Goal: Task Accomplishment & Management: Manage account settings

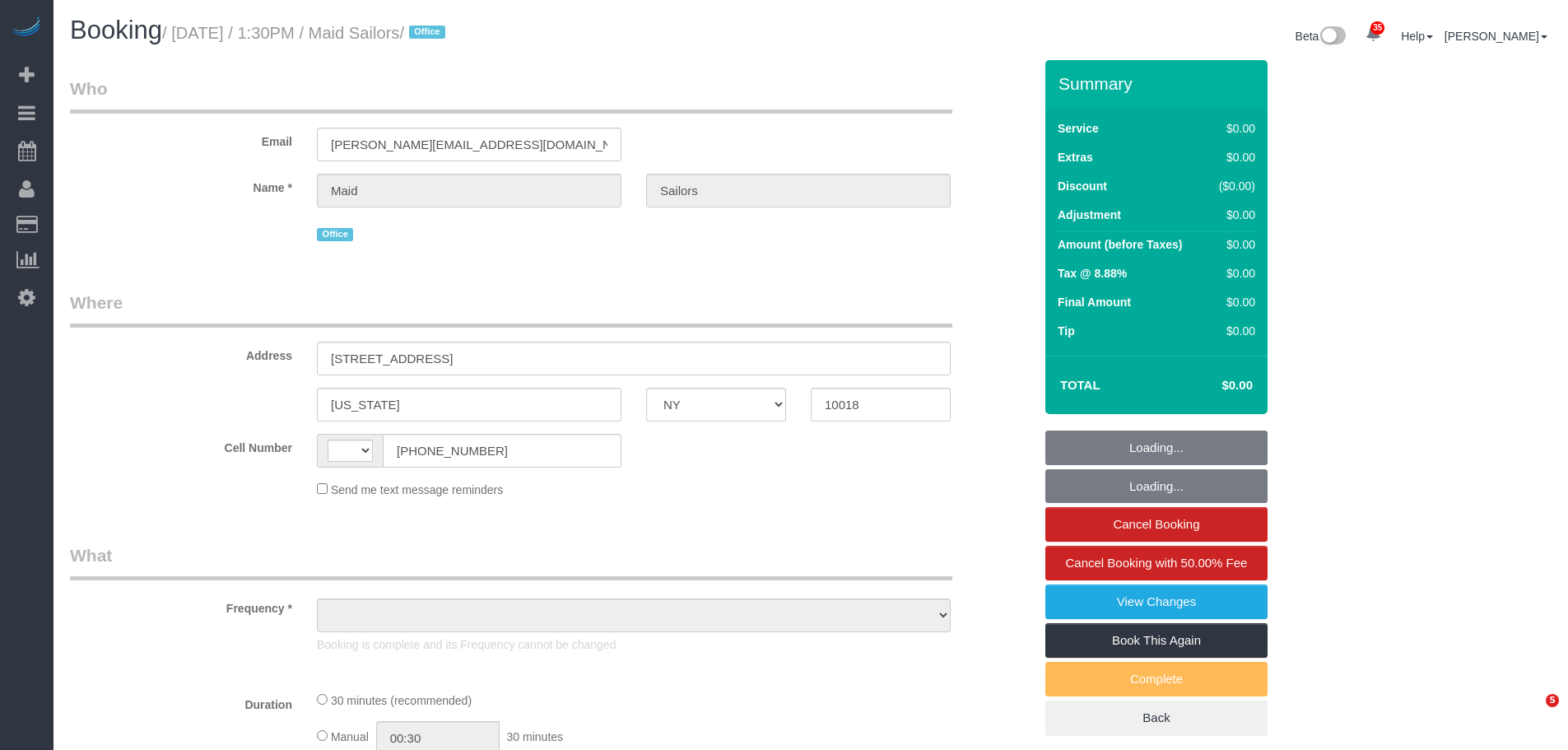
select select "NY"
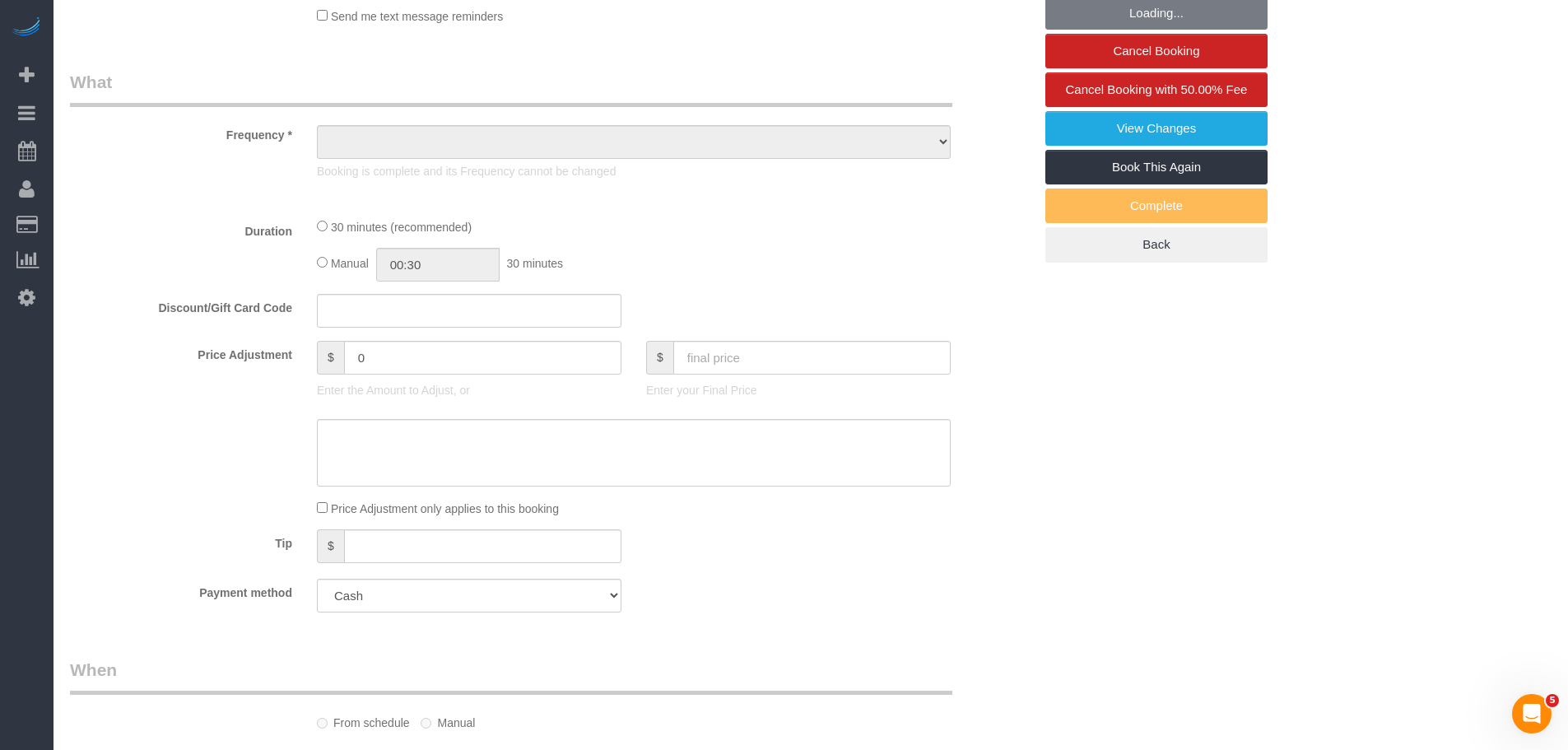
select select "string:US"
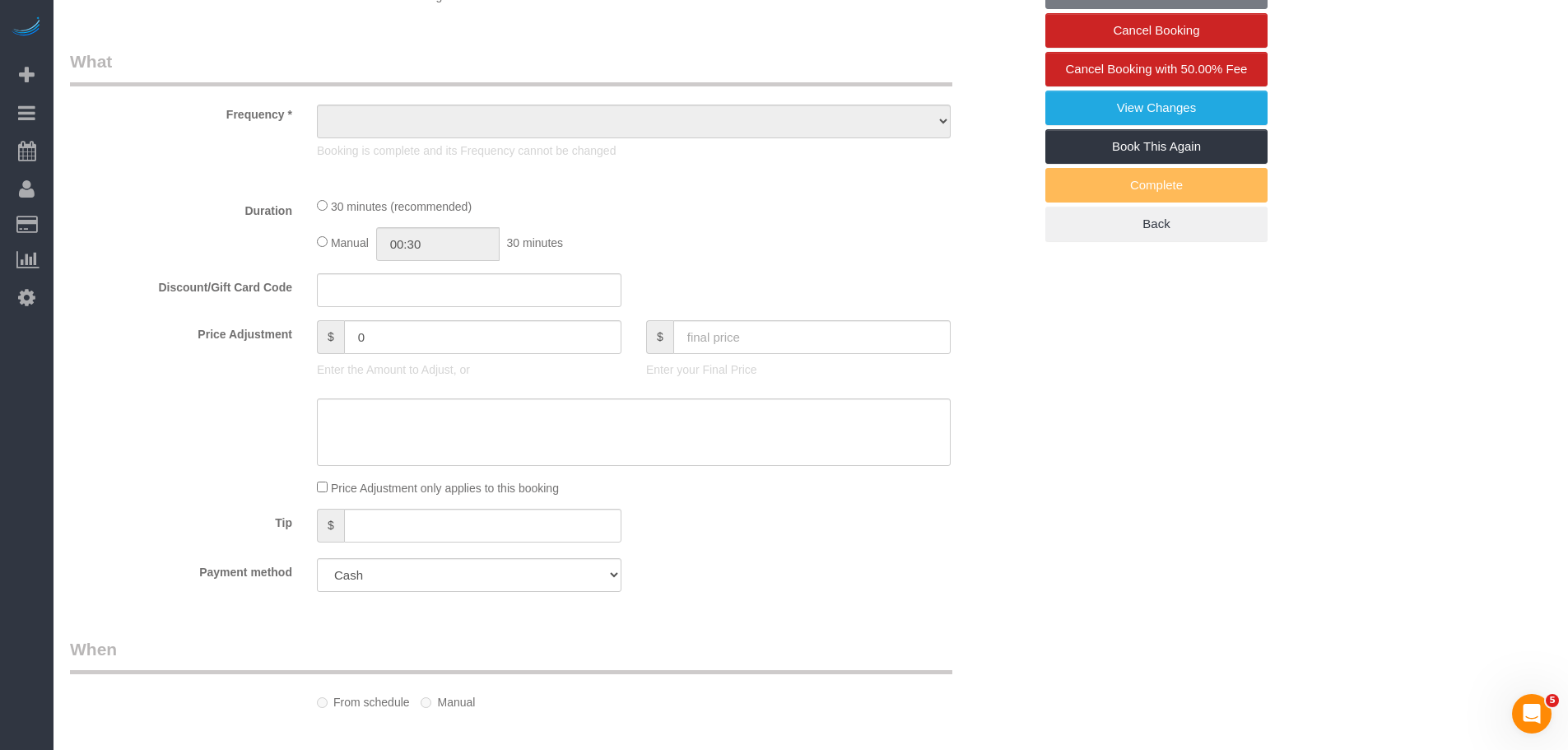
select select "object:808"
select select "number:89"
select select "number:90"
select select "number:15"
select select "number:5"
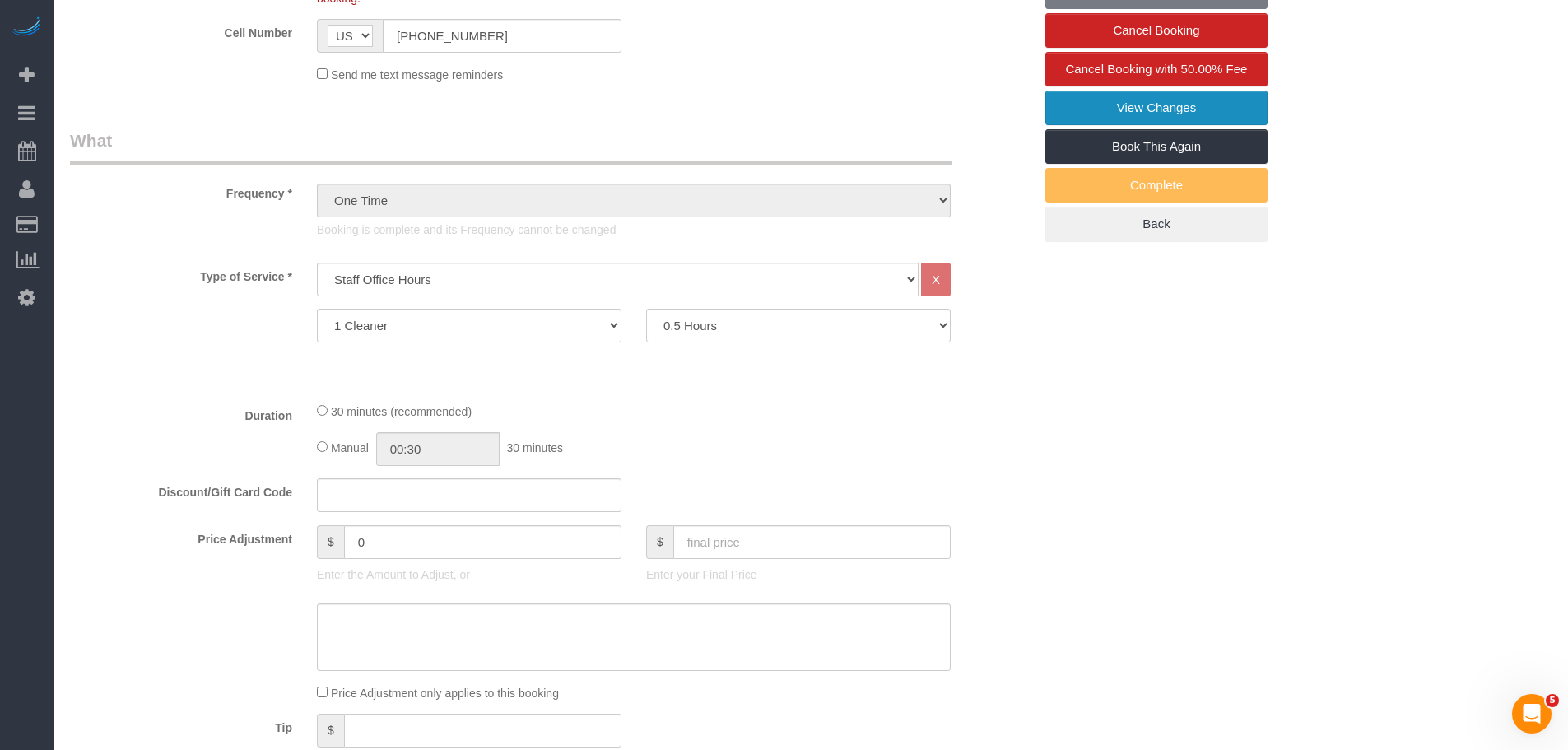
scroll to position [165, 0]
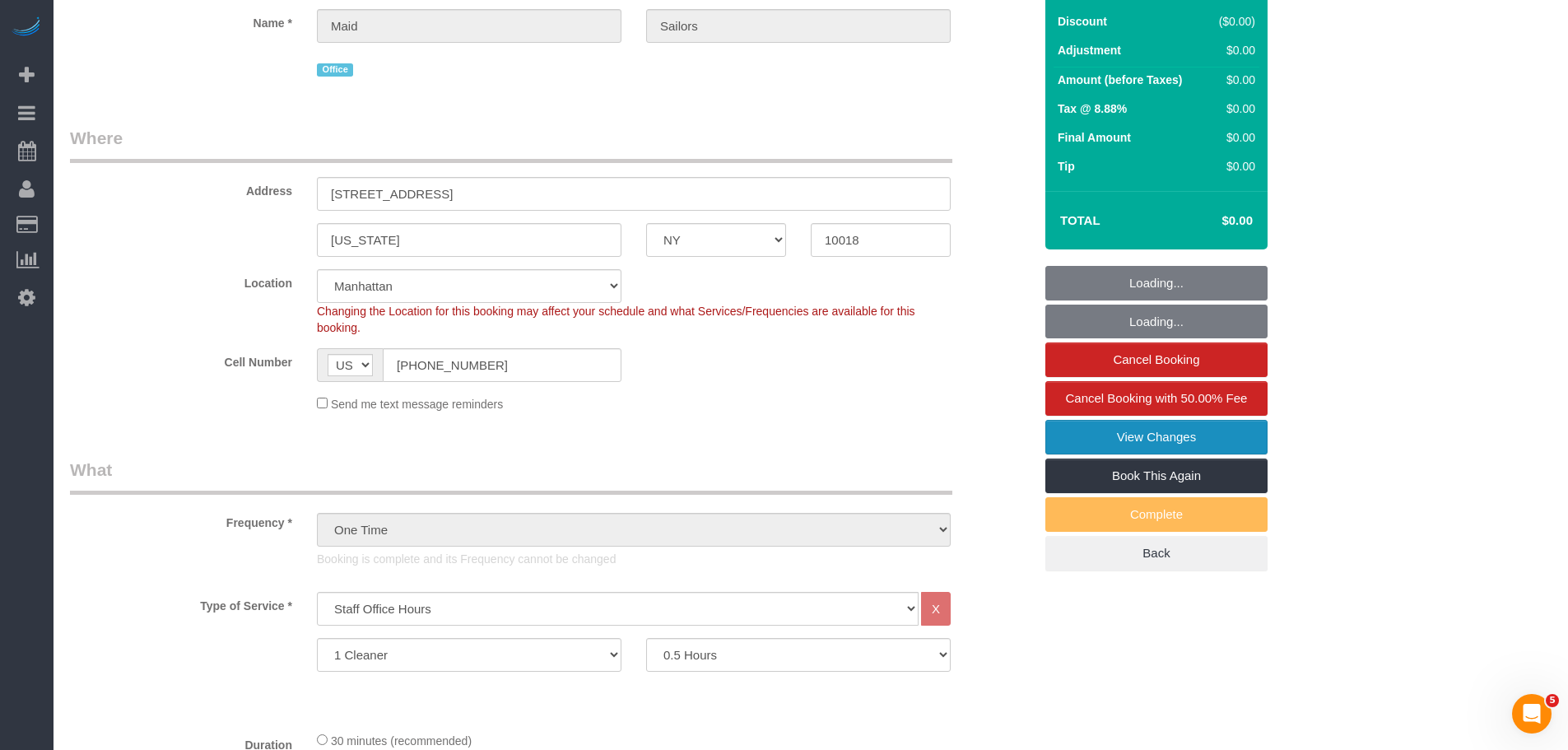
select select "object:1495"
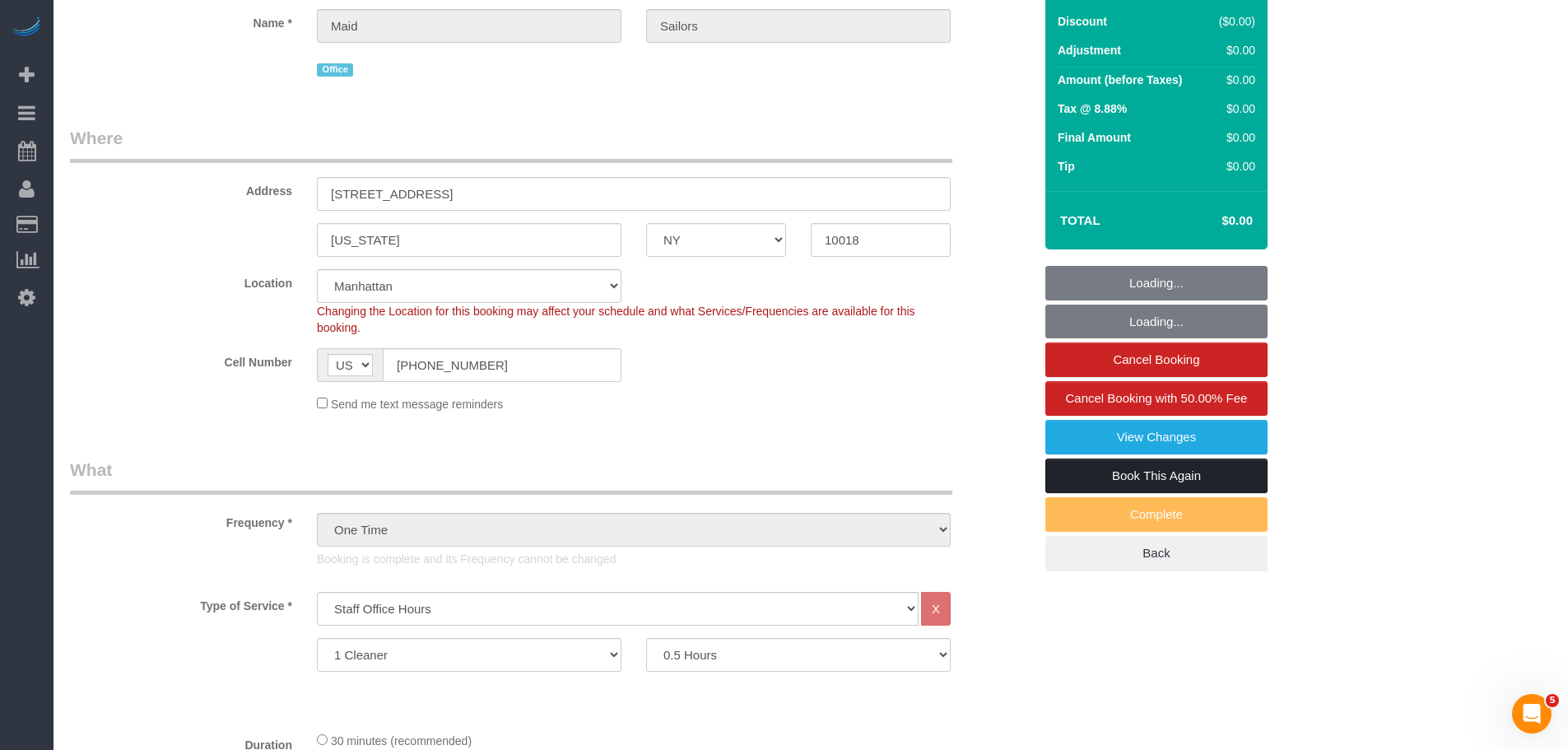
click at [1164, 465] on link "Book This Again" at bounding box center [1157, 476] width 223 height 35
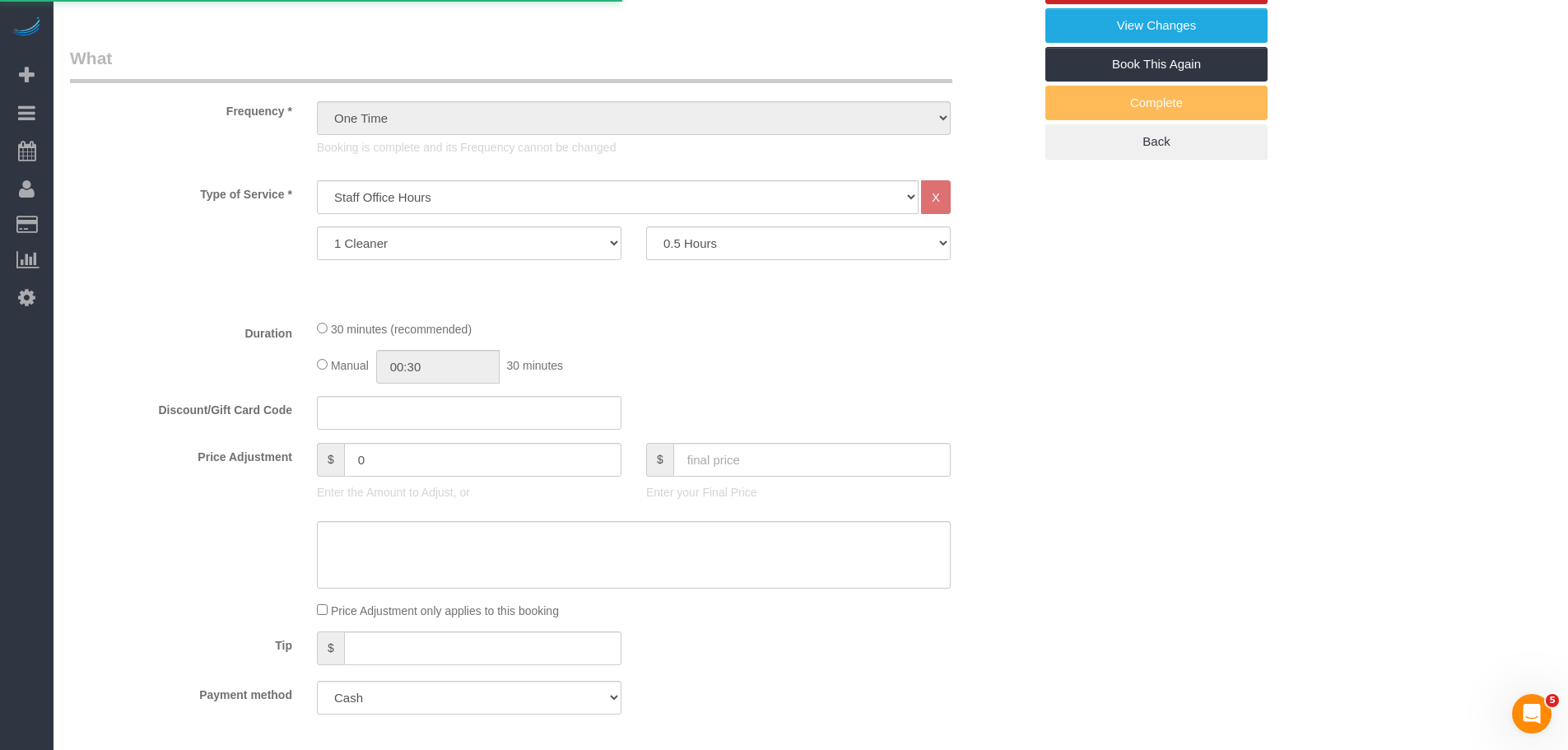
select select "NY"
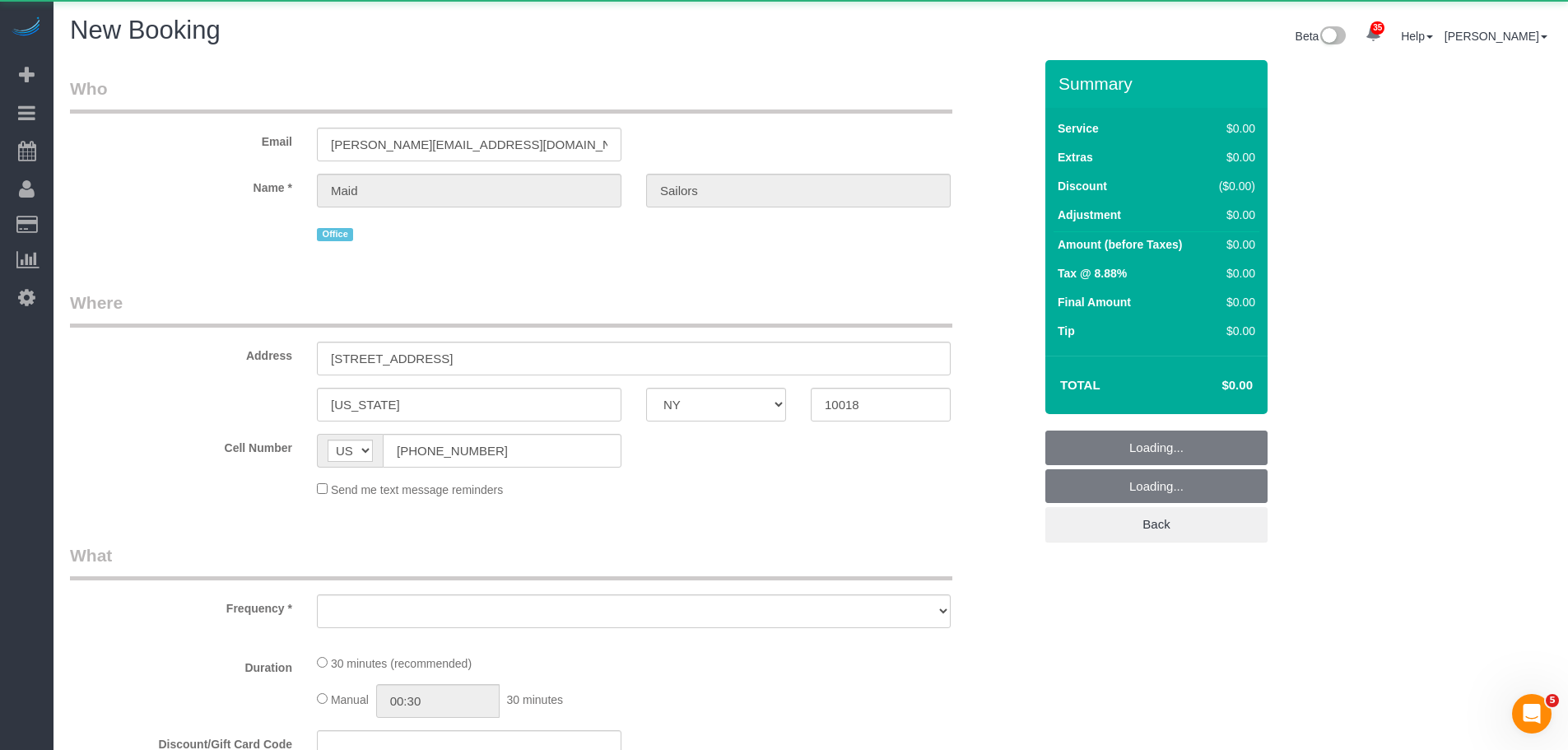
select select "number:89"
select select "number:90"
select select "number:15"
select select "number:5"
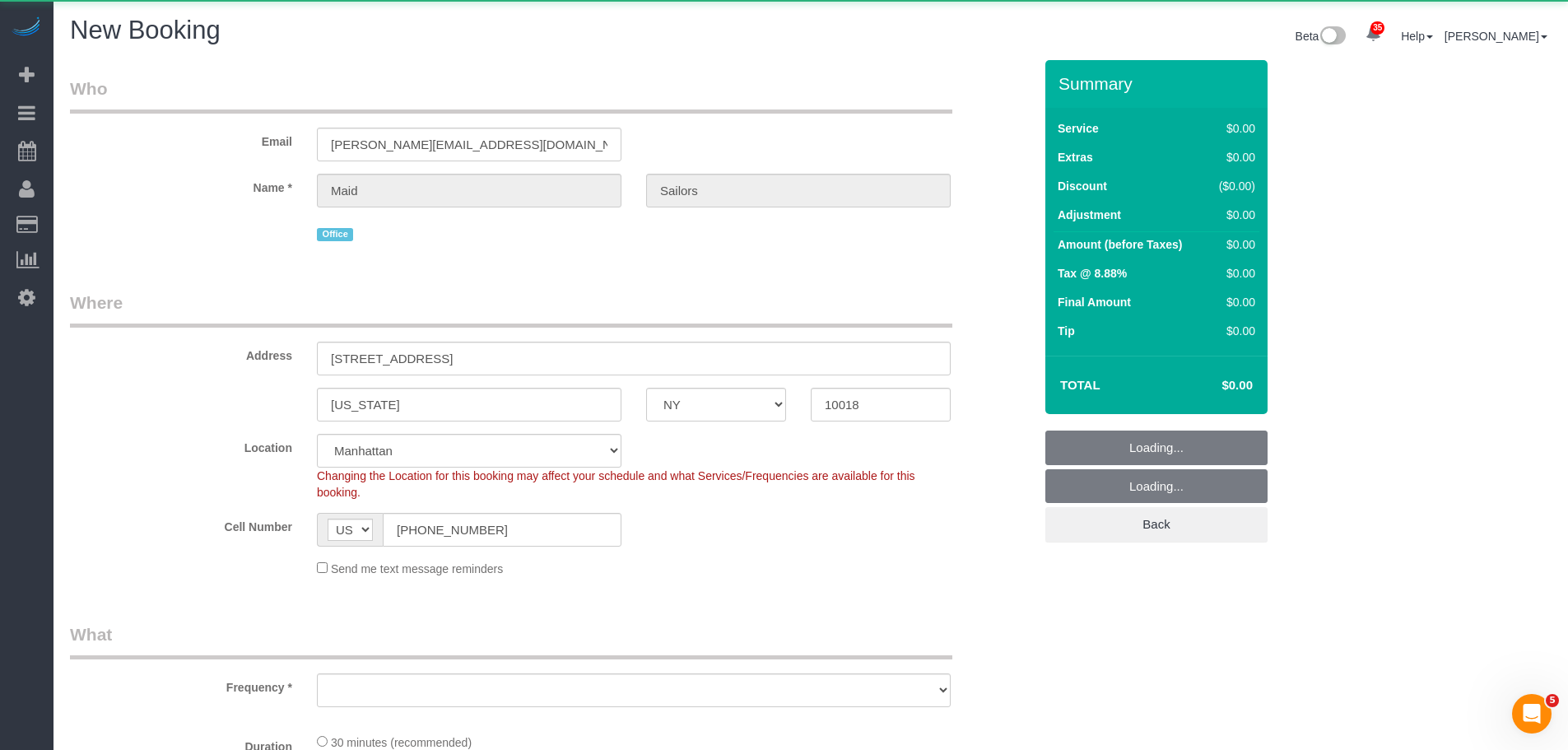
select select "string:stripe"
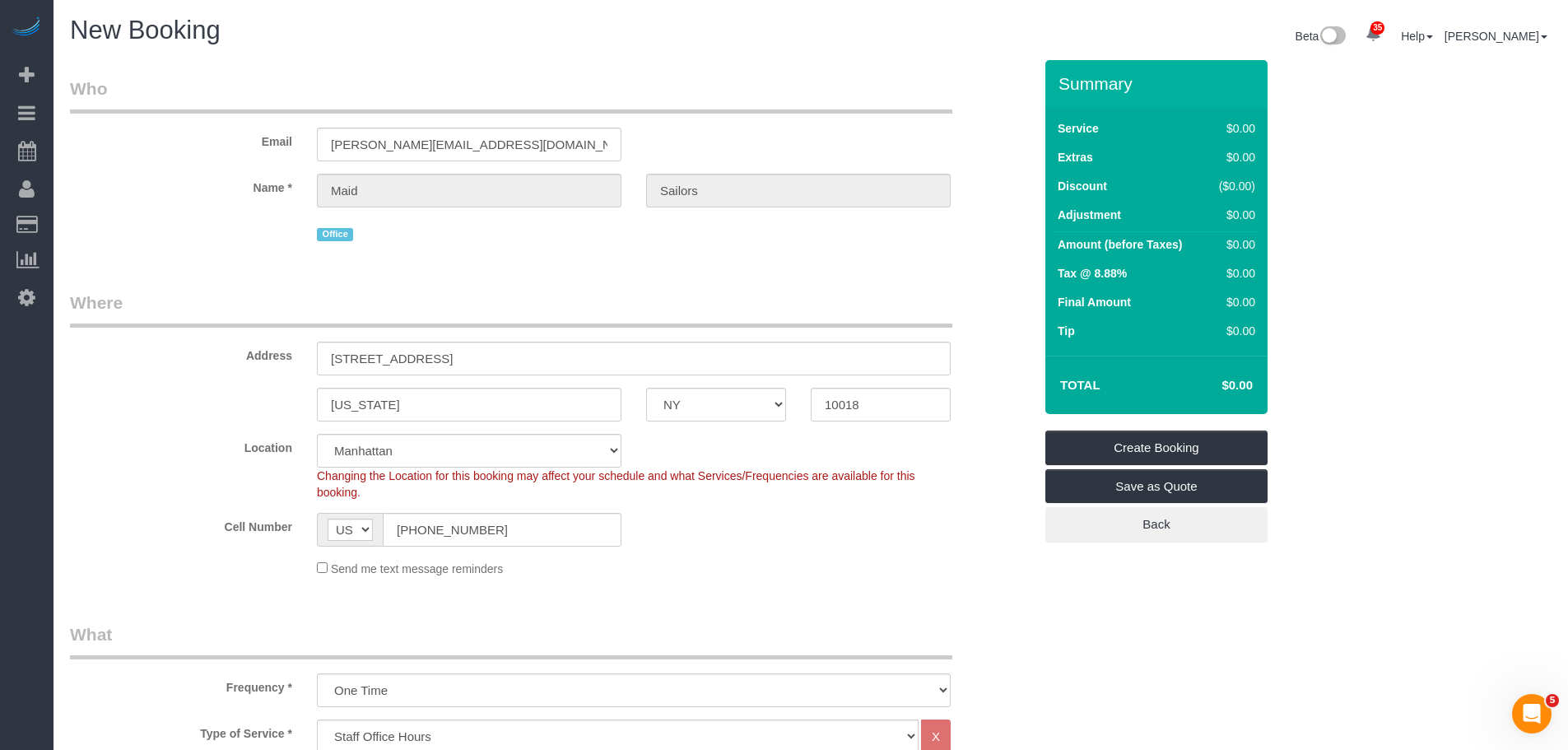
select select "object:2438"
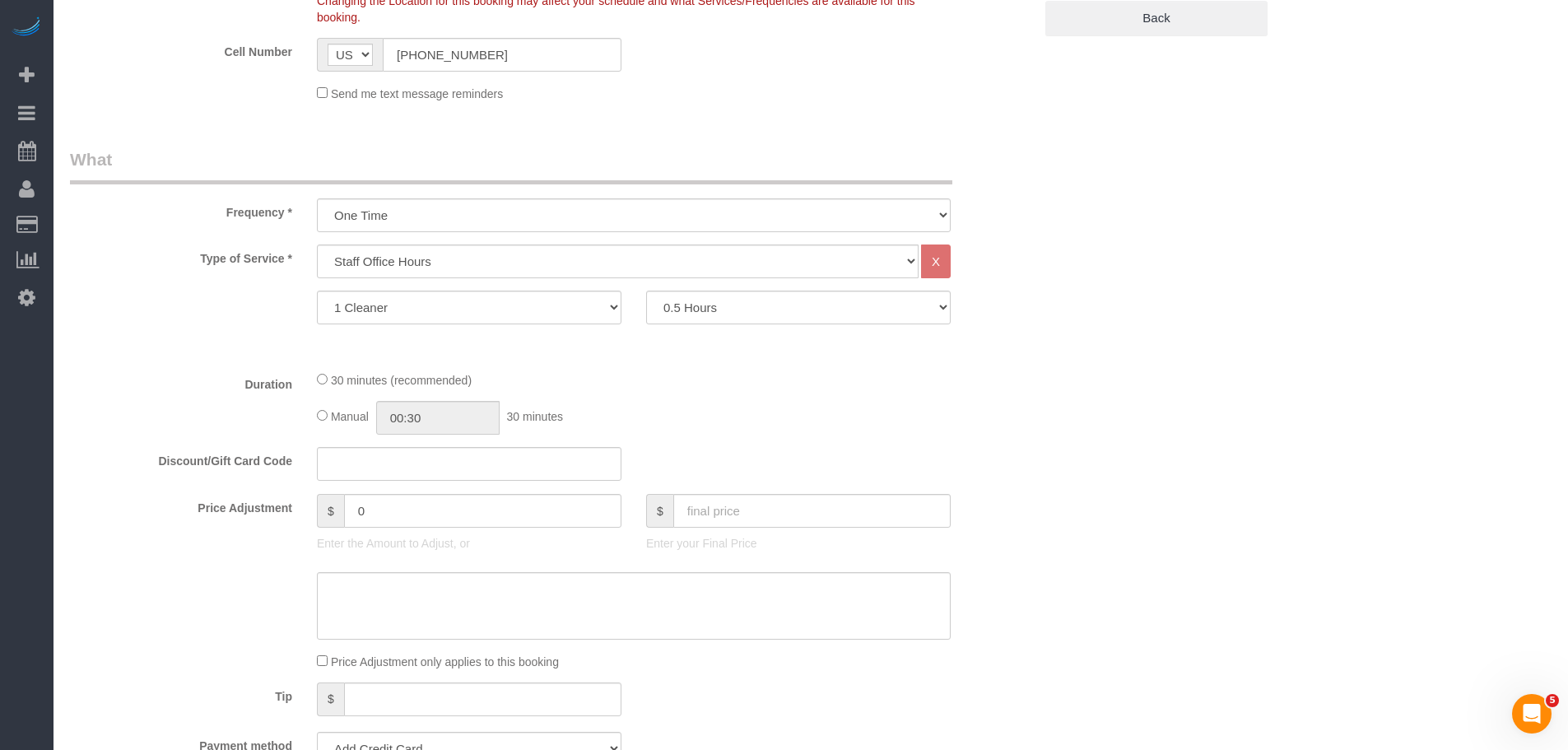
scroll to position [906, 0]
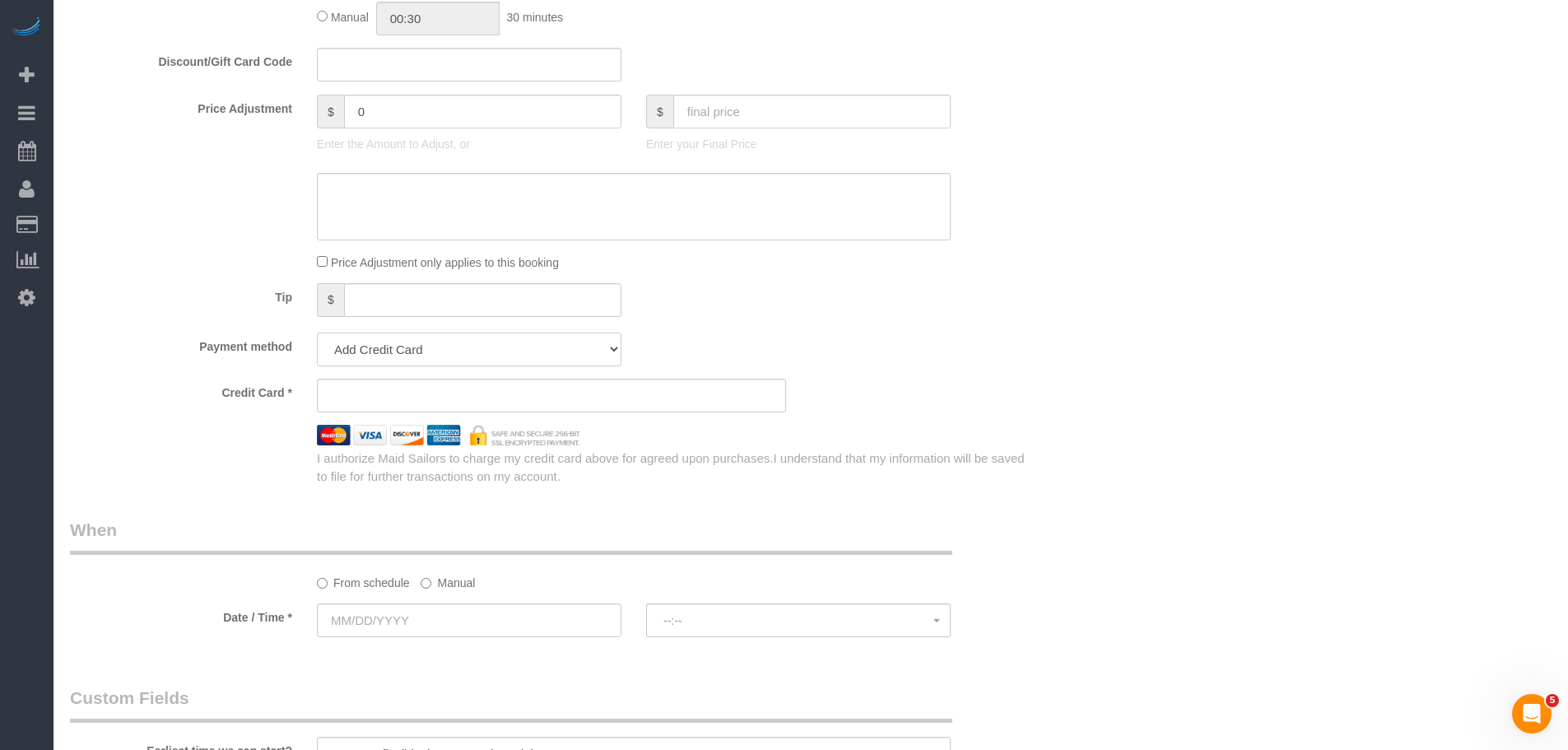
drag, startPoint x: 504, startPoint y: 350, endPoint x: 498, endPoint y: 362, distance: 13.4
click at [504, 350] on select "Add Credit Card Cash Check Paypal" at bounding box center [468, 350] width 304 height 34
select select "string:cash"
click at [317, 333] on select "Add Credit Card Cash Check Paypal" at bounding box center [468, 350] width 304 height 34
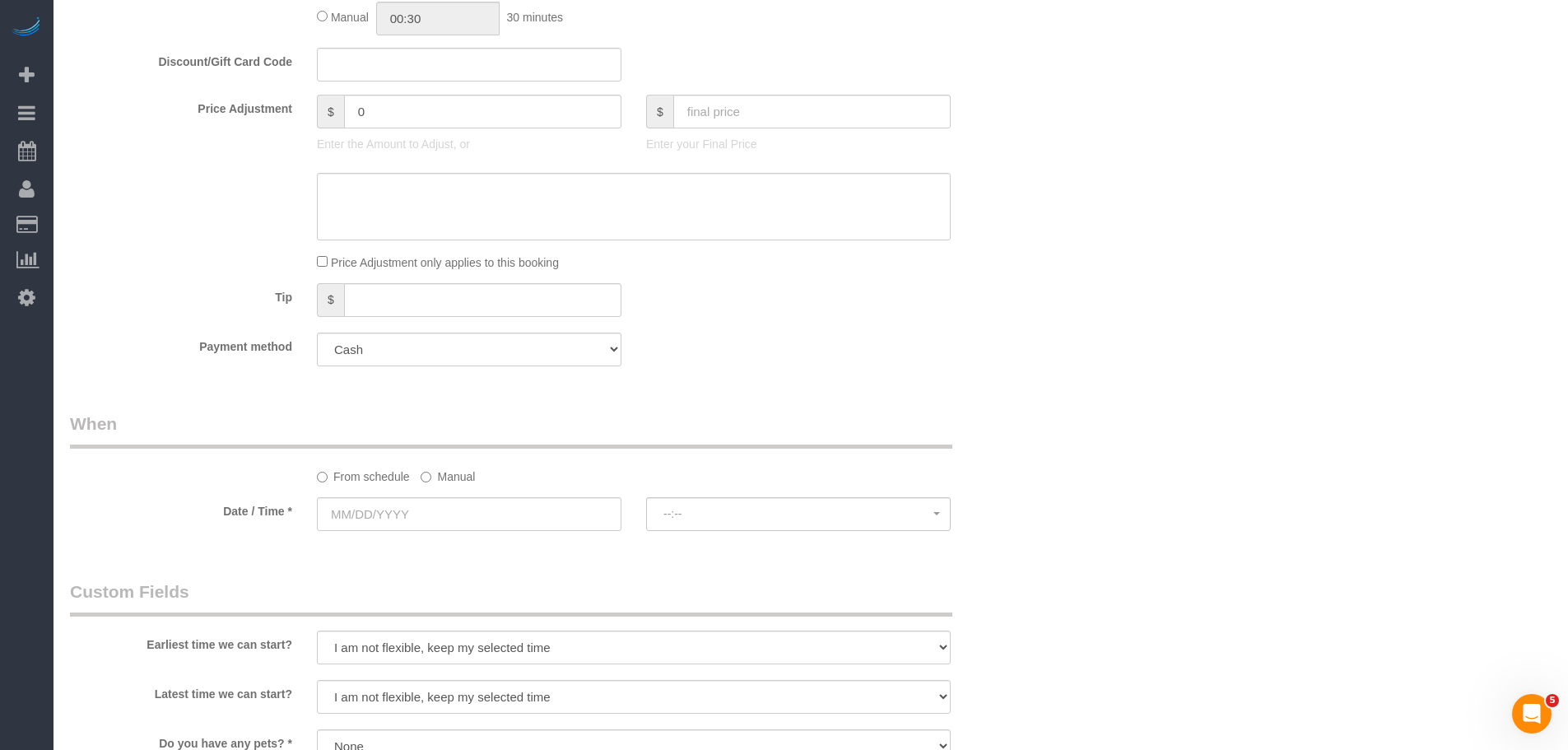
click at [793, 299] on div "Tip $" at bounding box center [551, 301] width 988 height 37
click at [457, 473] on label "Manual" at bounding box center [448, 474] width 54 height 22
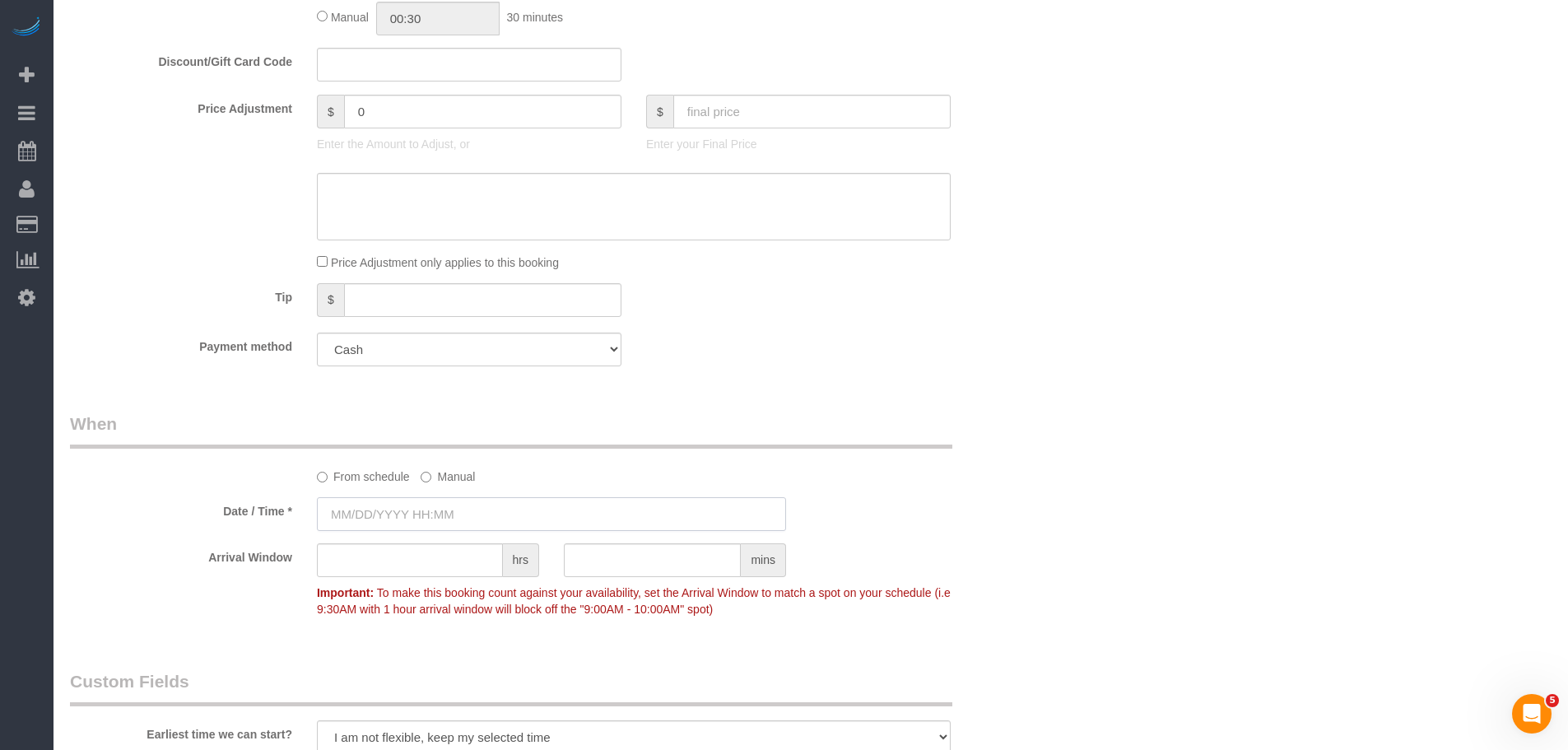
click at [436, 516] on input "text" at bounding box center [551, 514] width 469 height 34
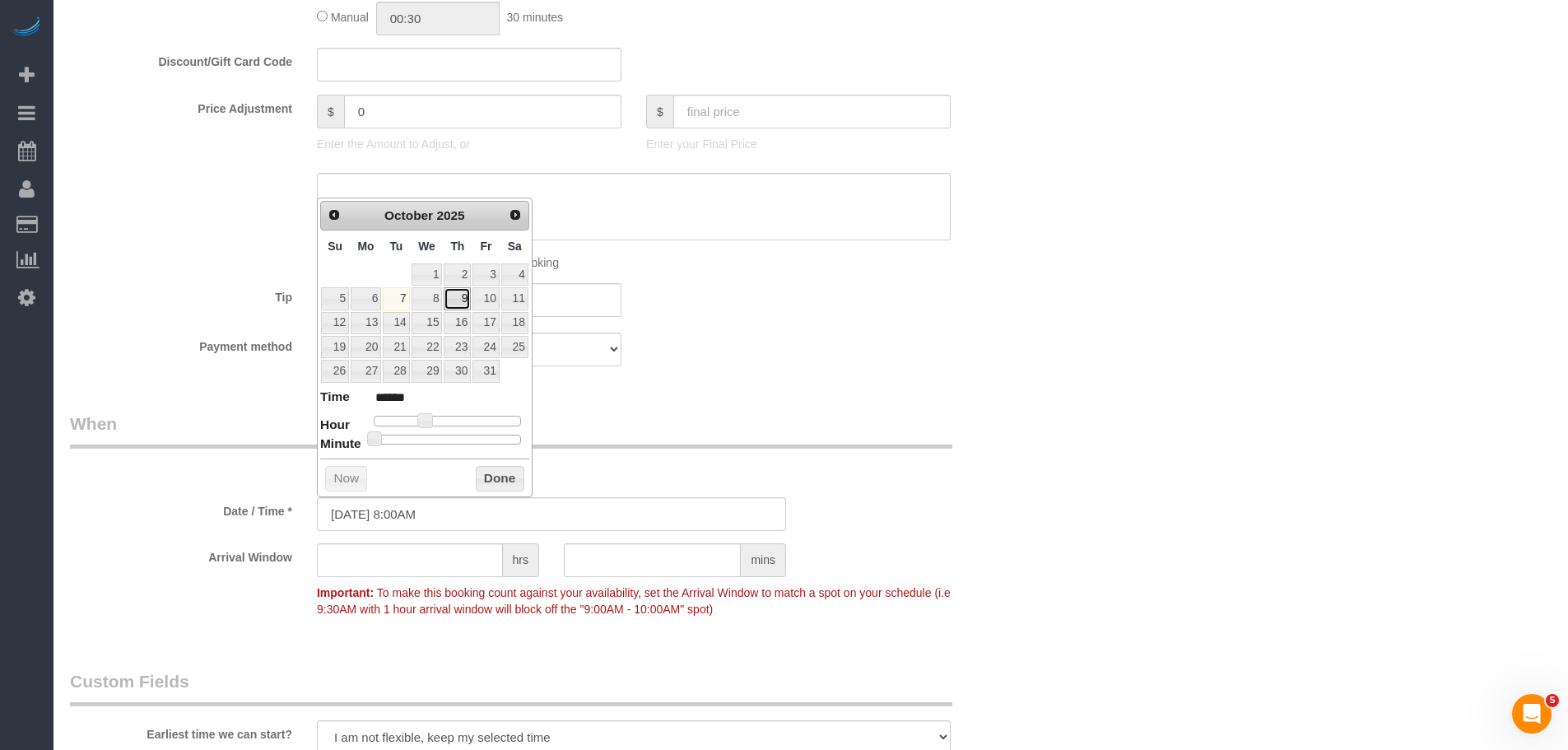
click at [458, 304] on link "9" at bounding box center [456, 299] width 27 height 22
click at [421, 423] on span at bounding box center [424, 420] width 15 height 15
type input "10/09/2025 9:00AM"
type input "******"
type input "10/09/2025 10:00AM"
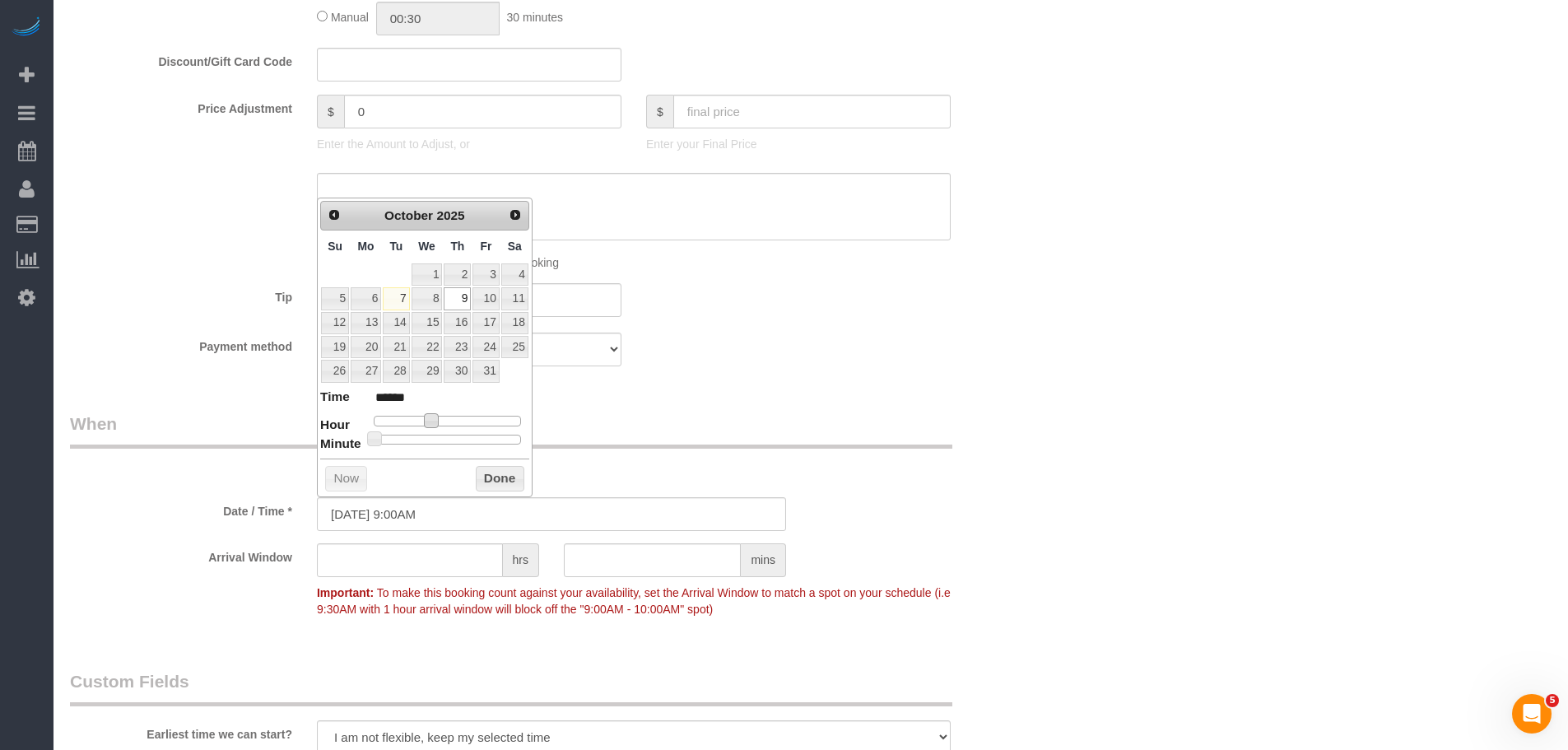
type input "*******"
type input "10/09/2025 11:00AM"
type input "*******"
type input "10/09/2025 10:00AM"
type input "*******"
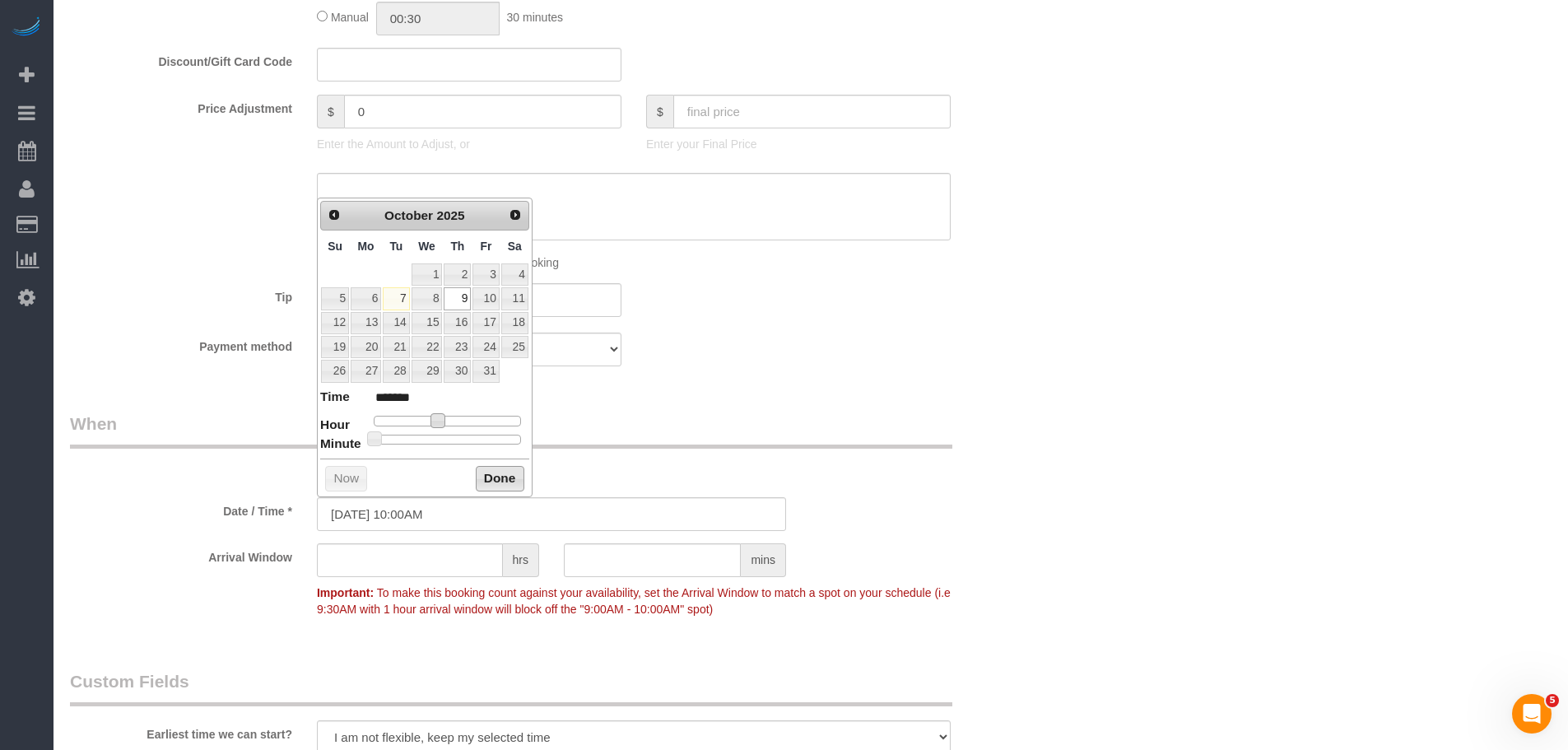
click at [493, 476] on button "Done" at bounding box center [500, 479] width 48 height 27
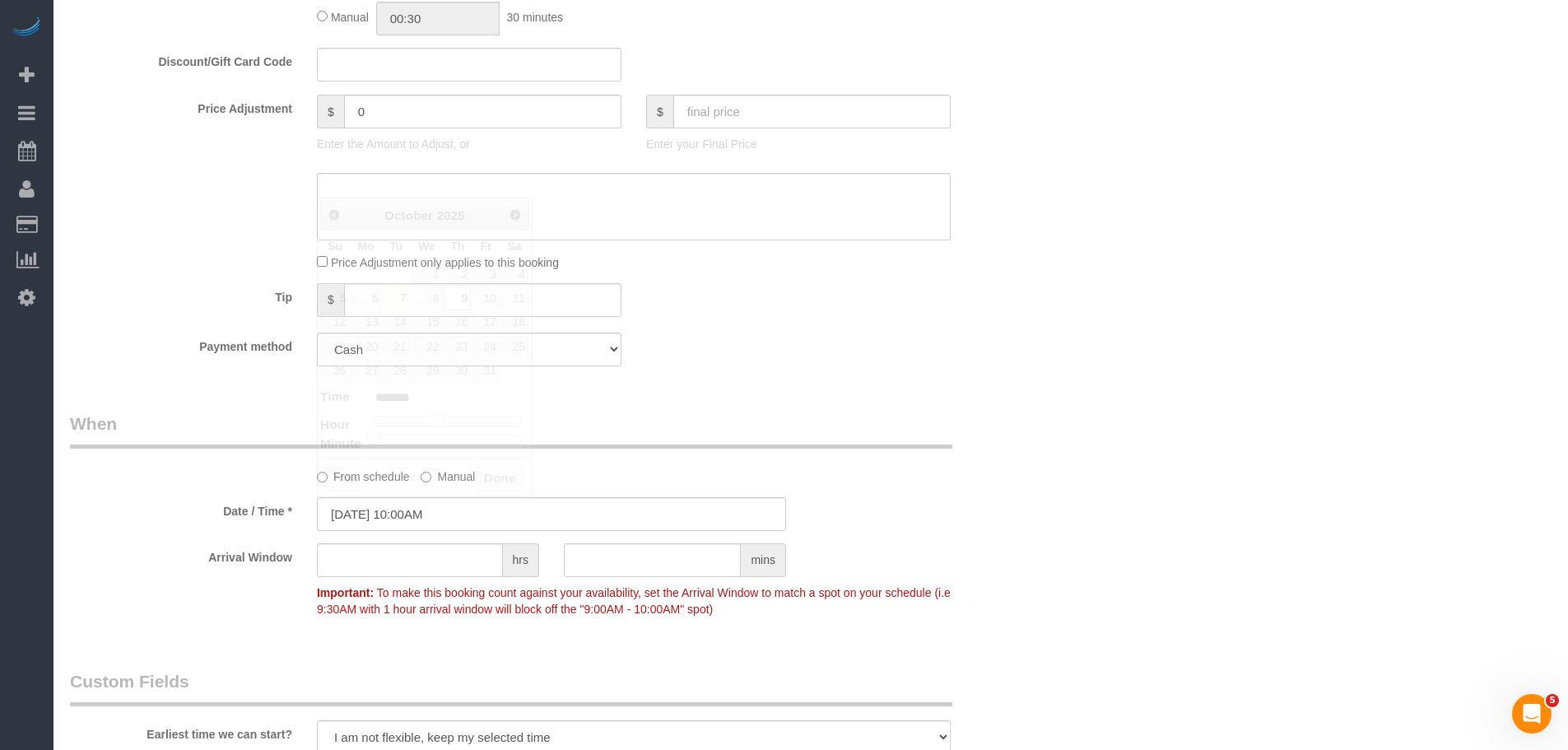
click at [852, 394] on div "Who Email brendan+officecleaning@maidsailors.com Name * Maid Sailors Office Whe…" at bounding box center [551, 338] width 988 height 2369
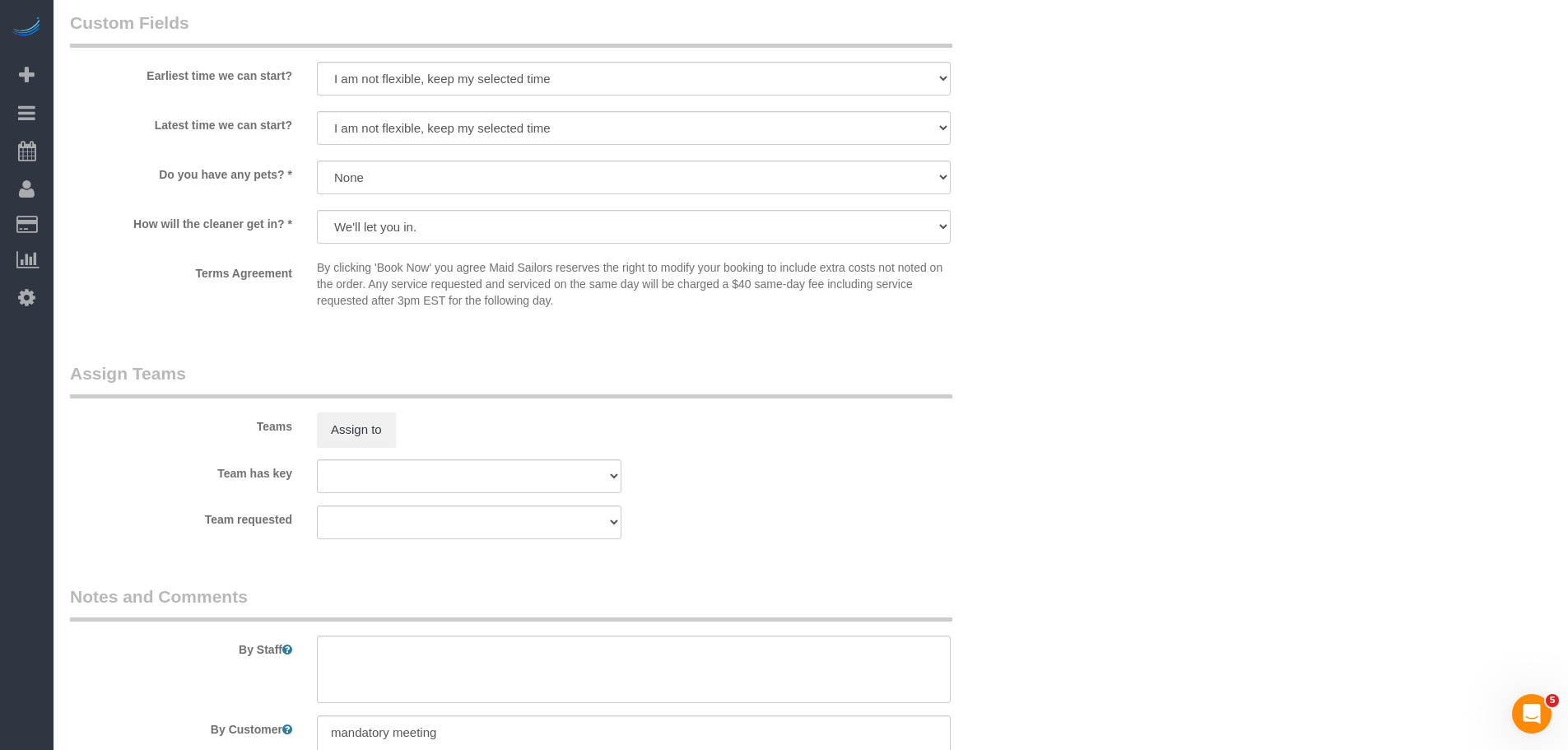
scroll to position [1736, 0]
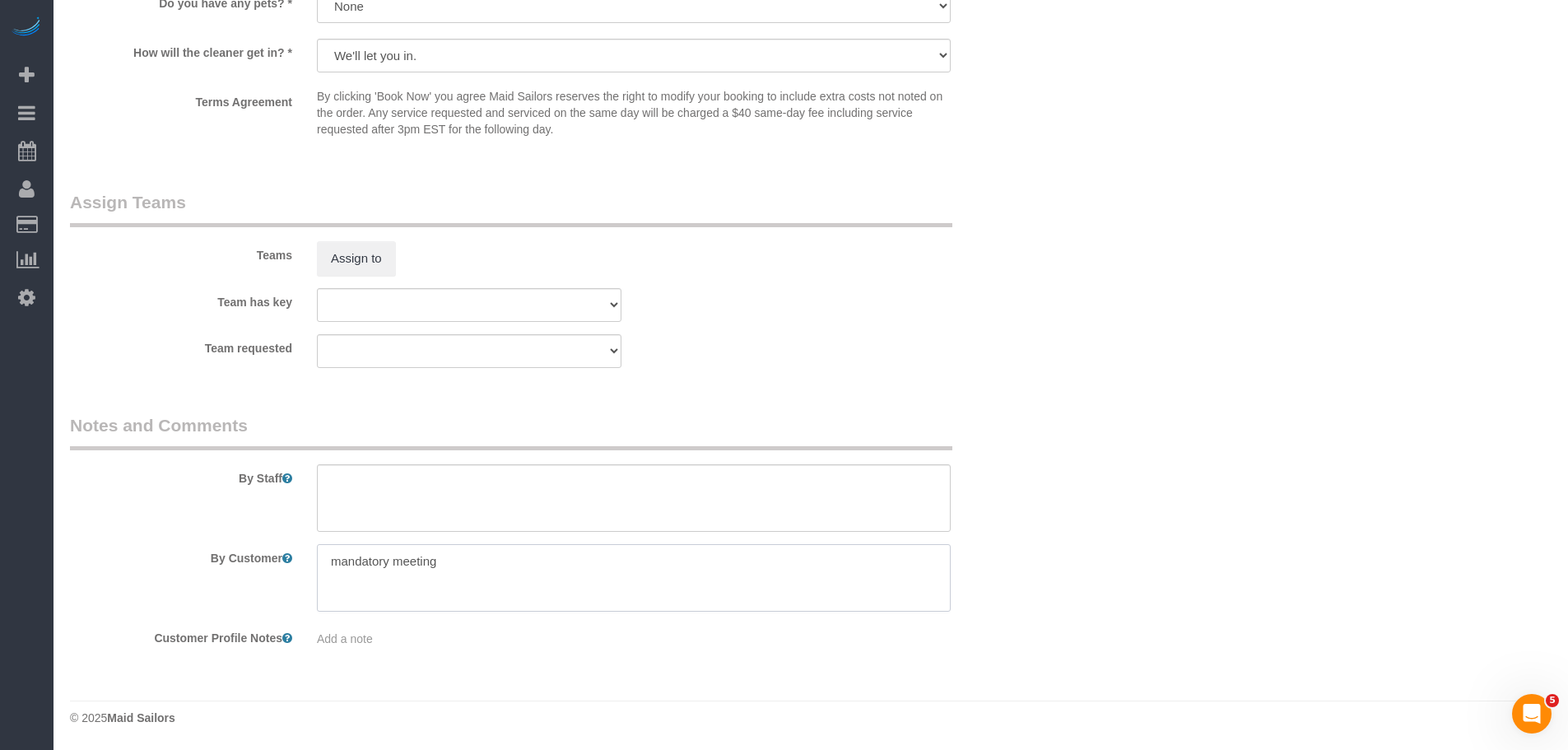
drag, startPoint x: 390, startPoint y: 563, endPoint x: 471, endPoint y: 549, distance: 82.2
click at [181, 577] on div "By Customer" at bounding box center [551, 578] width 988 height 67
click at [498, 480] on textarea at bounding box center [633, 498] width 634 height 67
type textarea "shirt pick-up"
click at [908, 262] on div "Teams Assign to" at bounding box center [551, 232] width 988 height 85
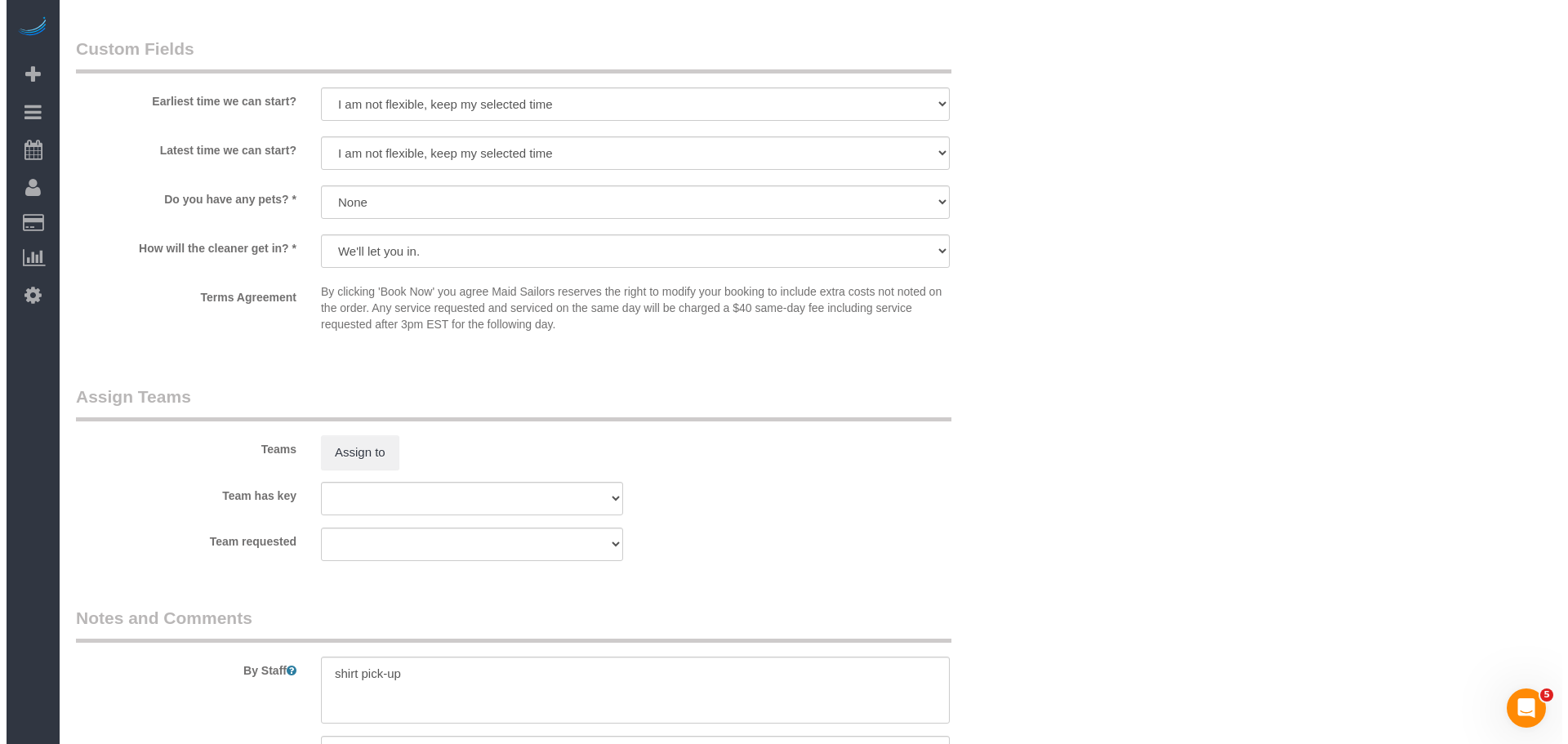
scroll to position [1640, 0]
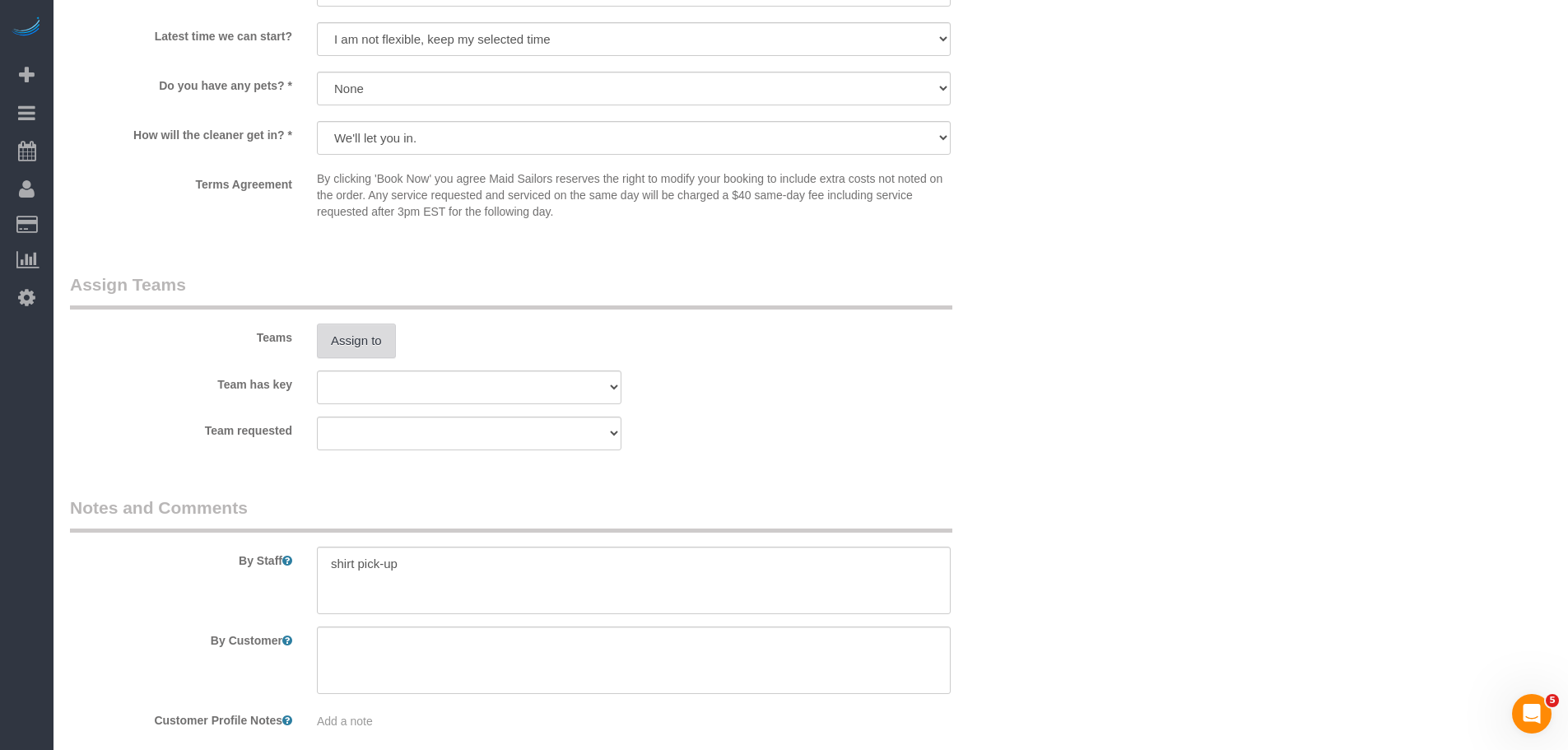
click at [349, 337] on button "Assign to" at bounding box center [356, 341] width 79 height 35
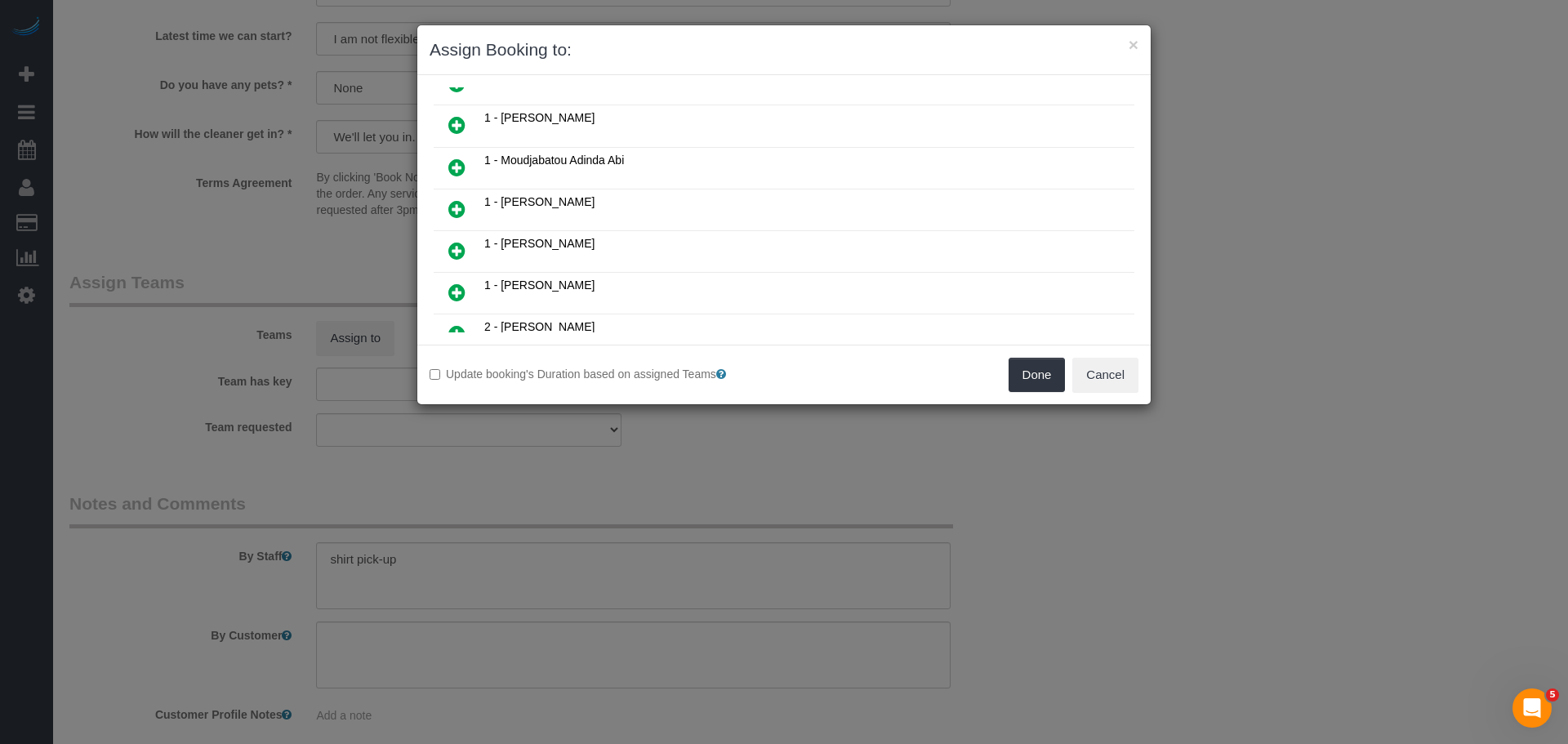
scroll to position [572, 0]
click at [465, 206] on icon at bounding box center [457, 211] width 17 height 20
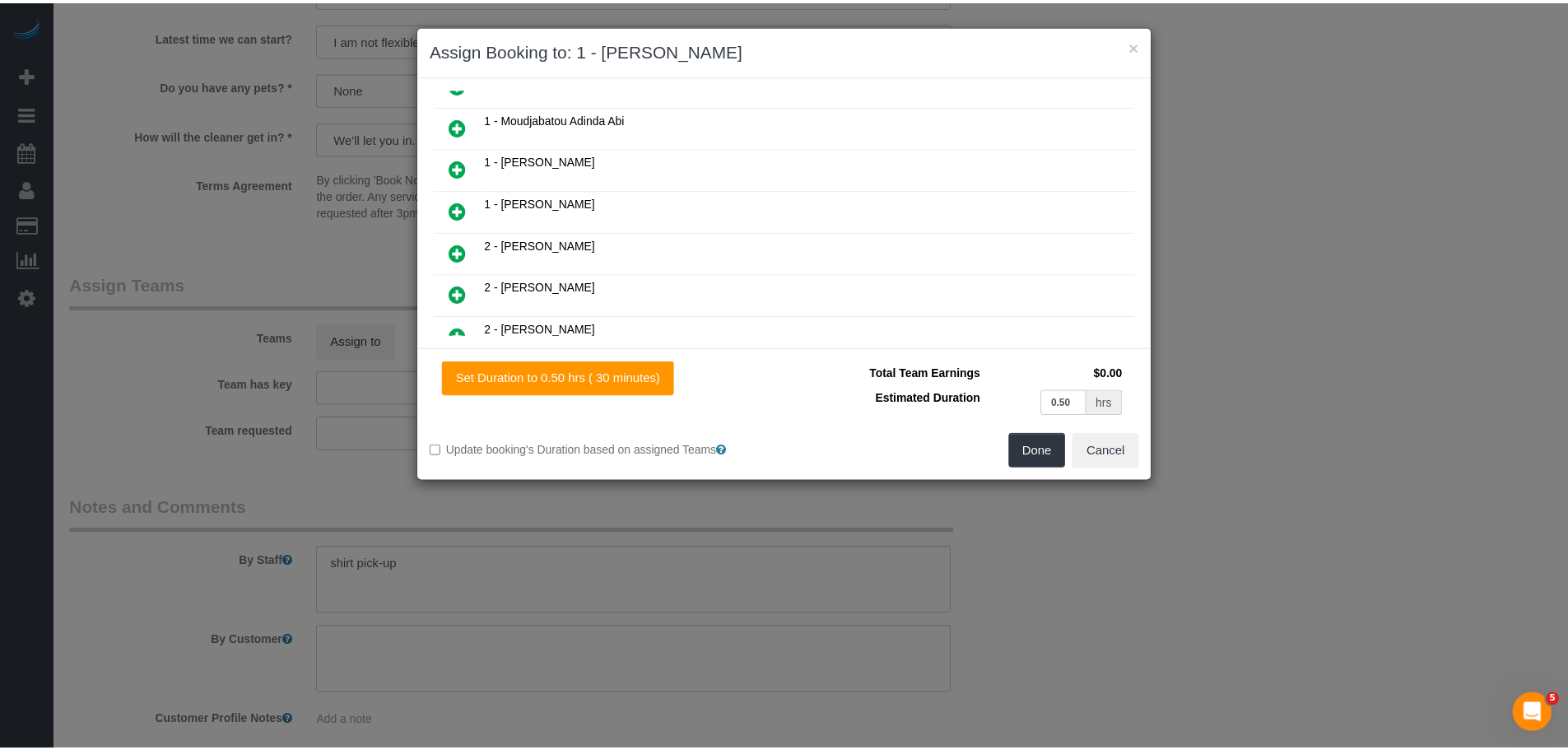
scroll to position [616, 0]
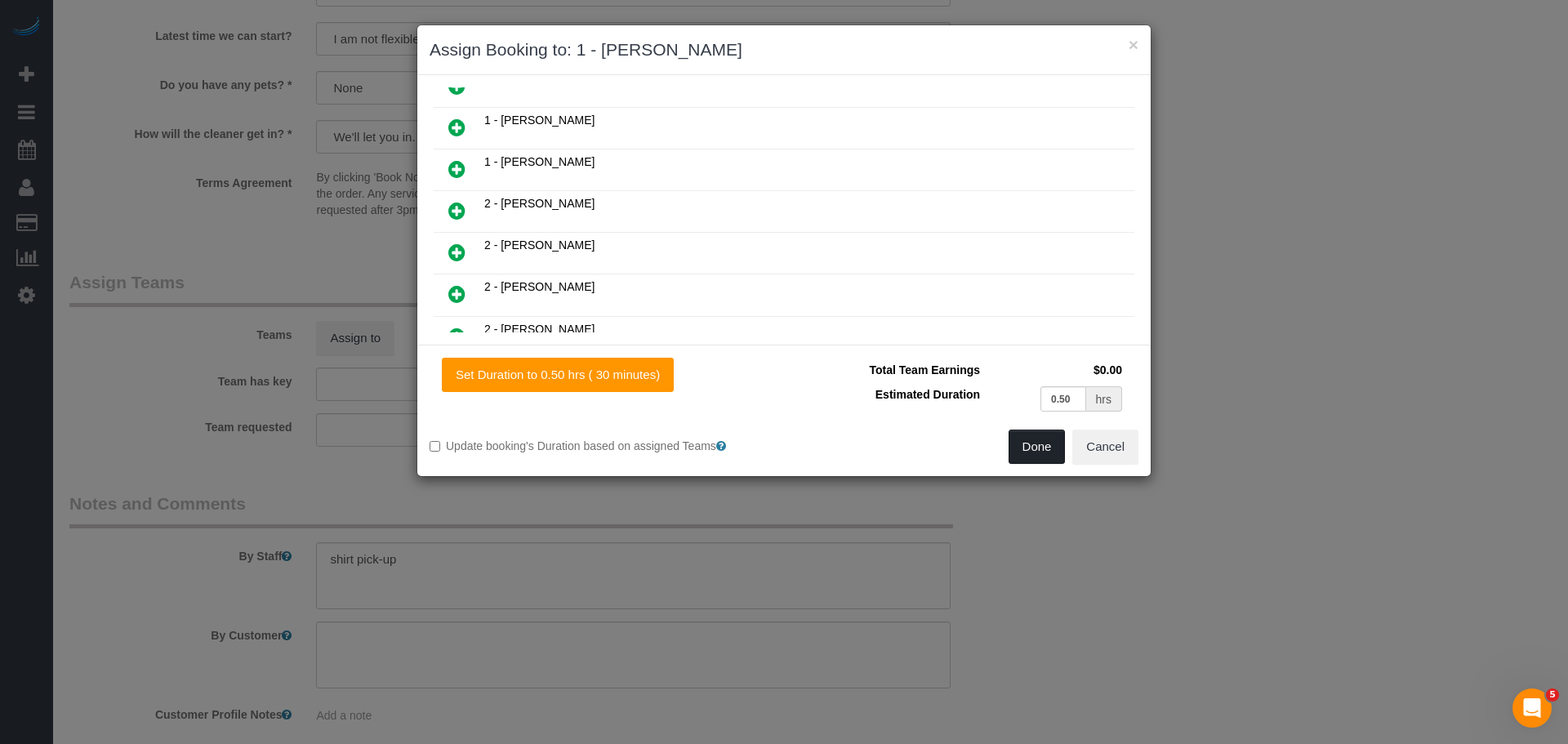
click at [1029, 444] on button "Done" at bounding box center [1037, 447] width 57 height 34
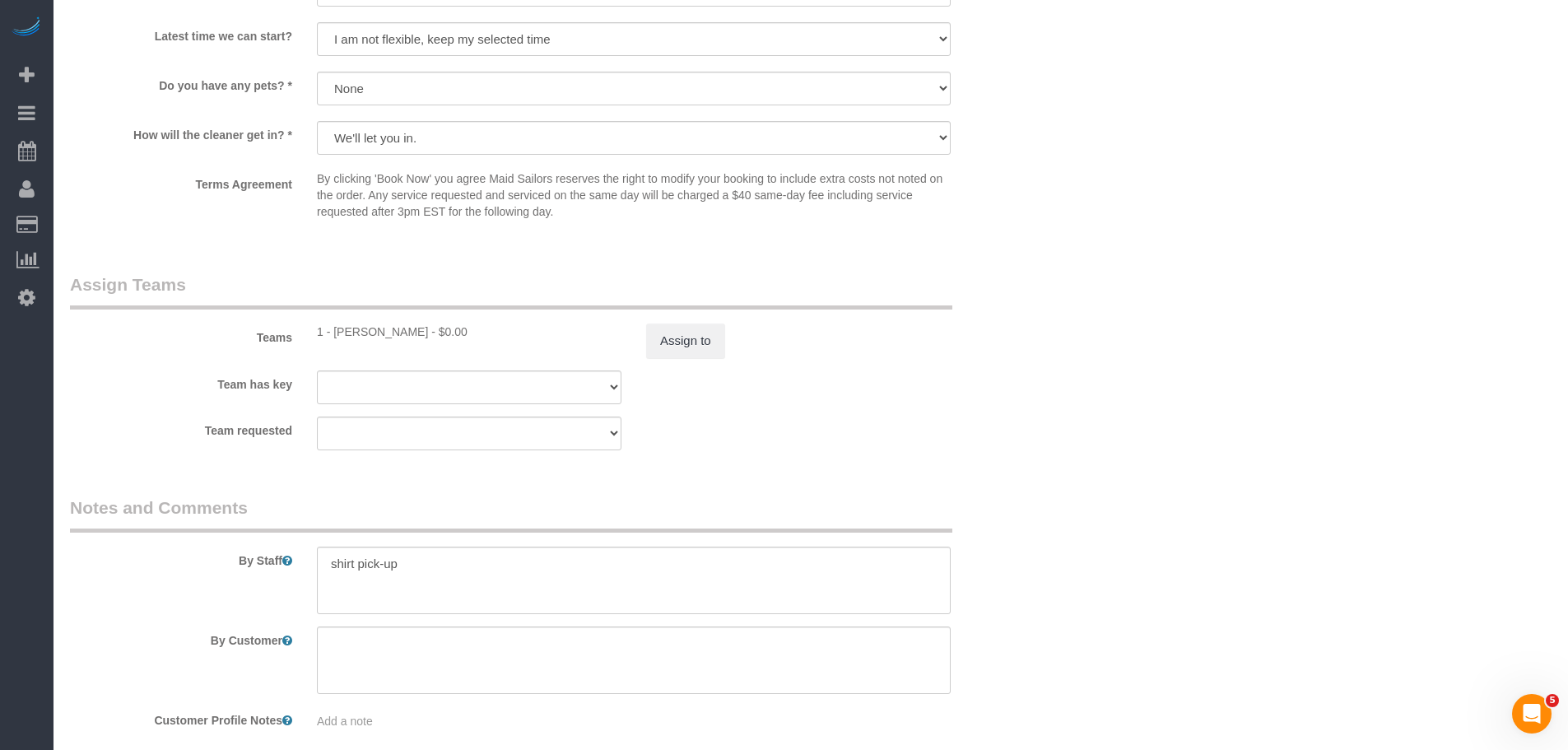
click at [1028, 309] on div "Teams 1 - Yeisan Yepez - $0.00 Assign to" at bounding box center [551, 315] width 988 height 85
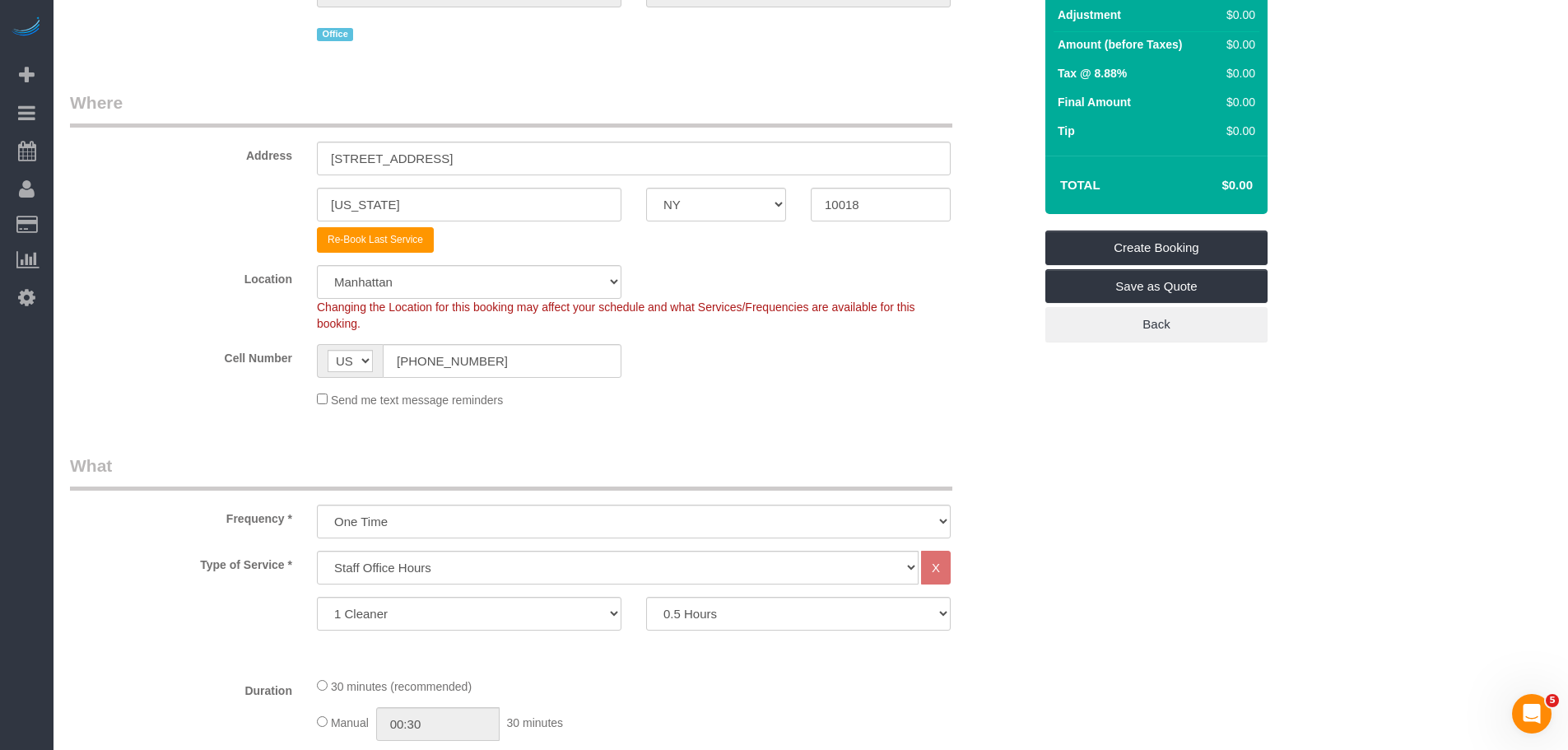
scroll to position [0, 0]
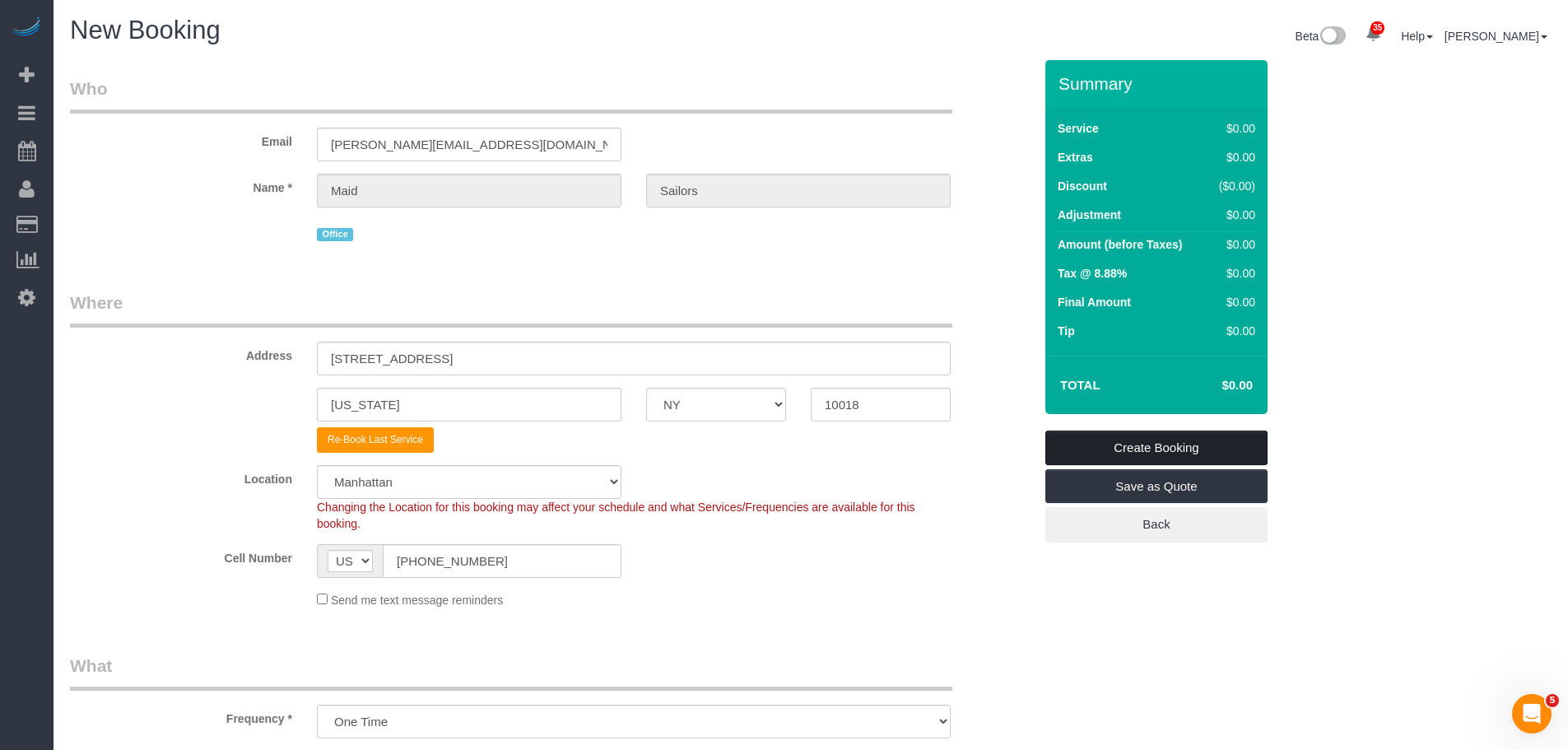
click at [1164, 452] on link "Create Booking" at bounding box center [1157, 448] width 223 height 35
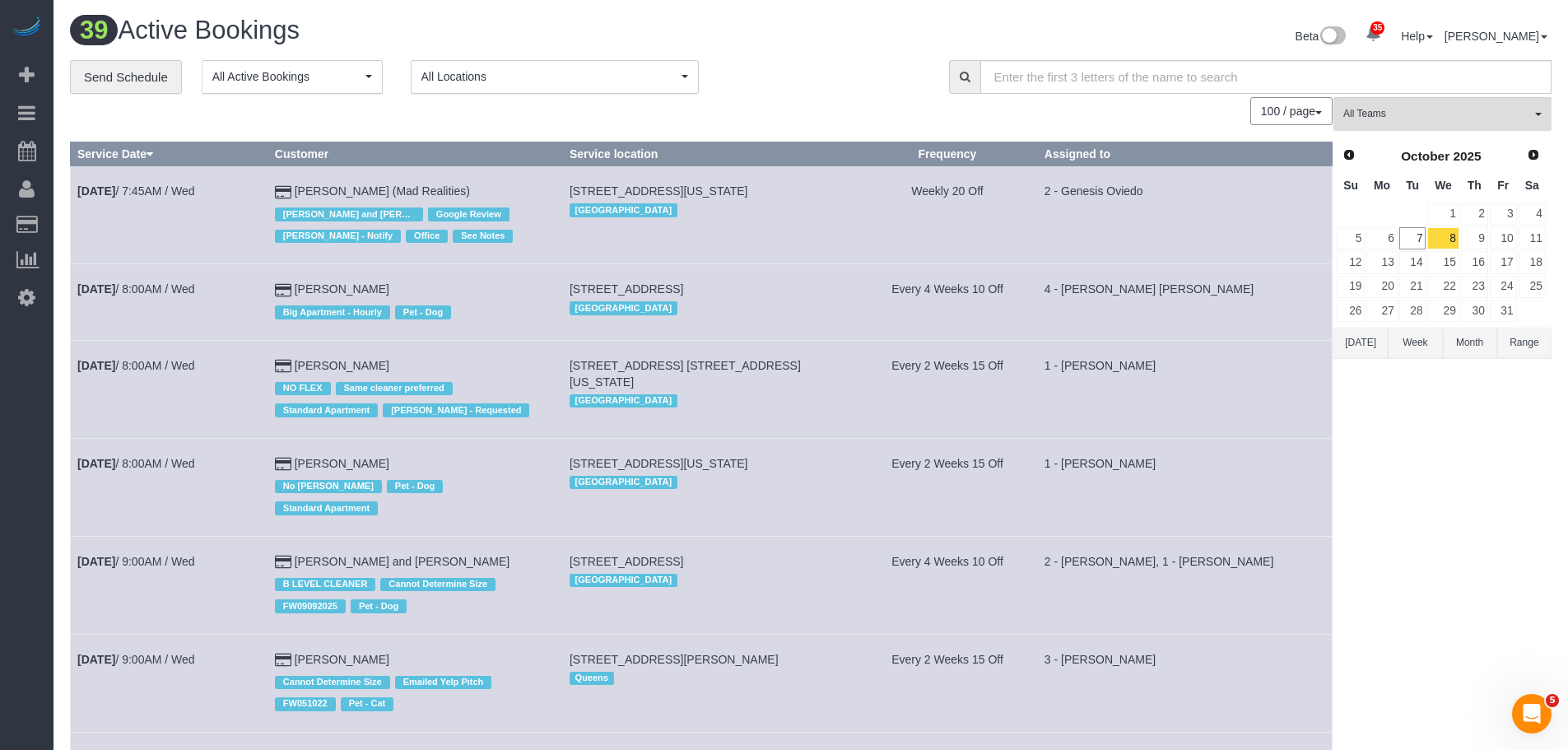
click at [882, 53] on div "Beta 35 Your Notifications You have 0 alerts × You have 3 to charge for 10/06/2…" at bounding box center [1187, 38] width 753 height 44
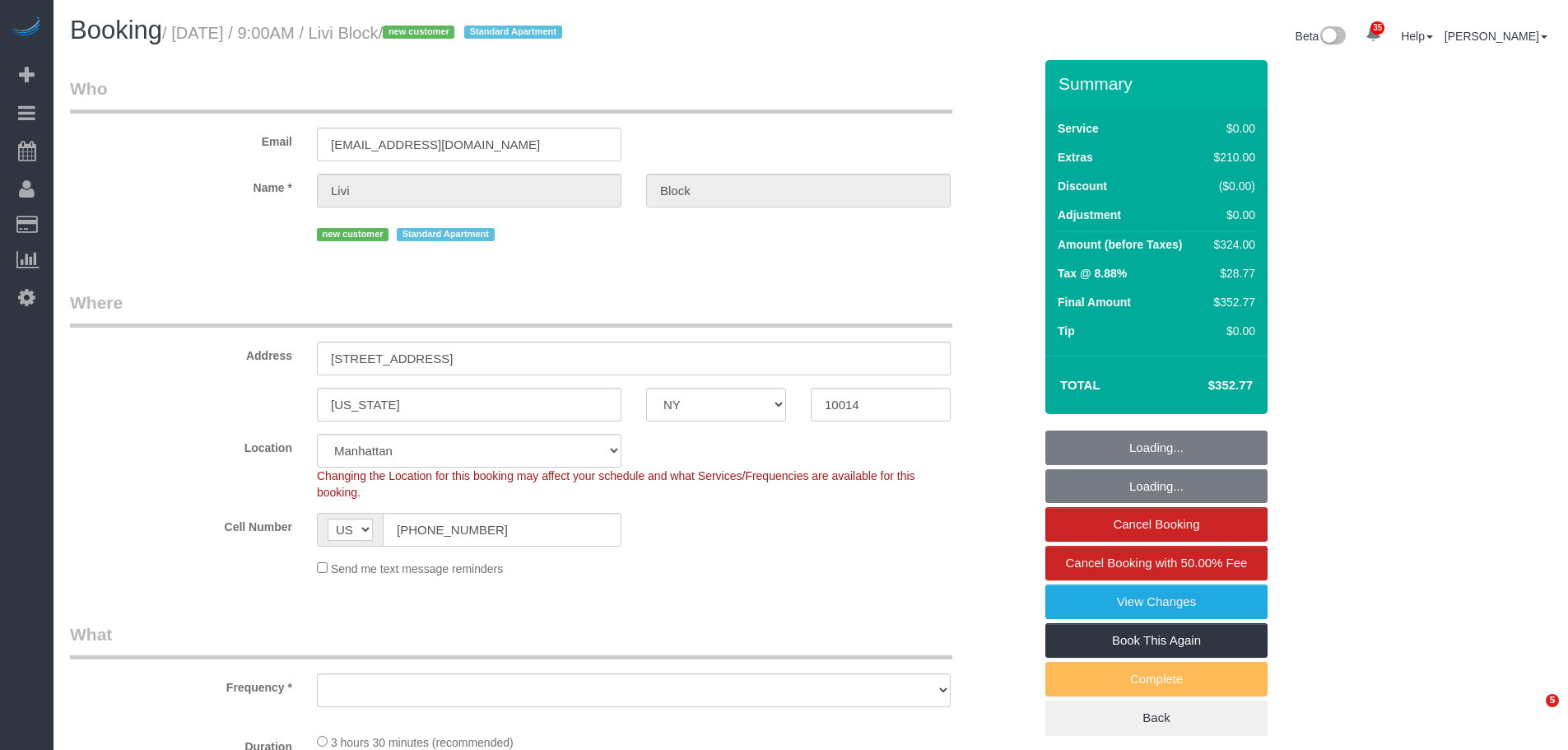
select select "NY"
select select "string:stripe-pm_1SE8fz4VGloSiKo738vzySbL"
select select "spot1"
select select "number:56"
select select "number:69"
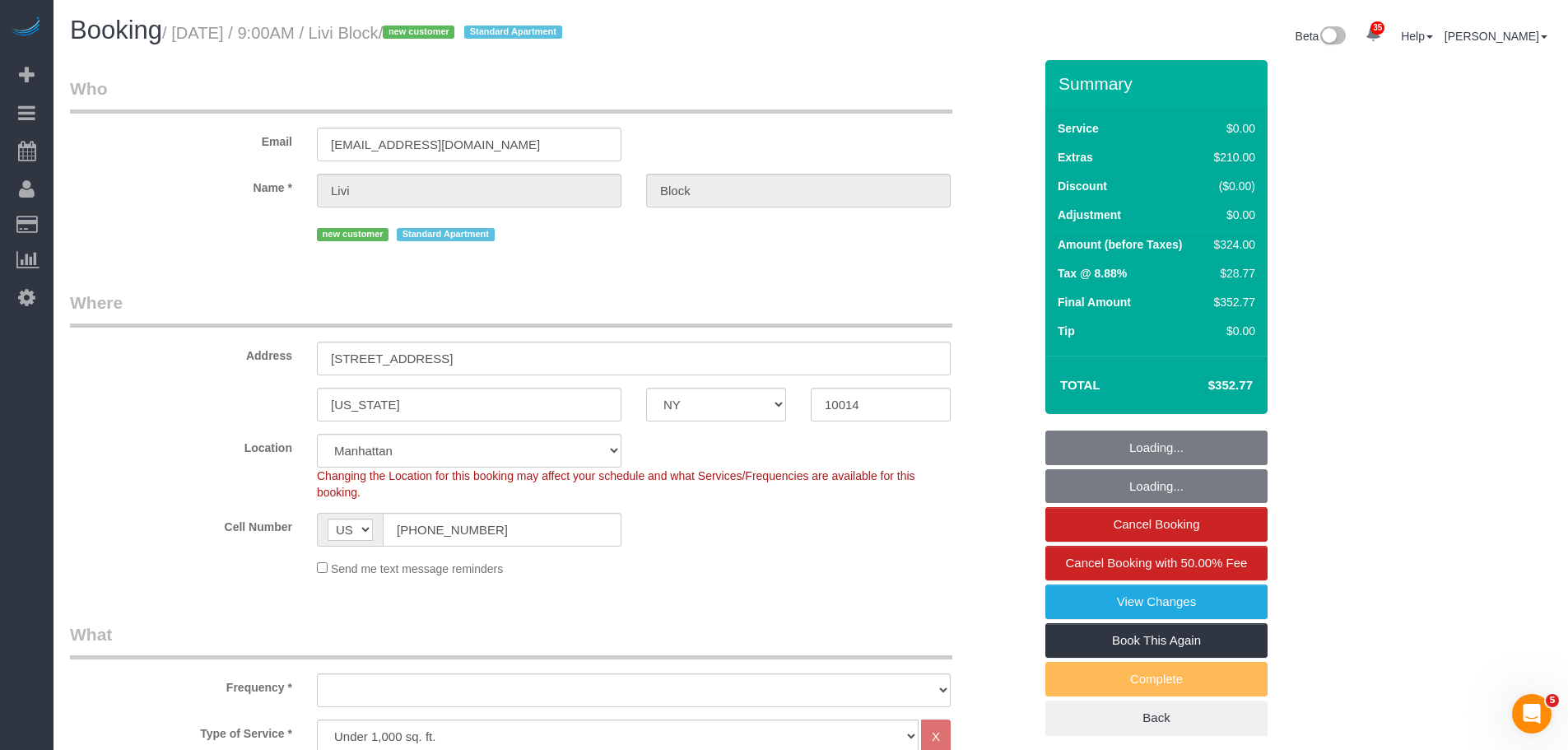
select select "number:15"
select select "number:5"
select select "object:1507"
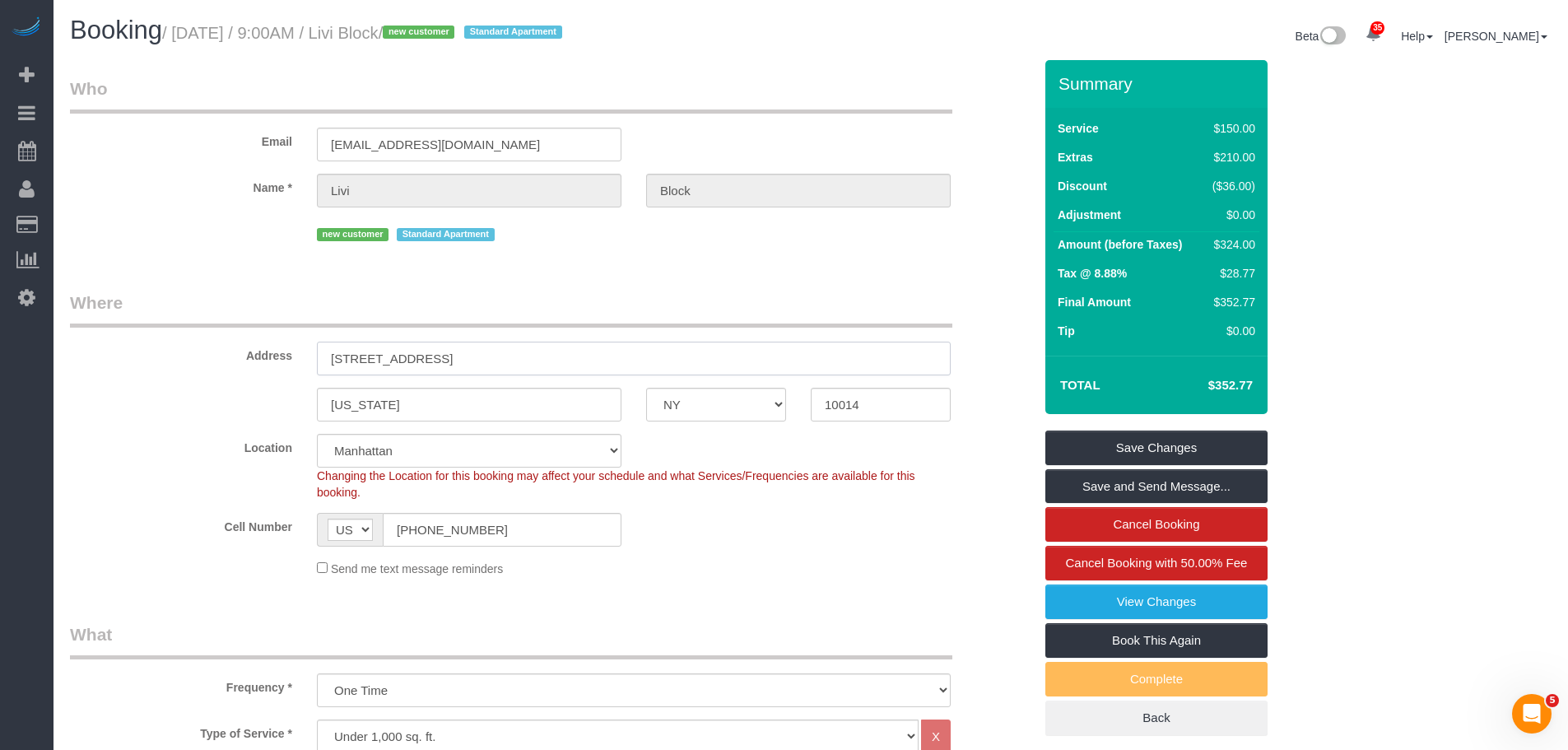
drag, startPoint x: 106, startPoint y: 381, endPoint x: 248, endPoint y: 398, distance: 143.0
drag, startPoint x: 58, startPoint y: 456, endPoint x: 461, endPoint y: 437, distance: 403.4
click at [799, 413] on div "10014" at bounding box center [881, 405] width 165 height 34
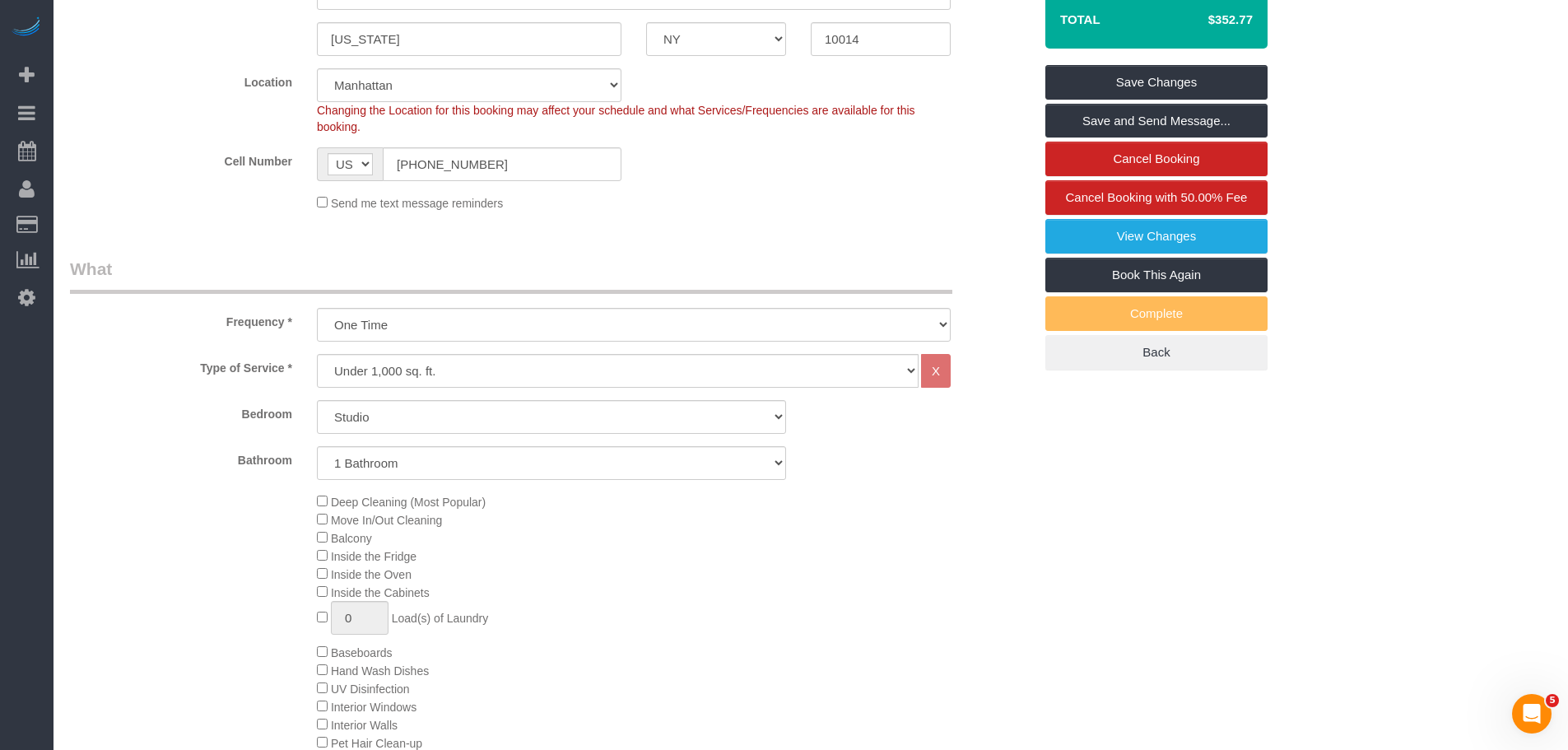
scroll to position [412, 0]
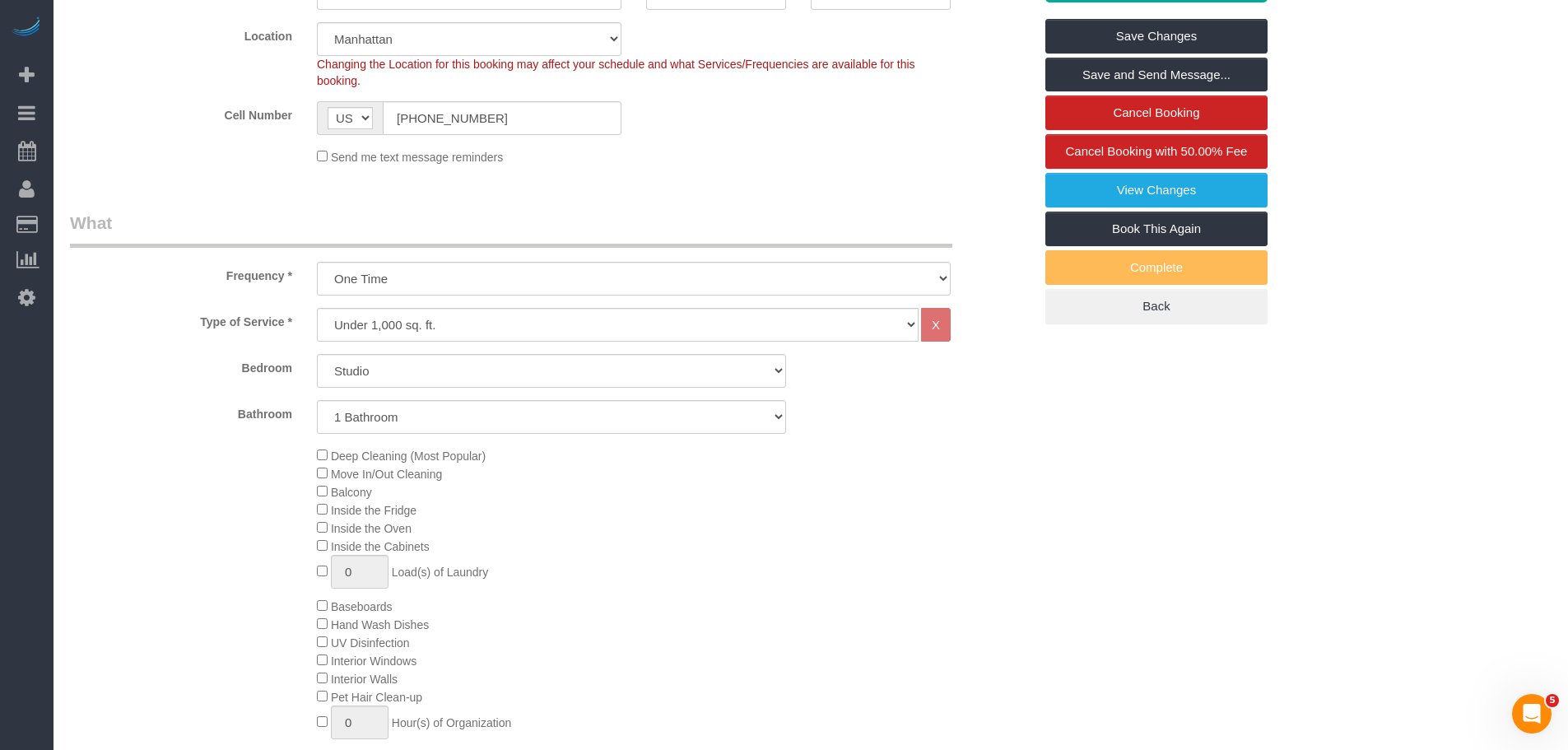
drag, startPoint x: 887, startPoint y: 123, endPoint x: 1327, endPoint y: 73, distance: 442.8
click at [887, 123] on div "Cell Number AF AL DZ AD AO AI AQ AG AR AM AW AU AT AZ BS BH BD BB BY BE BZ BJ B…" at bounding box center [551, 117] width 988 height 34
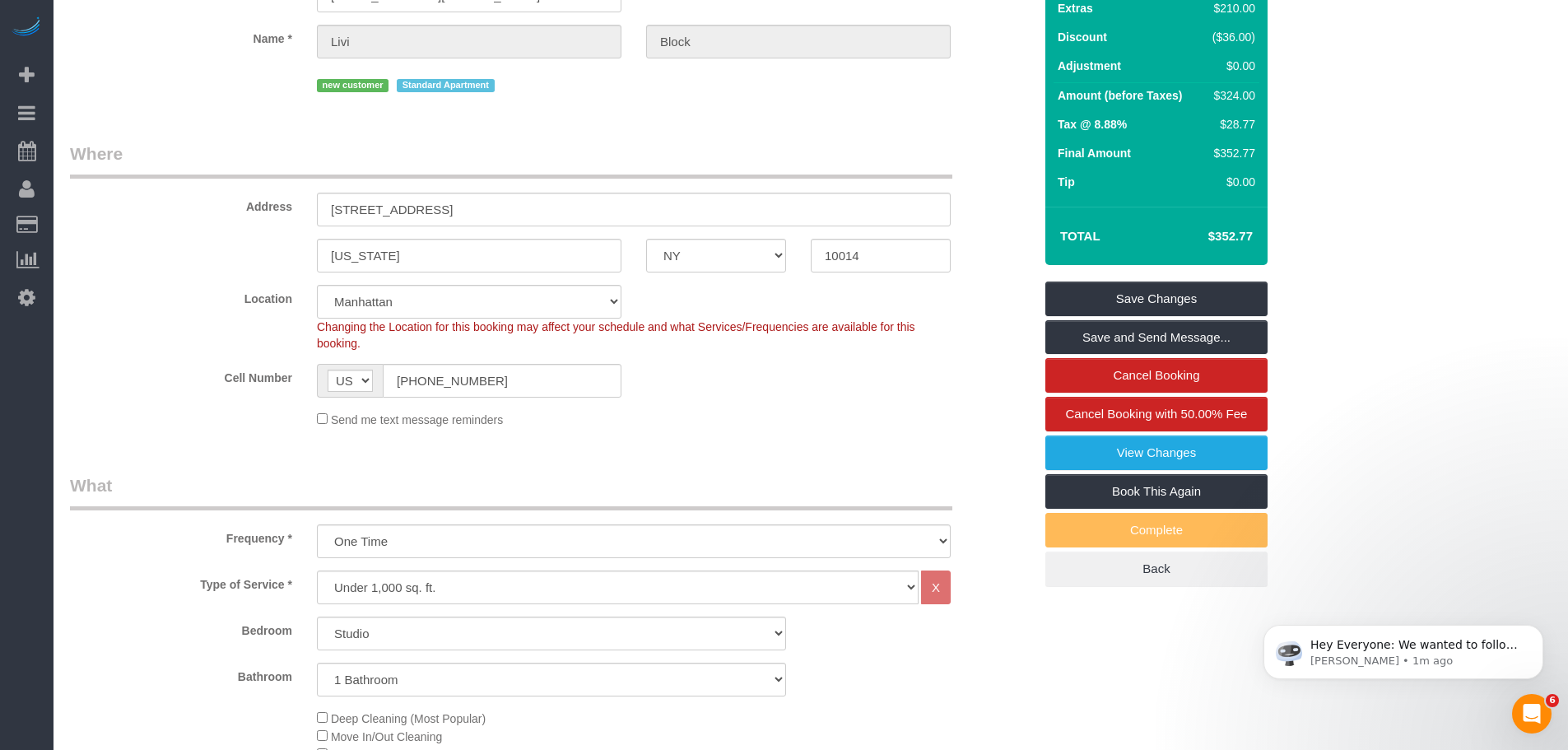
scroll to position [0, 0]
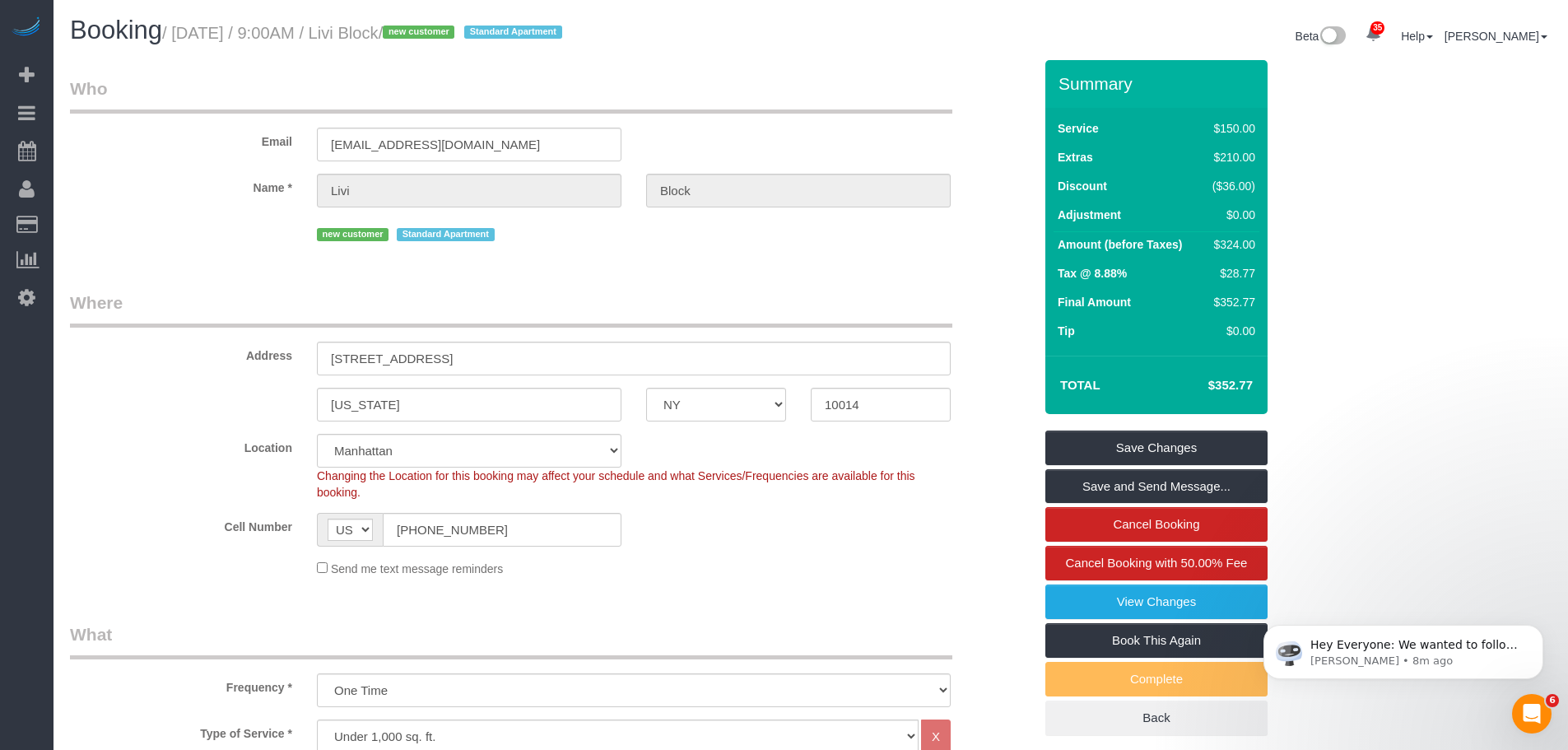
click at [641, 126] on div "Email liviblock@gmail.com" at bounding box center [551, 119] width 988 height 85
click at [669, 149] on div "Email liviblock@gmail.com" at bounding box center [551, 119] width 988 height 85
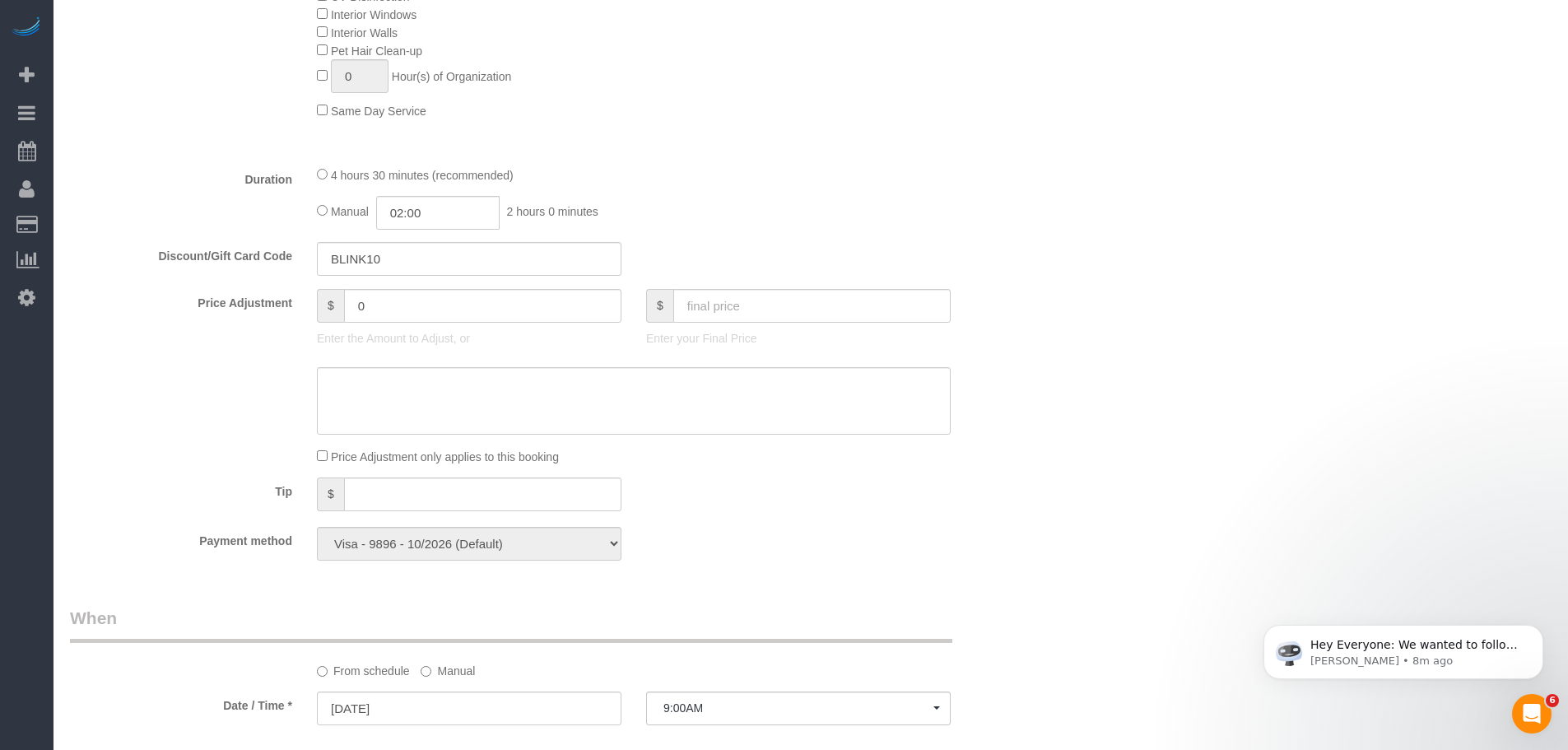
scroll to position [1153, 0]
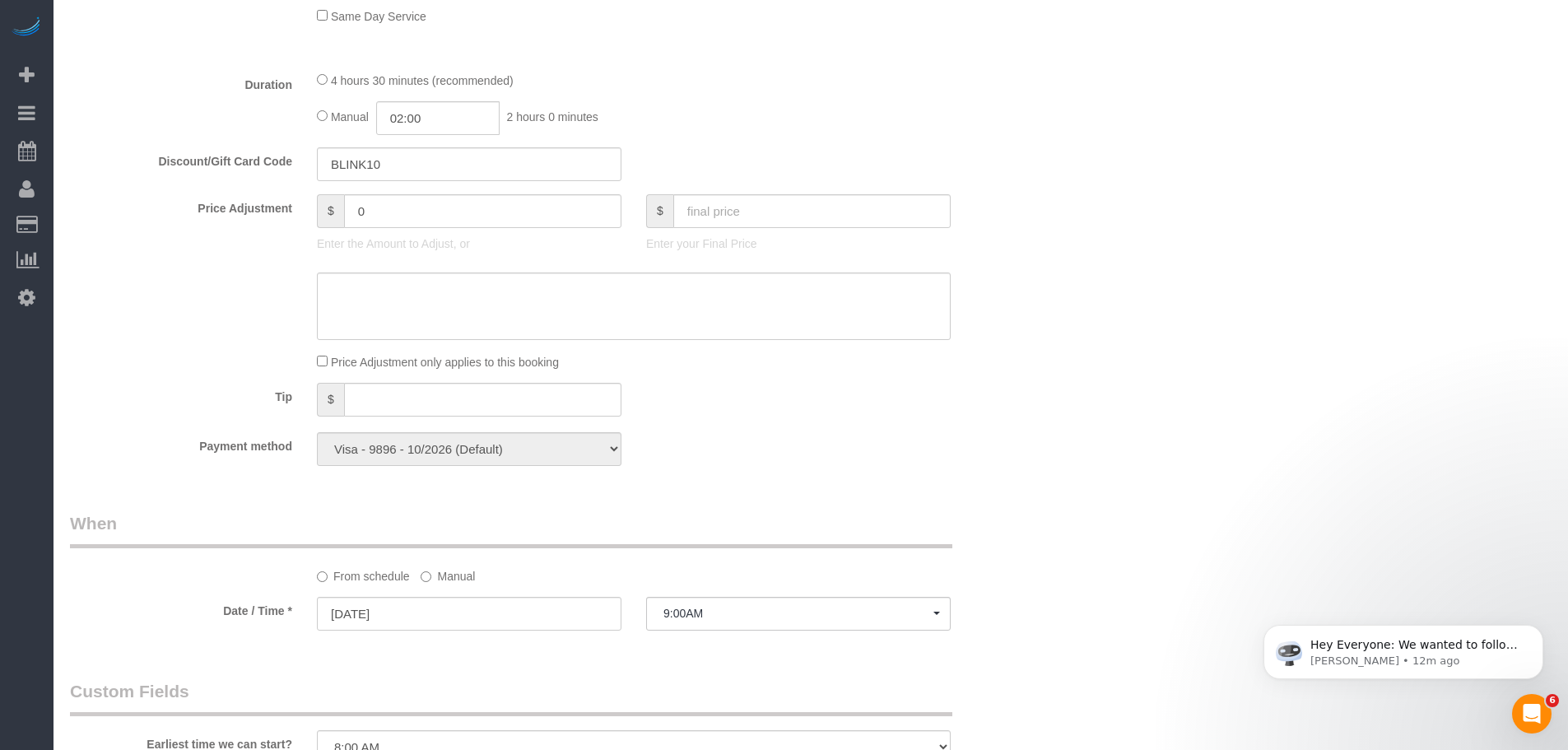
click at [1260, 388] on div "Who Email liviblock@gmail.com Name * Livi Block new customer Standard Apartment…" at bounding box center [811, 277] width 1482 height 2739
drag, startPoint x: 1143, startPoint y: 502, endPoint x: 1134, endPoint y: 491, distance: 14.2
click at [1144, 495] on div "Who Email liviblock@gmail.com Name * Livi Block new customer Standard Apartment…" at bounding box center [811, 277] width 1482 height 2739
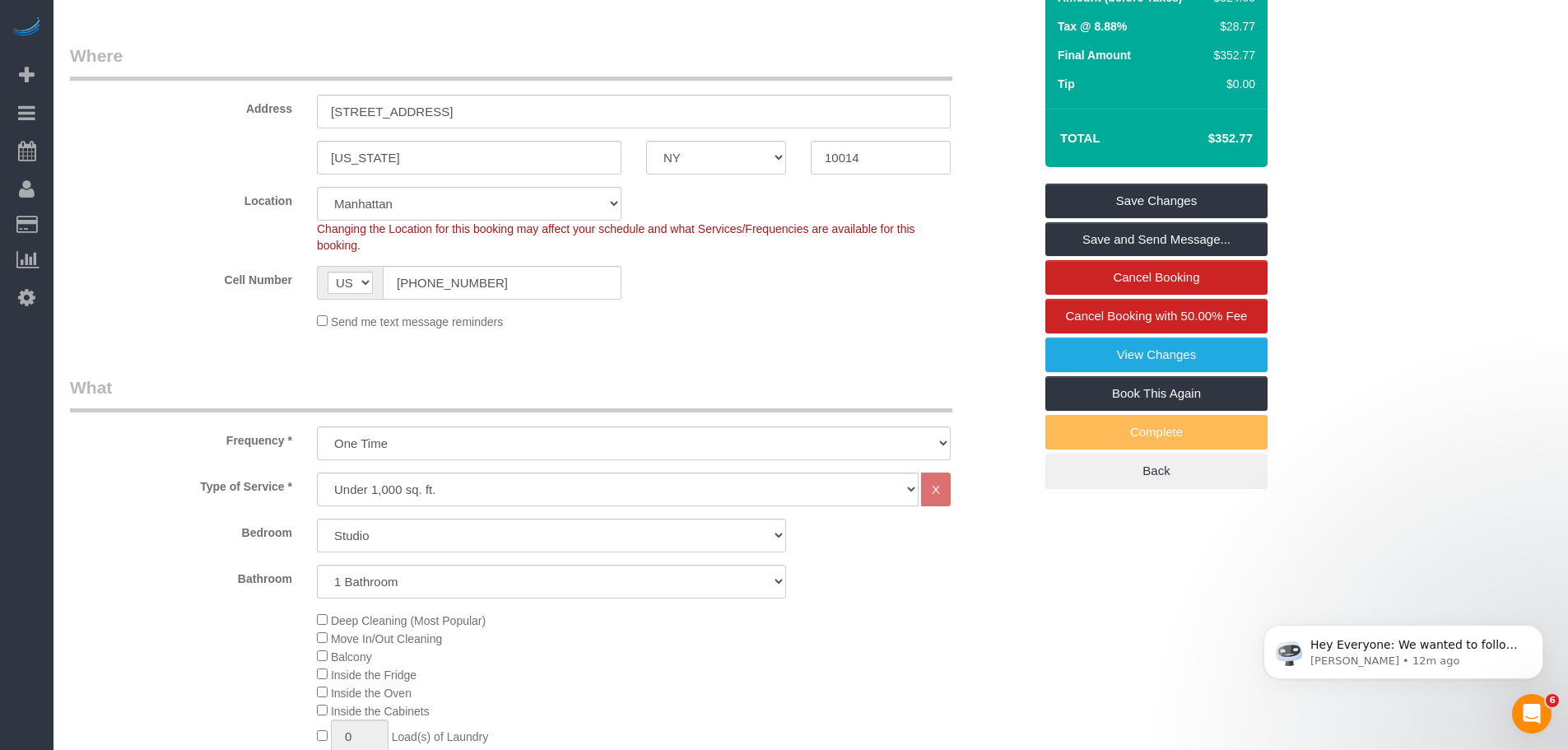
scroll to position [0, 0]
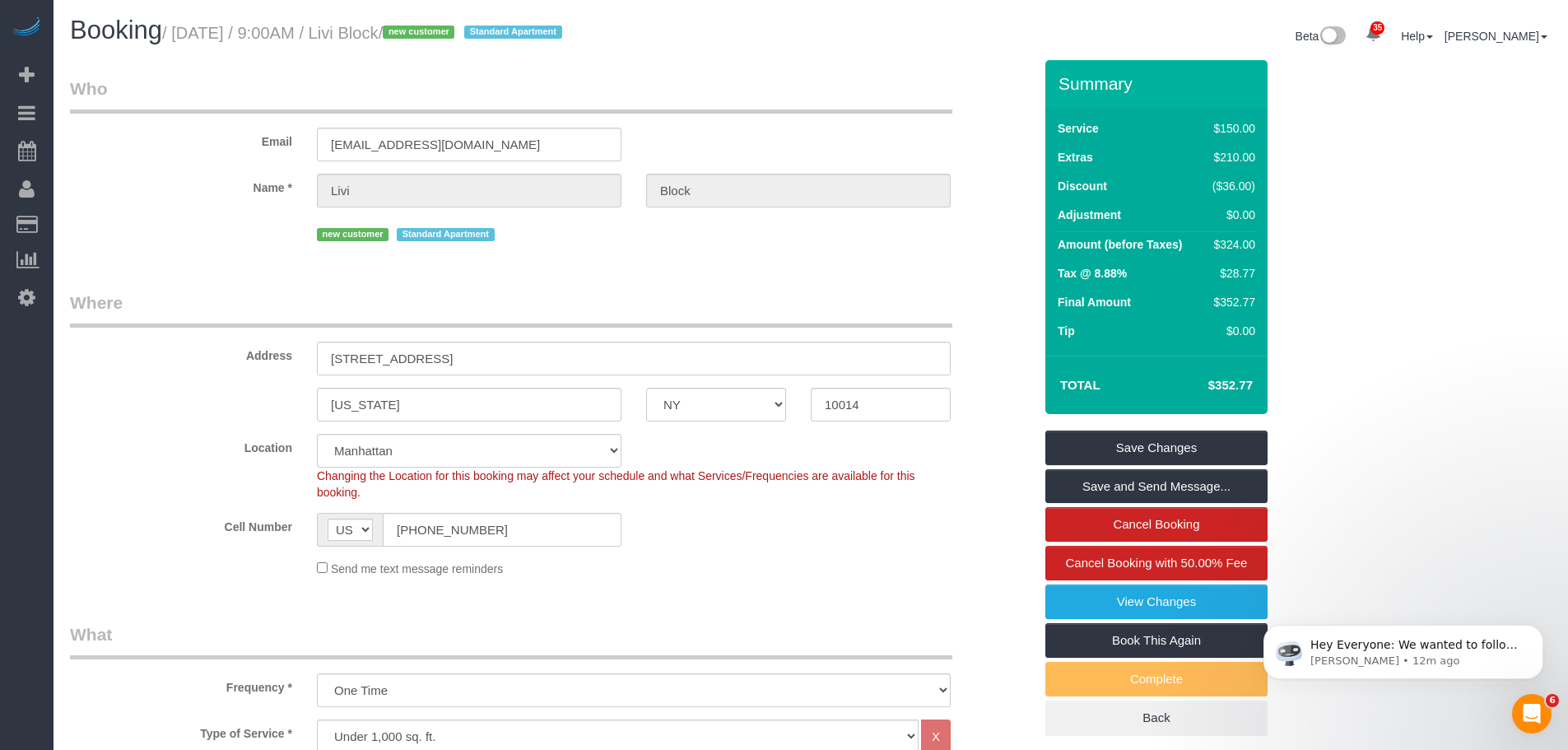
click at [856, 127] on div "Email liviblock@gmail.com" at bounding box center [551, 119] width 988 height 85
click at [505, 83] on legend "Who" at bounding box center [511, 95] width 882 height 37
drag, startPoint x: 781, startPoint y: 280, endPoint x: 804, endPoint y: 226, distance: 58.7
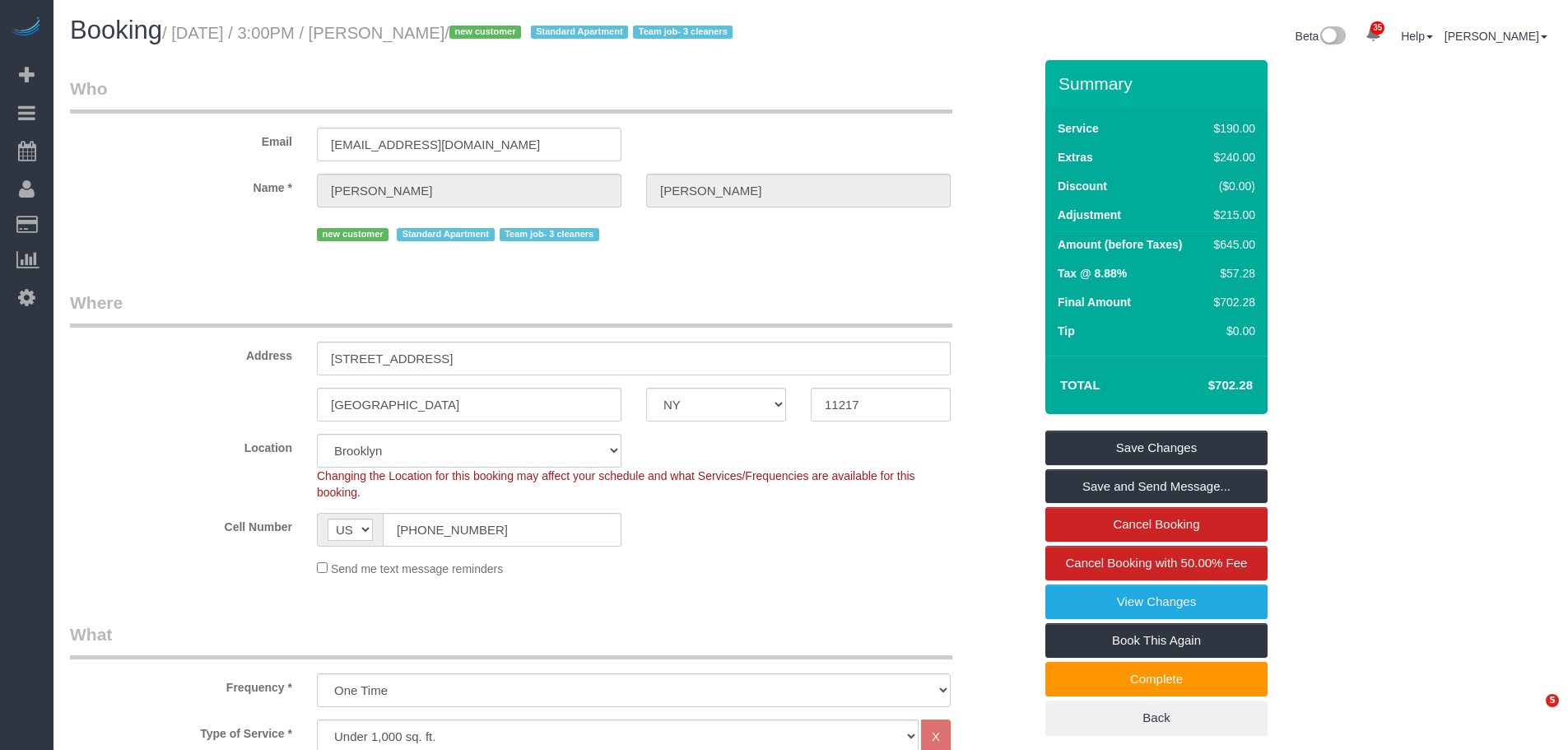
select select "NY"
select select "2"
select select "spot1"
select select "number:89"
select select "number:72"
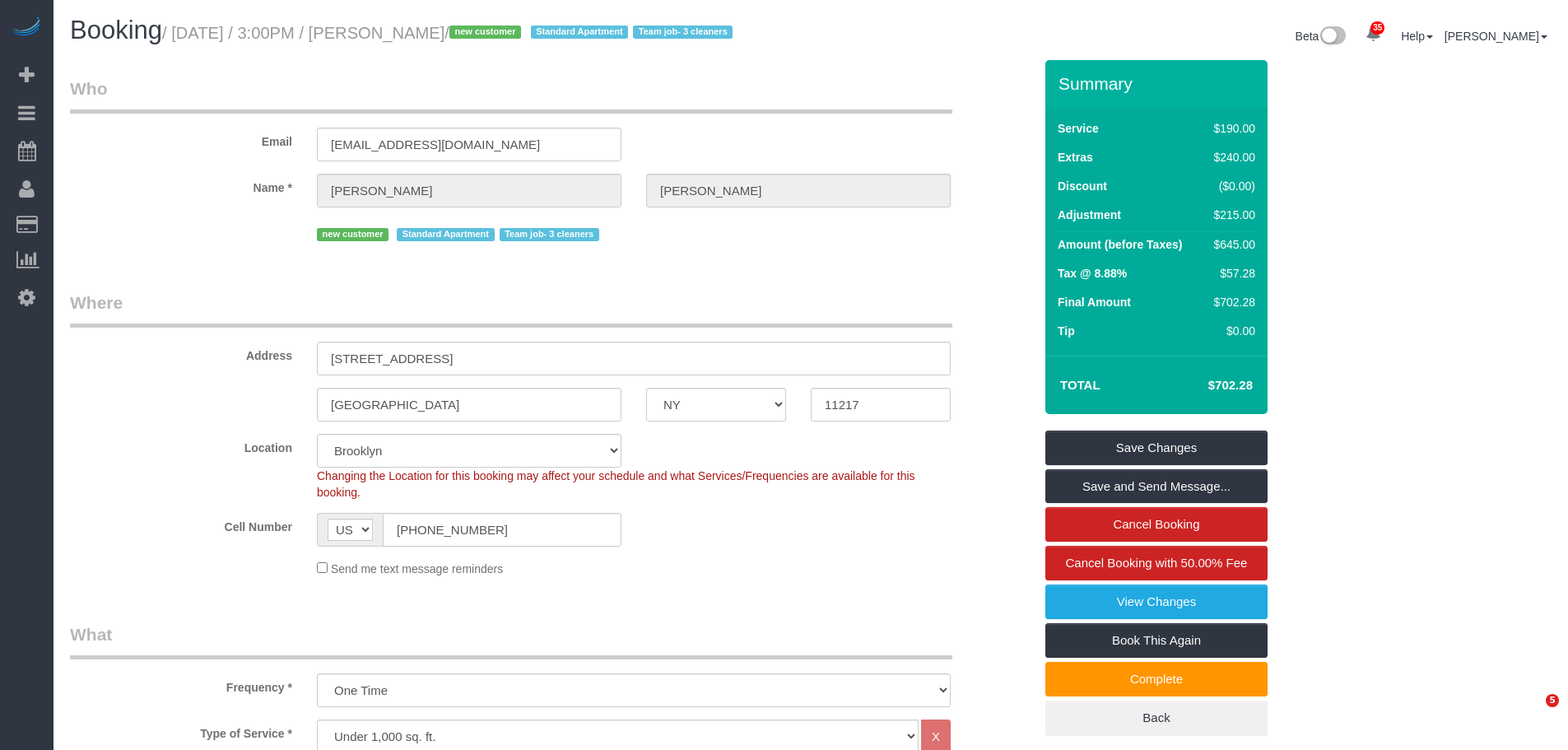
select select "number:15"
select select "number:5"
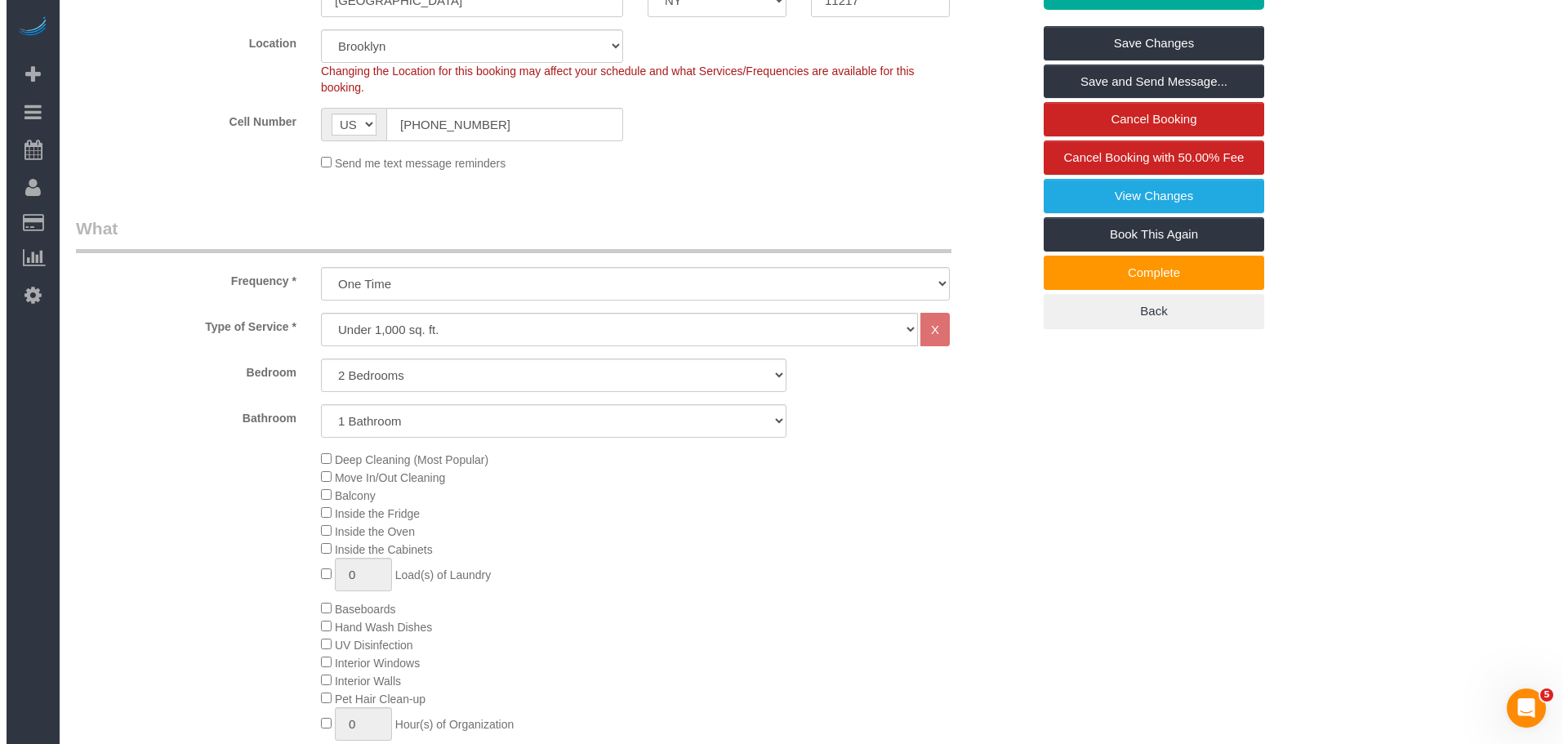
scroll to position [245, 0]
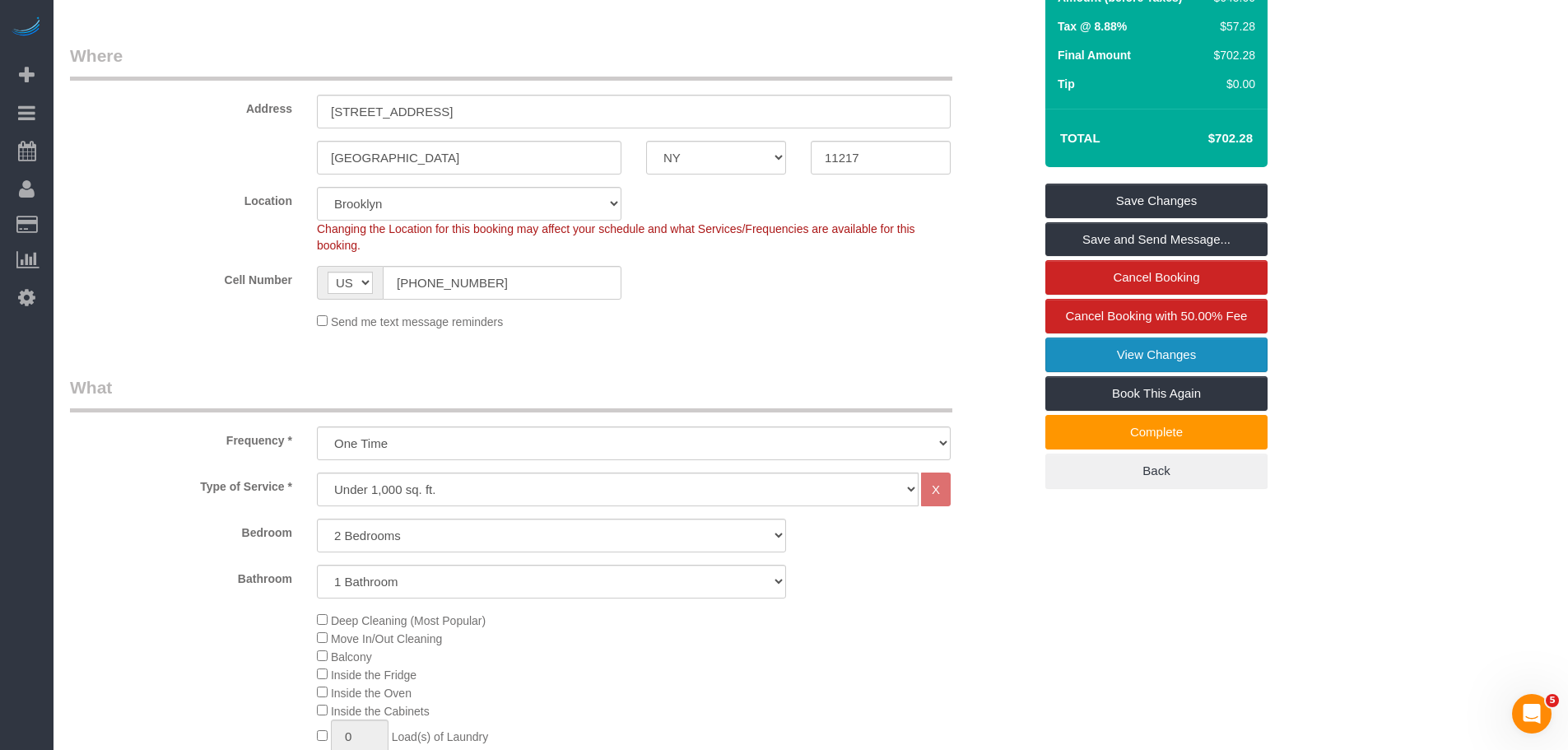
click at [1171, 352] on link "View Changes" at bounding box center [1157, 355] width 223 height 35
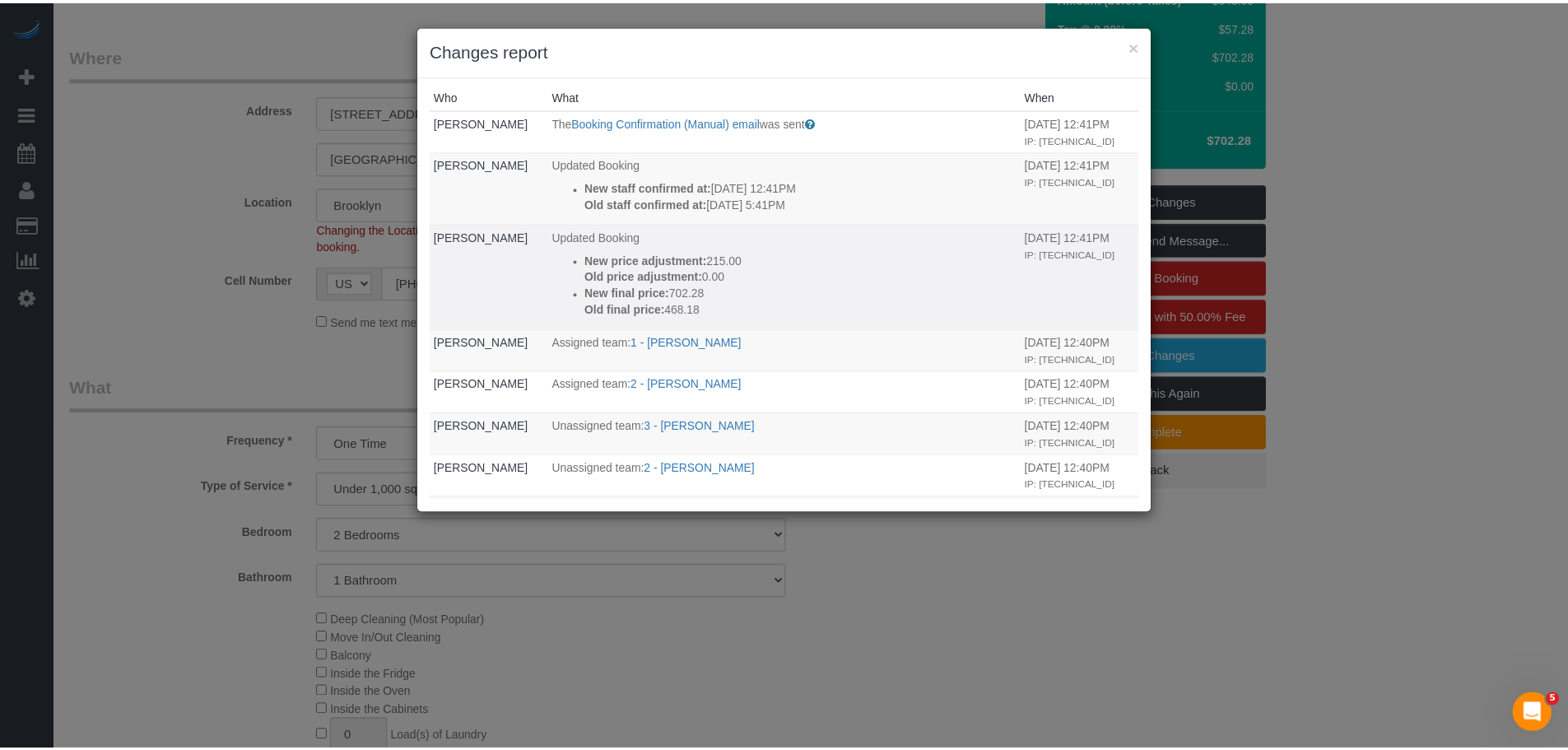
scroll to position [0, 0]
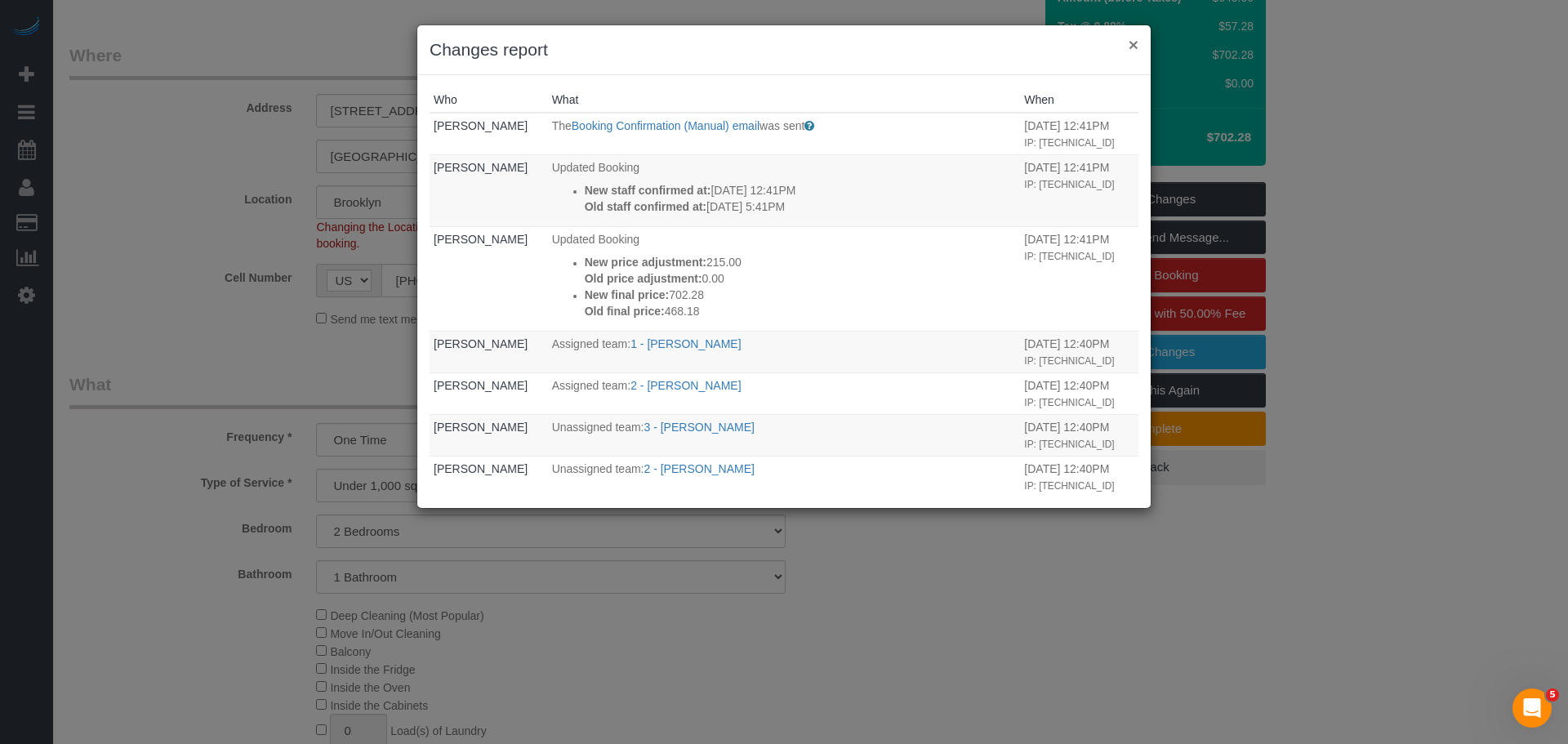
click at [1137, 49] on button "×" at bounding box center [1133, 45] width 9 height 17
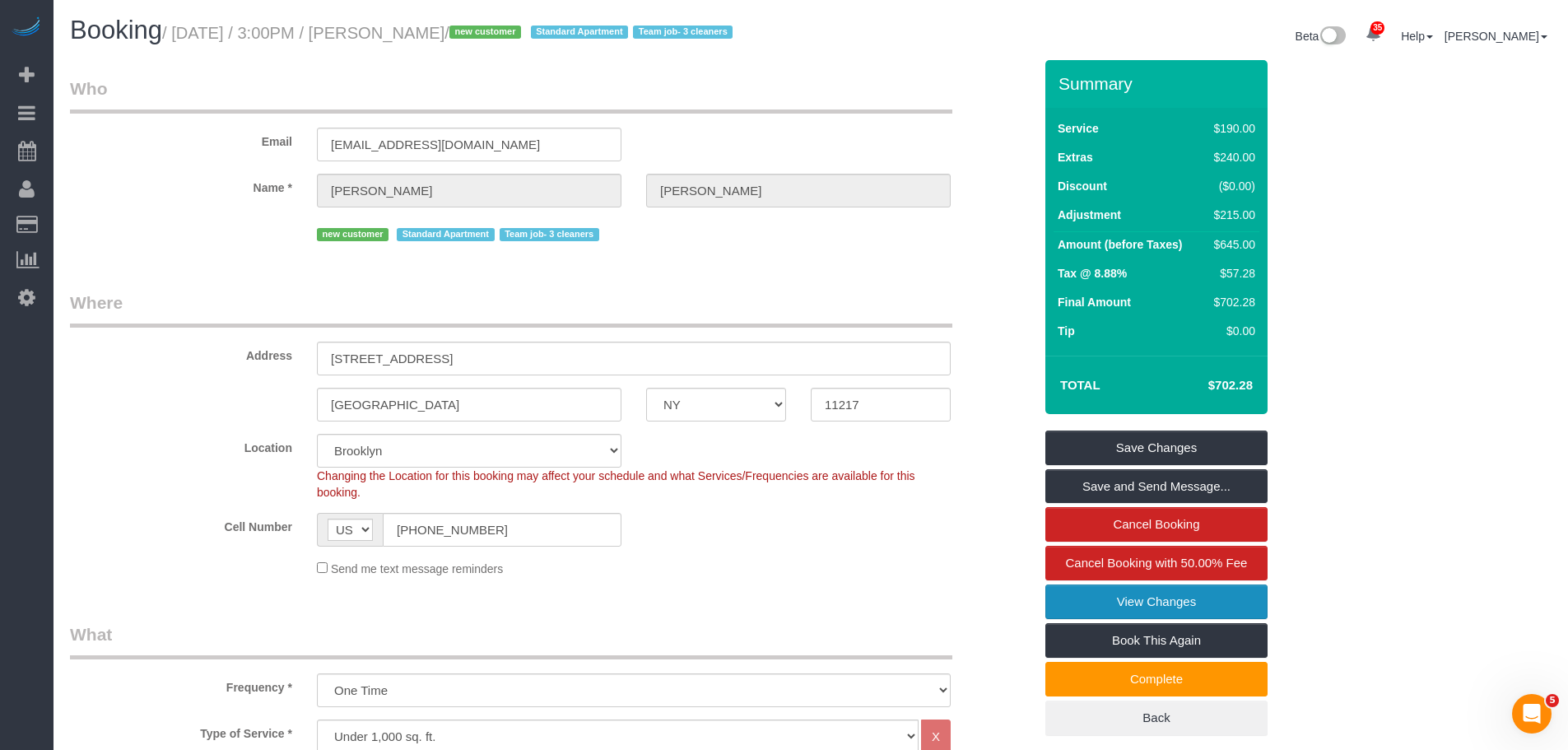
click at [1119, 600] on link "View Changes" at bounding box center [1157, 602] width 223 height 35
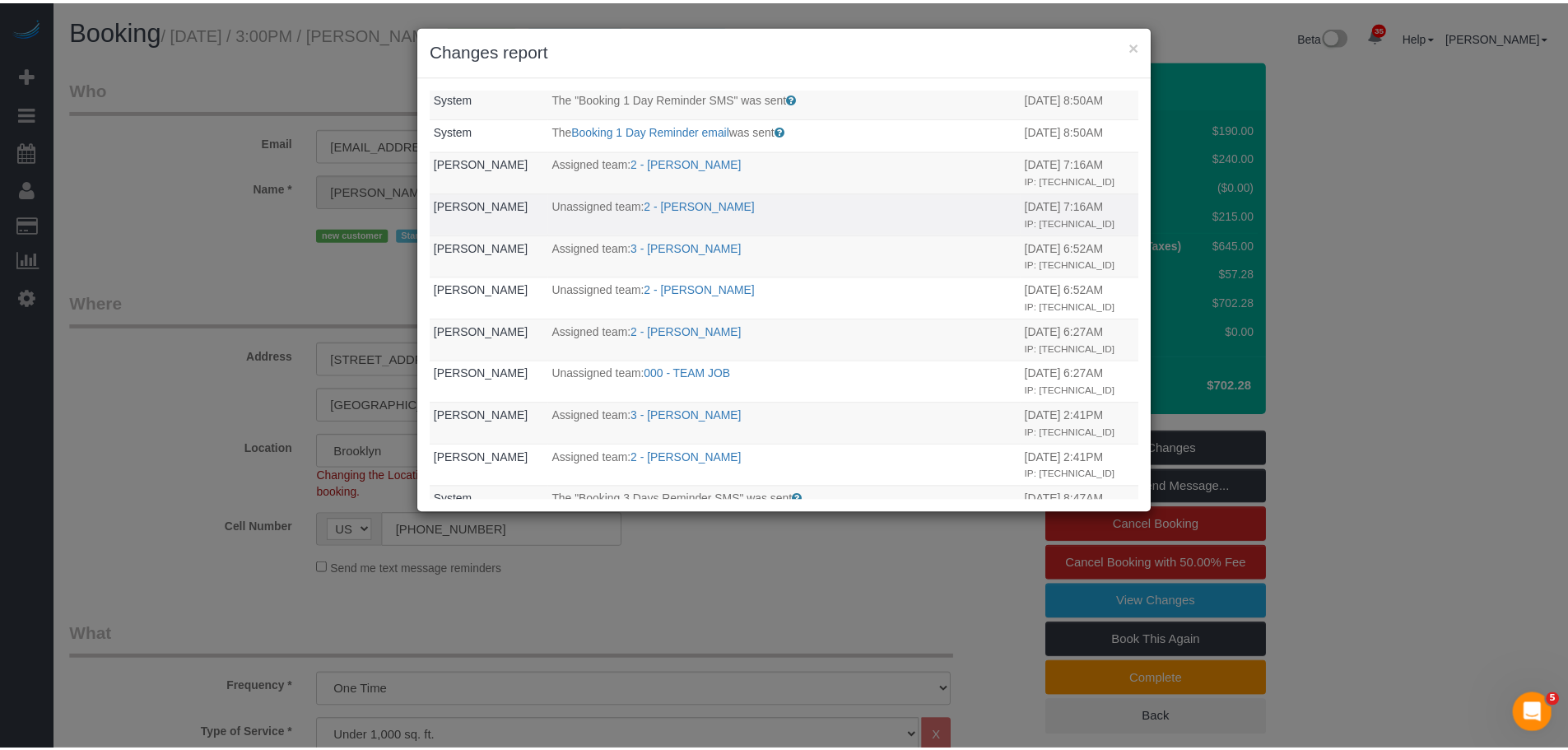
scroll to position [577, 0]
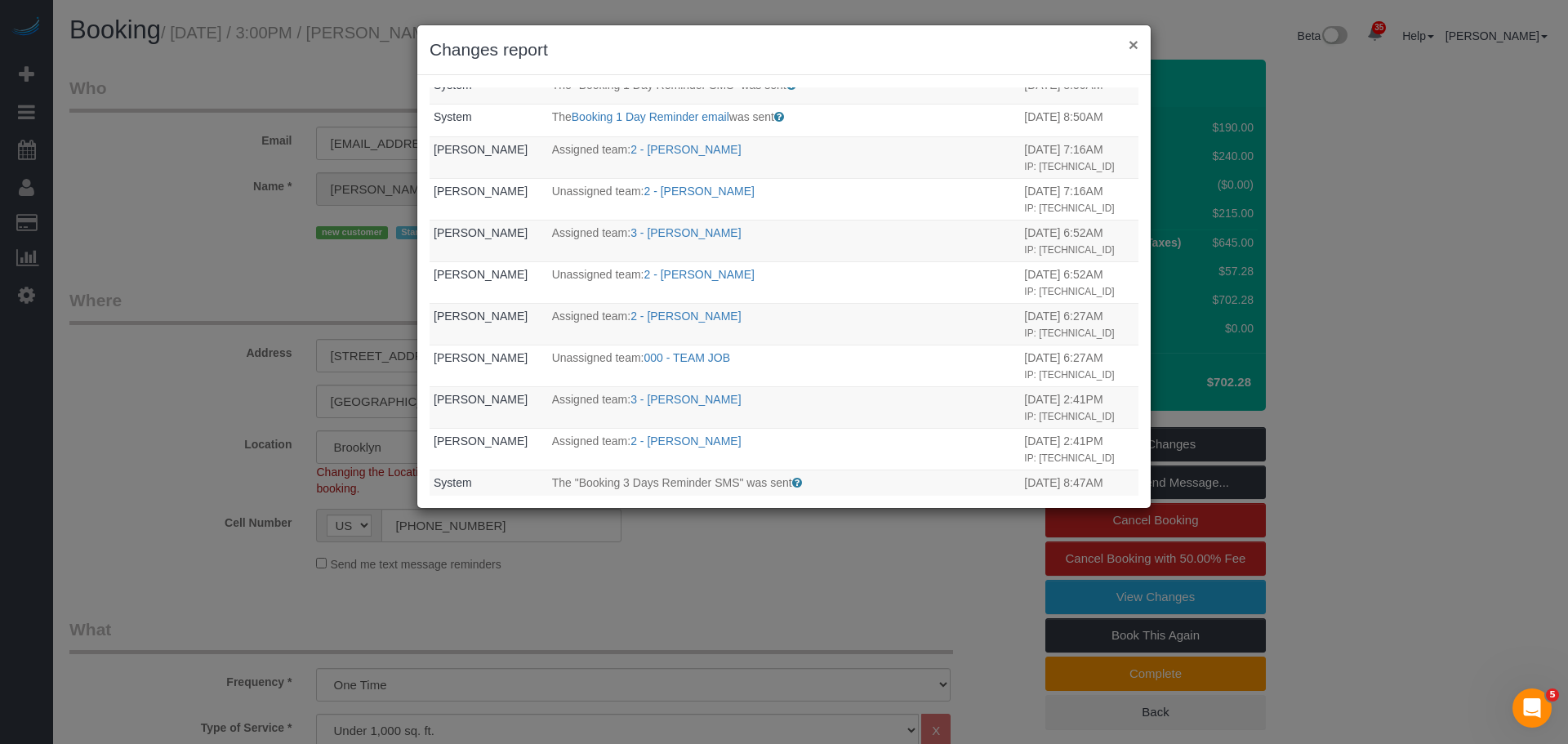
click at [1138, 43] on div "× Changes report" at bounding box center [784, 51] width 734 height 50
click at [1135, 49] on button "×" at bounding box center [1133, 45] width 9 height 17
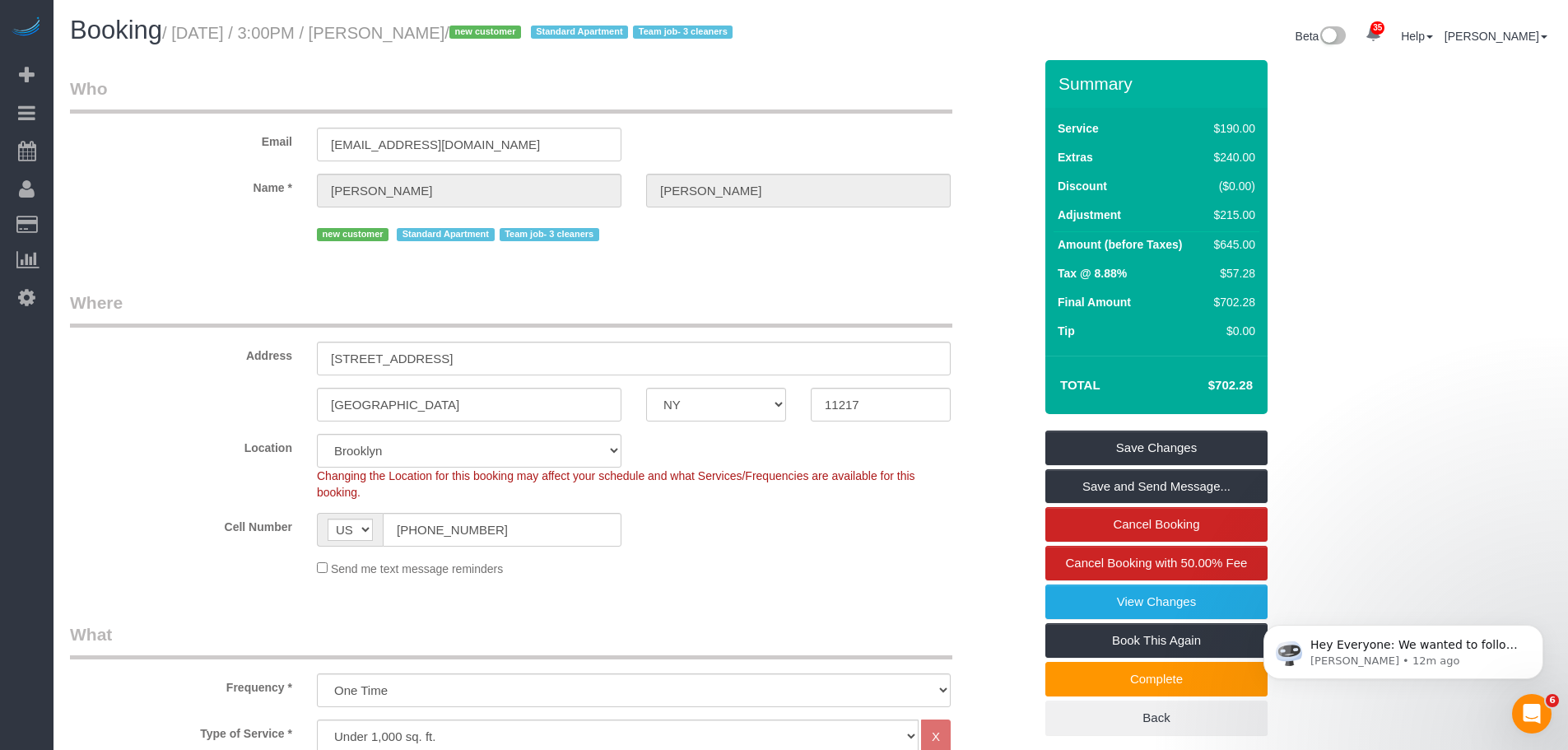
scroll to position [0, 0]
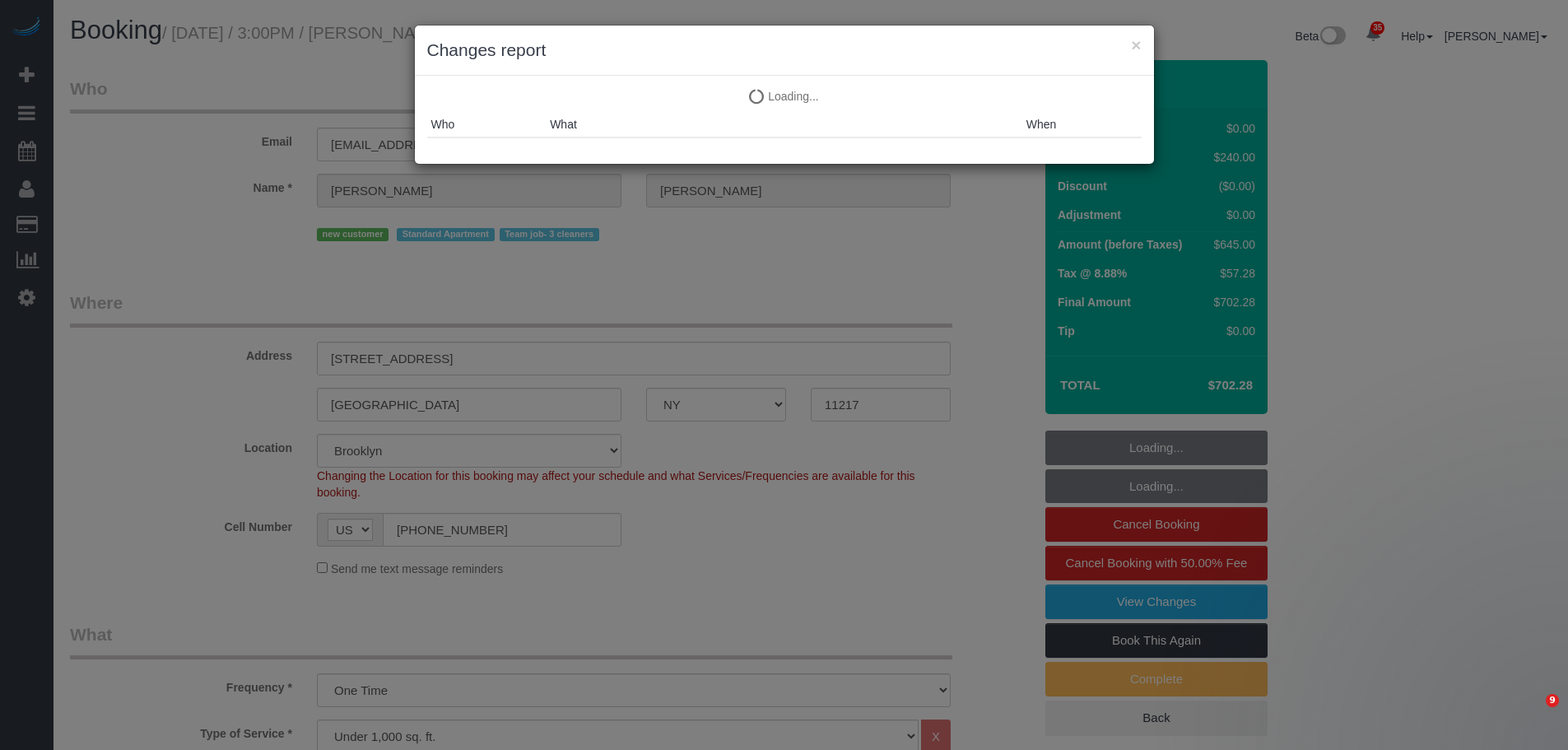
select select "NY"
select select "2"
select select "spot1"
select select "number:89"
select select "number:72"
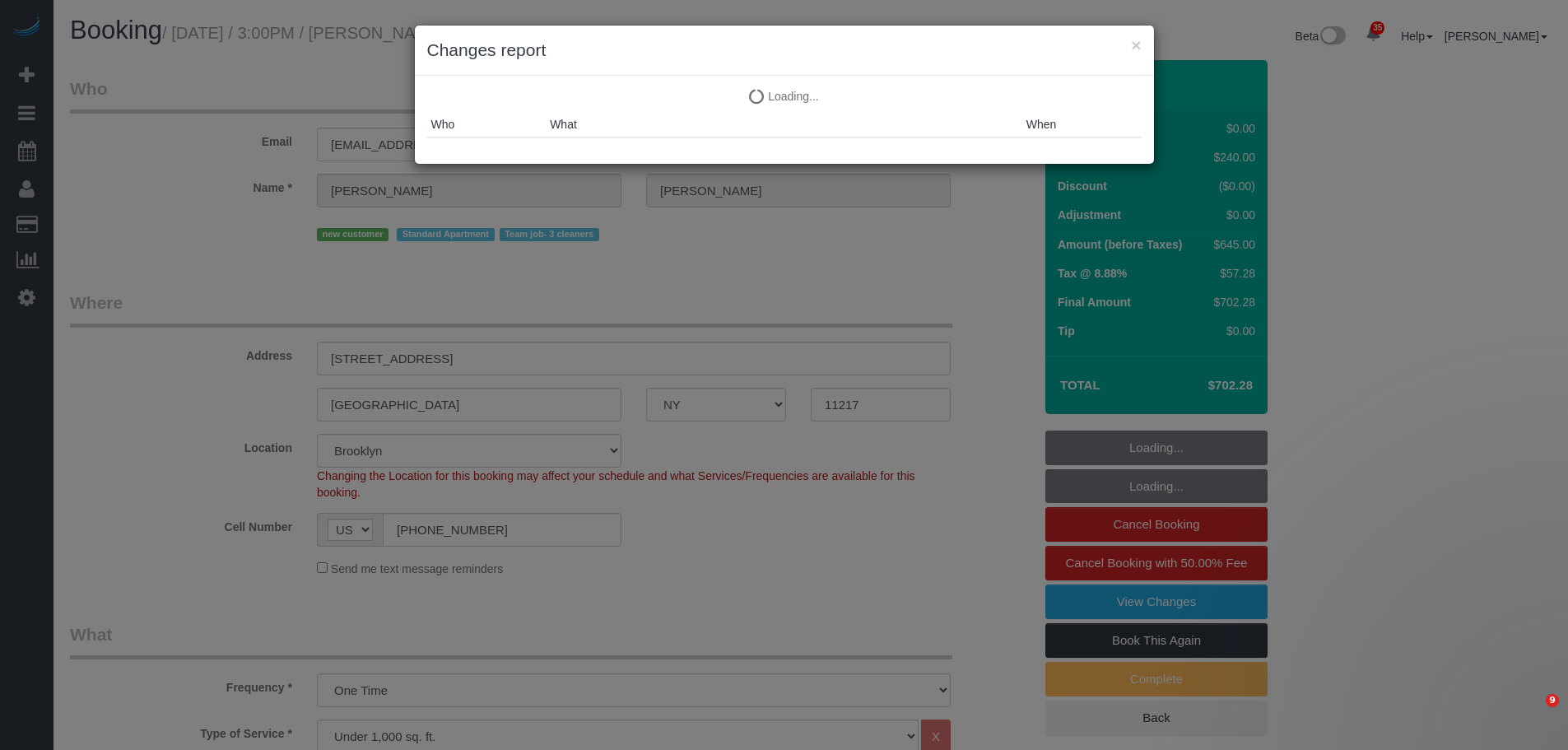
select select "number:15"
select select "number:5"
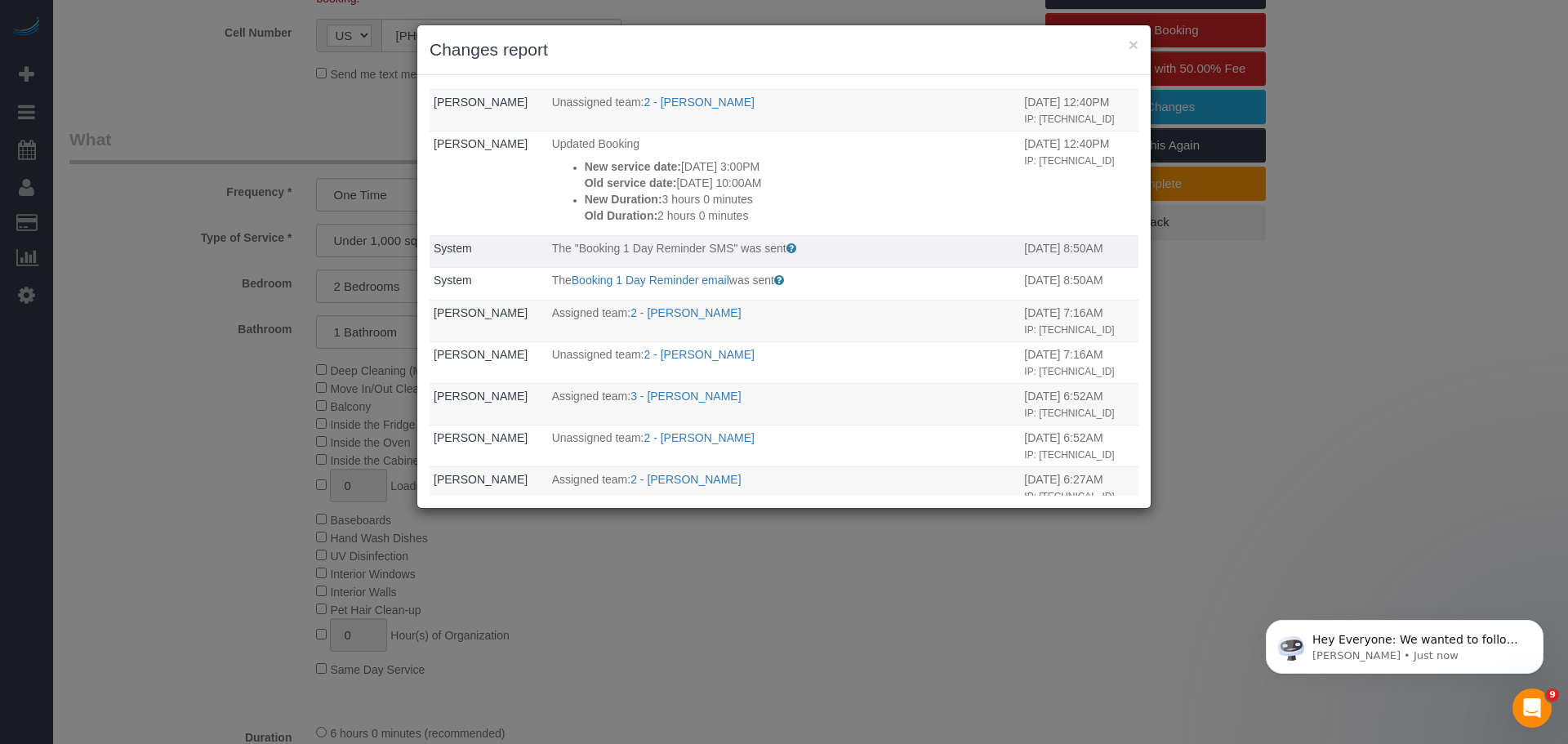
scroll to position [491, 0]
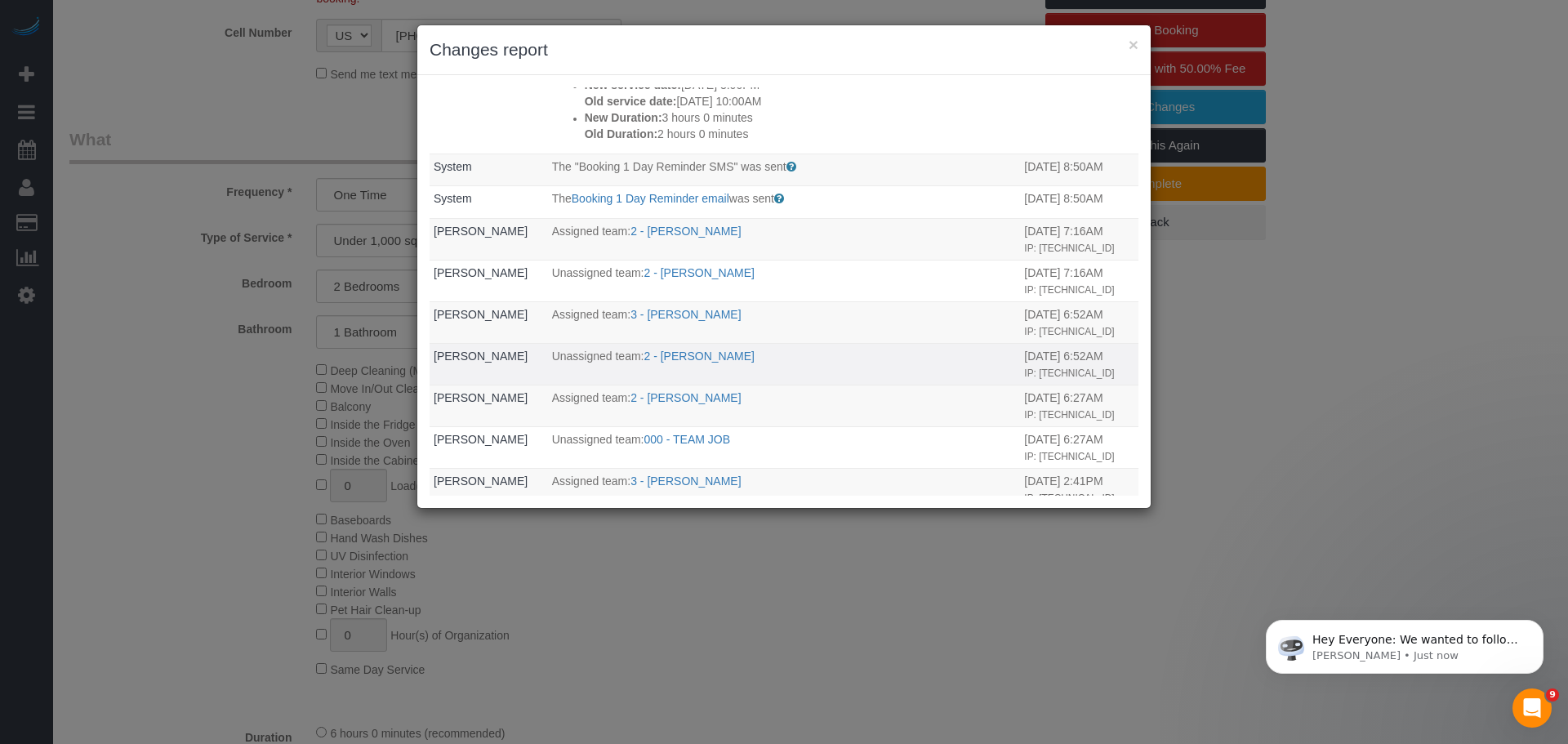
drag, startPoint x: 793, startPoint y: 296, endPoint x: 808, endPoint y: 363, distance: 68.7
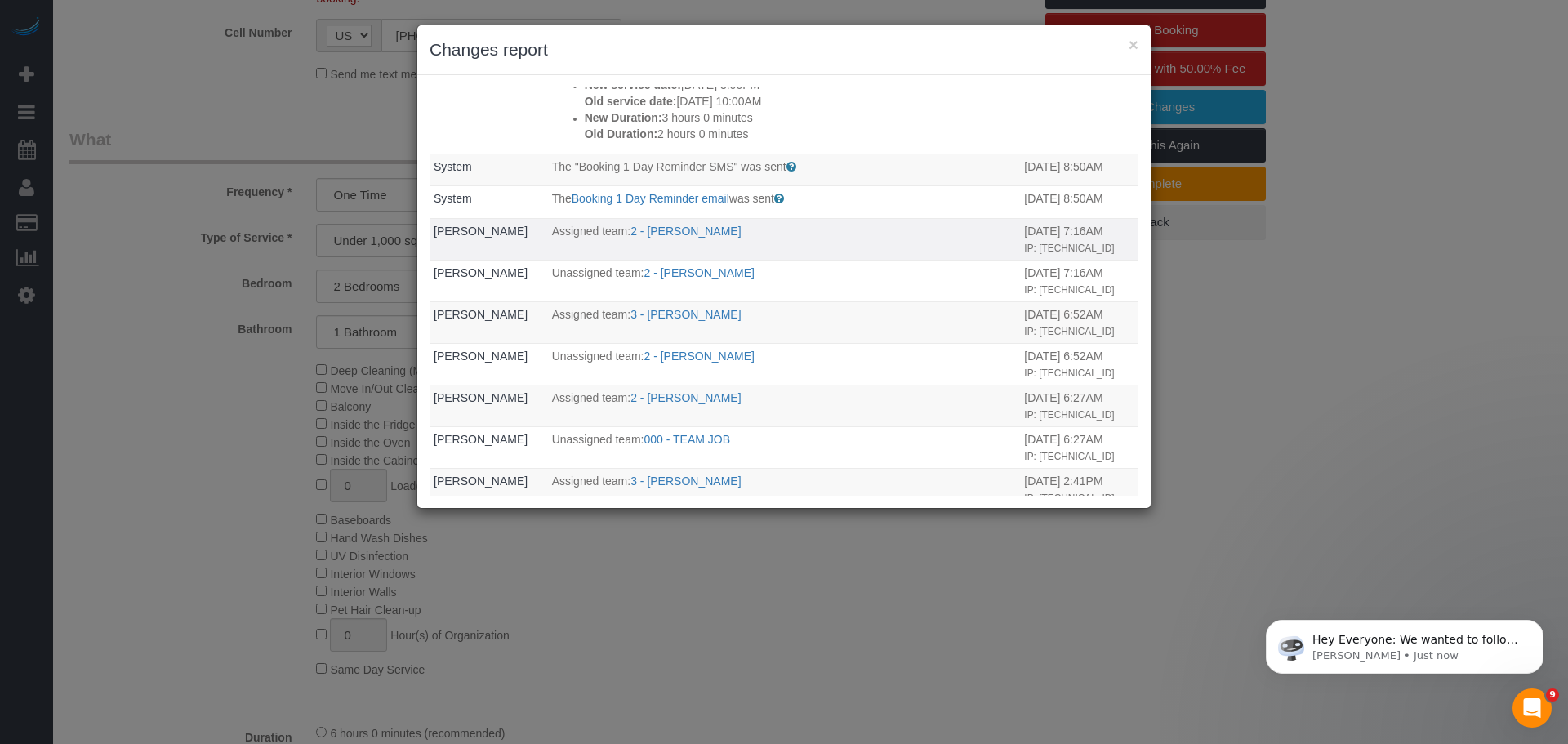
click at [817, 255] on td "Assigned team: 2 - Milagros Ramirez" at bounding box center [784, 239] width 473 height 42
click at [1126, 44] on h3 "Changes report" at bounding box center [784, 50] width 709 height 25
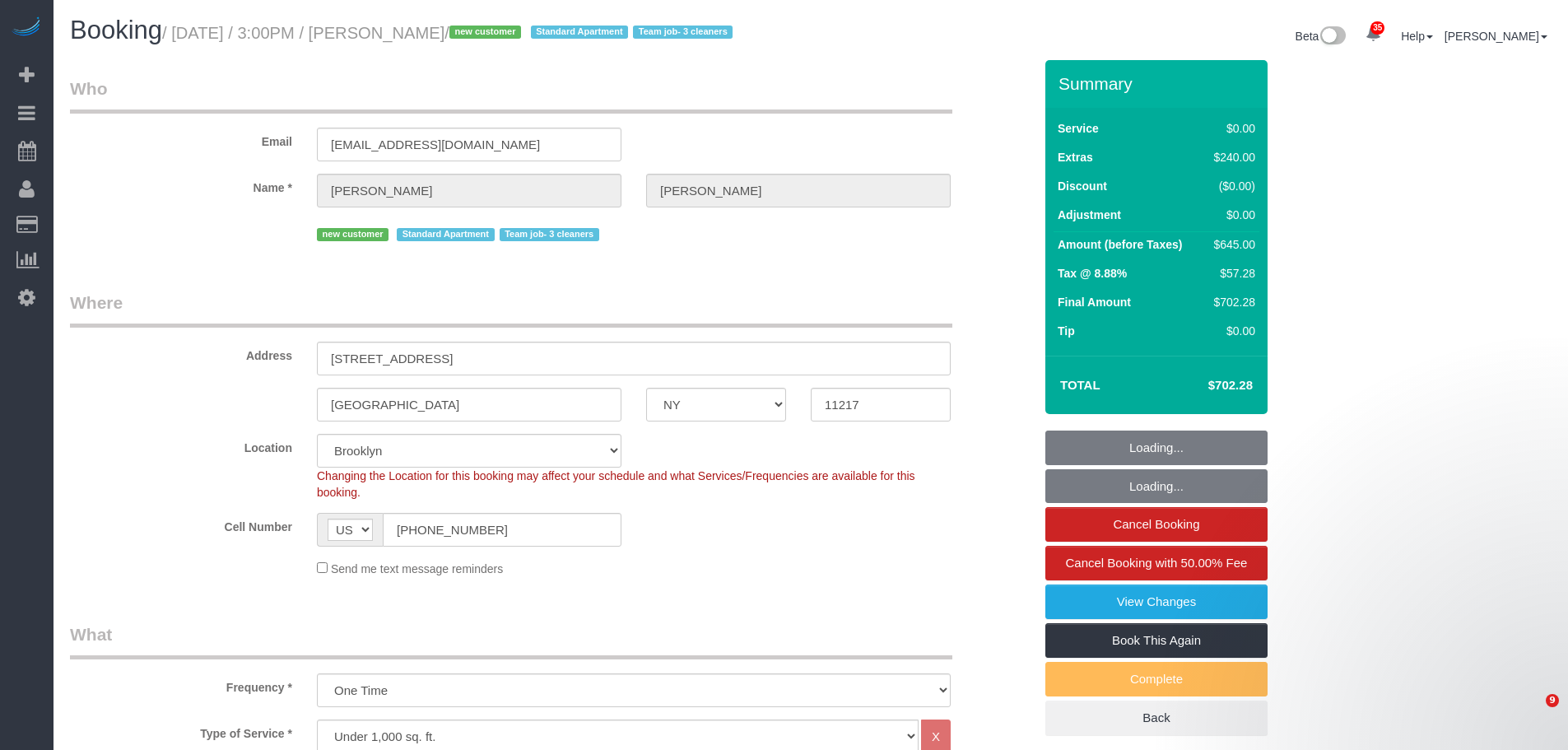
select select "NY"
select select "2"
select select "spot1"
select select "number:89"
select select "number:72"
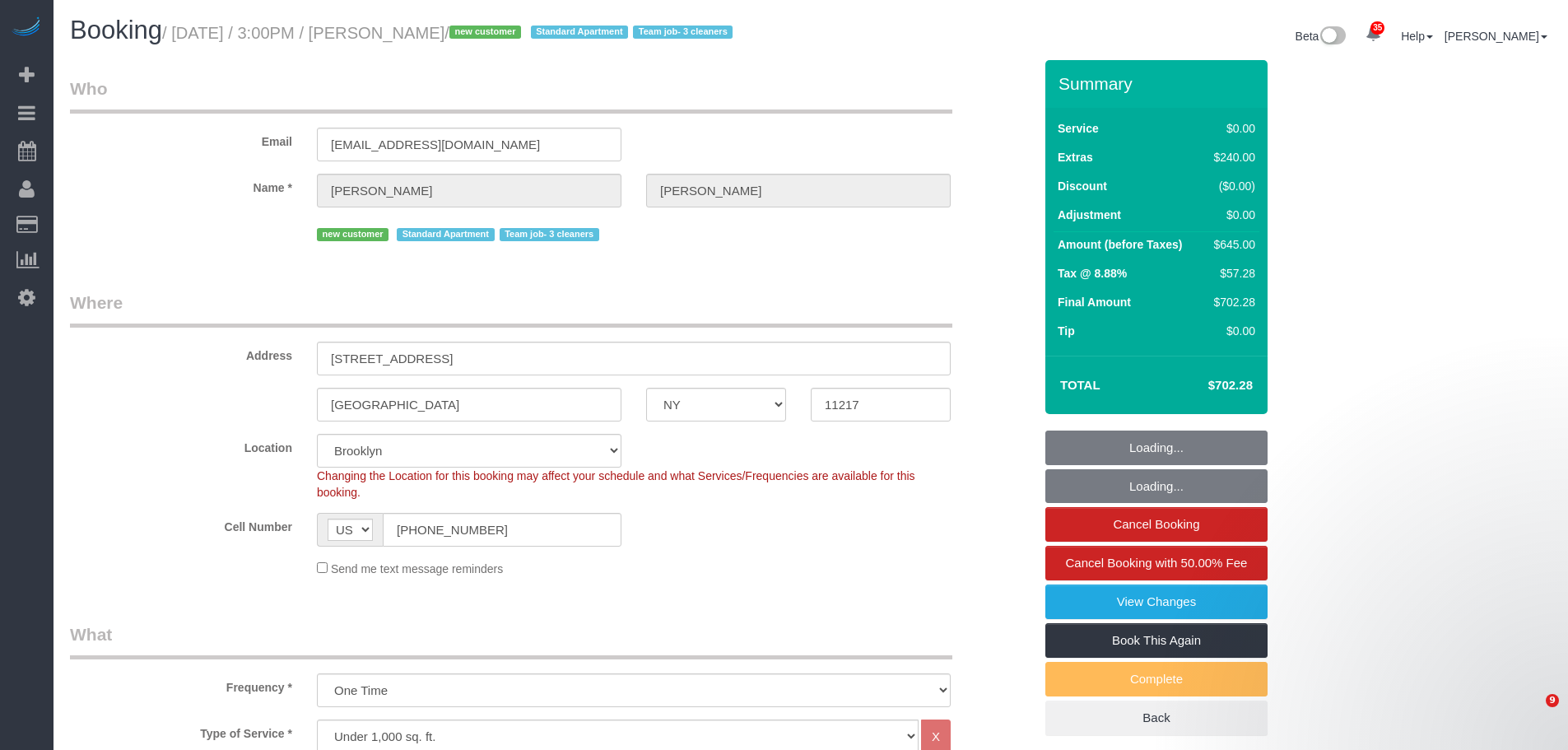
select select "number:15"
select select "number:5"
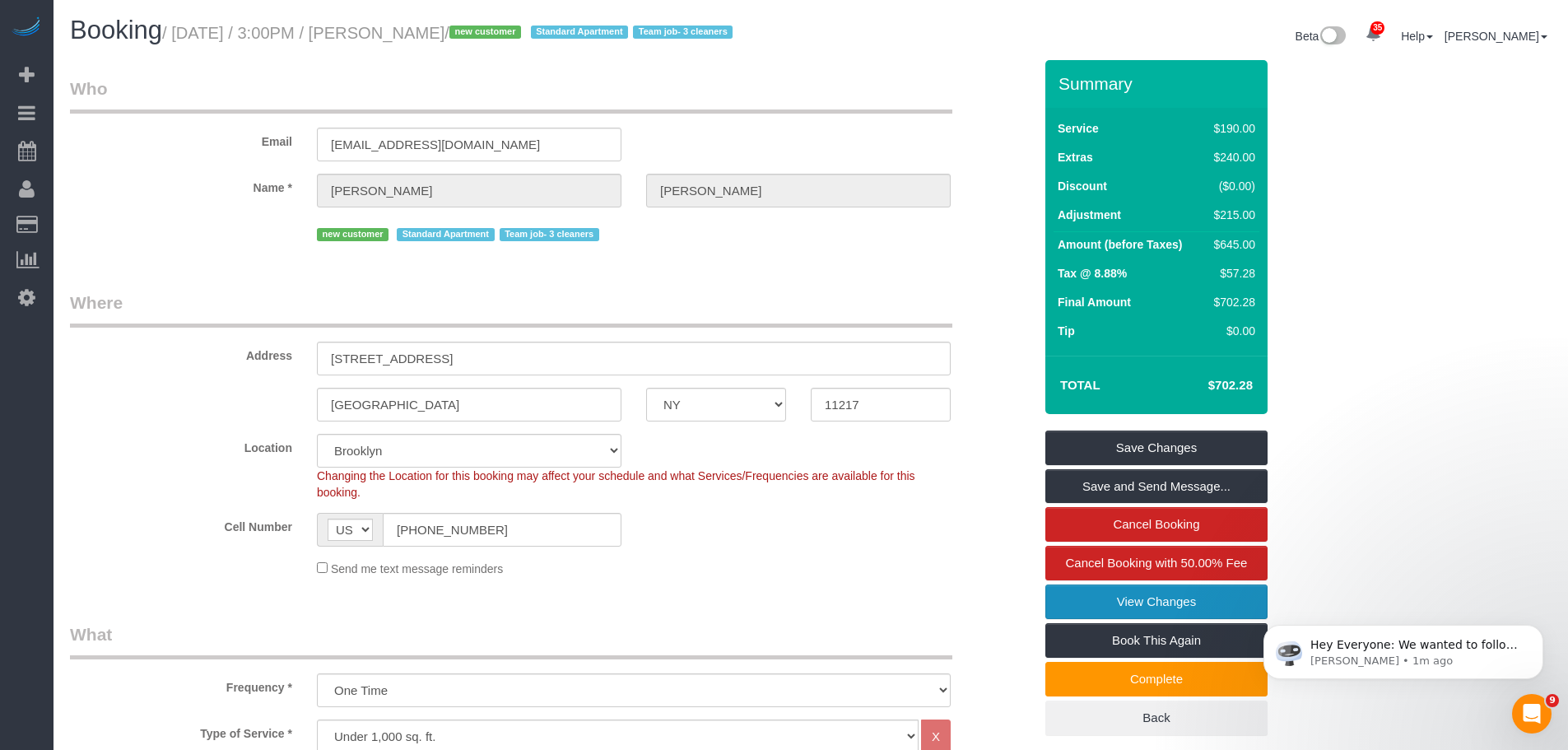
click at [1148, 604] on link "View Changes" at bounding box center [1157, 602] width 223 height 35
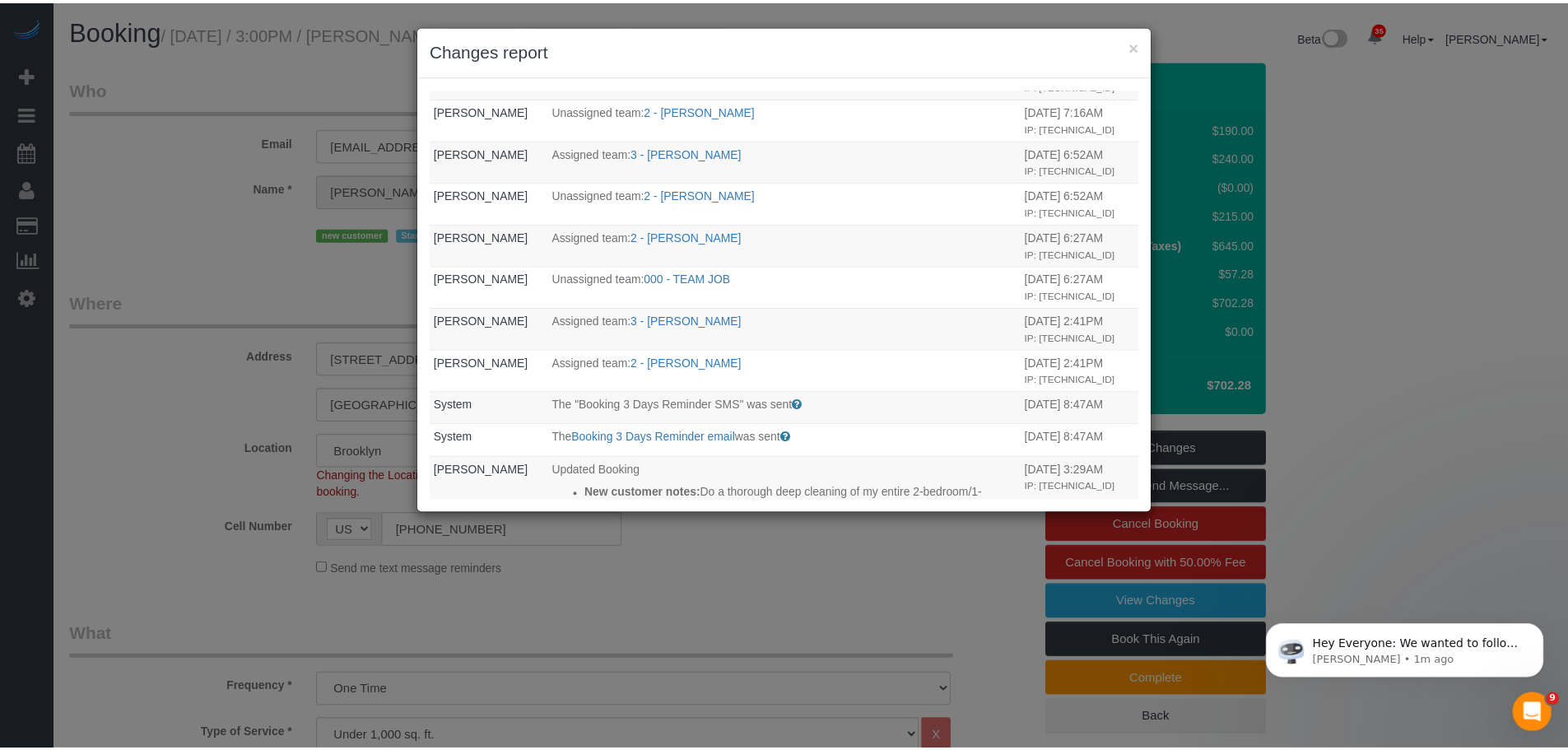
scroll to position [823, 0]
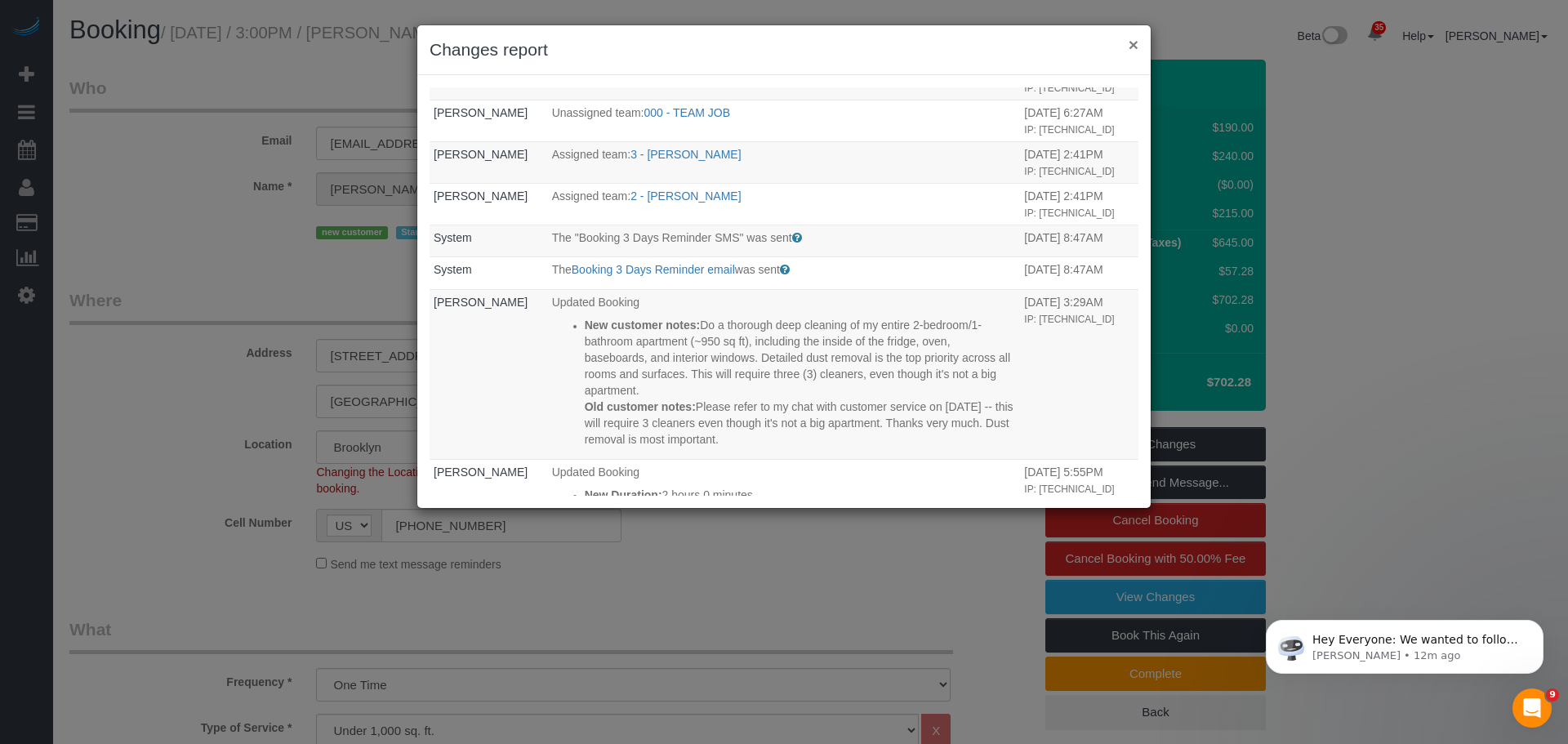
click at [1133, 45] on button "×" at bounding box center [1133, 45] width 9 height 17
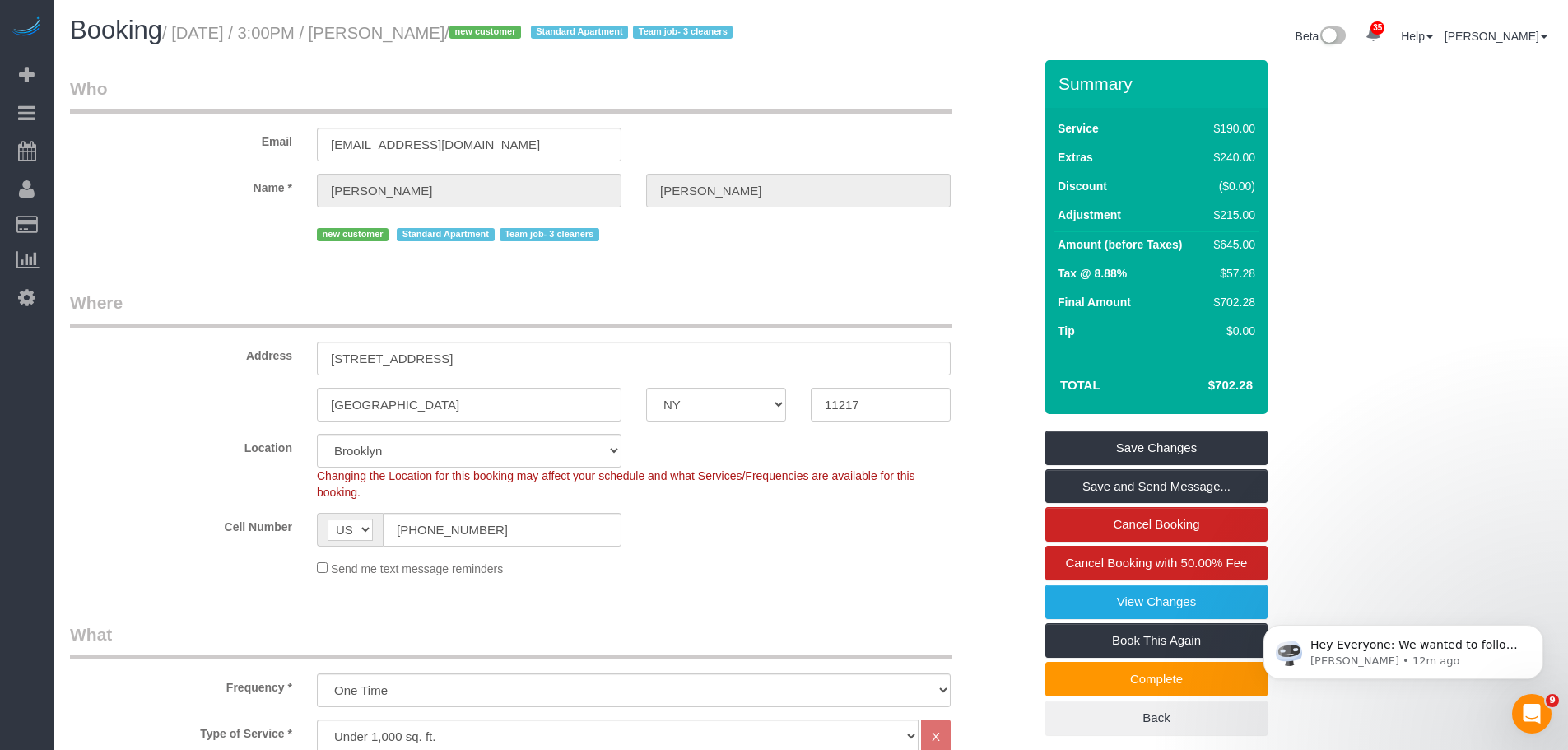
click at [847, 96] on legend "Who" at bounding box center [511, 95] width 882 height 37
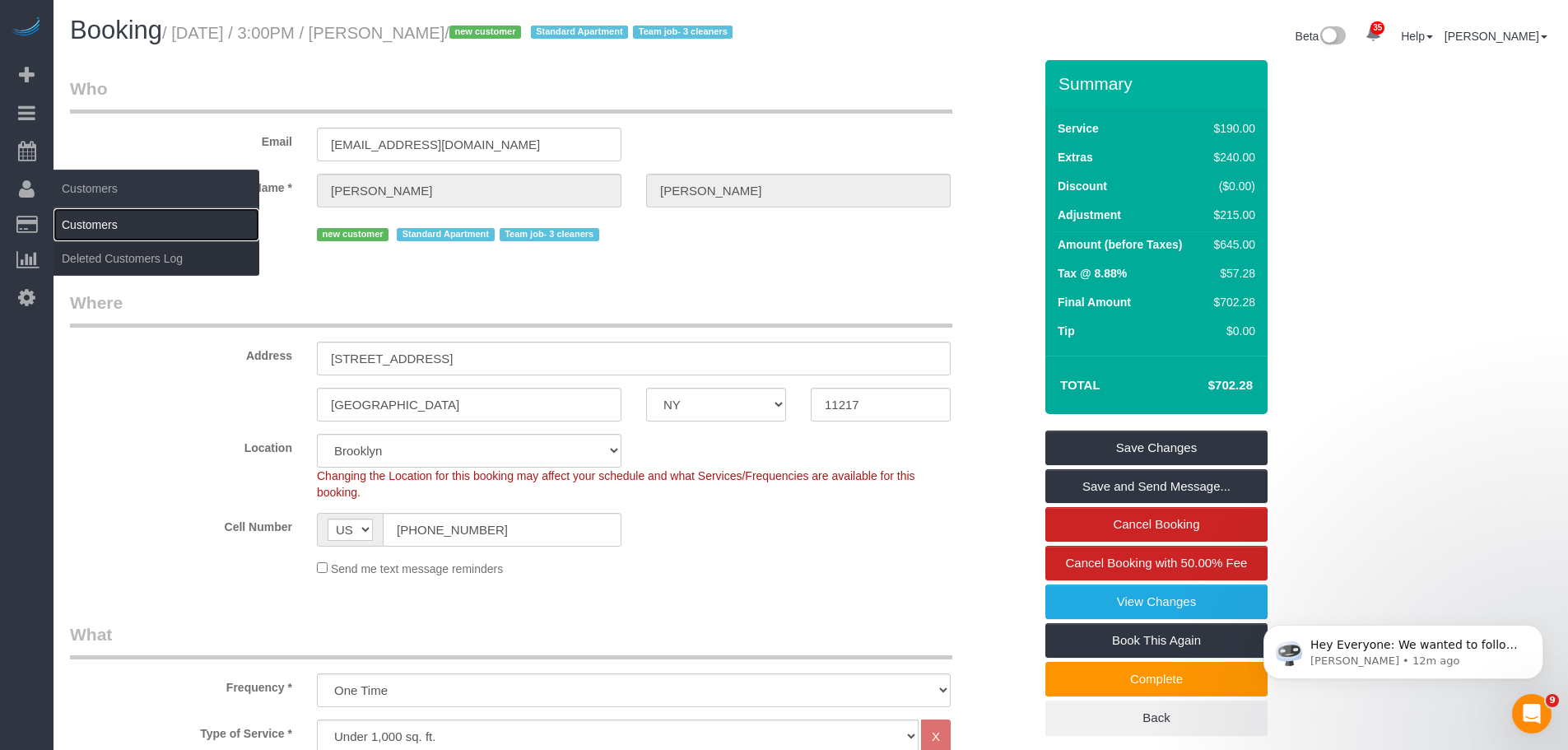
click at [107, 214] on link "Customers" at bounding box center [156, 224] width 206 height 33
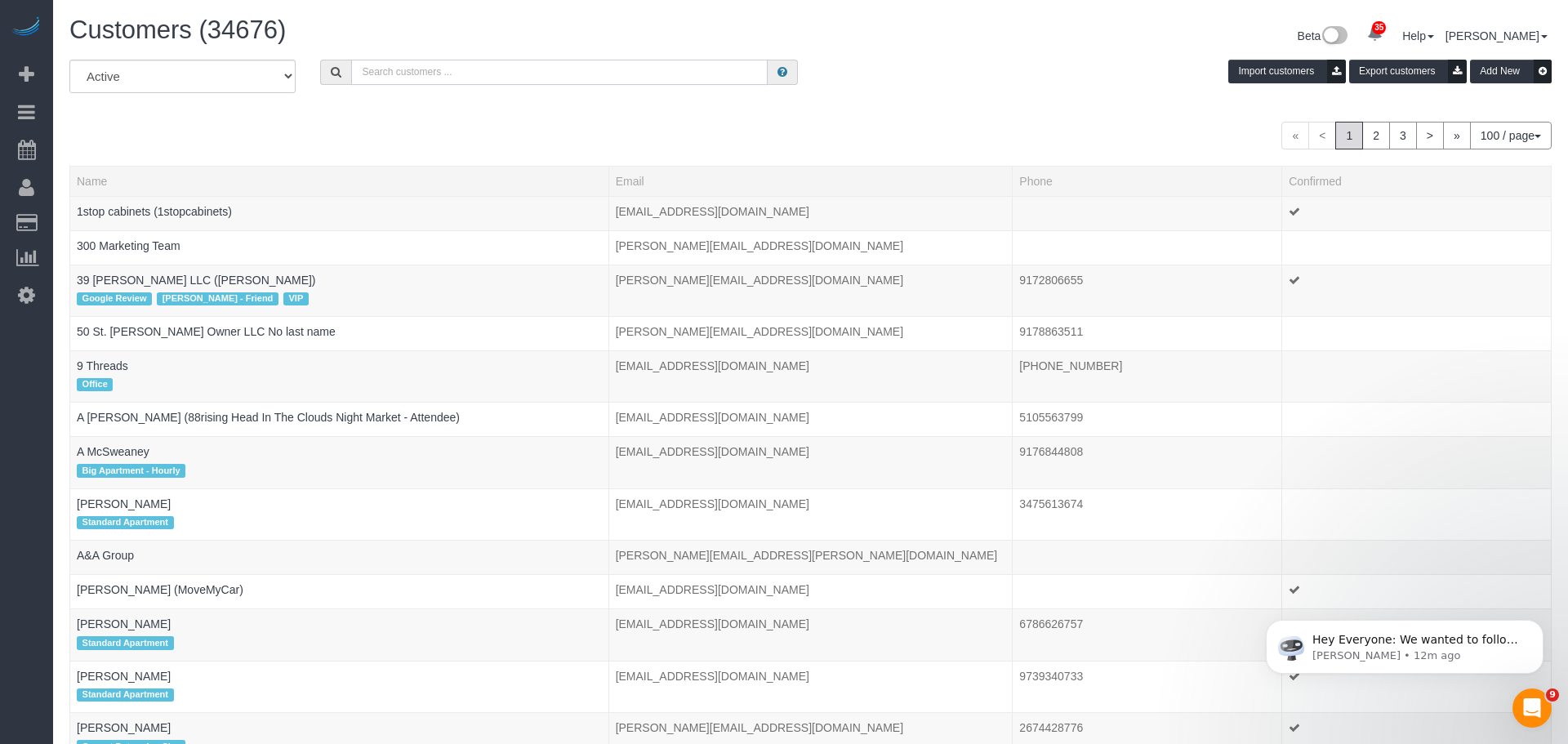
click at [525, 80] on input "text" at bounding box center [559, 73] width 417 height 26
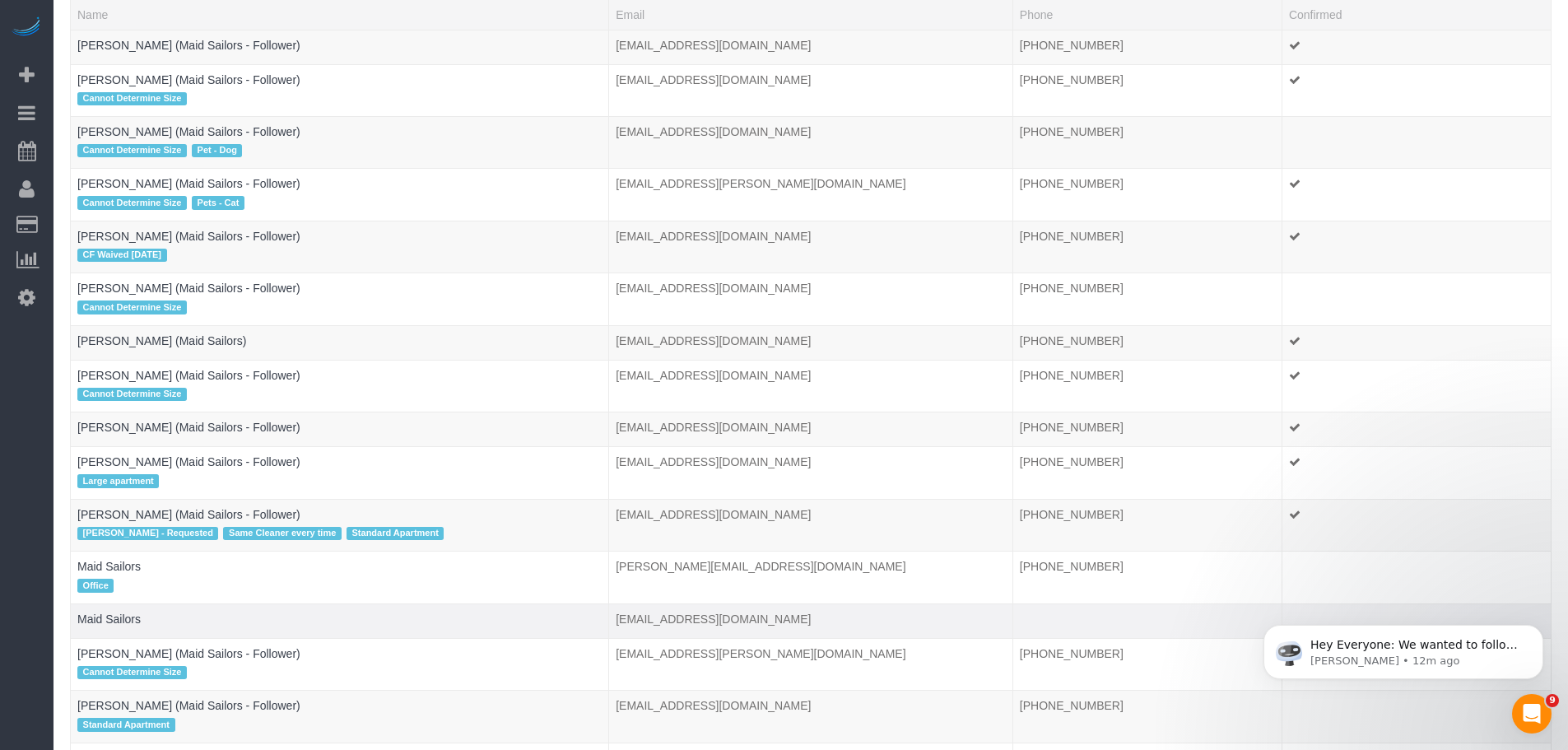
scroll to position [330, 0]
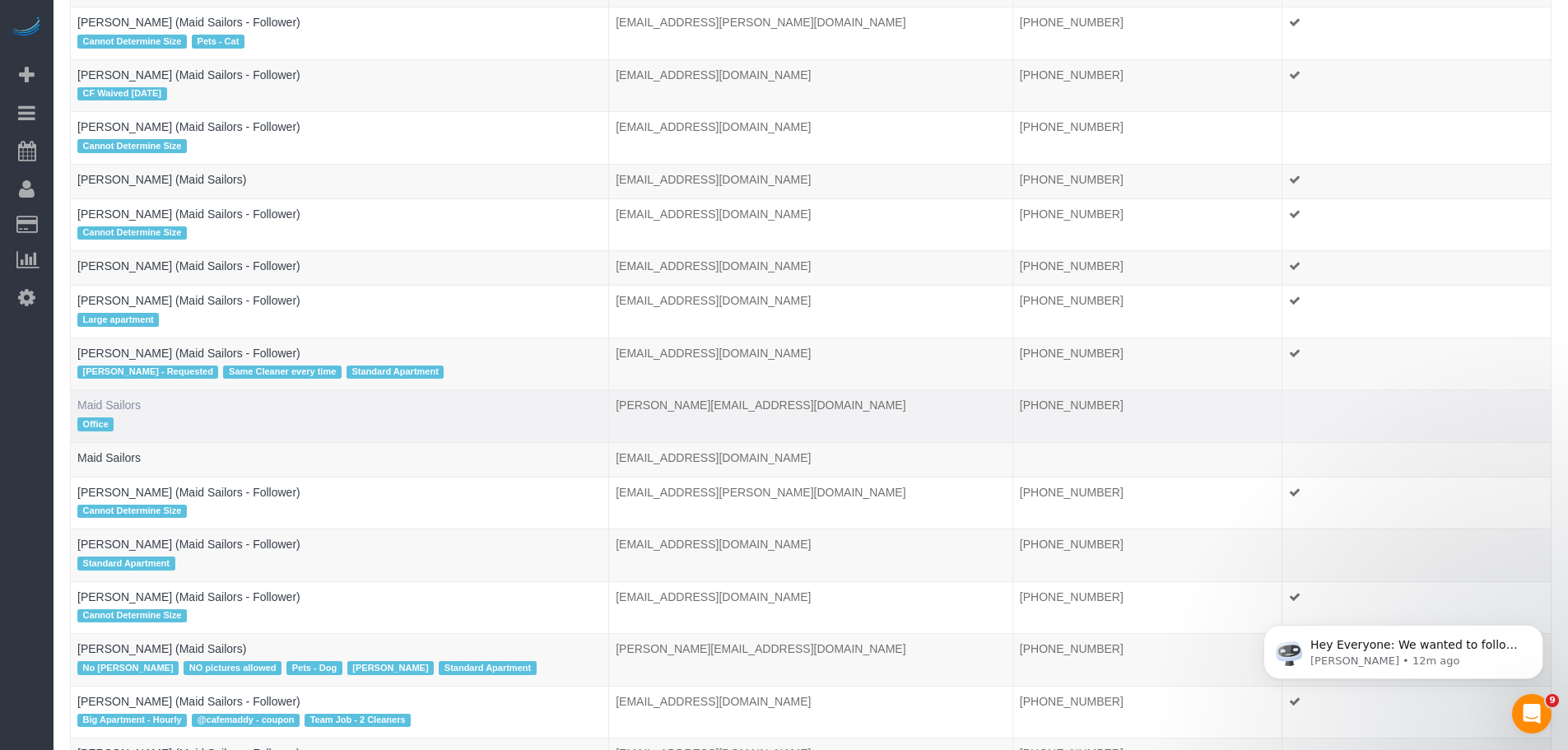
type input "maid sailors"
click at [93, 408] on link "Maid Sailors" at bounding box center [109, 405] width 63 height 13
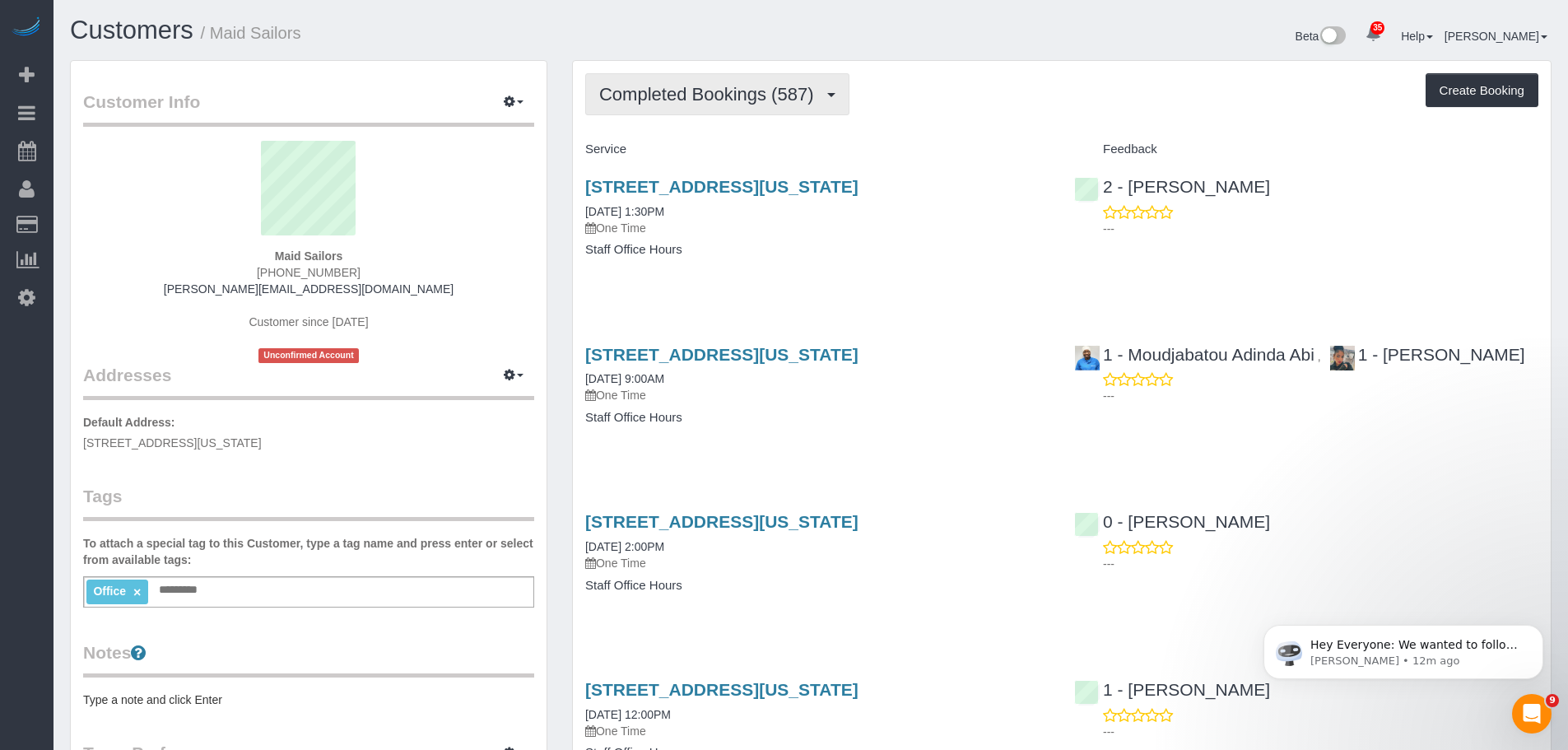
click at [696, 94] on span "Completed Bookings (587)" at bounding box center [711, 94] width 223 height 21
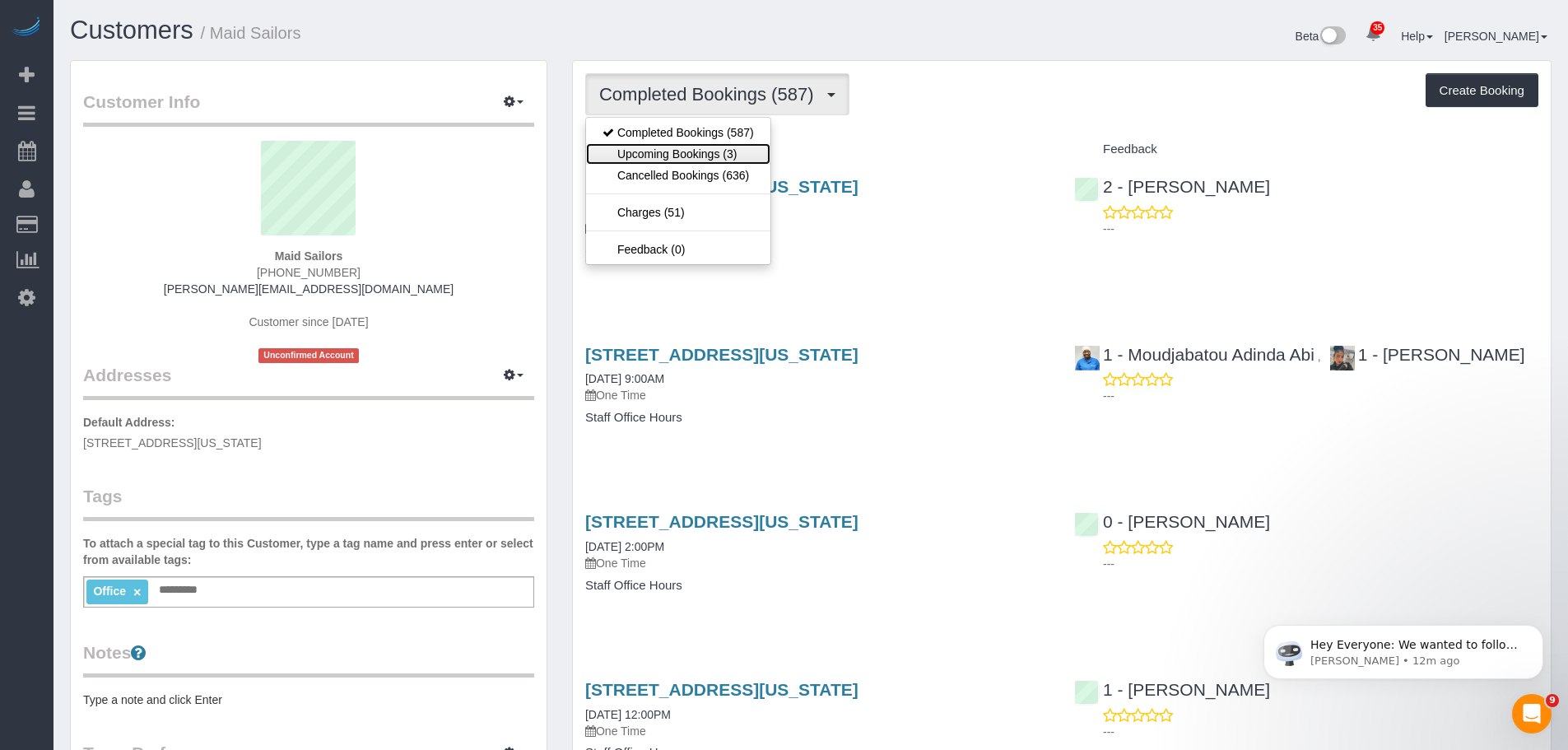
click at [709, 156] on link "Upcoming Bookings (3)" at bounding box center [679, 154] width 185 height 22
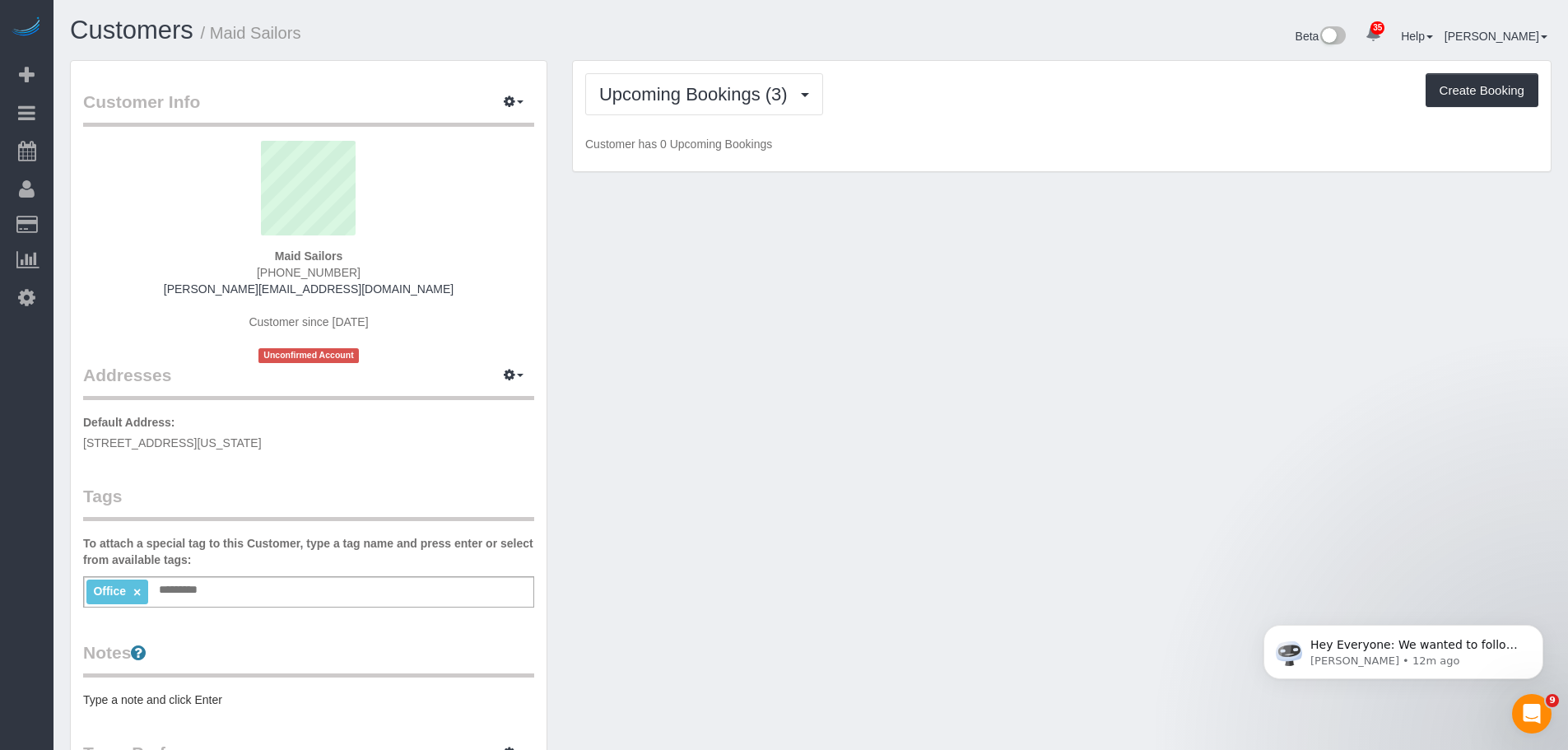
click at [1190, 112] on div "Upcoming Bookings (3) Completed Bookings (587) Upcoming Bookings (3) Cancelled …" at bounding box center [1062, 94] width 953 height 42
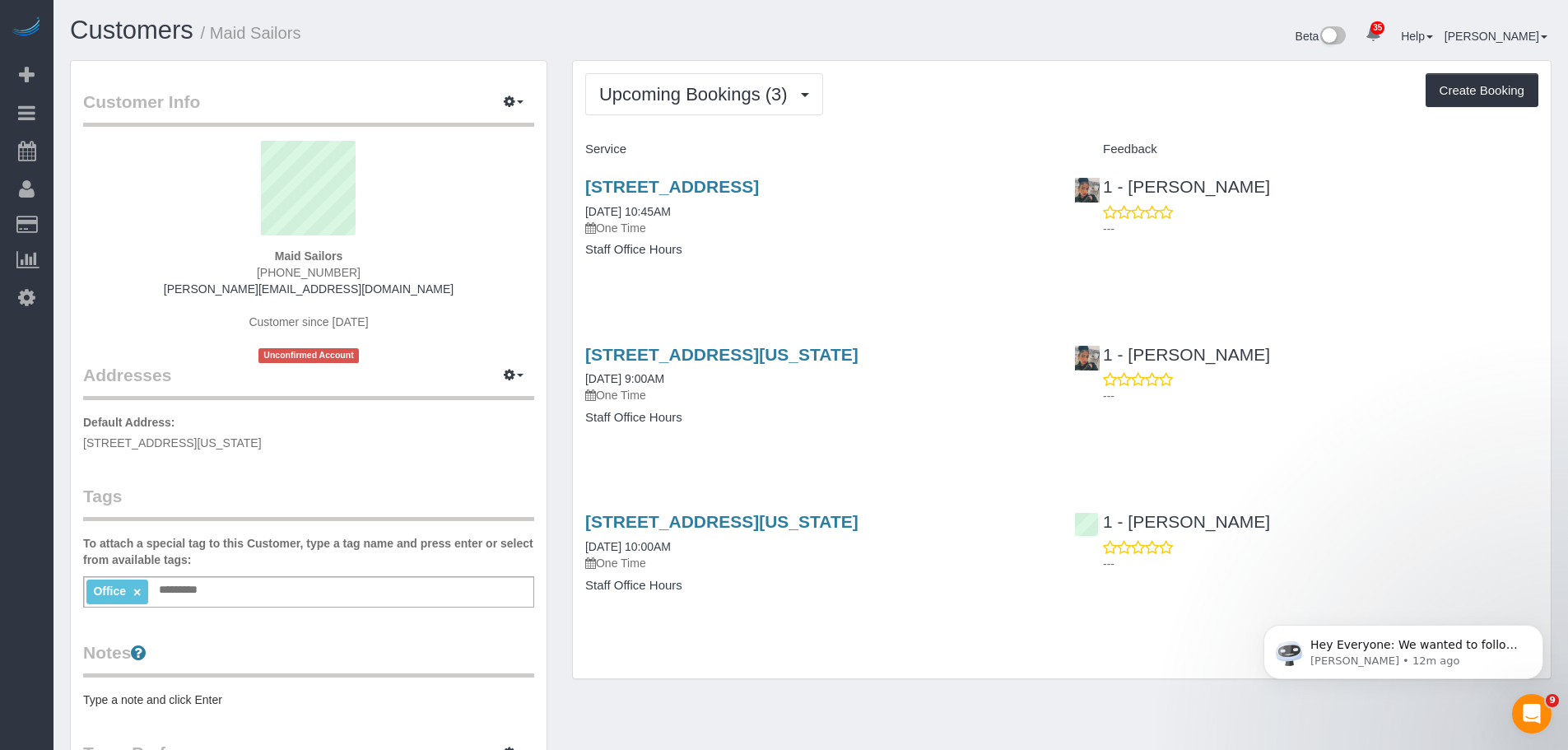
click at [985, 122] on div "Upcoming Bookings (3) Completed Bookings (587) Upcoming Bookings (3) Cancelled …" at bounding box center [1062, 370] width 978 height 619
click at [858, 525] on link "333 West 39th Street, Suite. 405, New York, NY 10018" at bounding box center [722, 522] width 273 height 19
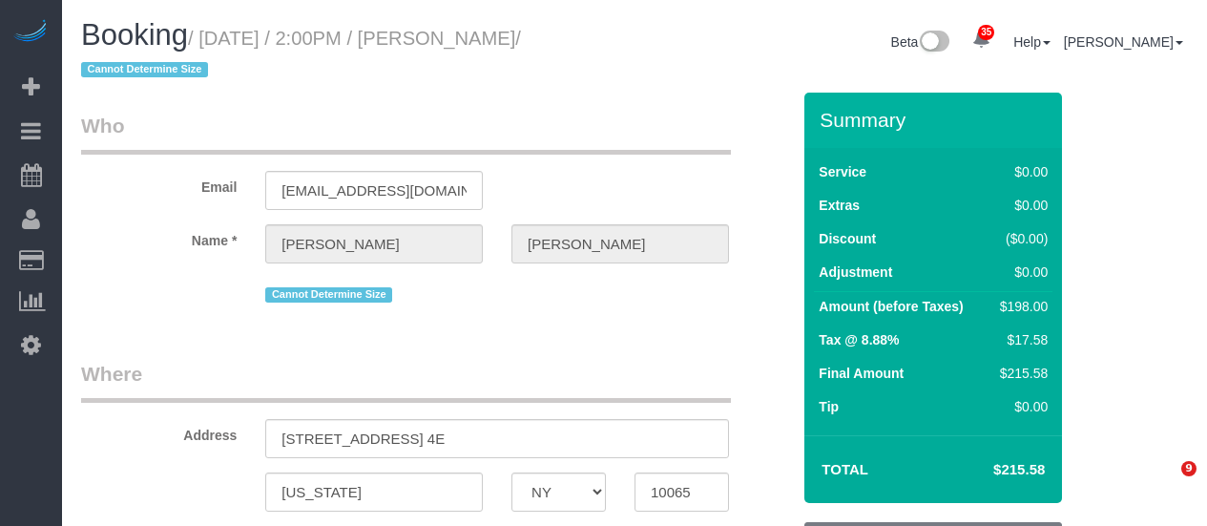
select select "NY"
select select "2"
select select "string:stripe-pm_1QpLAW4VGloSiKo7vCGtIfaz"
select select "spot1"
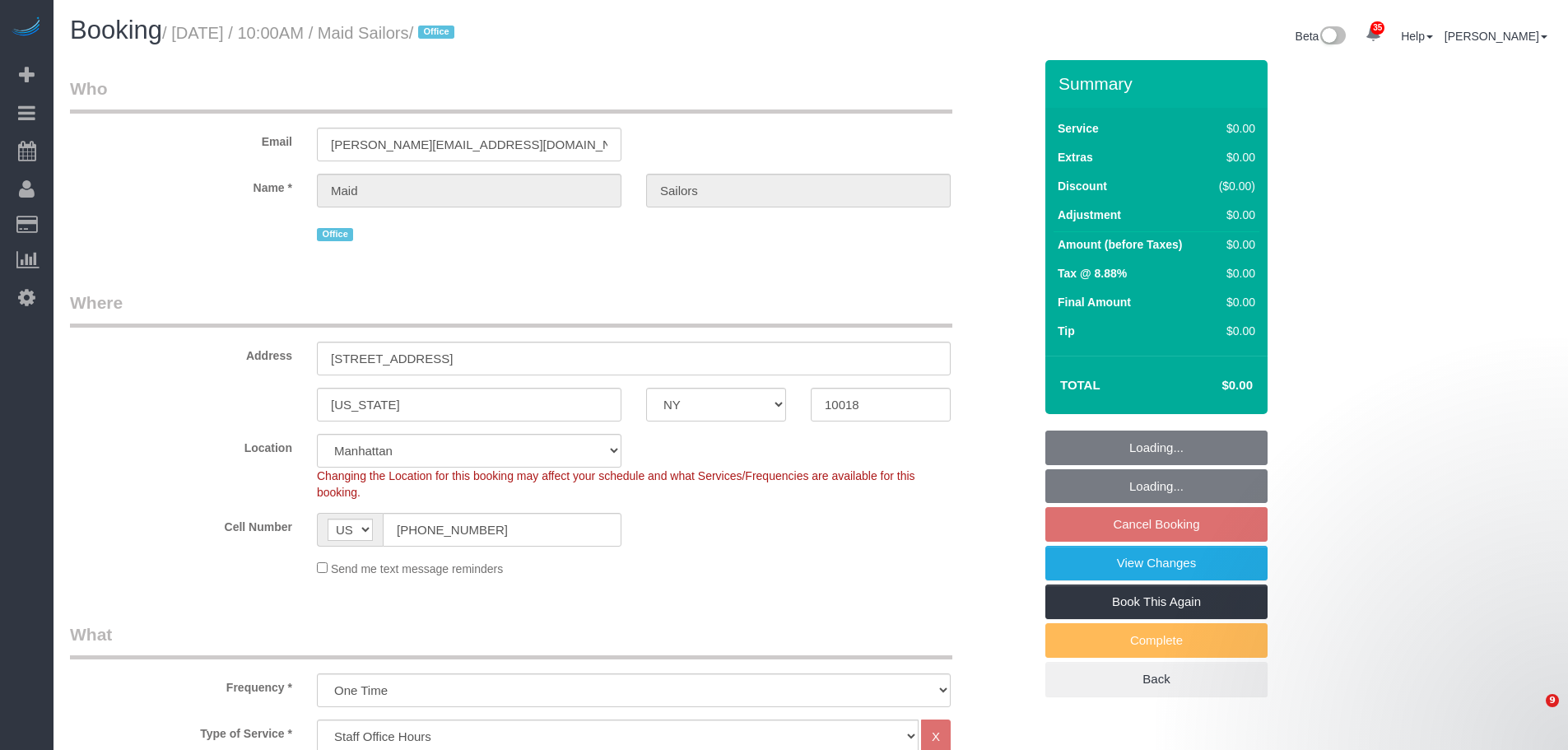
select select "NY"
select select "spot3"
select select "number:89"
select select "number:90"
select select "number:15"
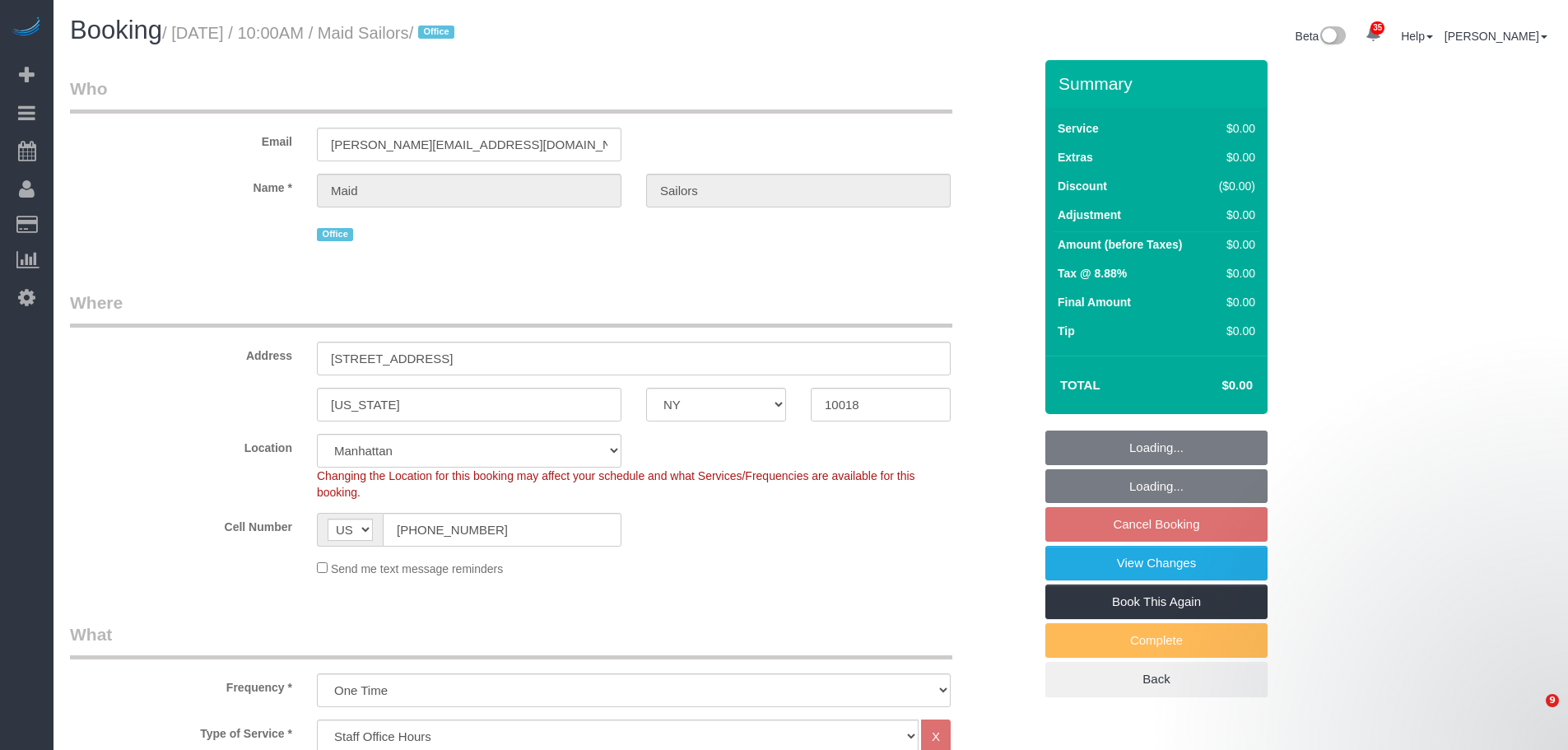
select select "number:5"
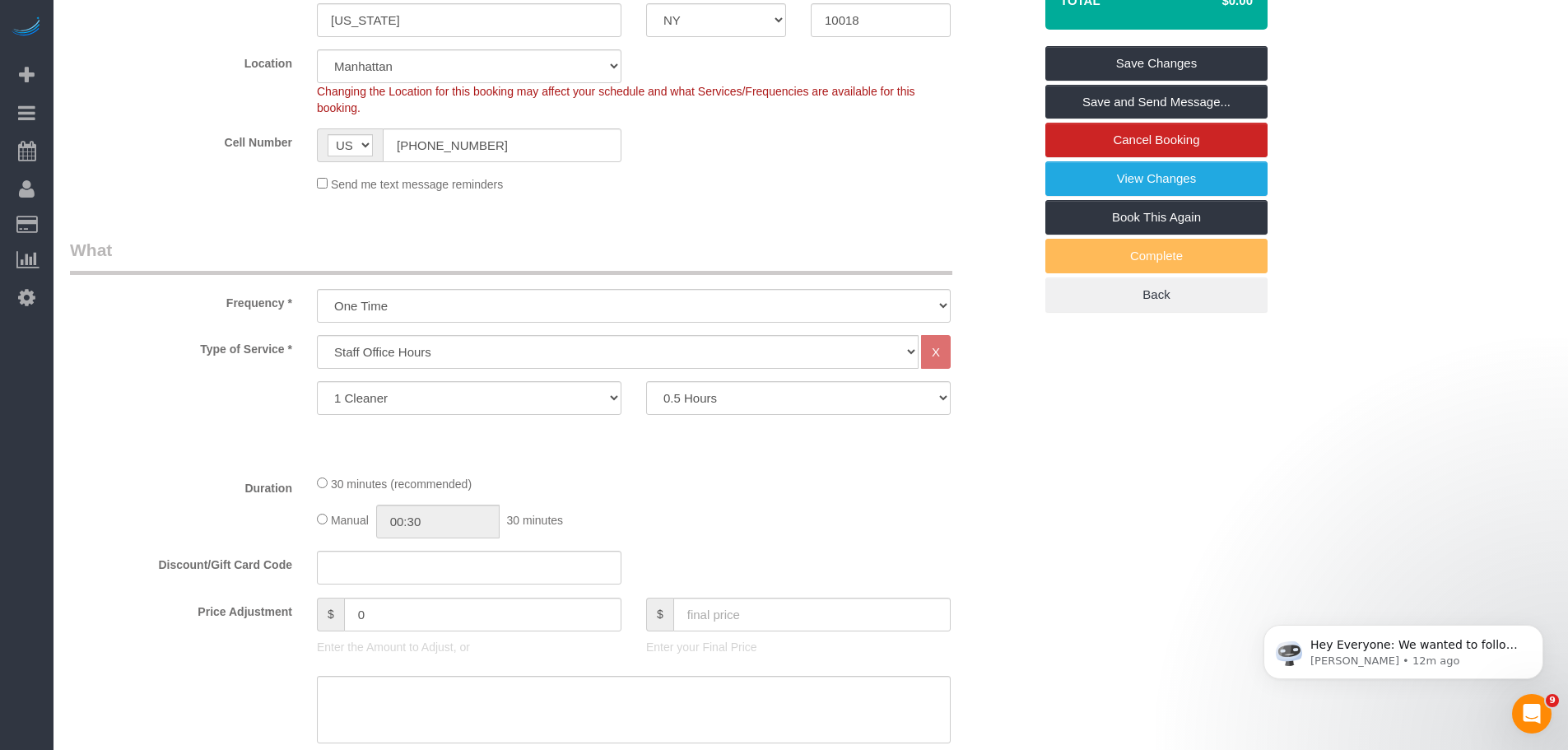
scroll to position [165, 0]
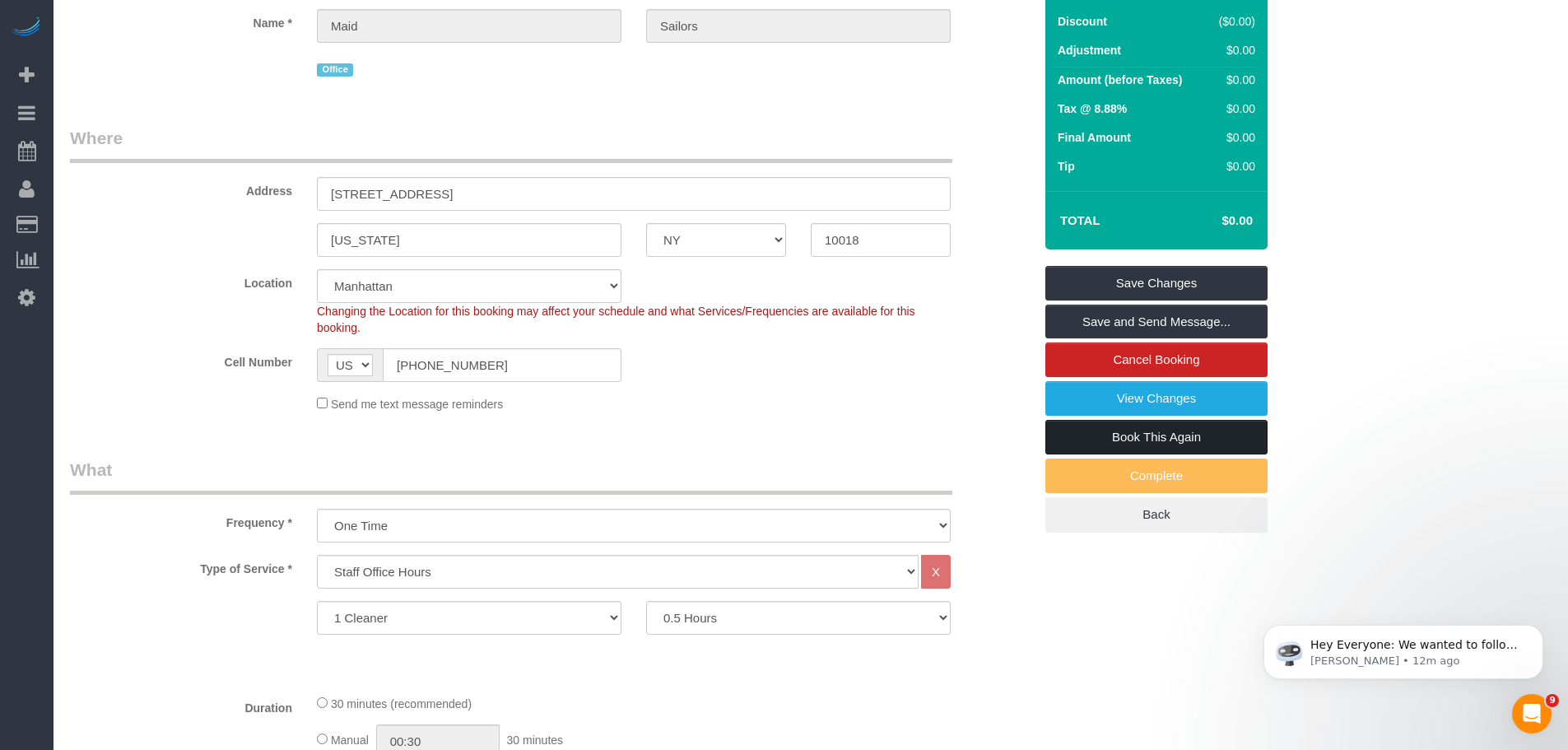
click at [1195, 436] on link "Book This Again" at bounding box center [1157, 438] width 223 height 35
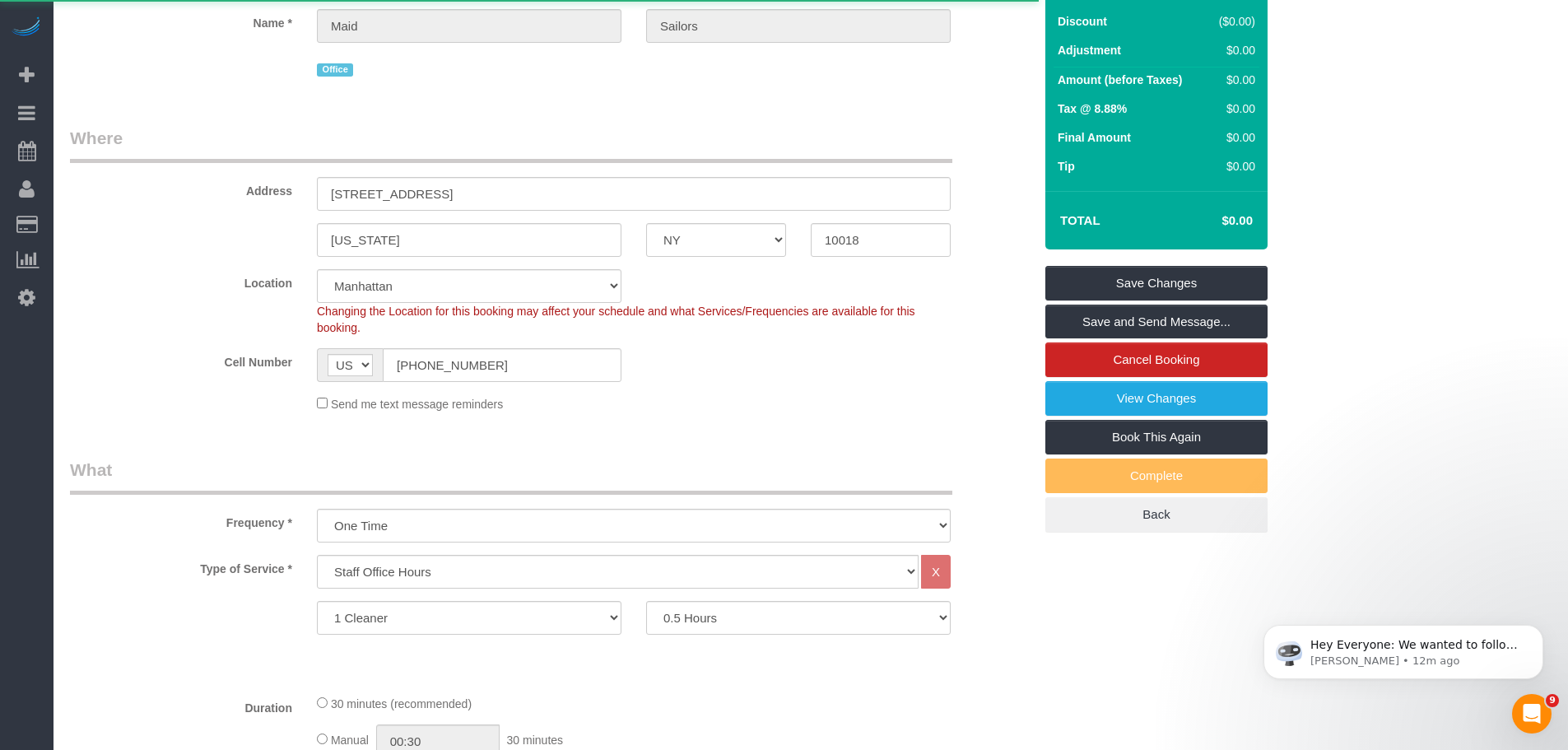
select select "NY"
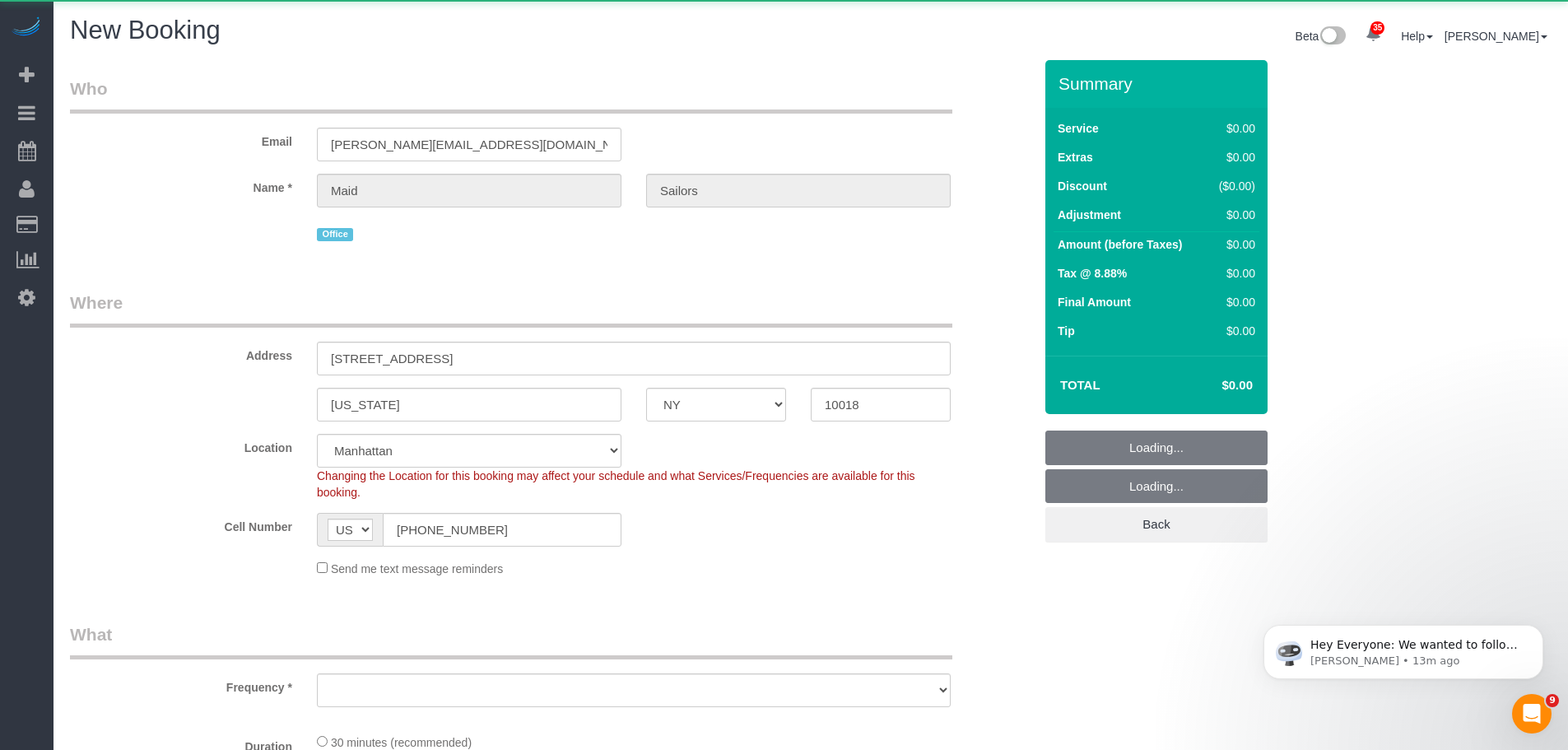
select select "string:stripe"
select select "object:2646"
select select "number:89"
select select "number:90"
select select "number:15"
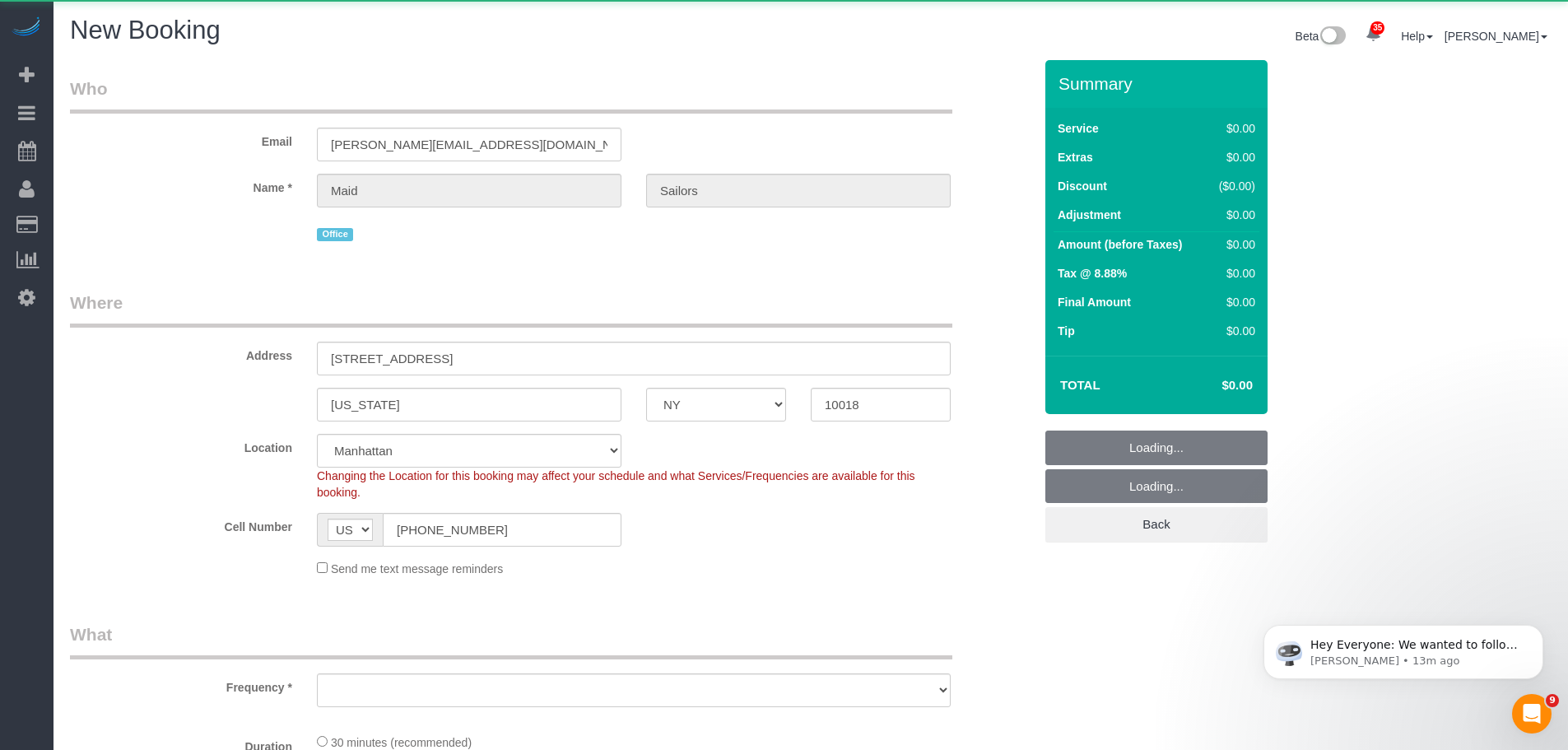
select select "number:5"
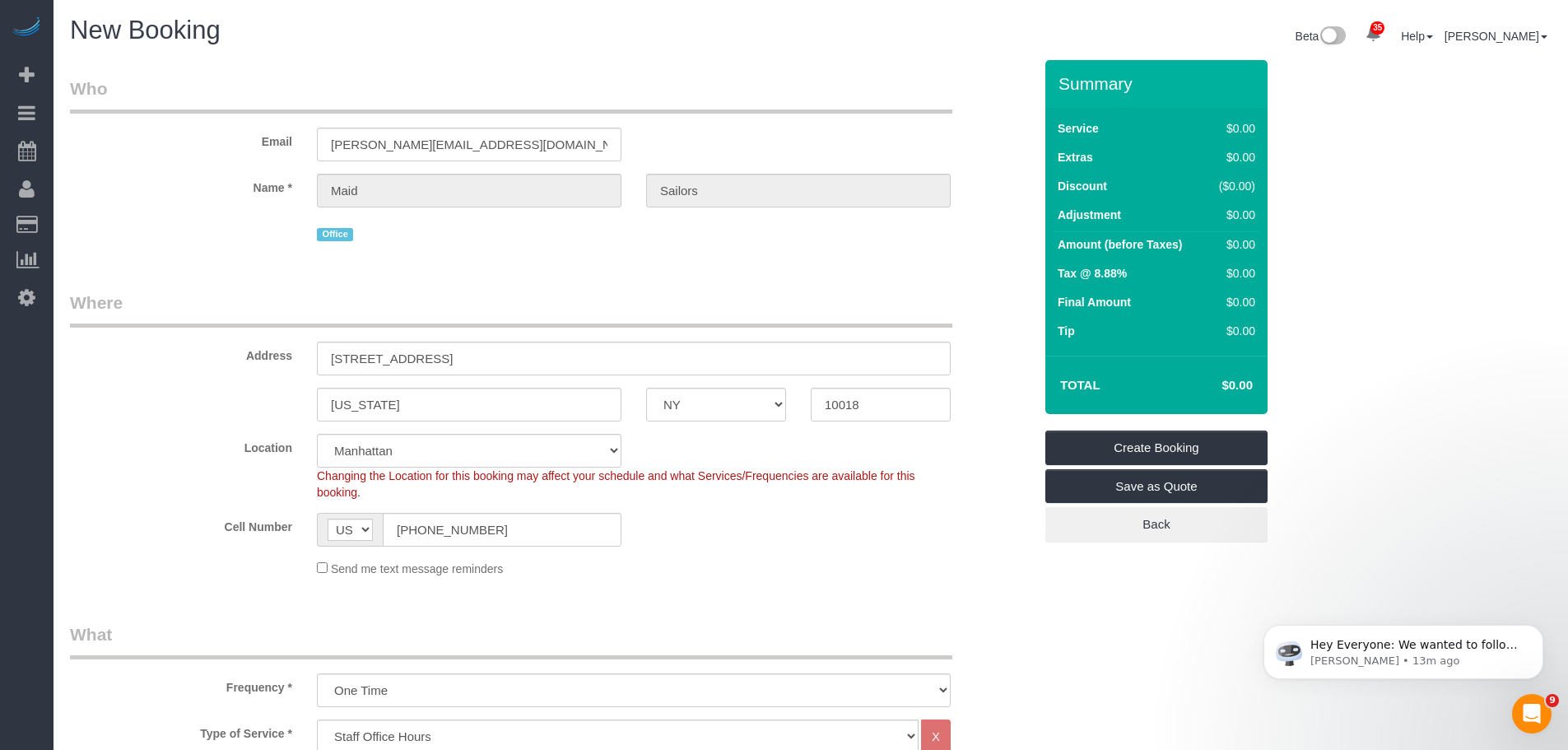
select select "object:2791"
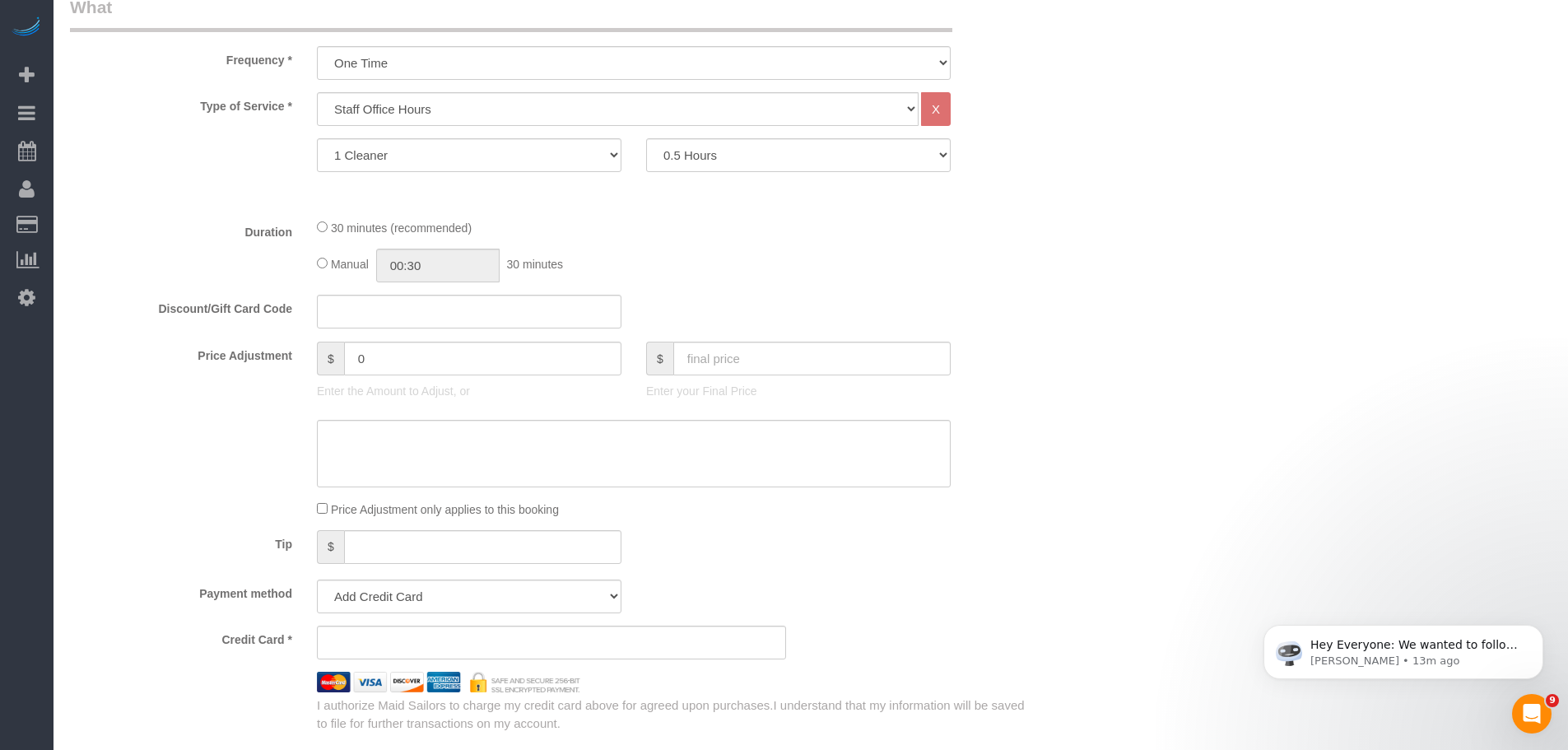
scroll to position [1153, 0]
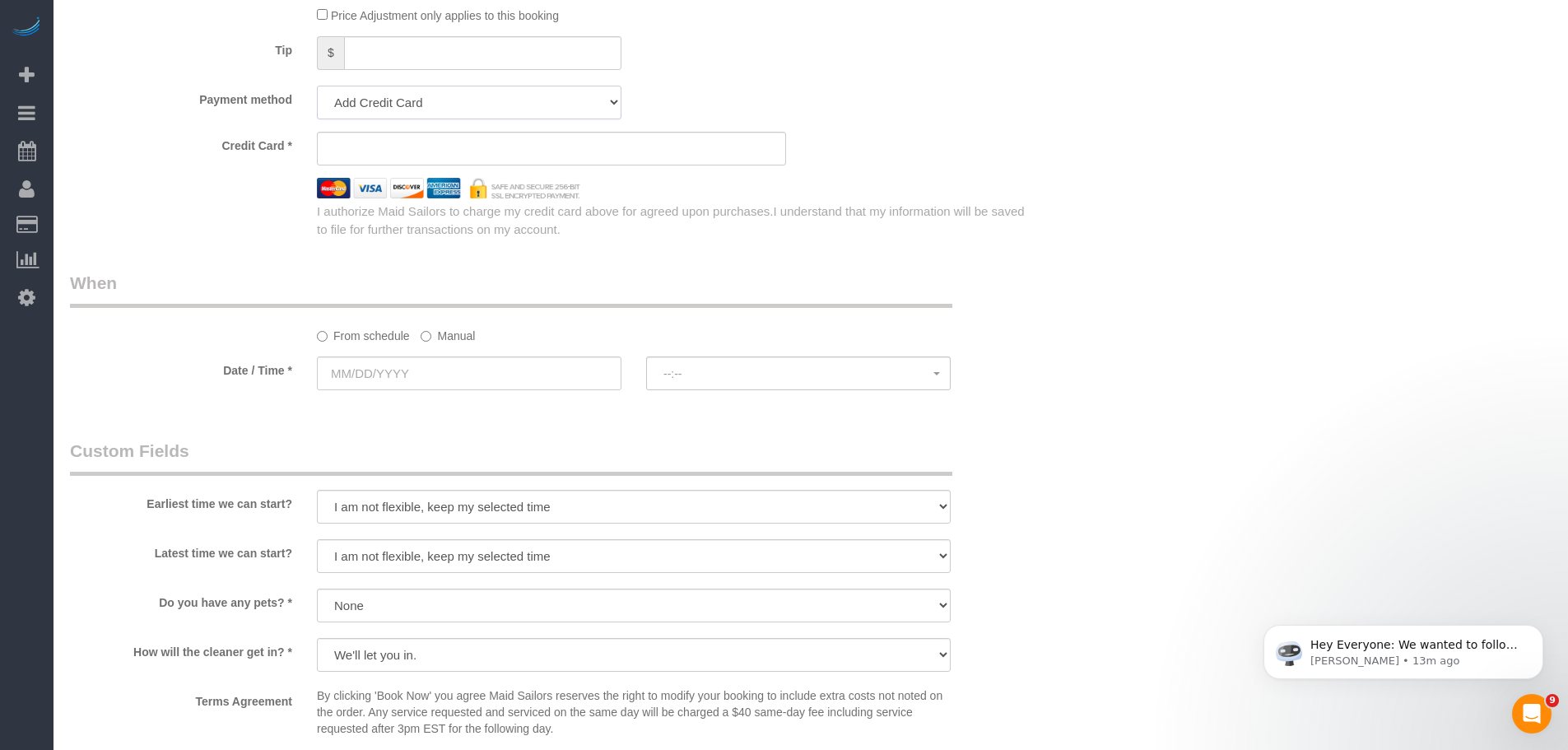
click at [473, 100] on select "Add Credit Card Cash Check Paypal" at bounding box center [468, 102] width 304 height 34
select select "string:cash"
click at [317, 85] on select "Add Credit Card Cash Check Paypal" at bounding box center [468, 102] width 304 height 34
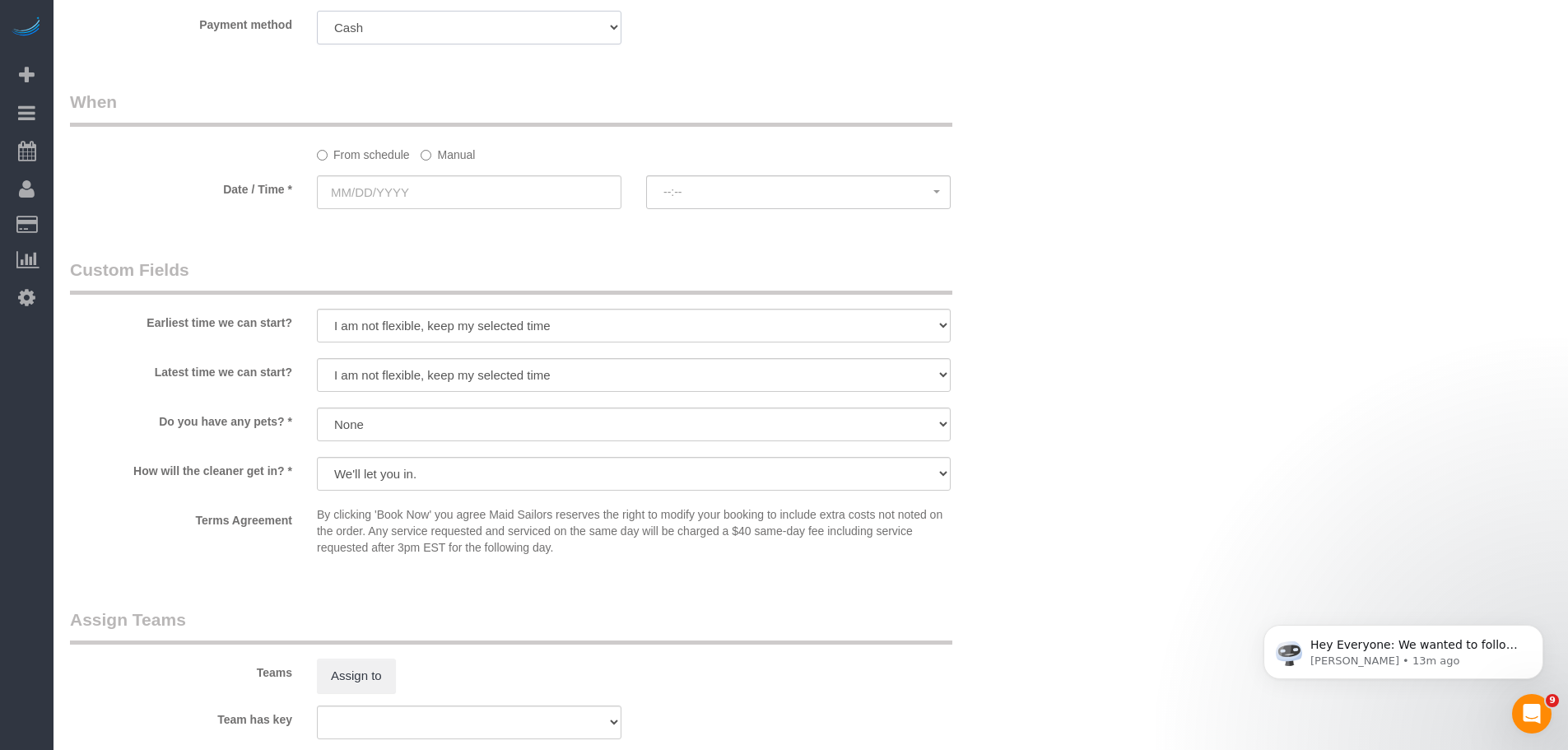
scroll to position [1071, 0]
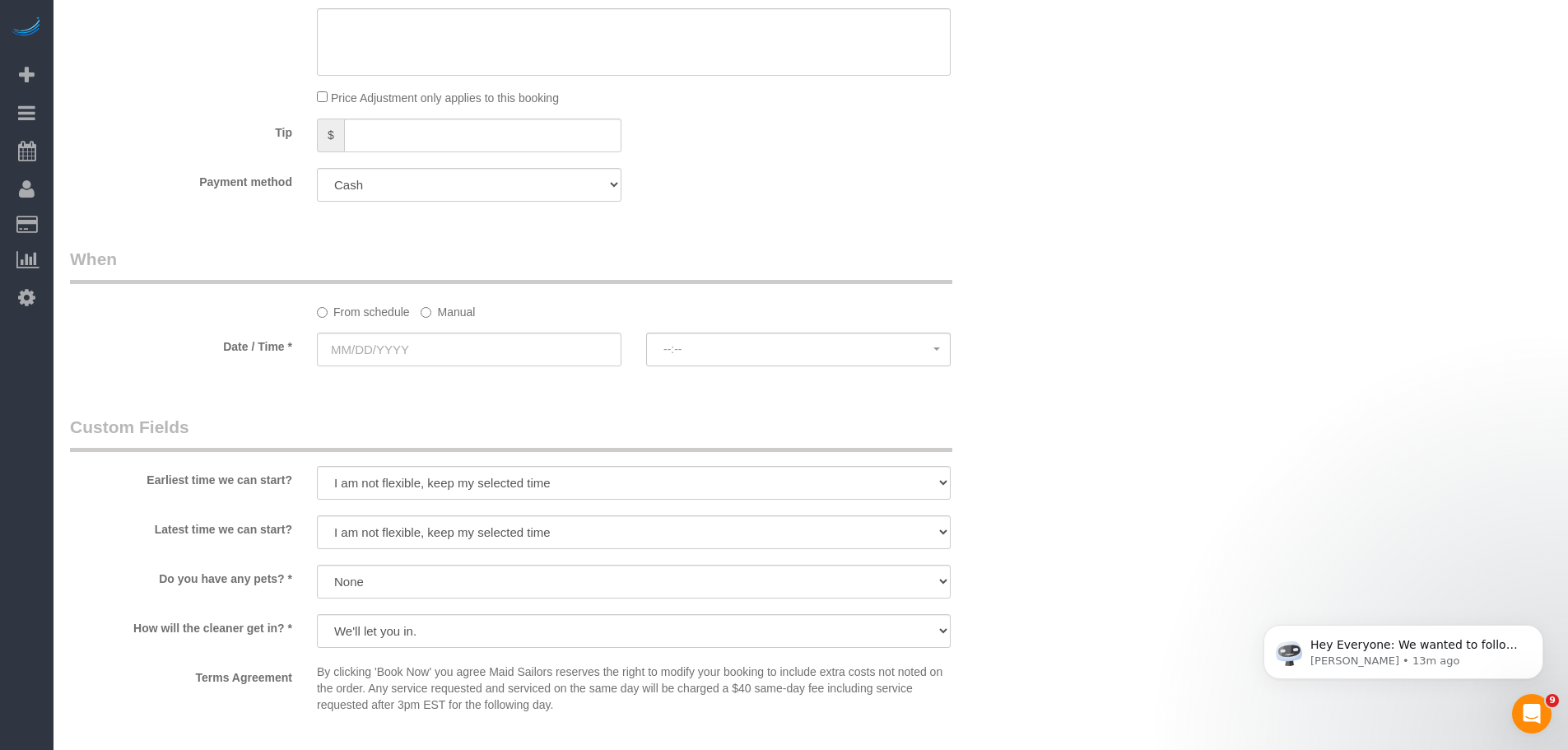
click at [442, 314] on label "Manual" at bounding box center [448, 309] width 54 height 22
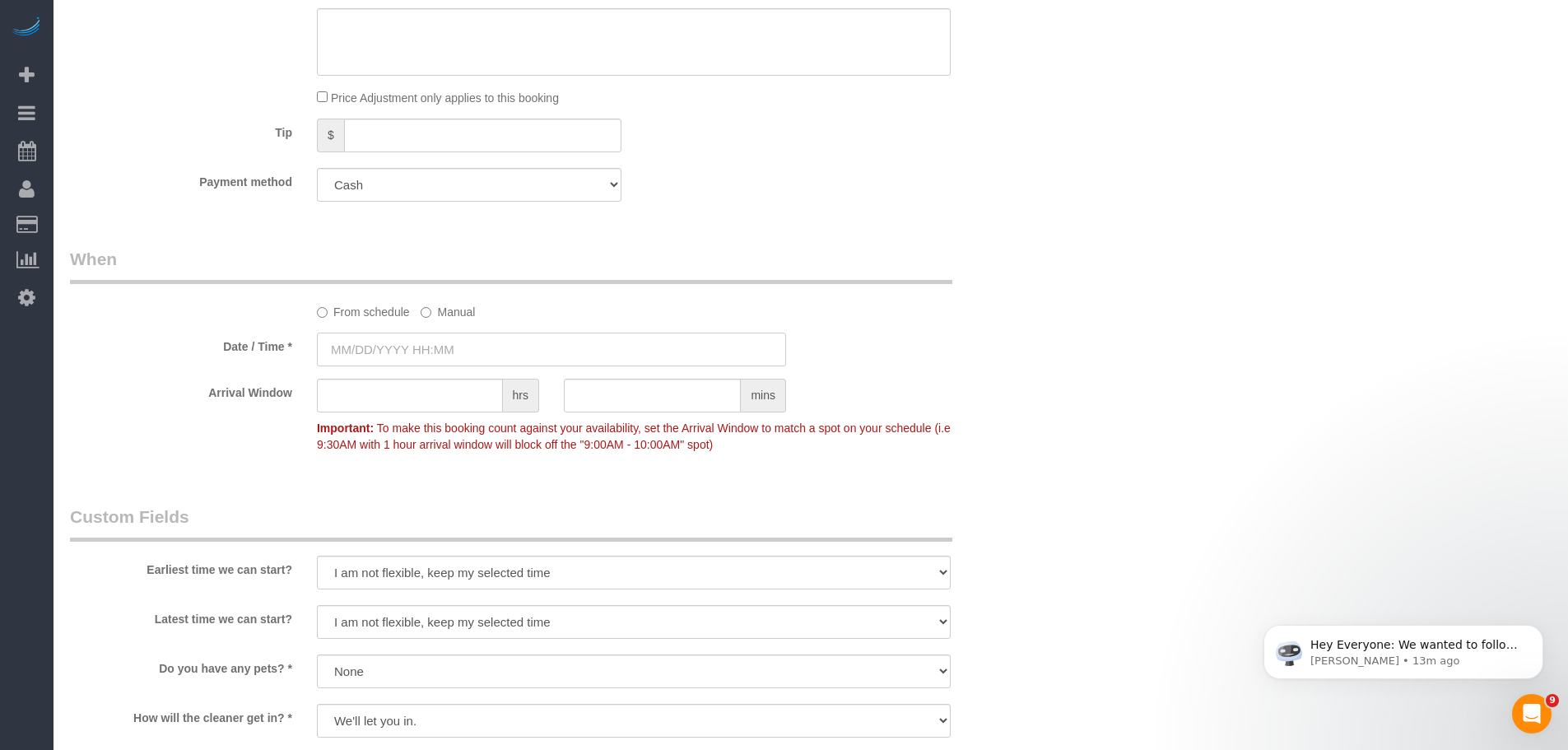
click at [442, 345] on input "text" at bounding box center [551, 350] width 469 height 34
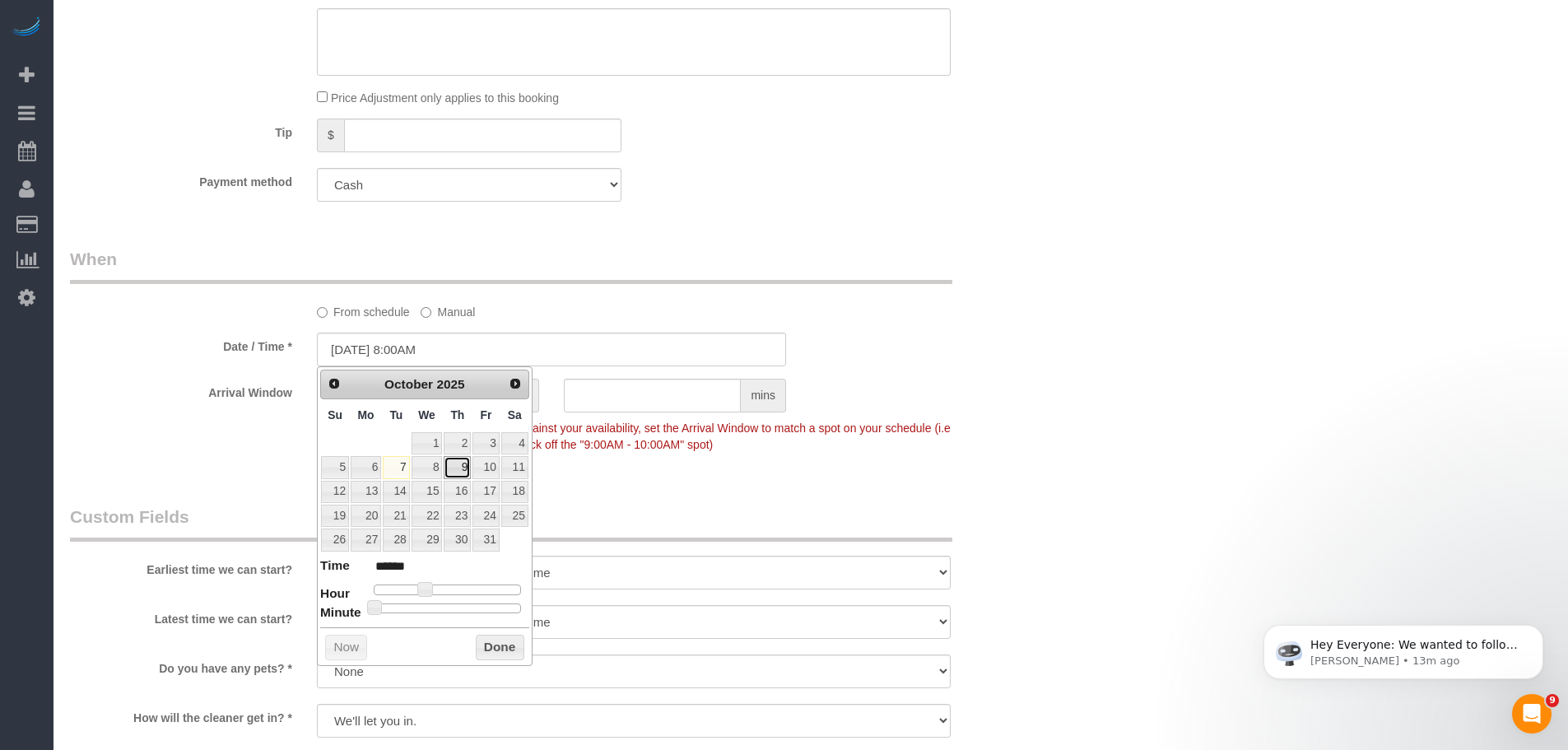
click at [452, 471] on link "9" at bounding box center [456, 468] width 27 height 22
click at [426, 590] on span at bounding box center [424, 589] width 15 height 15
type input "10/09/2025 9:00AM"
type input "******"
type input "10/09/2025 10:00AM"
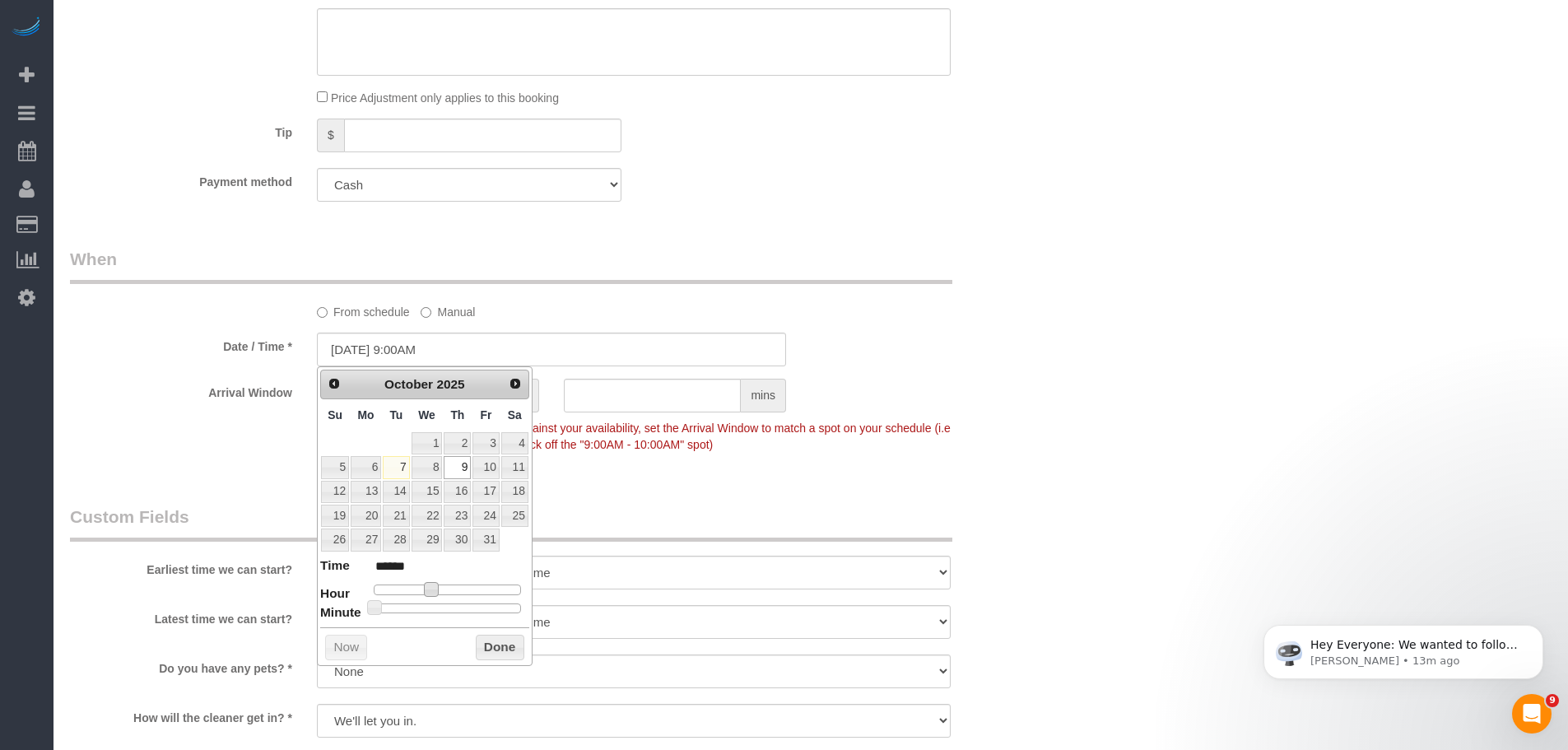
type input "*******"
click at [485, 647] on button "Done" at bounding box center [500, 648] width 48 height 27
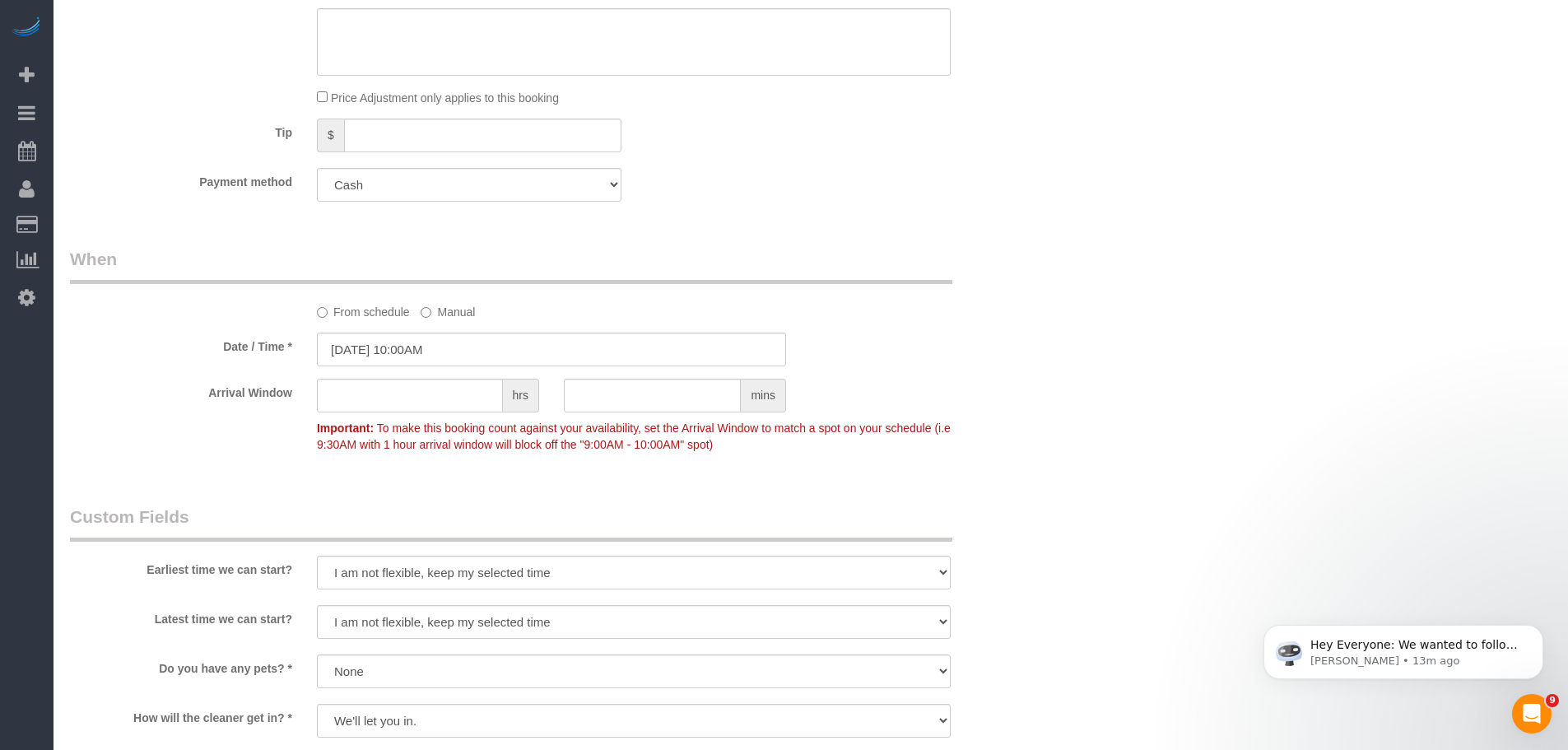
click at [977, 372] on sui-booking-spot "From schedule Manual Date / Time * 10/09/2025 10:00AM Arrival Window hrs mins I…" at bounding box center [551, 353] width 963 height 213
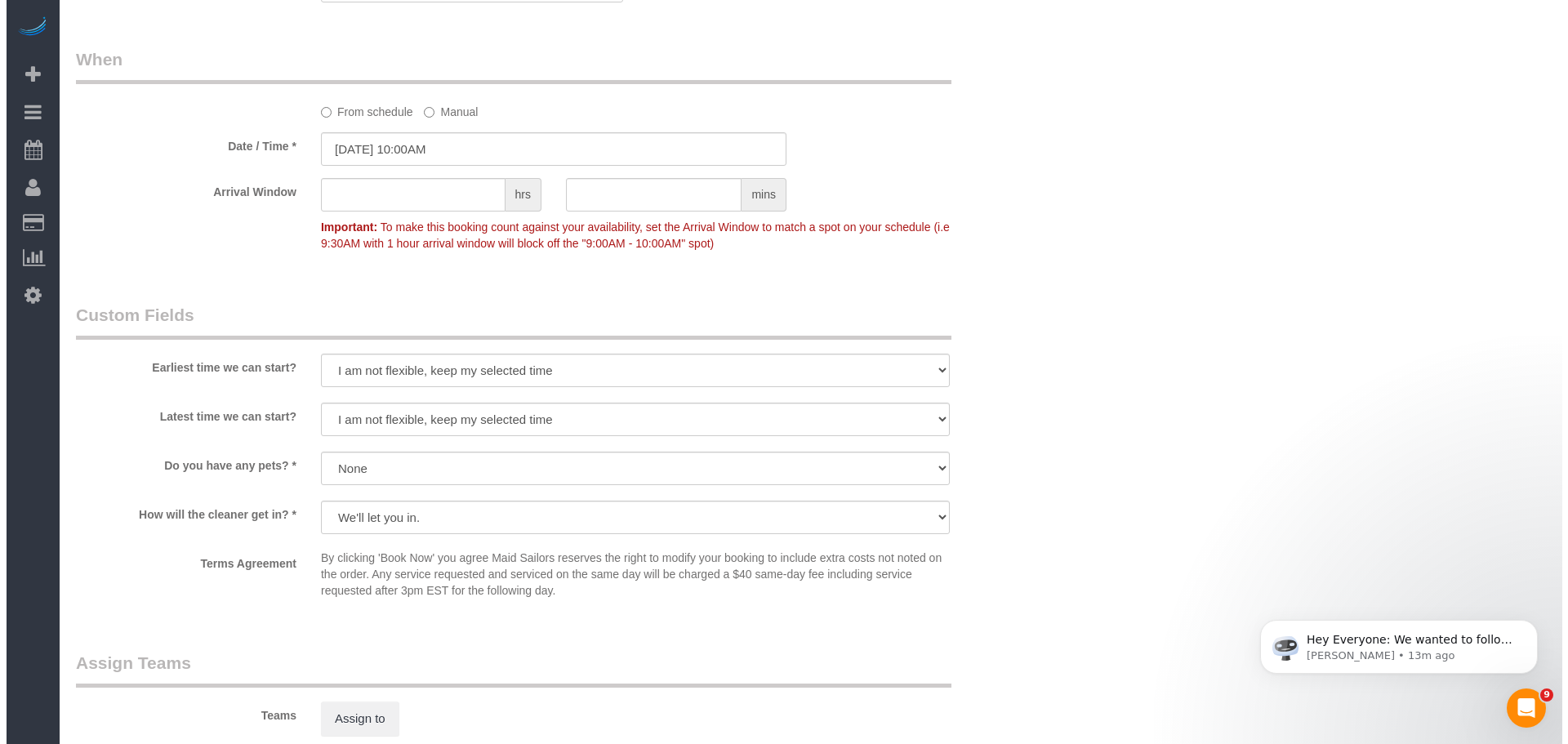
scroll to position [1389, 0]
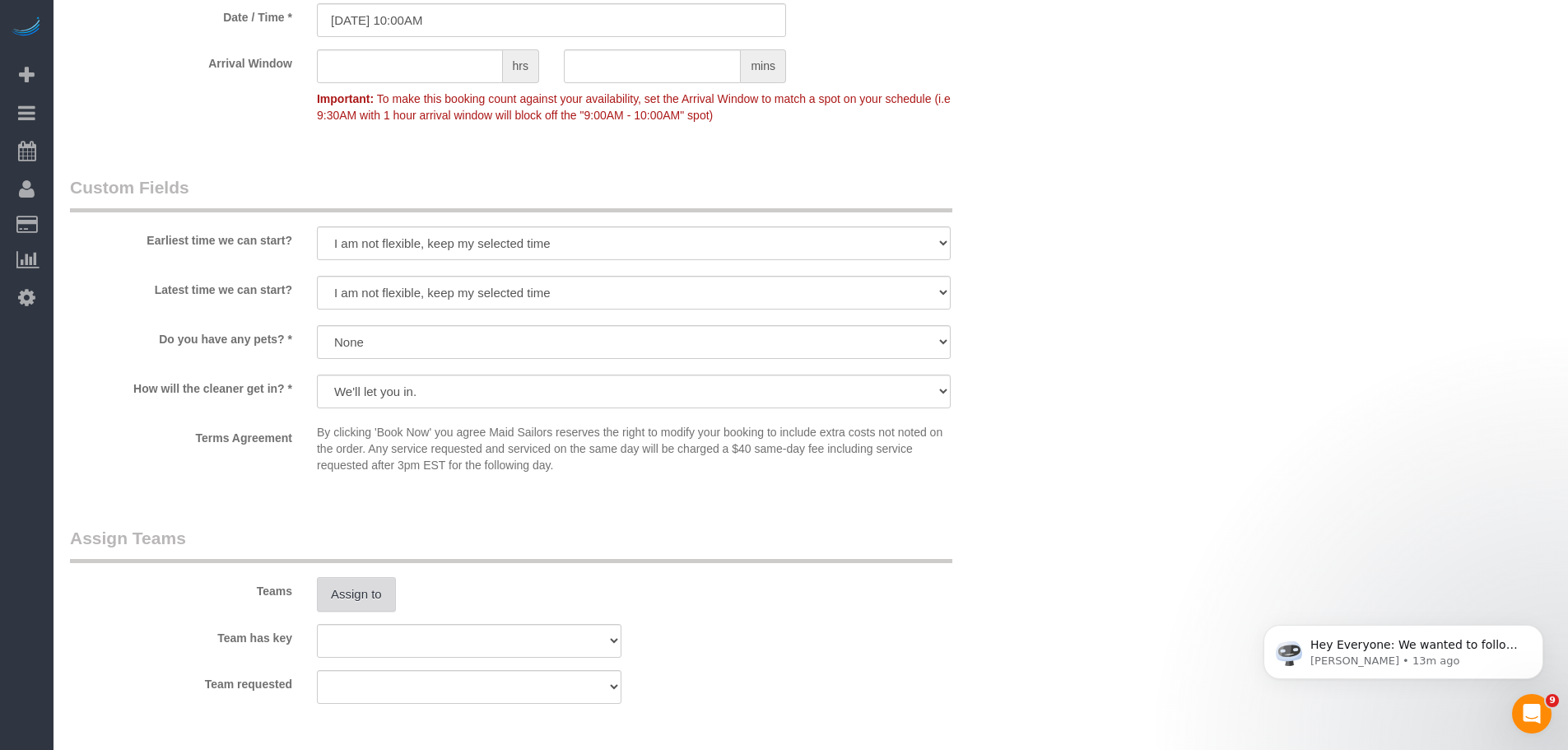
click at [366, 592] on button "Assign to" at bounding box center [356, 595] width 79 height 35
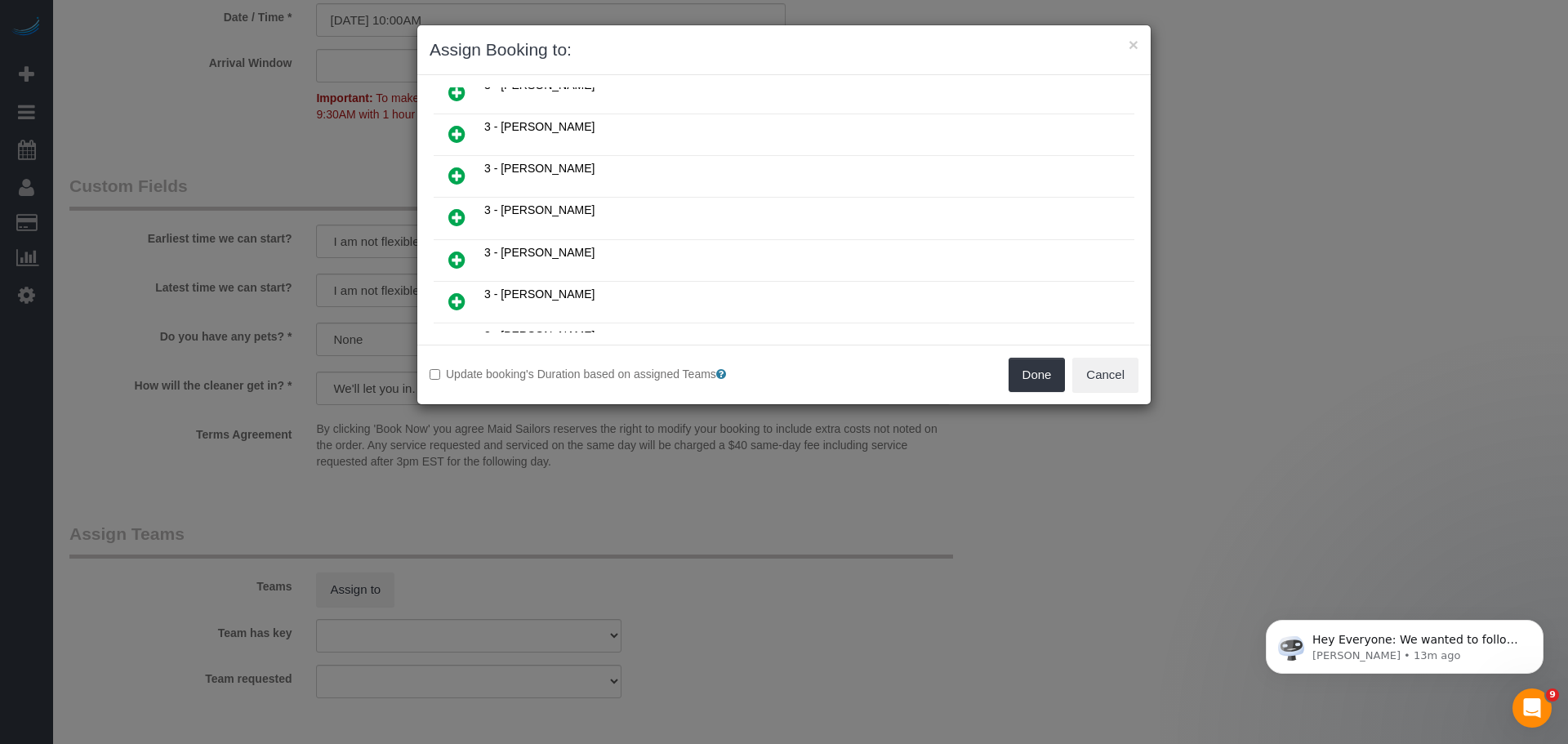
scroll to position [1070, 0]
click at [460, 257] on icon at bounding box center [457, 255] width 17 height 20
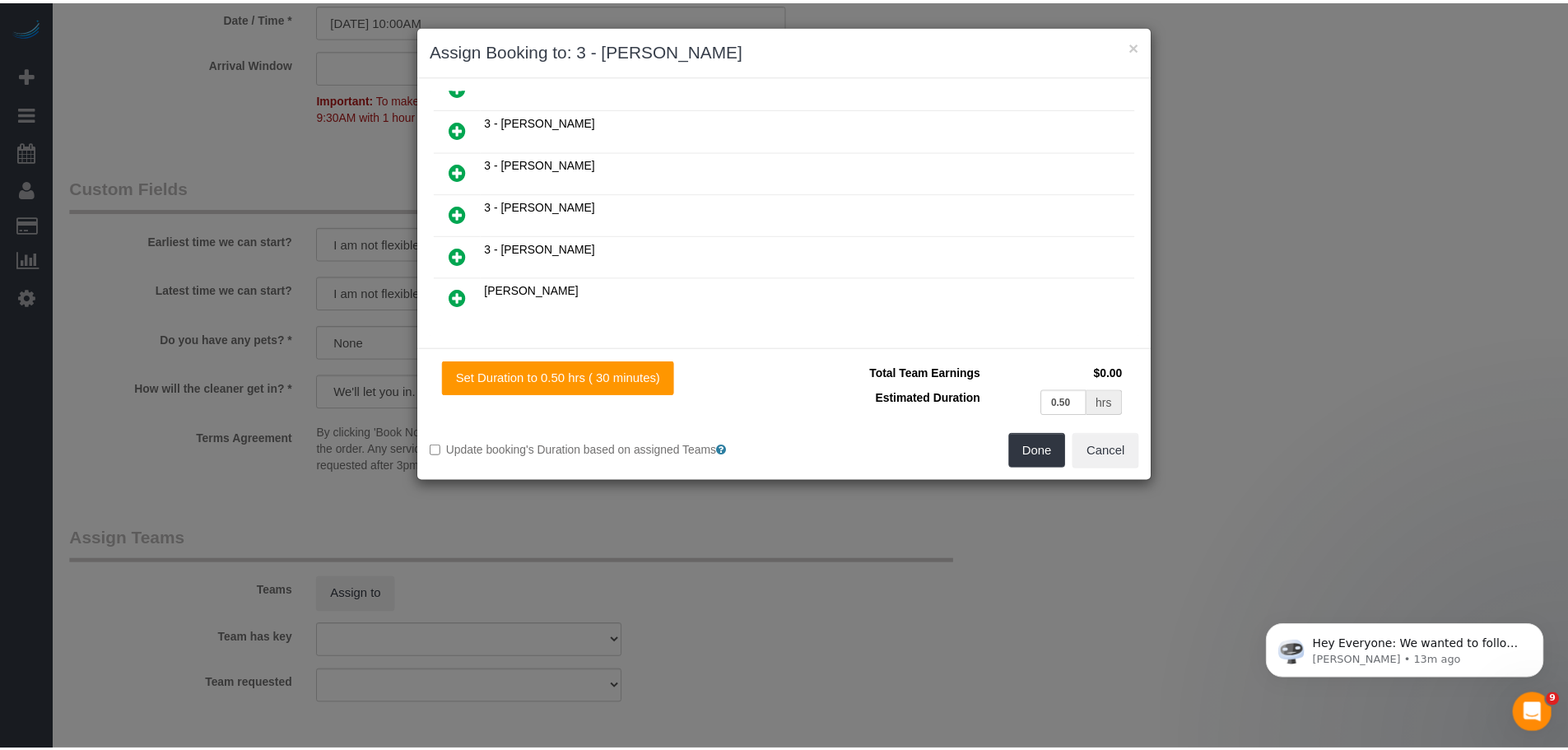
scroll to position [1119, 0]
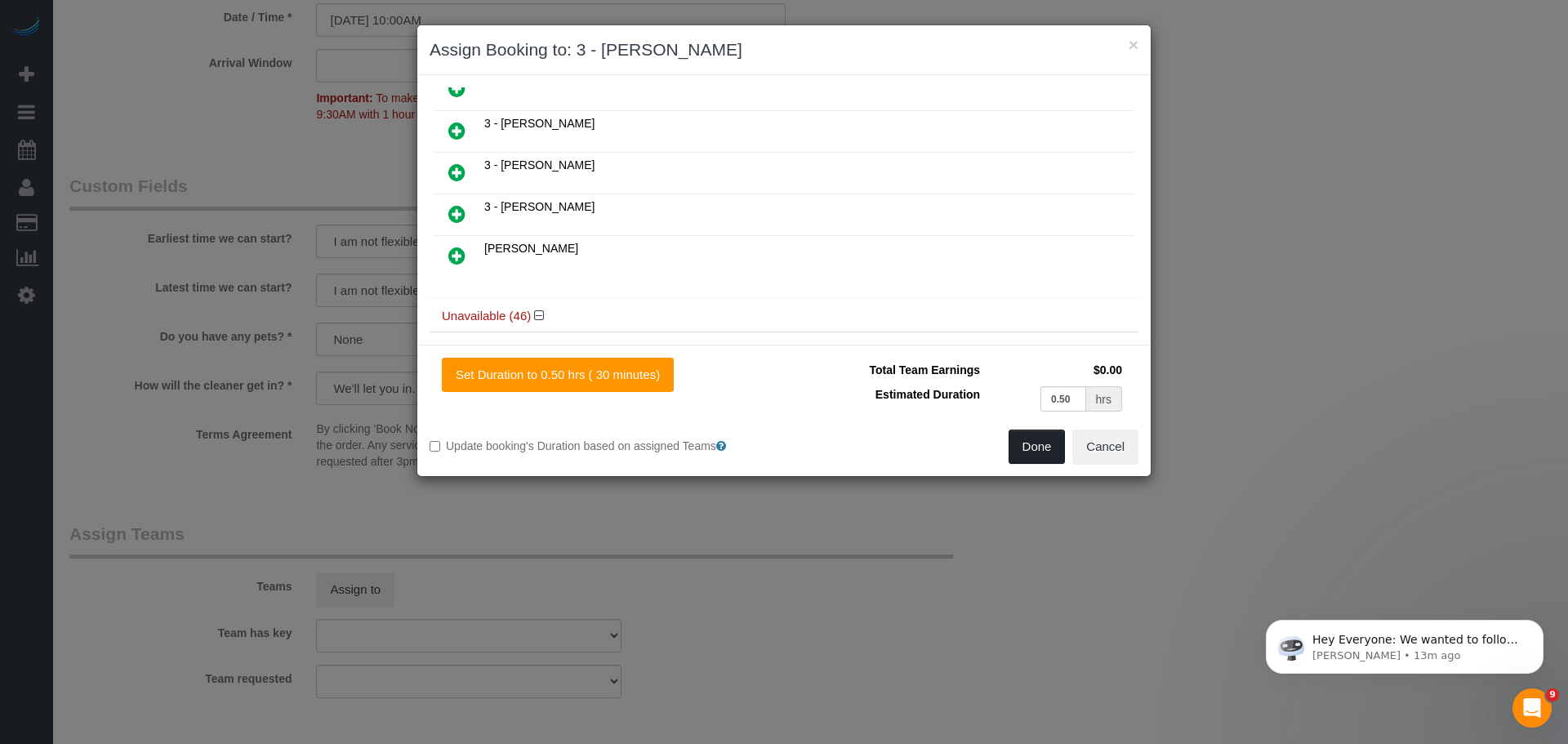
click at [1052, 441] on button "Done" at bounding box center [1037, 447] width 57 height 34
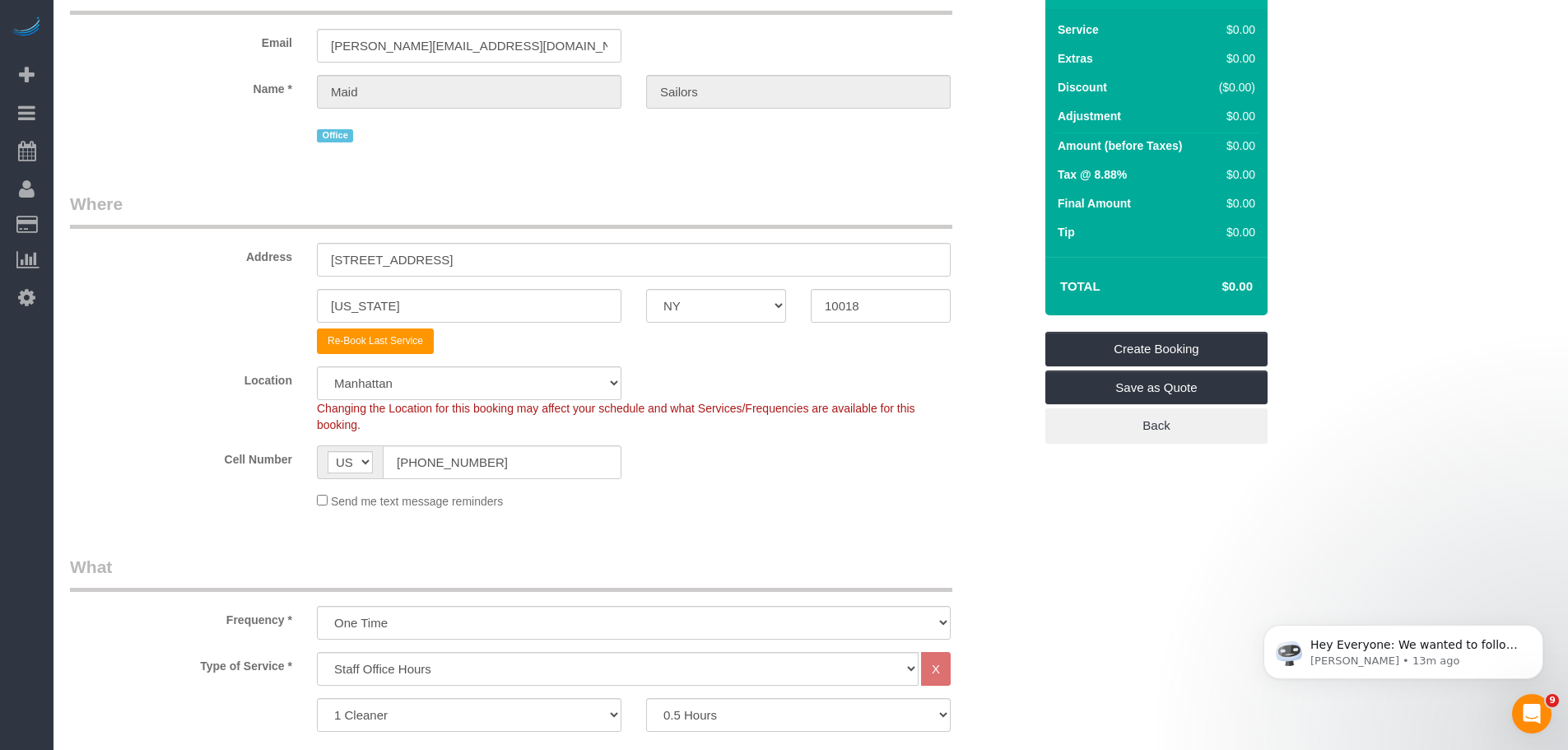
scroll to position [7, 0]
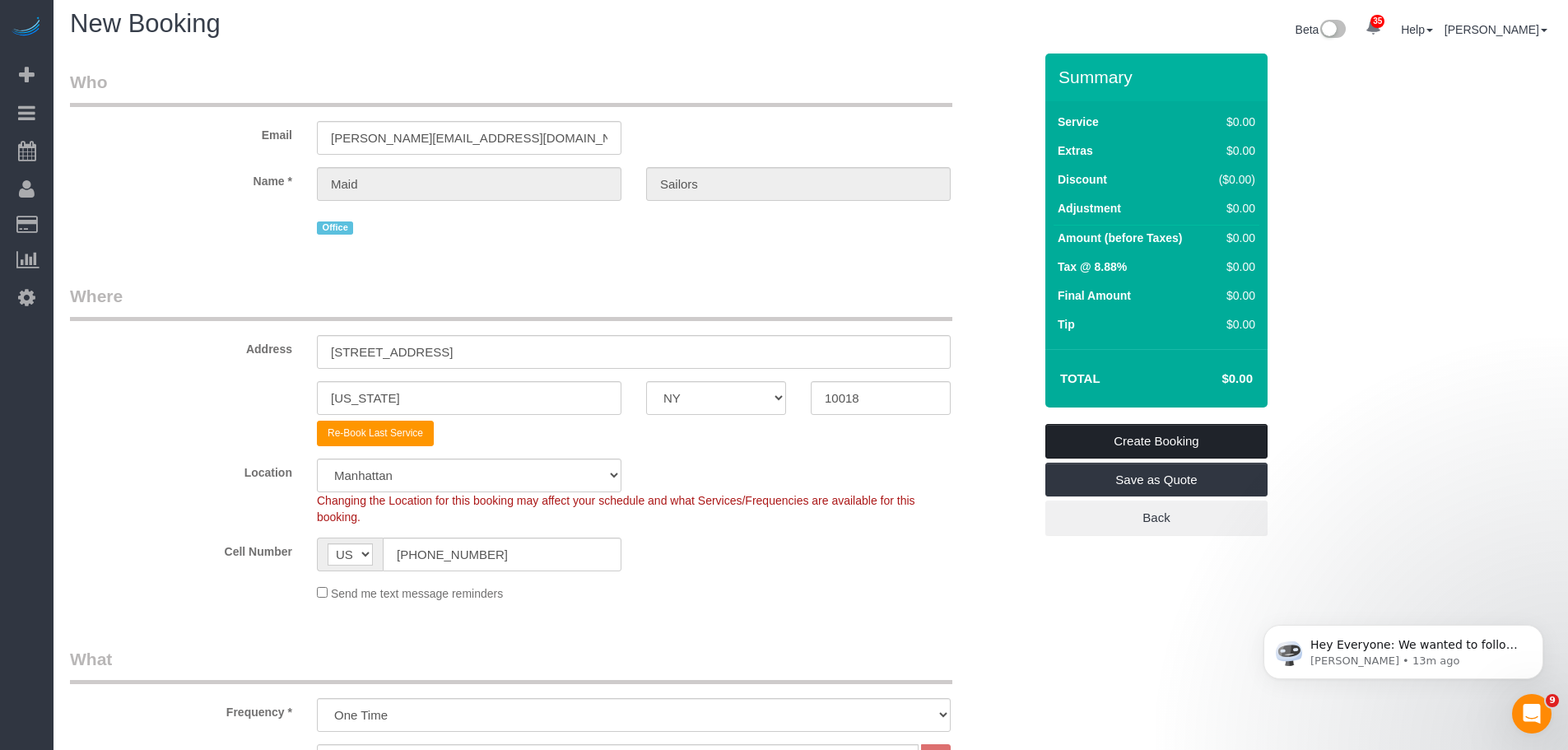
click at [1164, 443] on link "Create Booking" at bounding box center [1157, 442] width 223 height 35
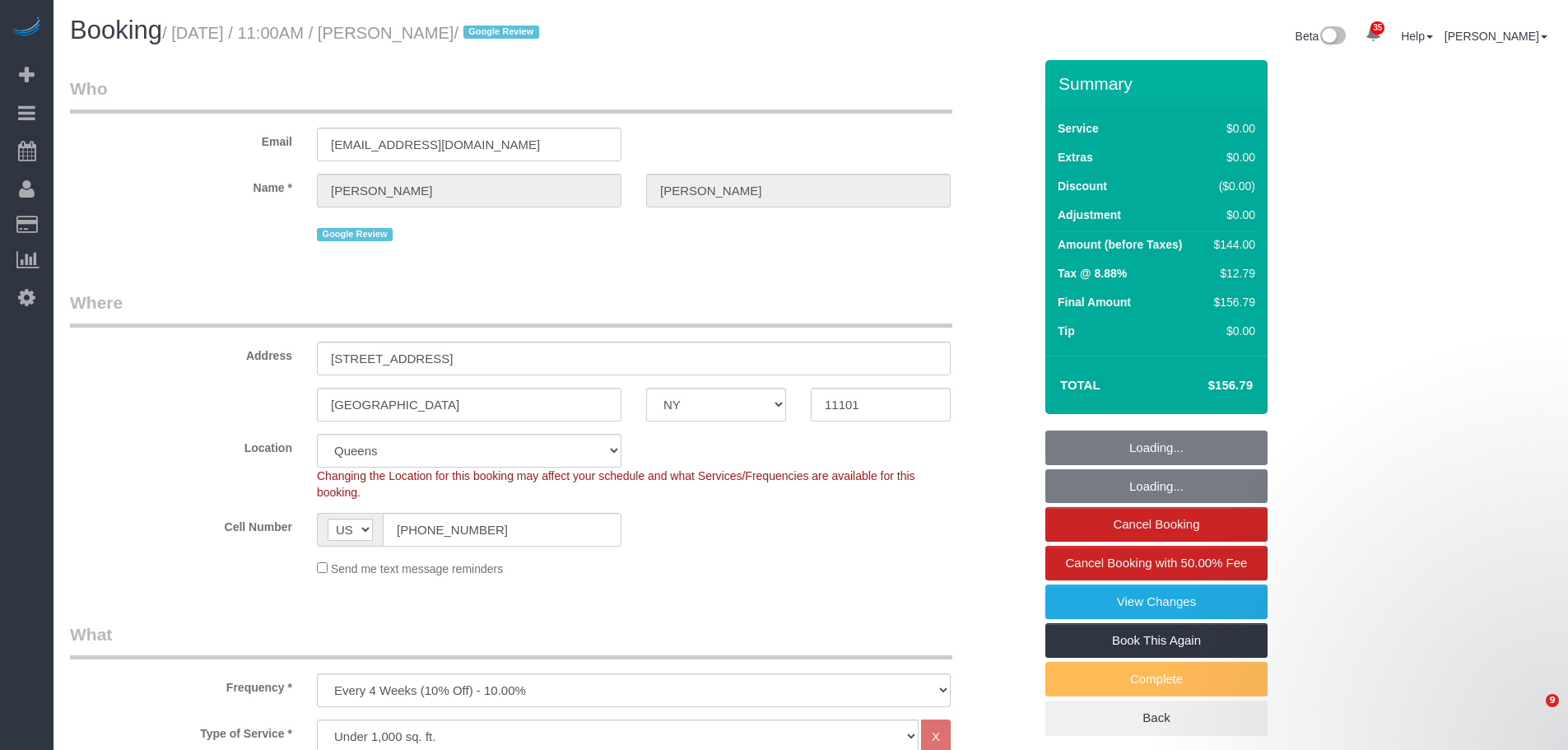
select select "NY"
select select "1"
select select "spot49"
select select "number:59"
select select "number:77"
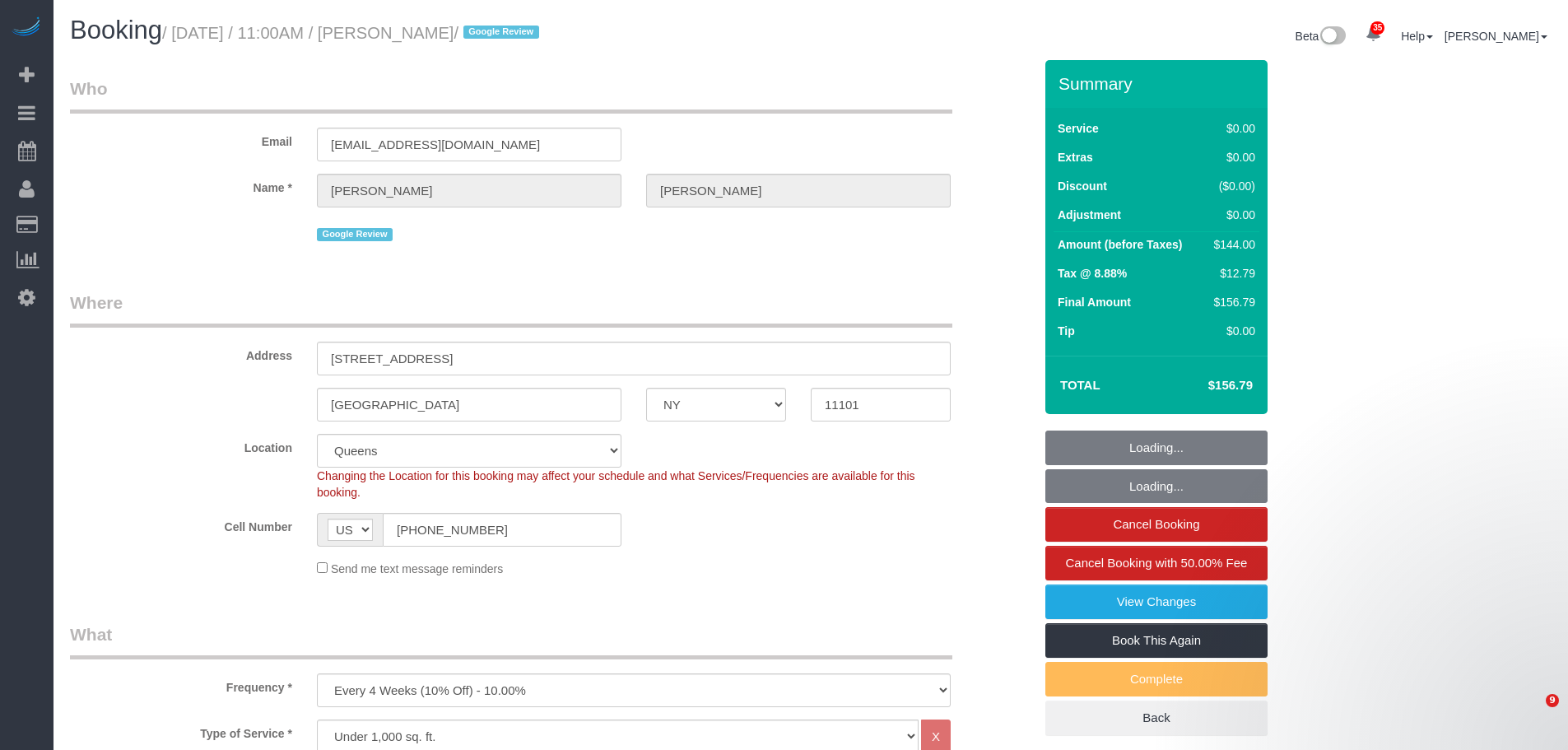
select select "number:15"
select select "number:5"
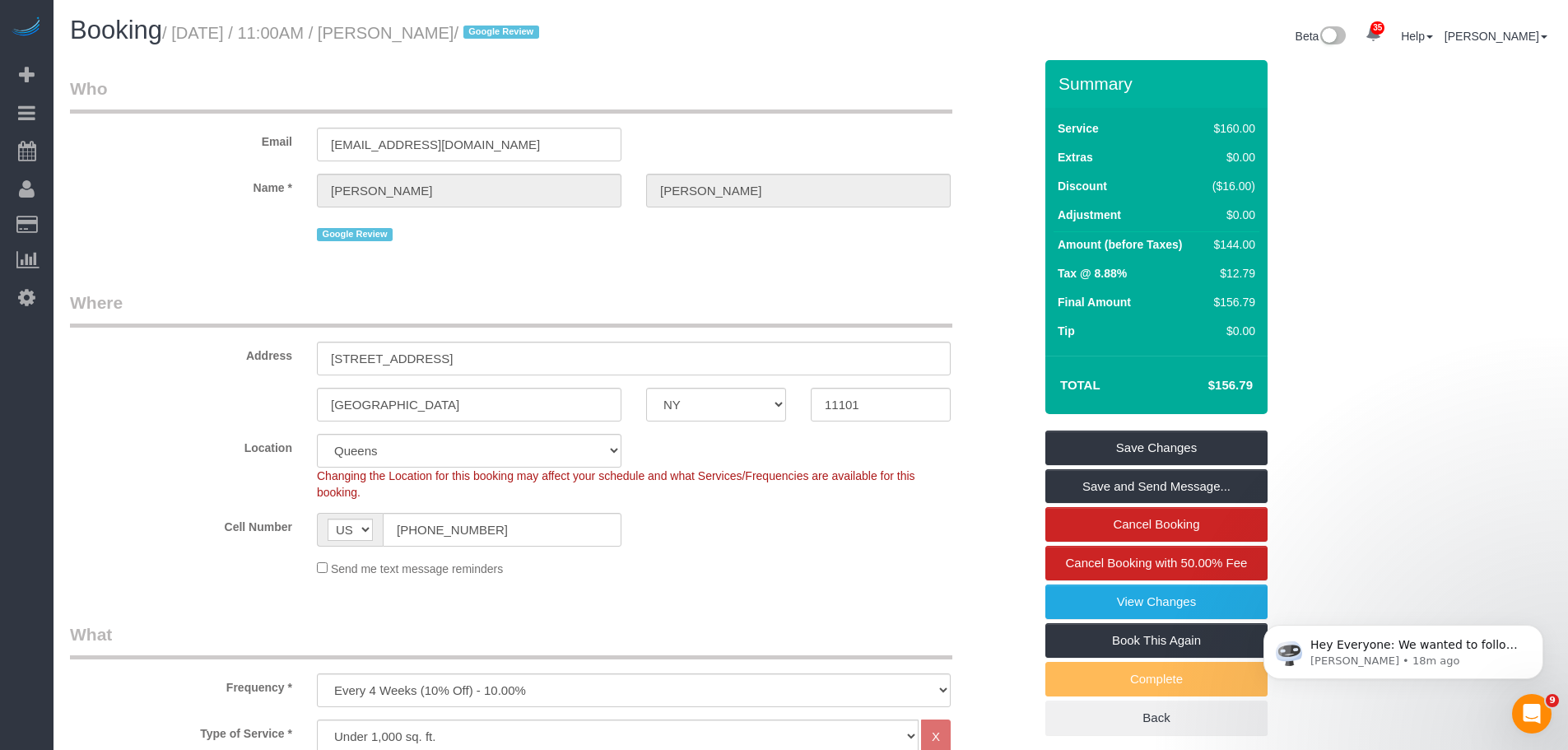
click at [409, 32] on small "/ October 08, 2025 / 11:00AM / Brady Richter / Google Review" at bounding box center [353, 33] width 382 height 18
click at [482, 29] on small "/ October 08, 2025 / 11:00AM / Brady Richter / Google Review" at bounding box center [353, 33] width 382 height 18
copy small "[PERSON_NAME]"
drag, startPoint x: 724, startPoint y: 98, endPoint x: 678, endPoint y: 104, distance: 46.4
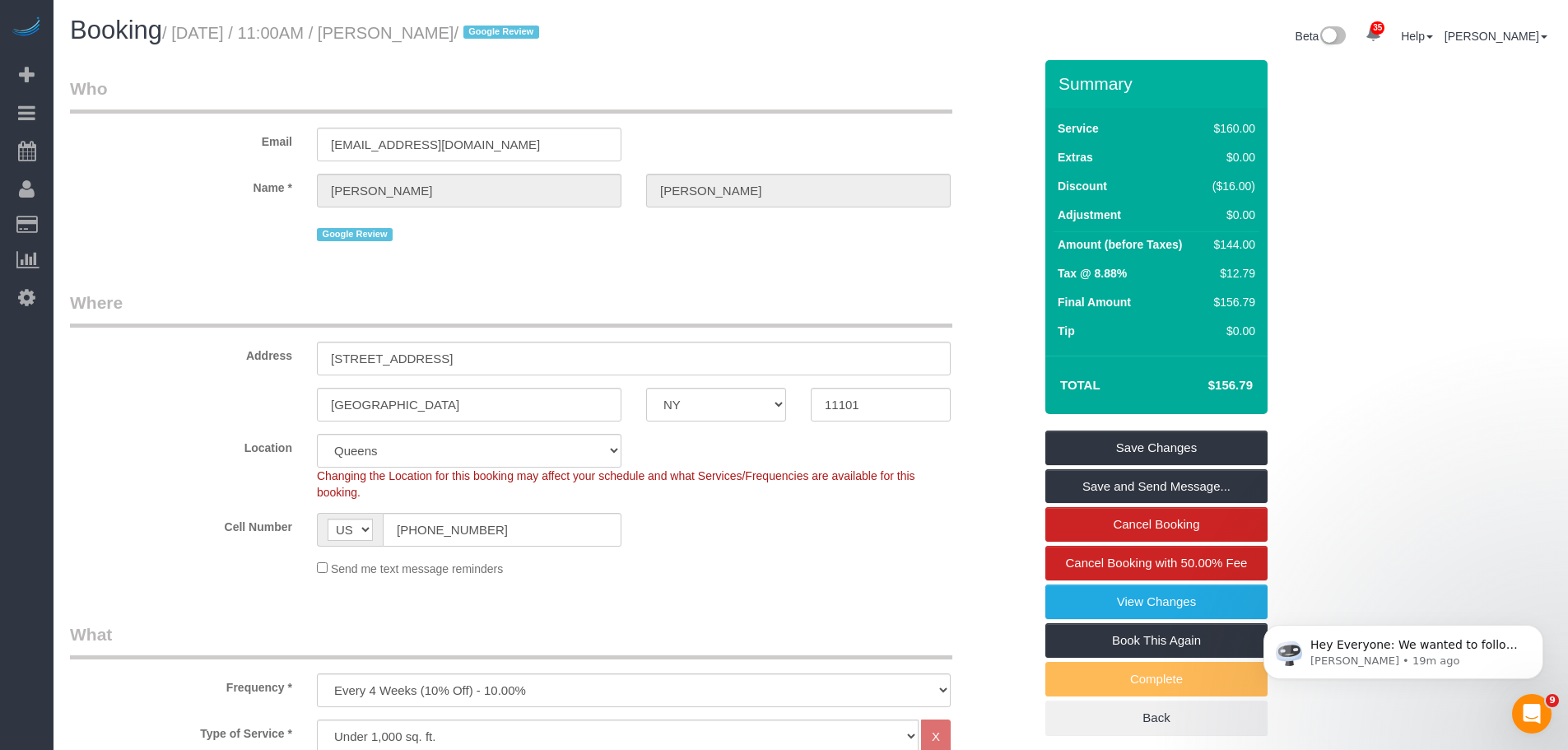
click at [725, 98] on legend "Who" at bounding box center [511, 95] width 882 height 37
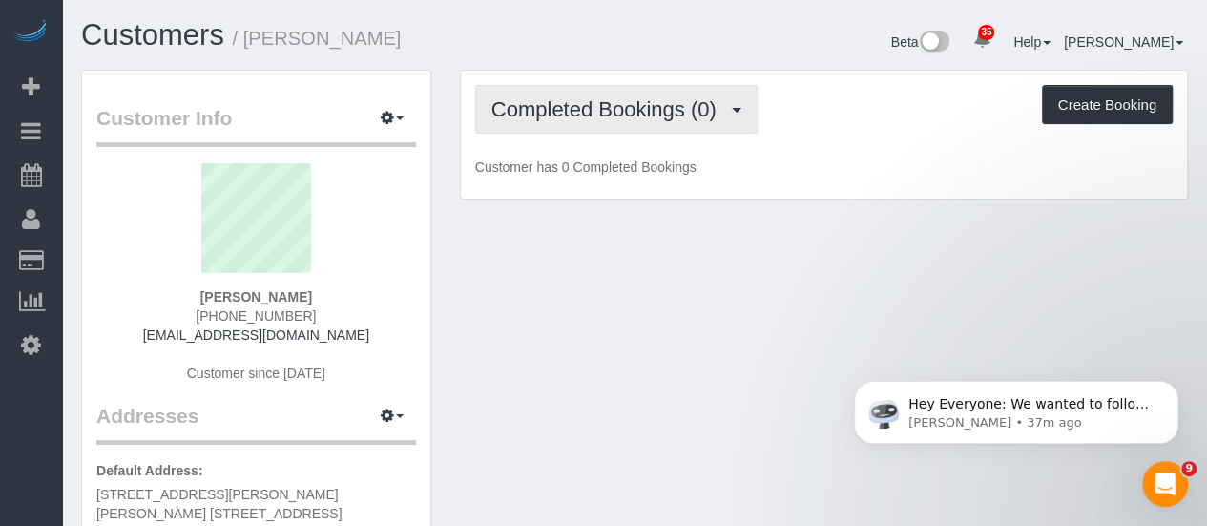
drag, startPoint x: 619, startPoint y: 108, endPoint x: 619, endPoint y: 127, distance: 19.1
click at [619, 109] on span "Completed Bookings (0)" at bounding box center [609, 109] width 235 height 24
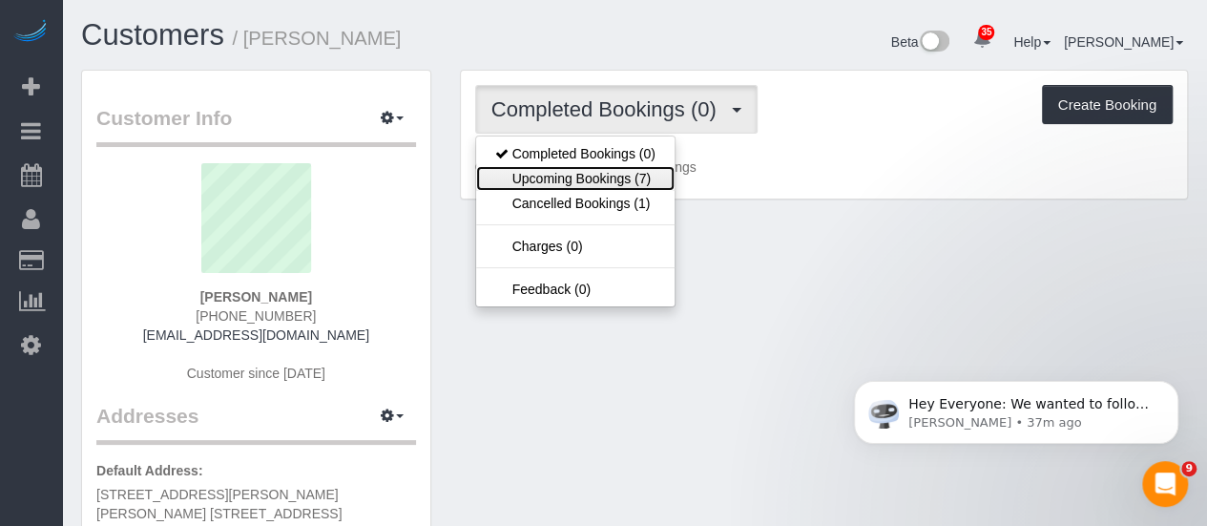
click at [601, 177] on link "Upcoming Bookings (7)" at bounding box center [575, 178] width 199 height 25
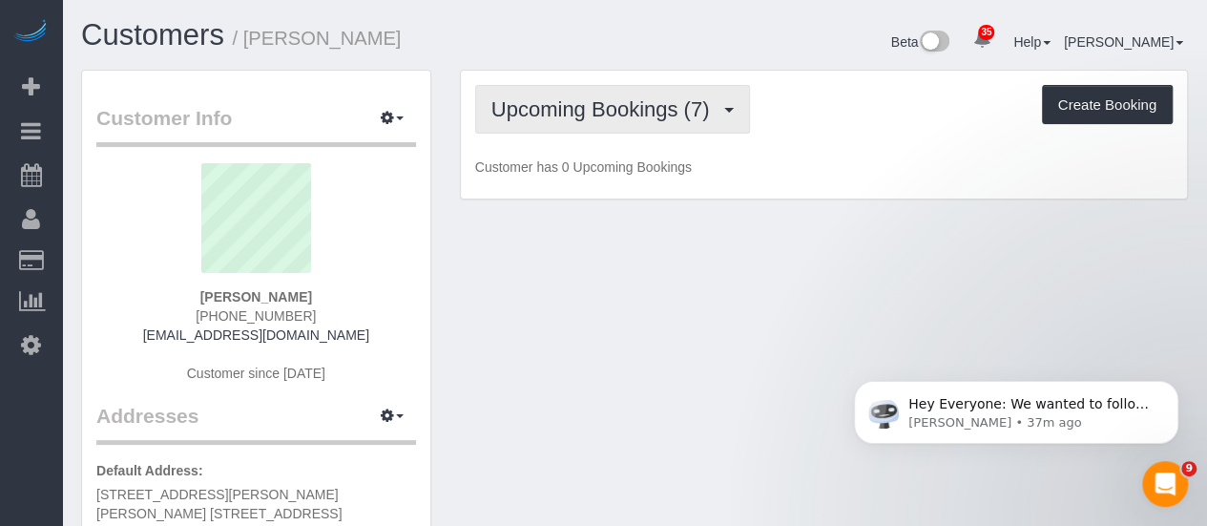
click at [575, 111] on span "Upcoming Bookings (7)" at bounding box center [606, 109] width 228 height 24
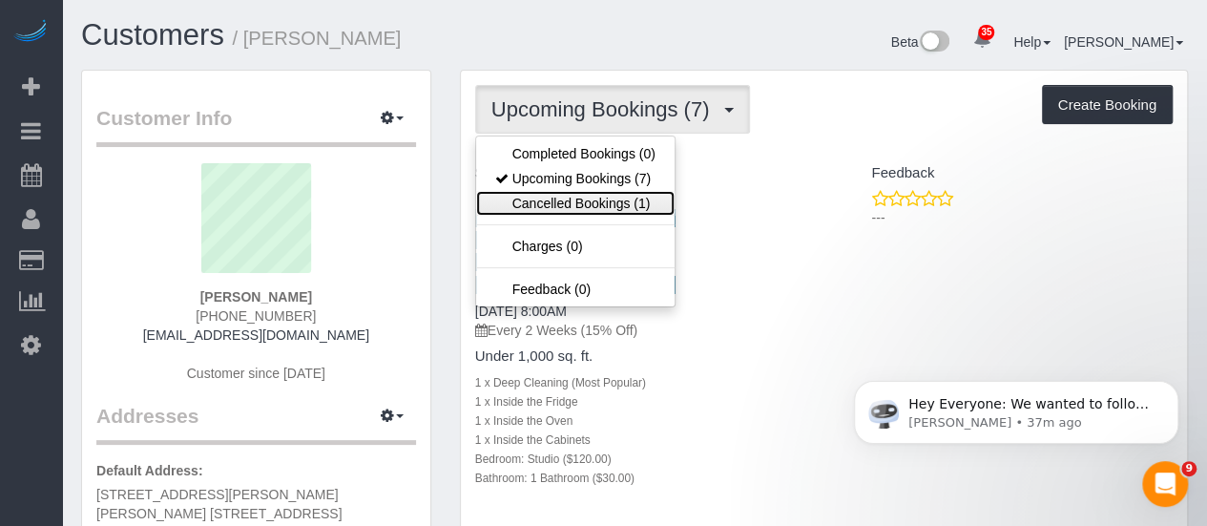
click at [601, 198] on link "Cancelled Bookings (1)" at bounding box center [575, 203] width 199 height 25
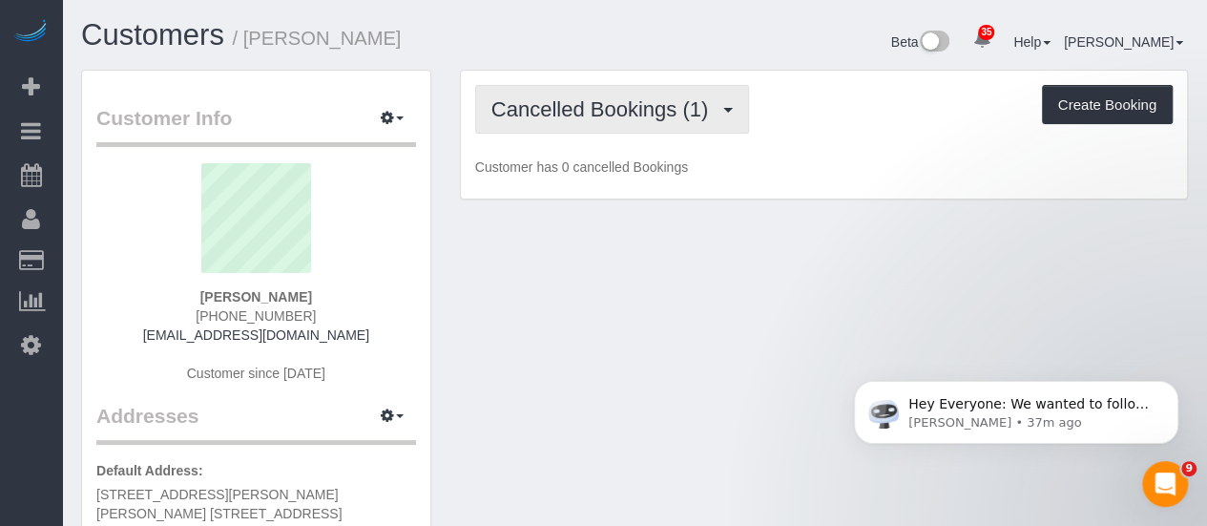
click at [596, 105] on span "Cancelled Bookings (1)" at bounding box center [605, 109] width 226 height 24
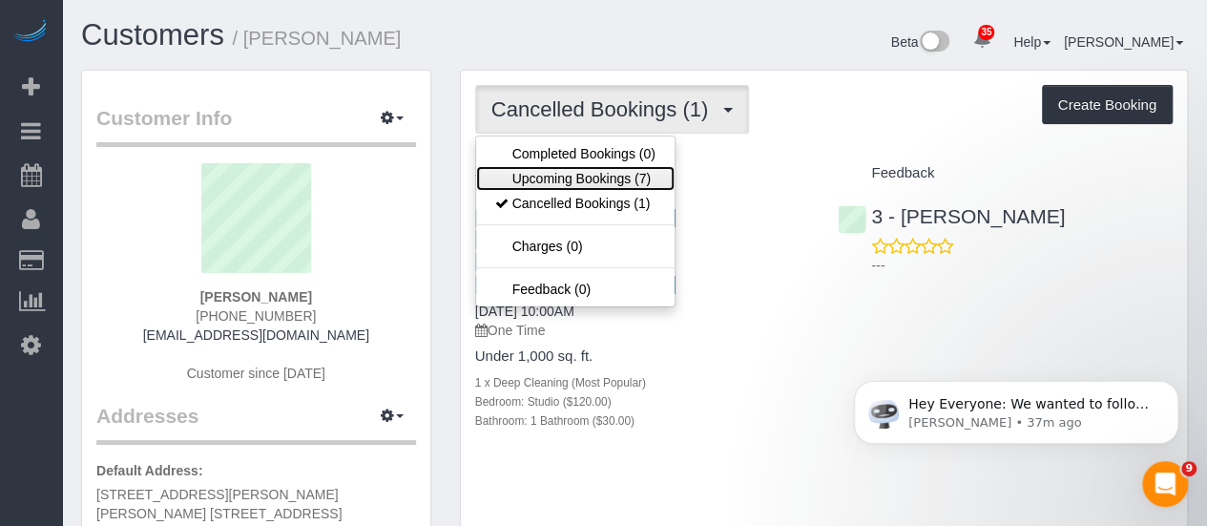
click at [593, 171] on link "Upcoming Bookings (7)" at bounding box center [575, 178] width 199 height 25
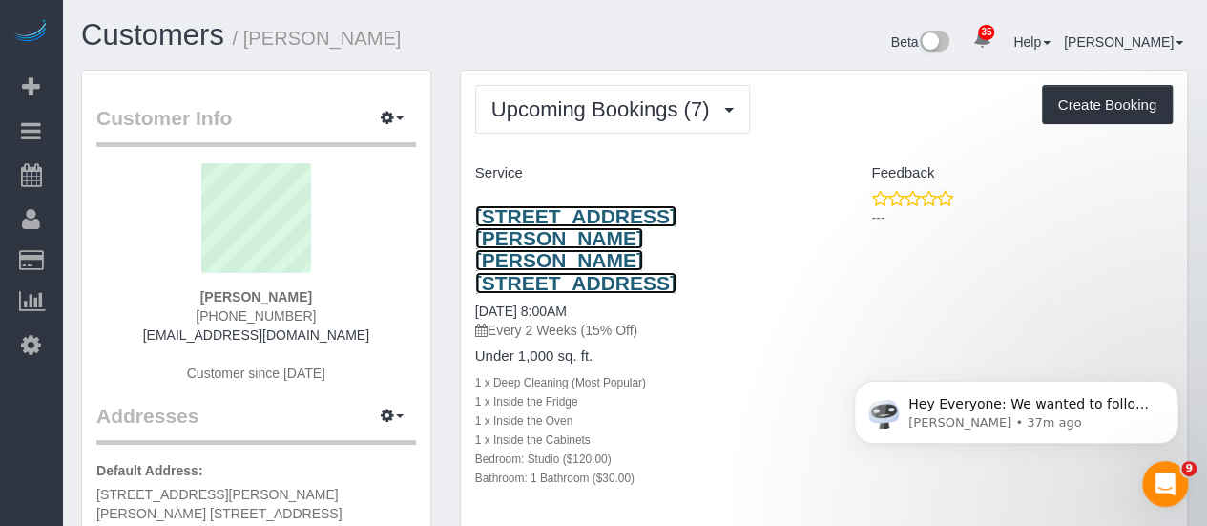
click at [677, 216] on link "[STREET_ADDRESS][PERSON_NAME][PERSON_NAME] [STREET_ADDRESS]" at bounding box center [575, 249] width 201 height 88
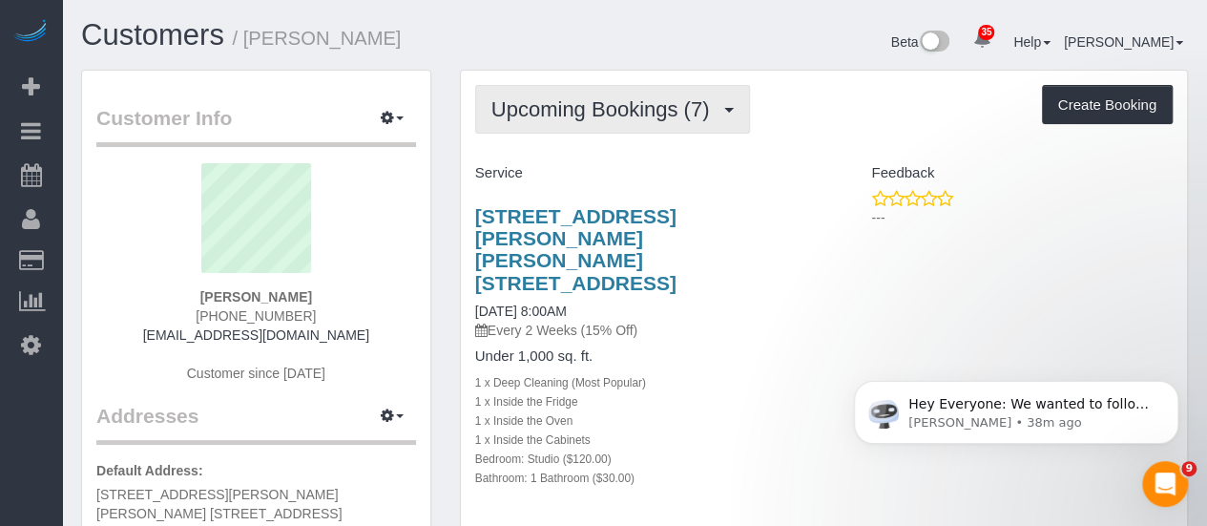
click at [649, 112] on span "Upcoming Bookings (7)" at bounding box center [606, 109] width 228 height 24
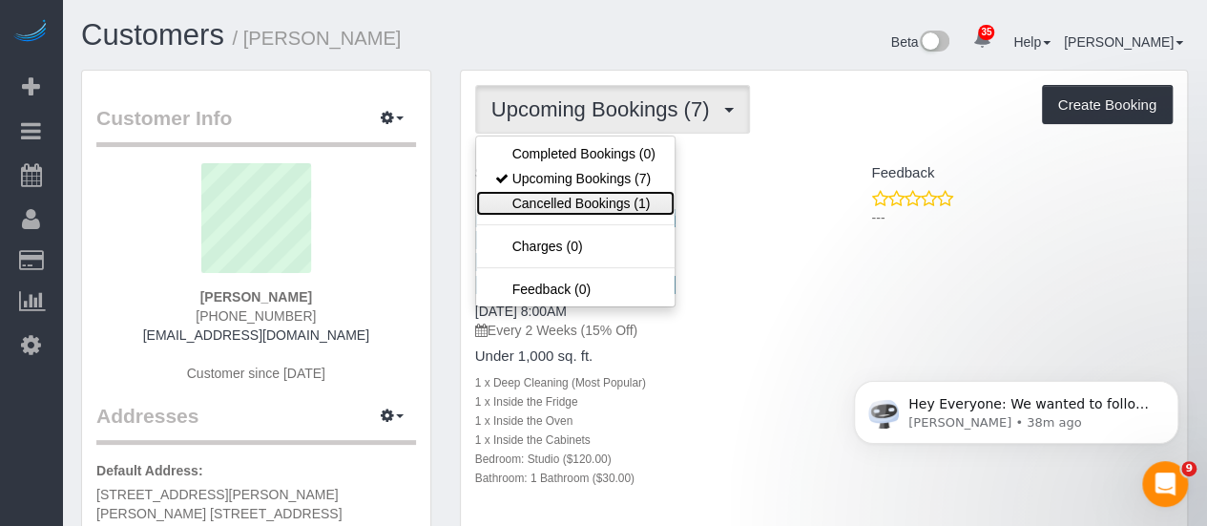
click at [622, 198] on link "Cancelled Bookings (1)" at bounding box center [575, 203] width 199 height 25
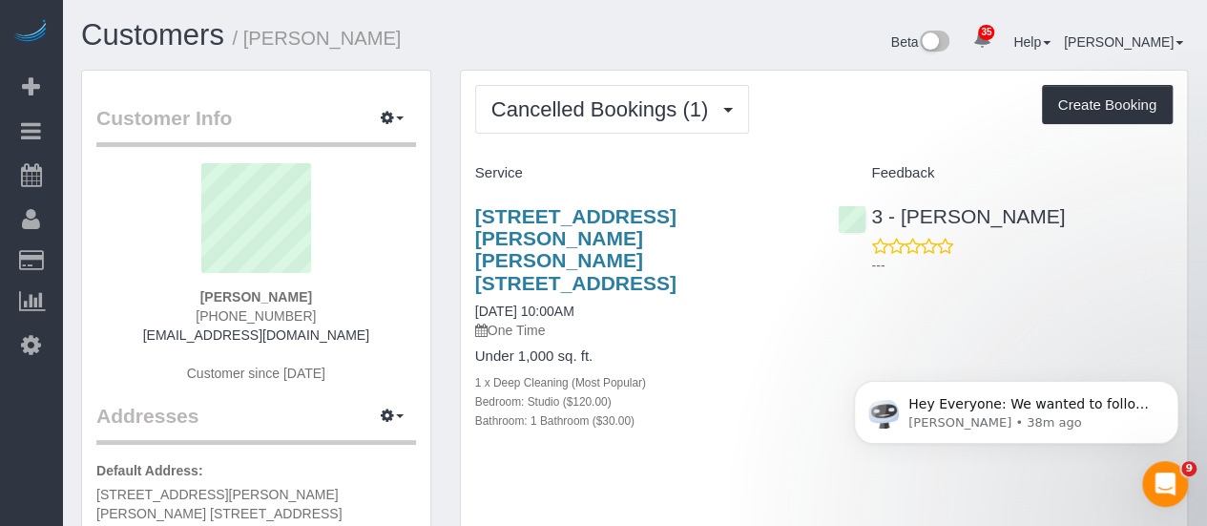
click at [733, 321] on p "One Time" at bounding box center [642, 330] width 335 height 19
click at [810, 96] on div "Cancelled Bookings (1) Completed Bookings (0) Upcoming Bookings (7) Cancelled B…" at bounding box center [824, 109] width 698 height 49
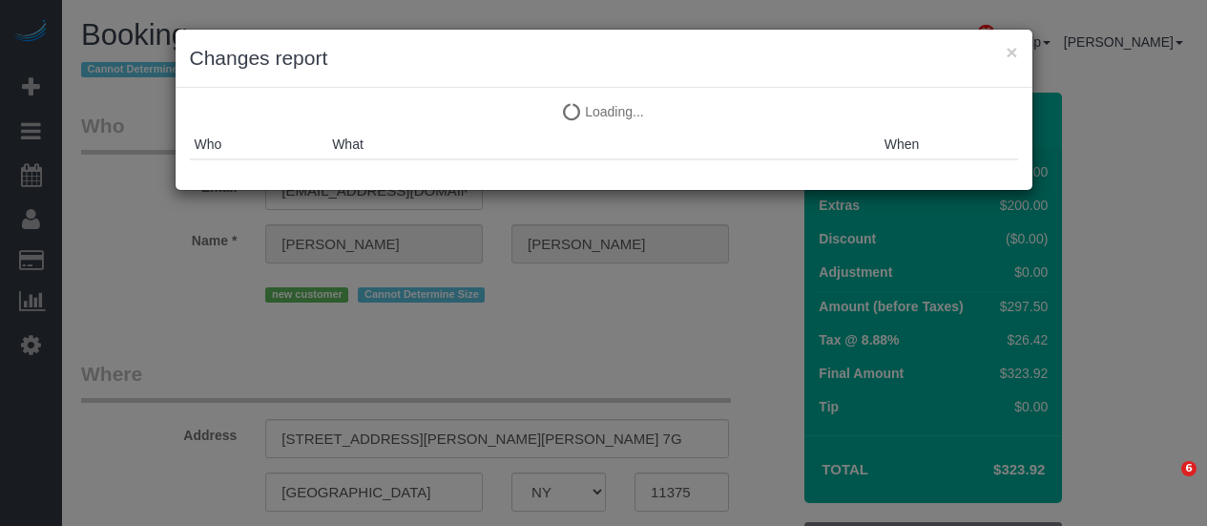
select select "NY"
select select "spot1"
select select "number:56"
select select "number:72"
select select "number:15"
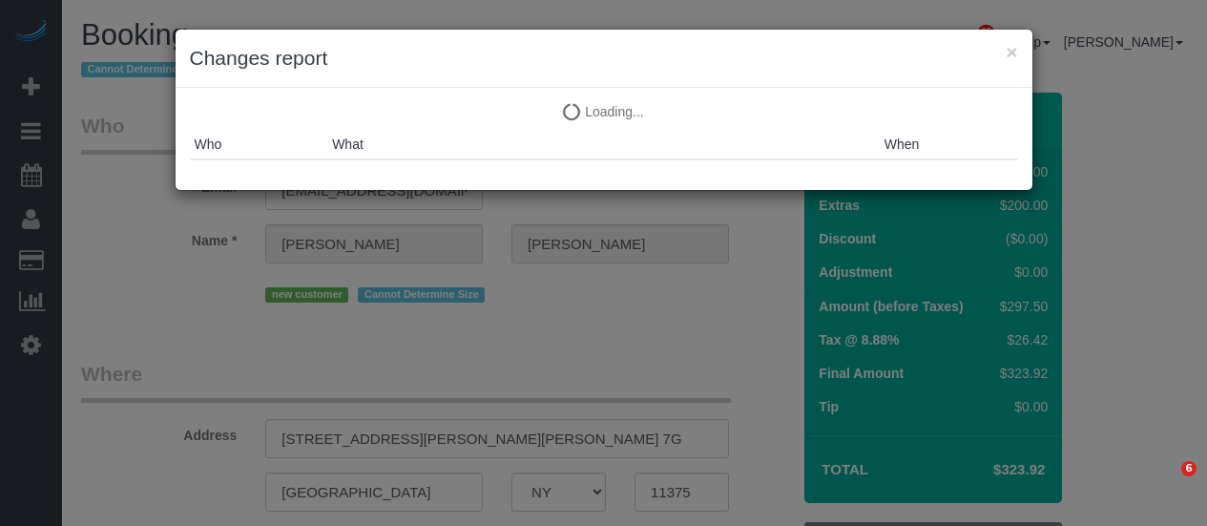
select select "number:5"
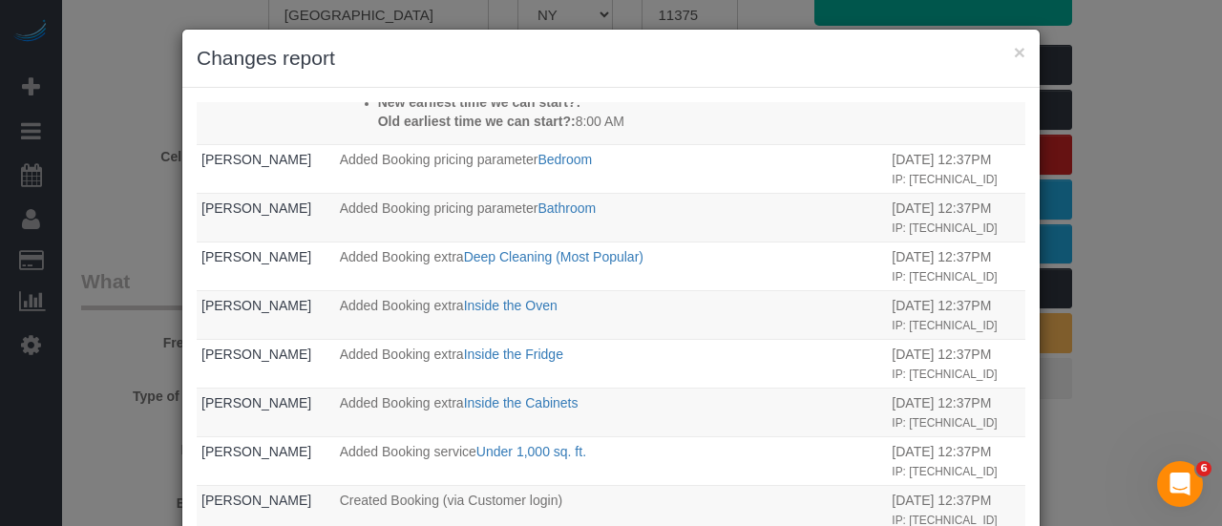
scroll to position [830, 0]
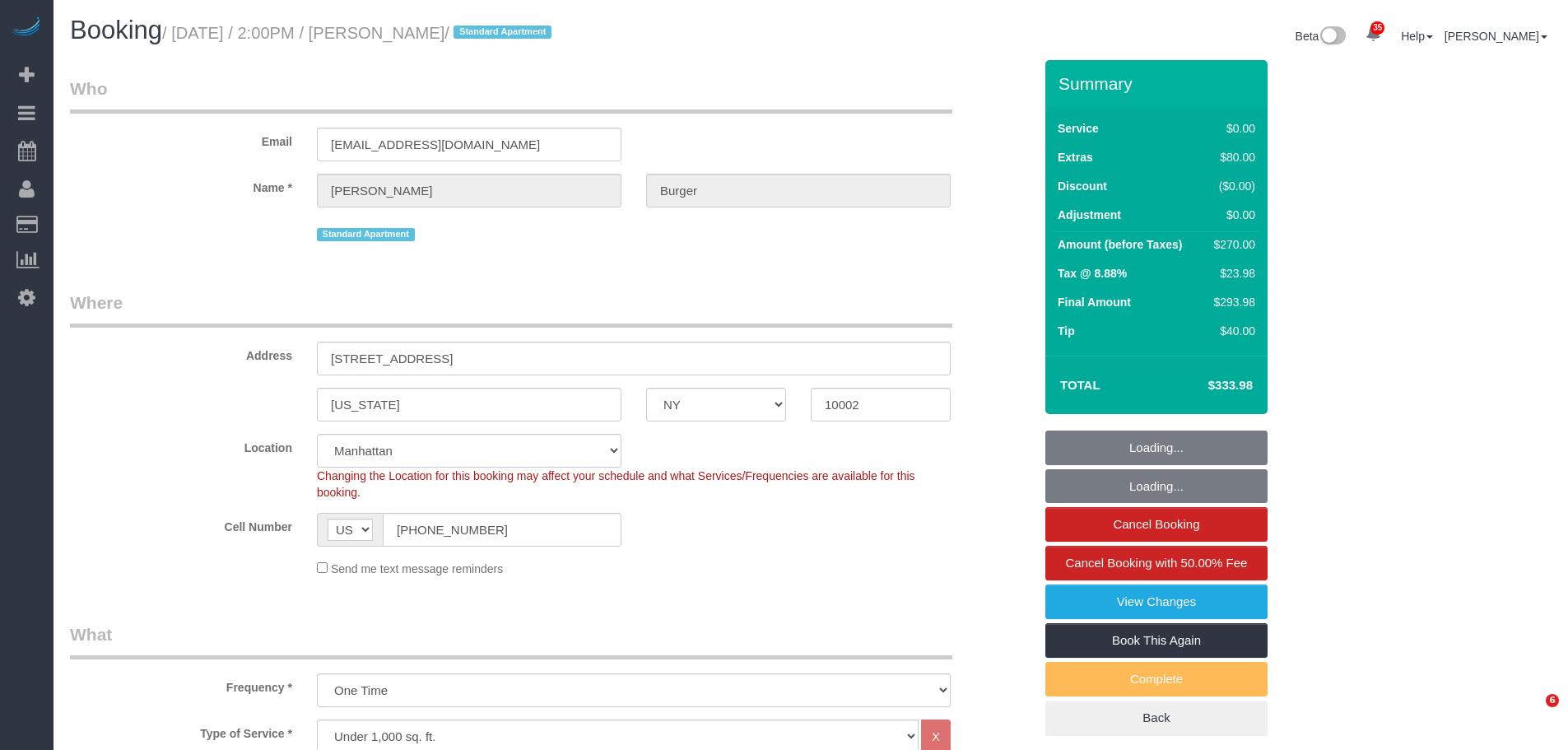
select select "NY"
select select "number:89"
select select "number:75"
select select "number:15"
select select "number:5"
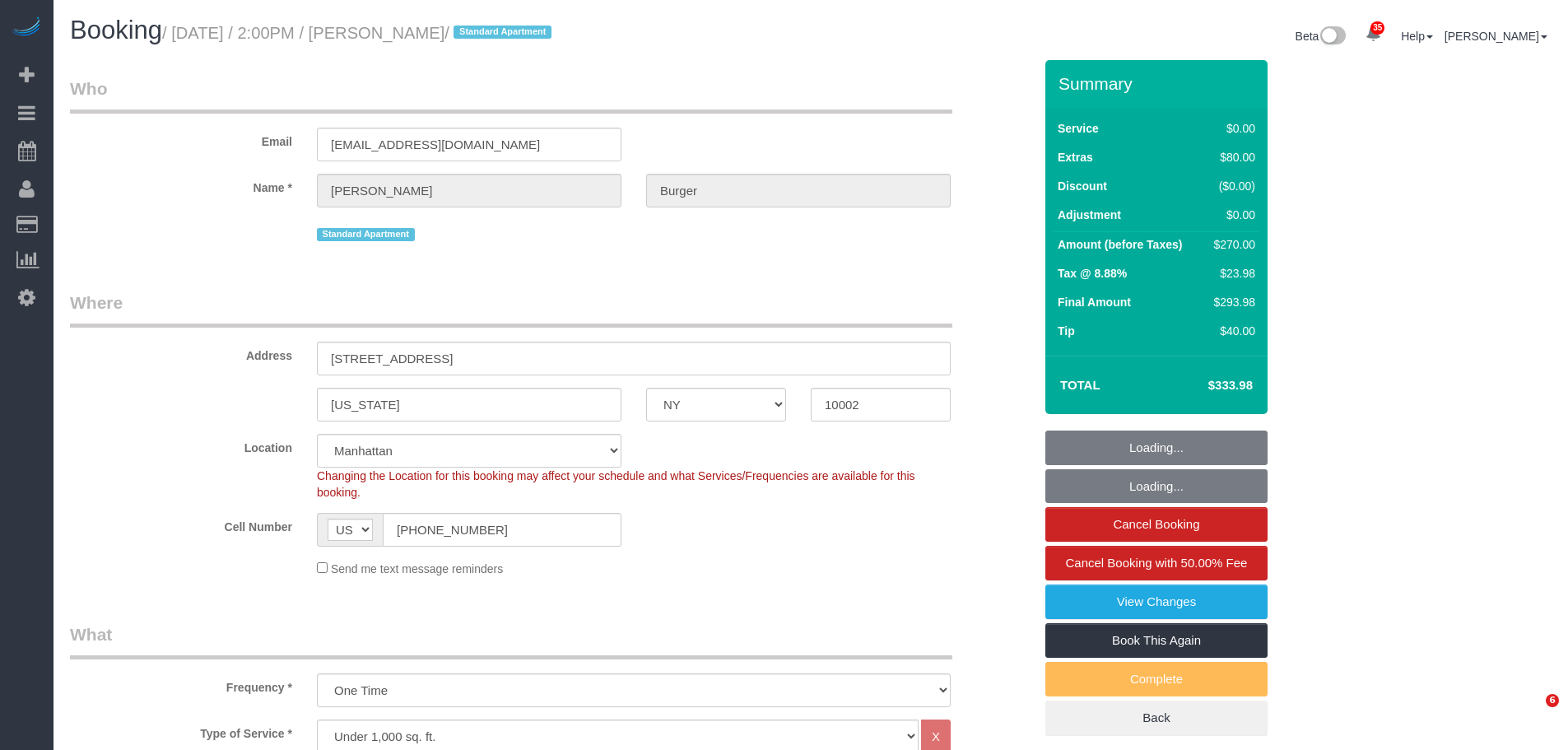
select select "spot1"
select select "1"
select select "2"
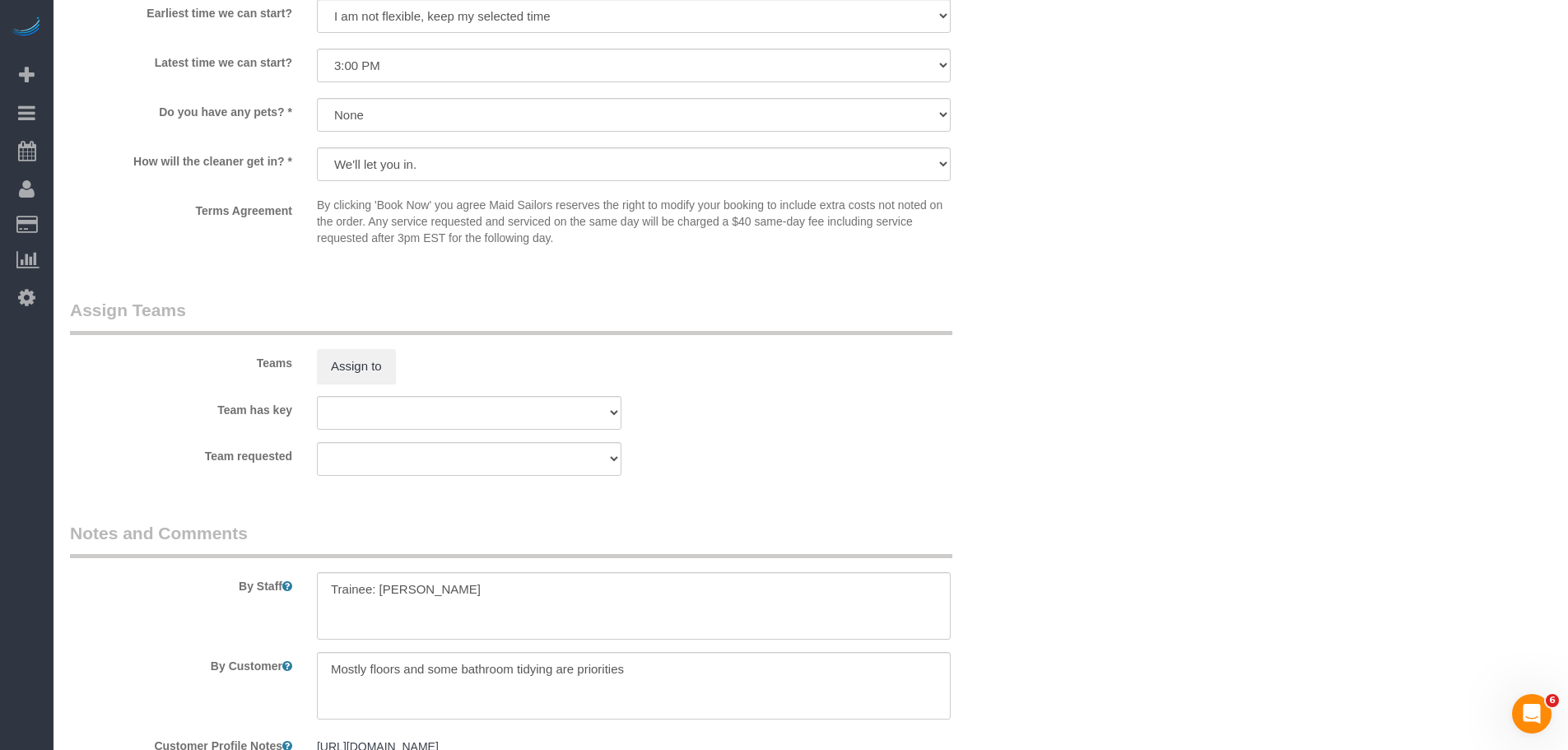
scroll to position [2059, 0]
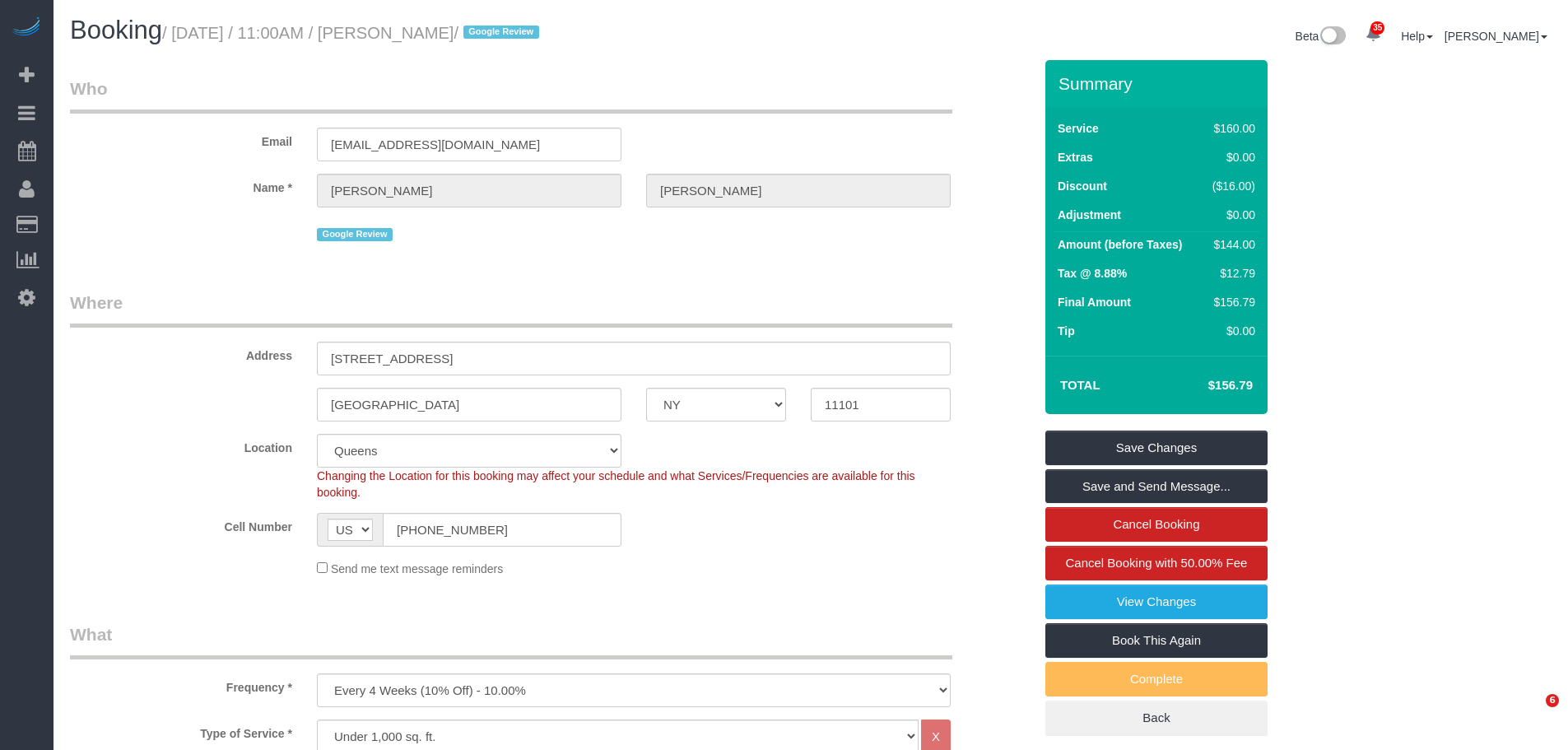
select select "NY"
select select "1"
select select "spot1"
select select "number:59"
select select "number:77"
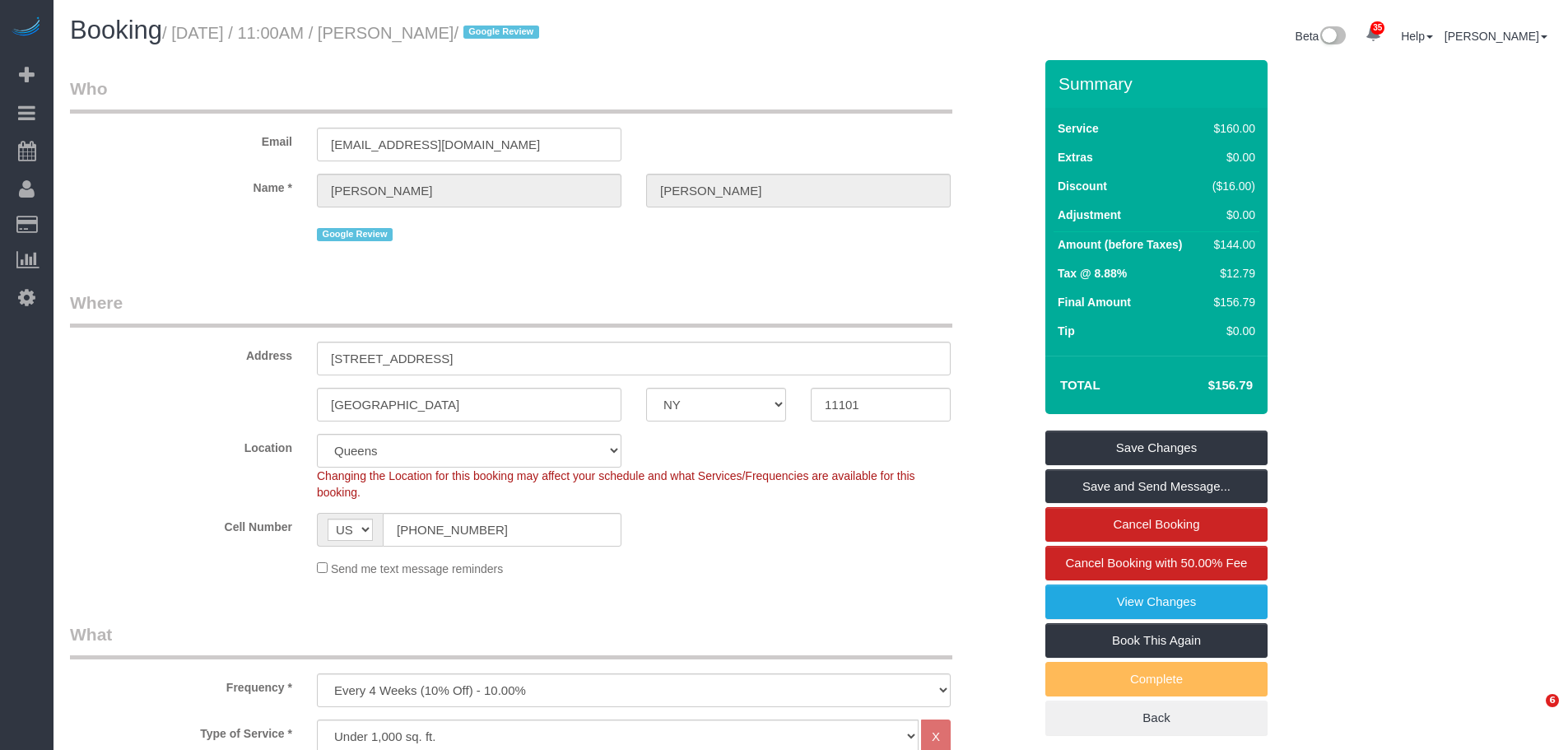
select select "number:15"
select select "number:5"
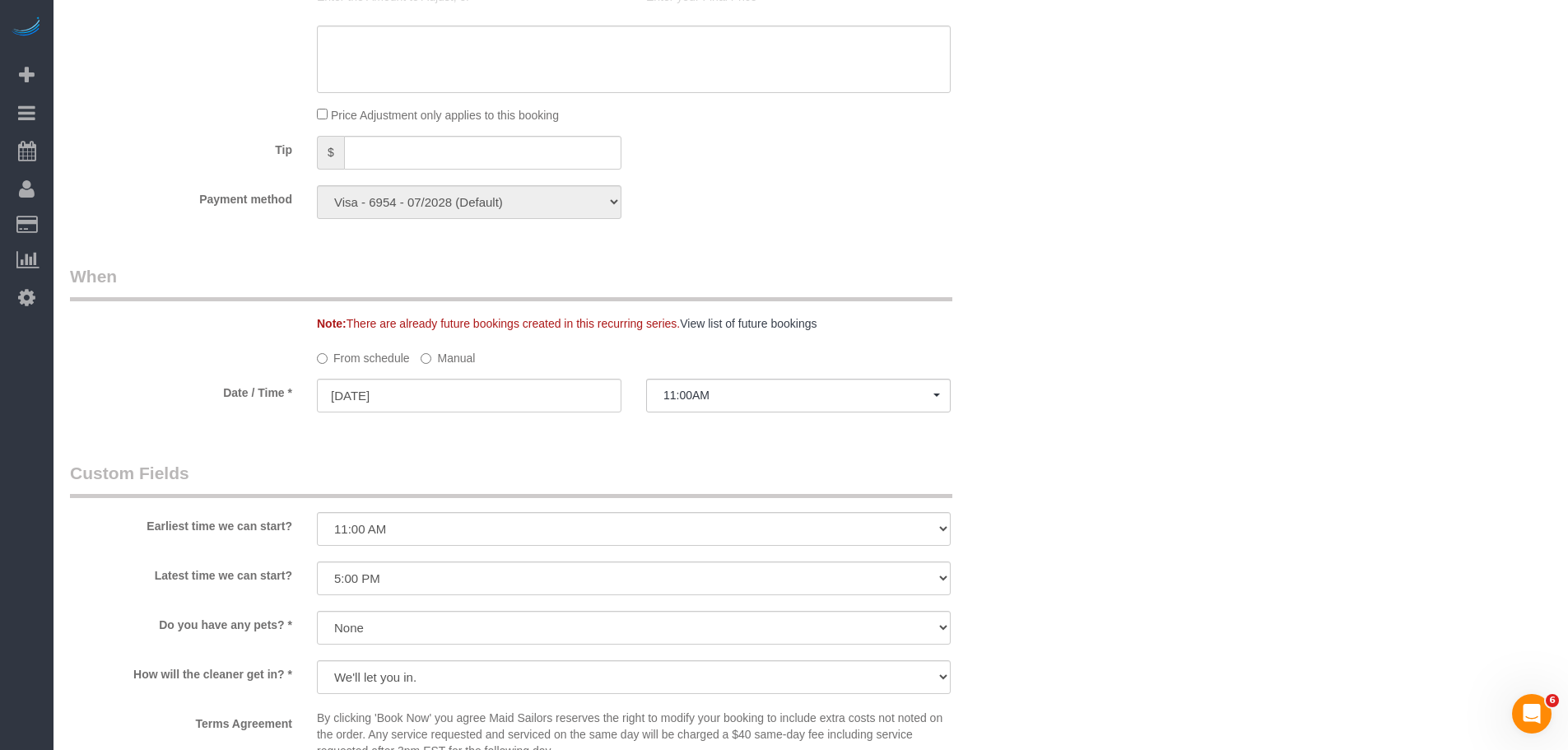
click at [468, 359] on label "Manual" at bounding box center [448, 356] width 54 height 22
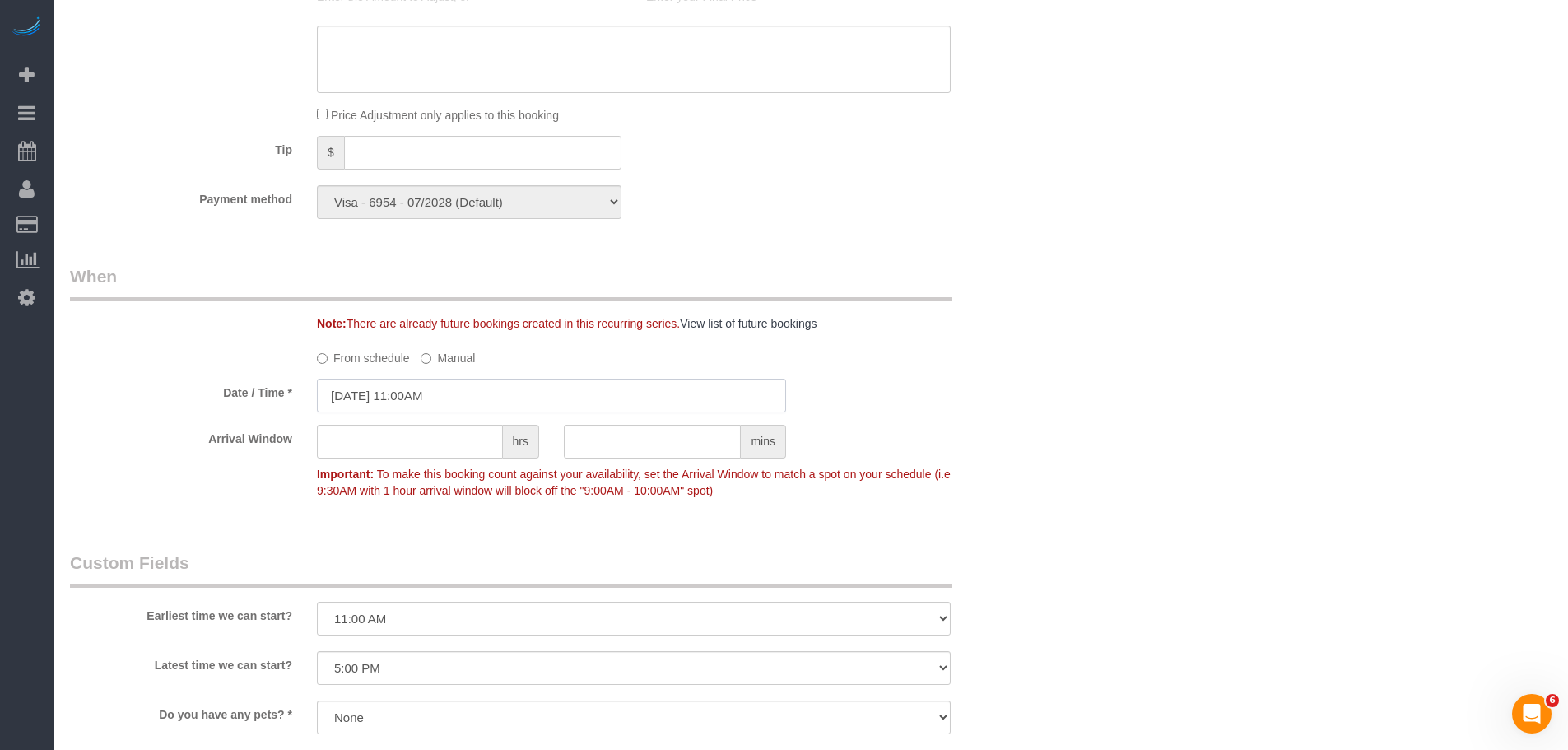
click at [442, 396] on input "10/08/2025 11:00AM" at bounding box center [551, 395] width 469 height 34
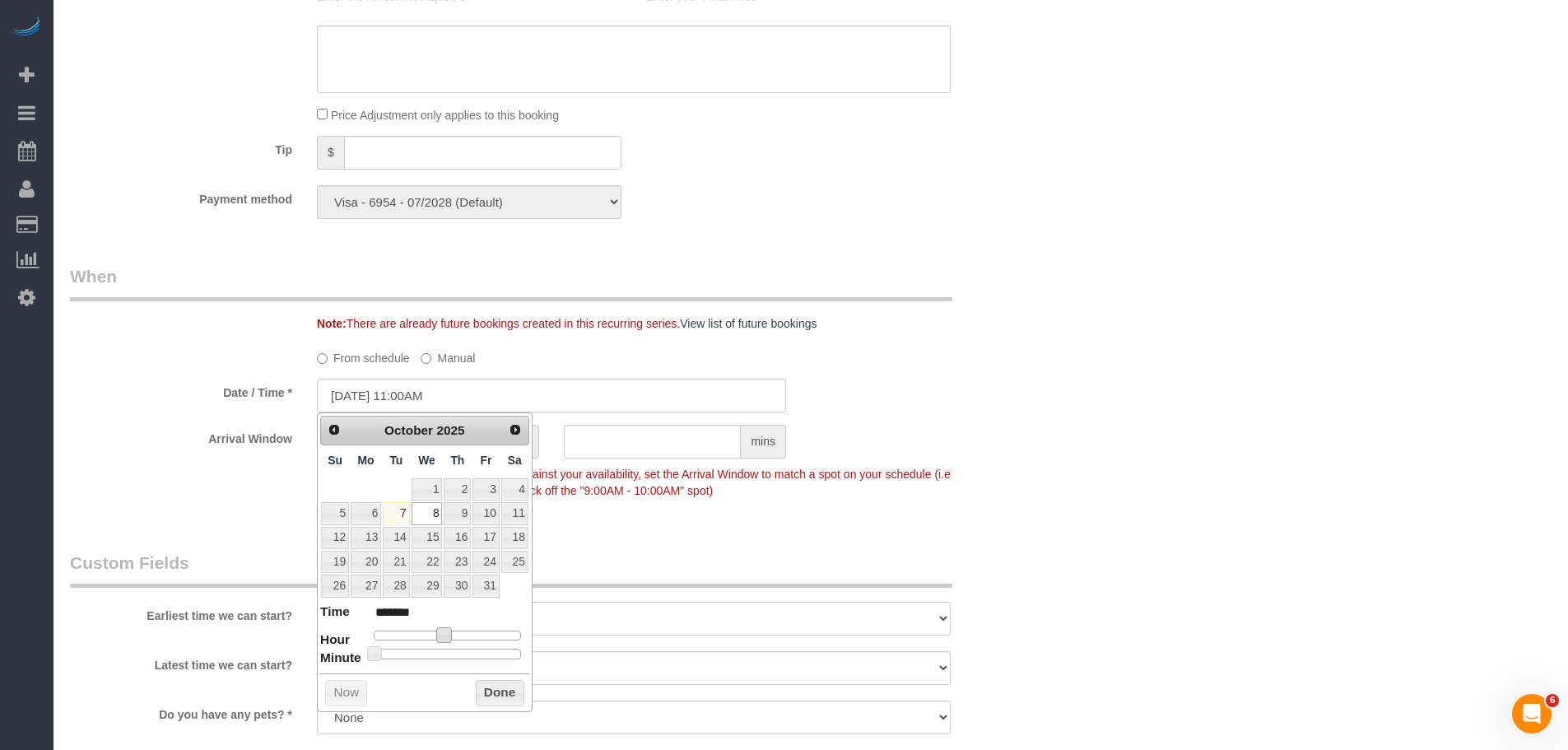
click at [447, 633] on span at bounding box center [443, 634] width 15 height 15
type input "10/08/2025 12:00PM"
type input "*******"
click at [487, 697] on button "Done" at bounding box center [500, 693] width 48 height 27
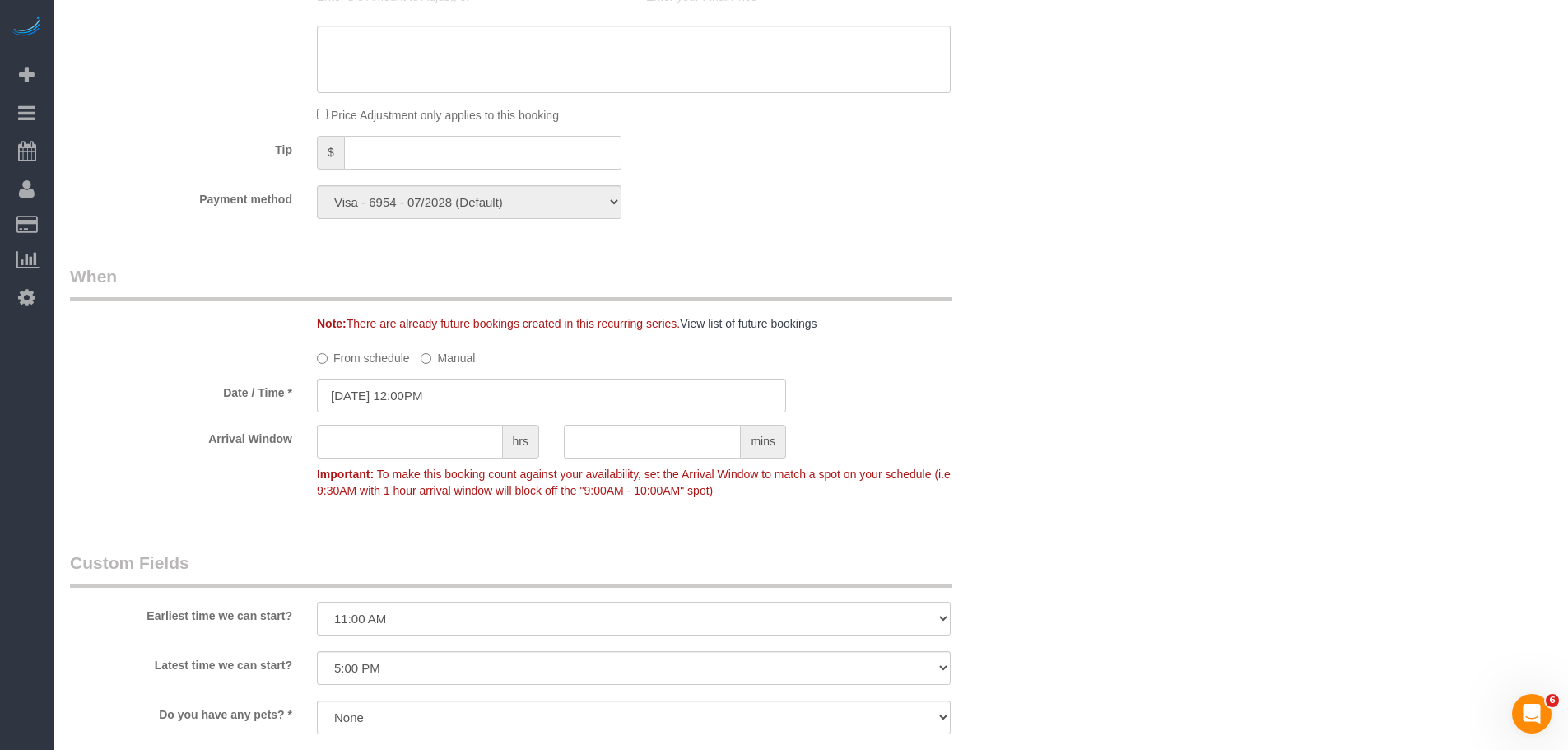
click at [1042, 496] on div "Arrival Window hrs mins Important: To make this booking count against your avai…" at bounding box center [551, 465] width 988 height 81
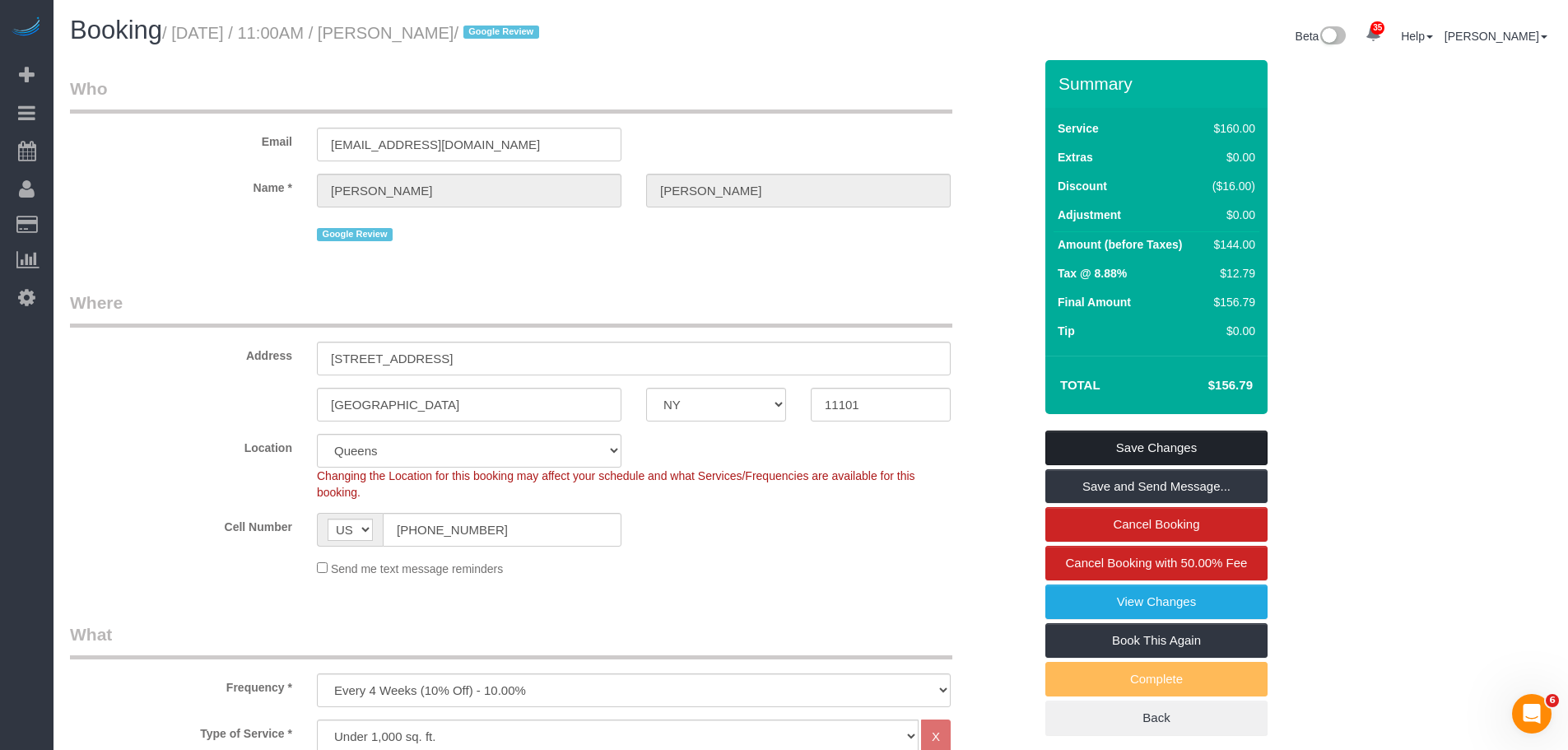
click at [1183, 447] on link "Save Changes" at bounding box center [1157, 448] width 223 height 35
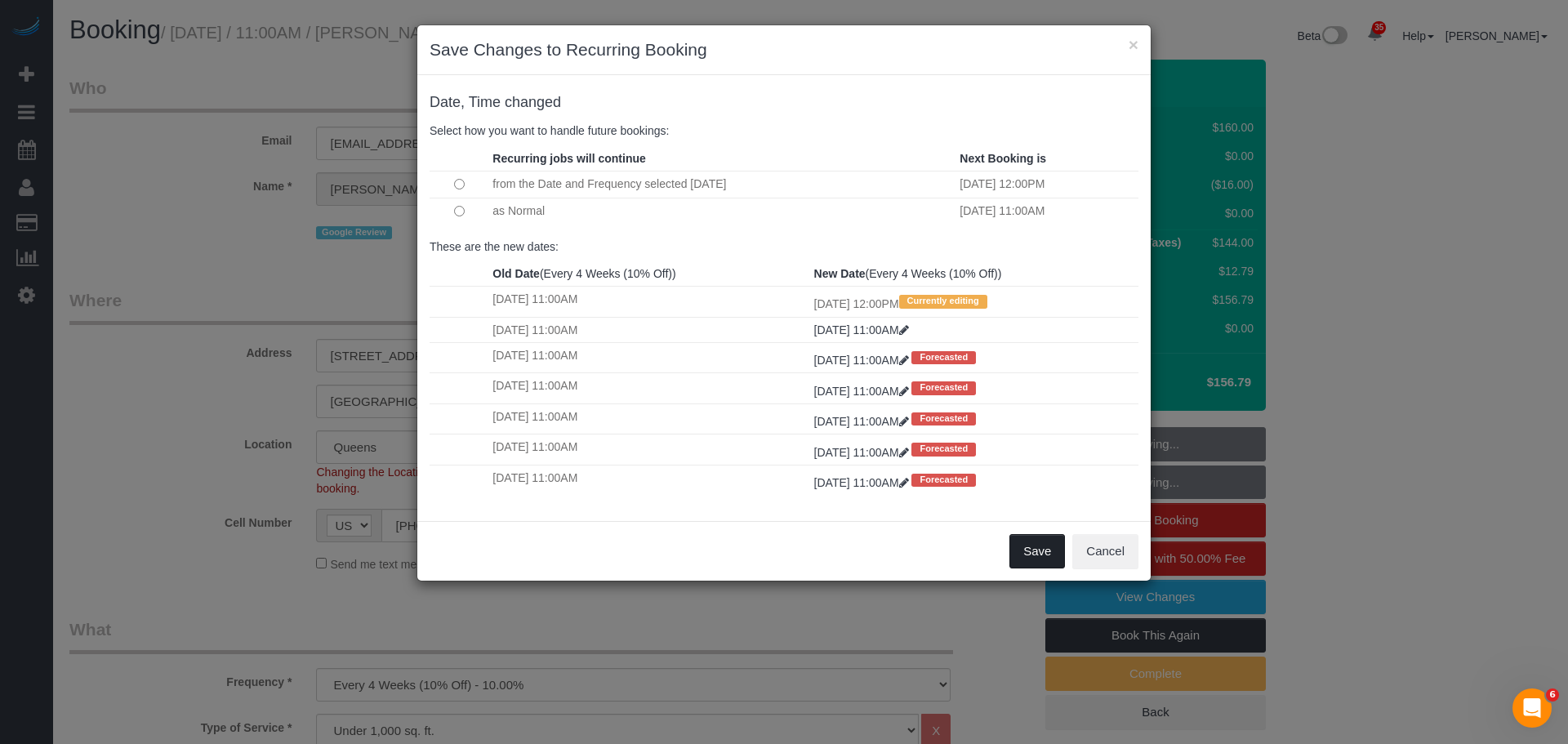
click at [1025, 546] on button "Save" at bounding box center [1037, 551] width 56 height 34
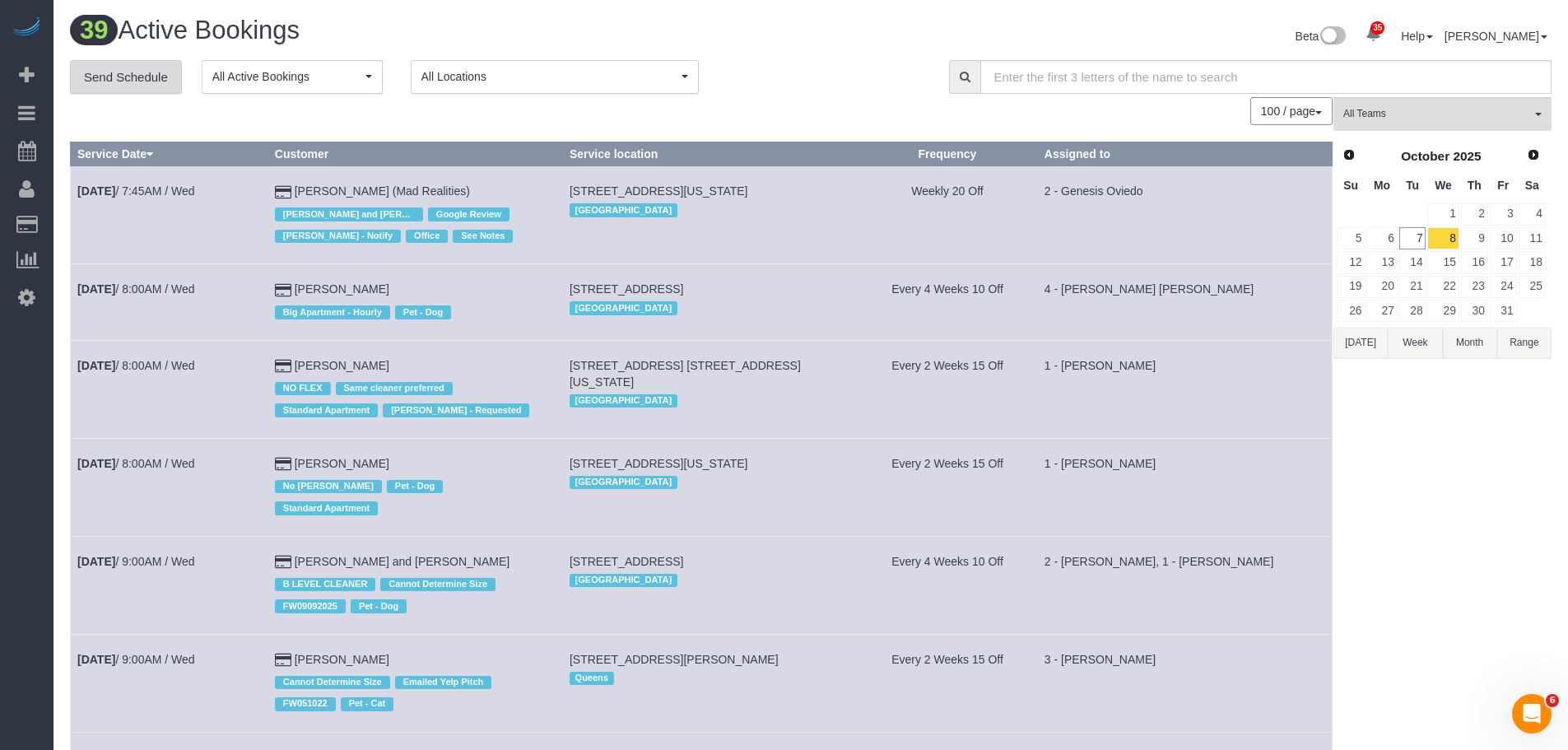
click at [115, 79] on link "Send Schedule" at bounding box center [126, 78] width 112 height 35
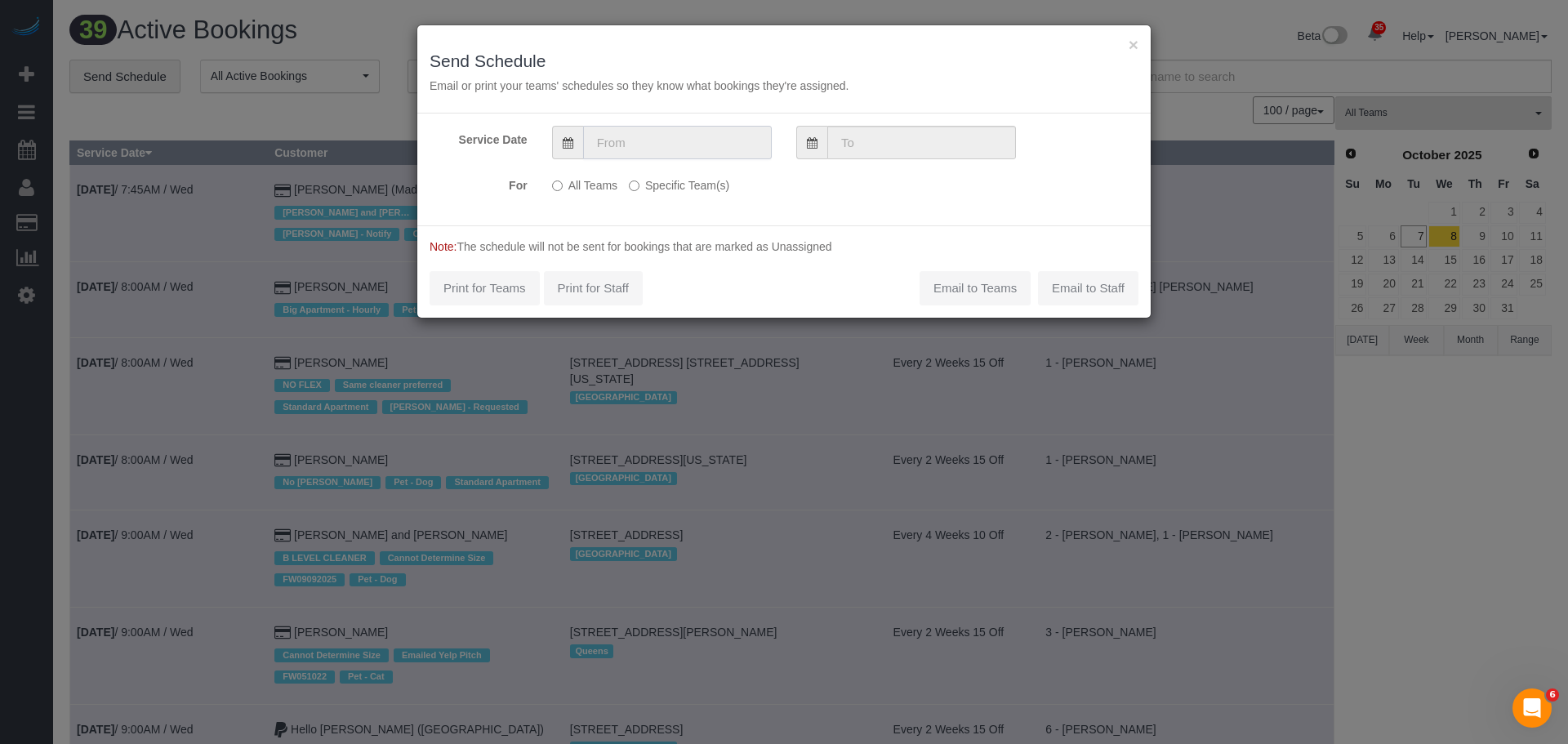
click at [689, 137] on input "text" at bounding box center [677, 142] width 188 height 33
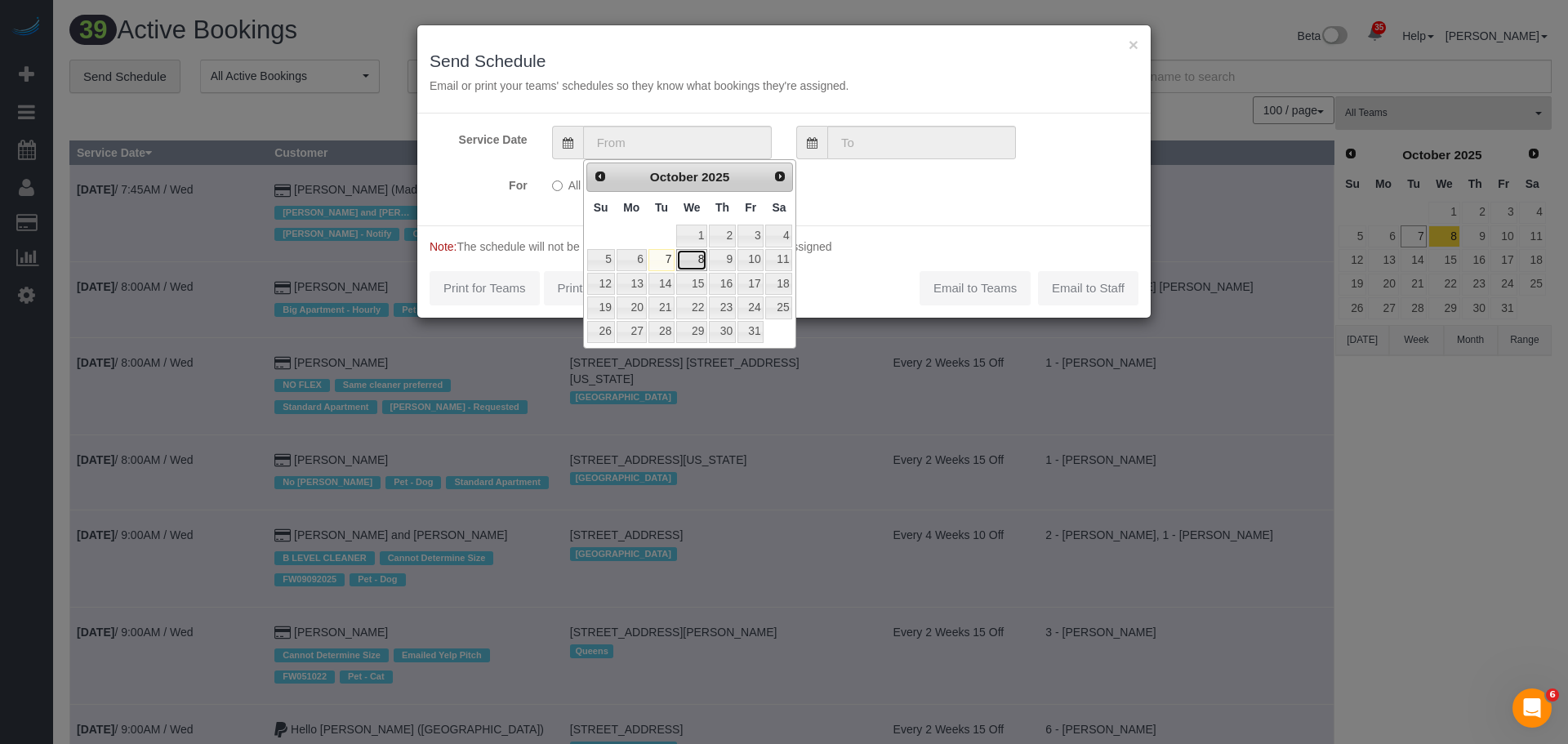
click at [695, 265] on link "8" at bounding box center [692, 260] width 31 height 22
type input "[DATE]"
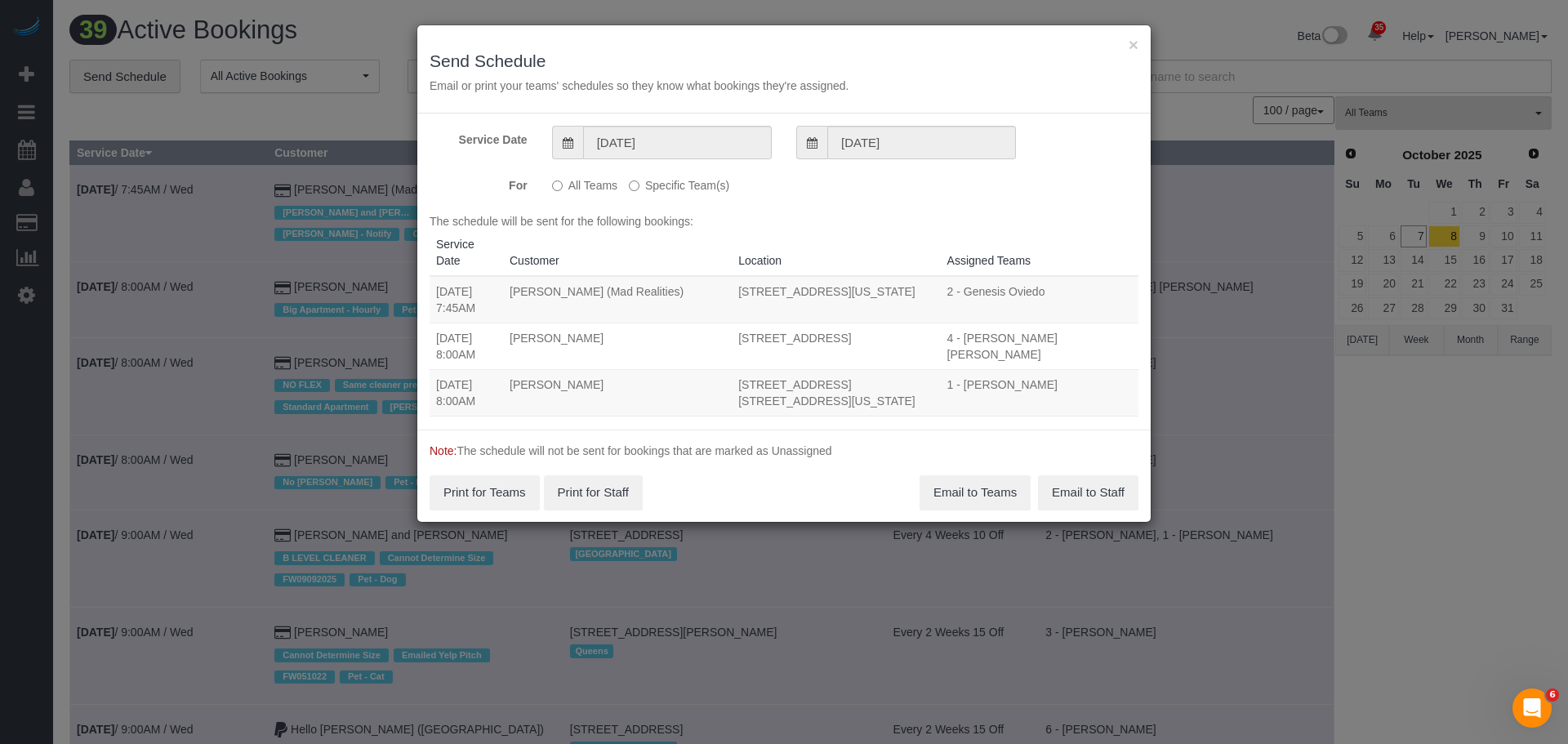
click at [659, 190] on label "Specific Team(s)" at bounding box center [679, 182] width 100 height 22
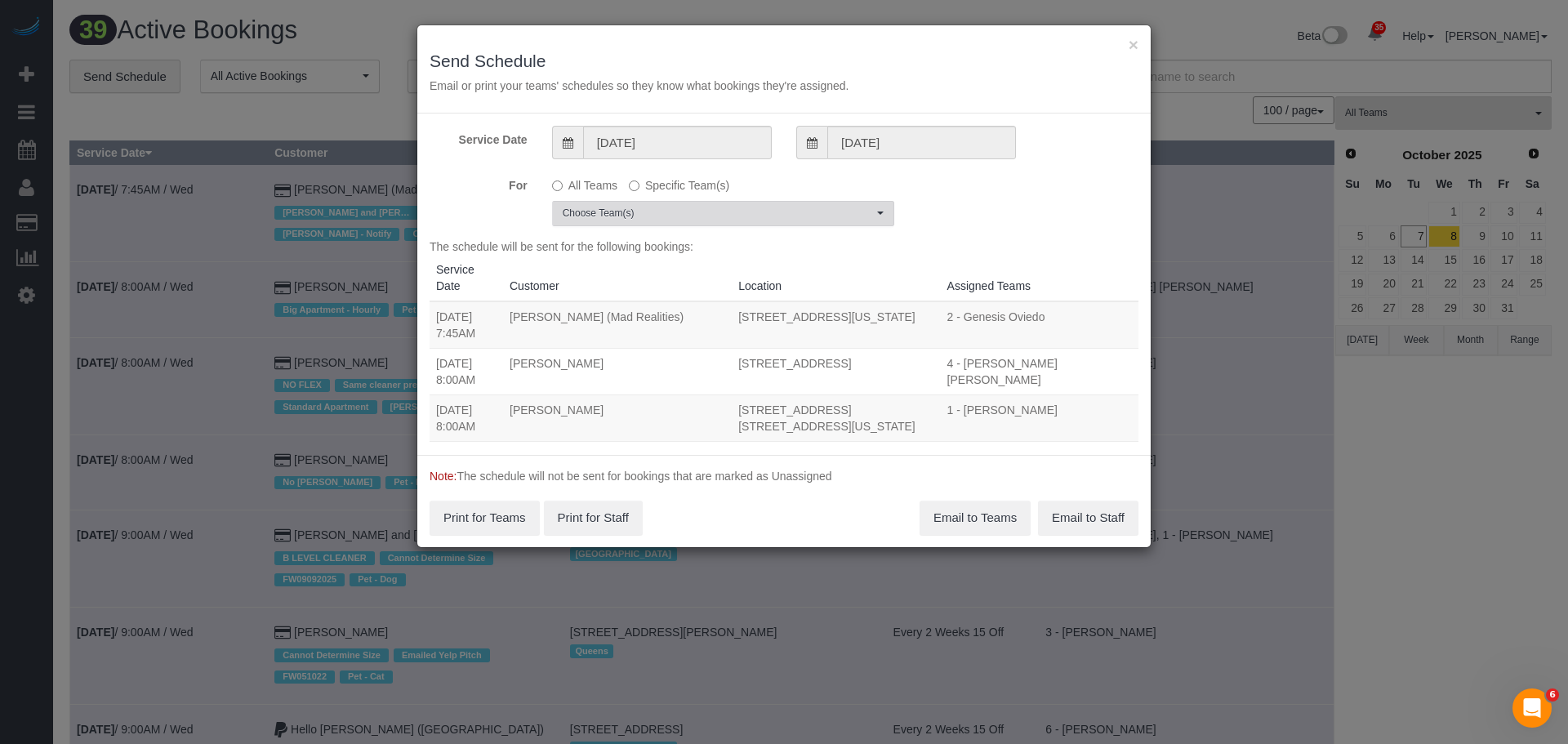
click at [680, 210] on span "Choose Team(s)" at bounding box center [718, 213] width 311 height 14
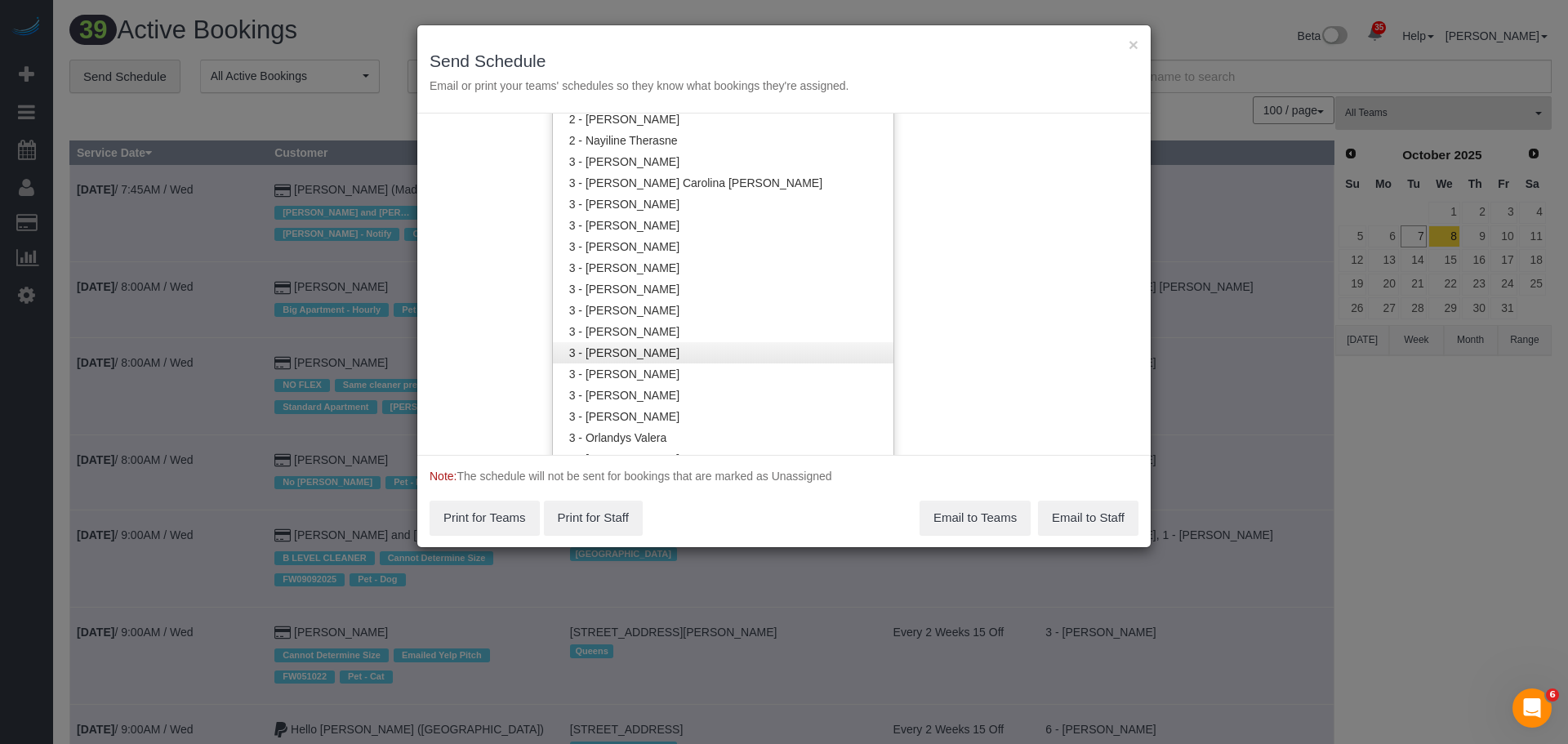
scroll to position [1226, 0]
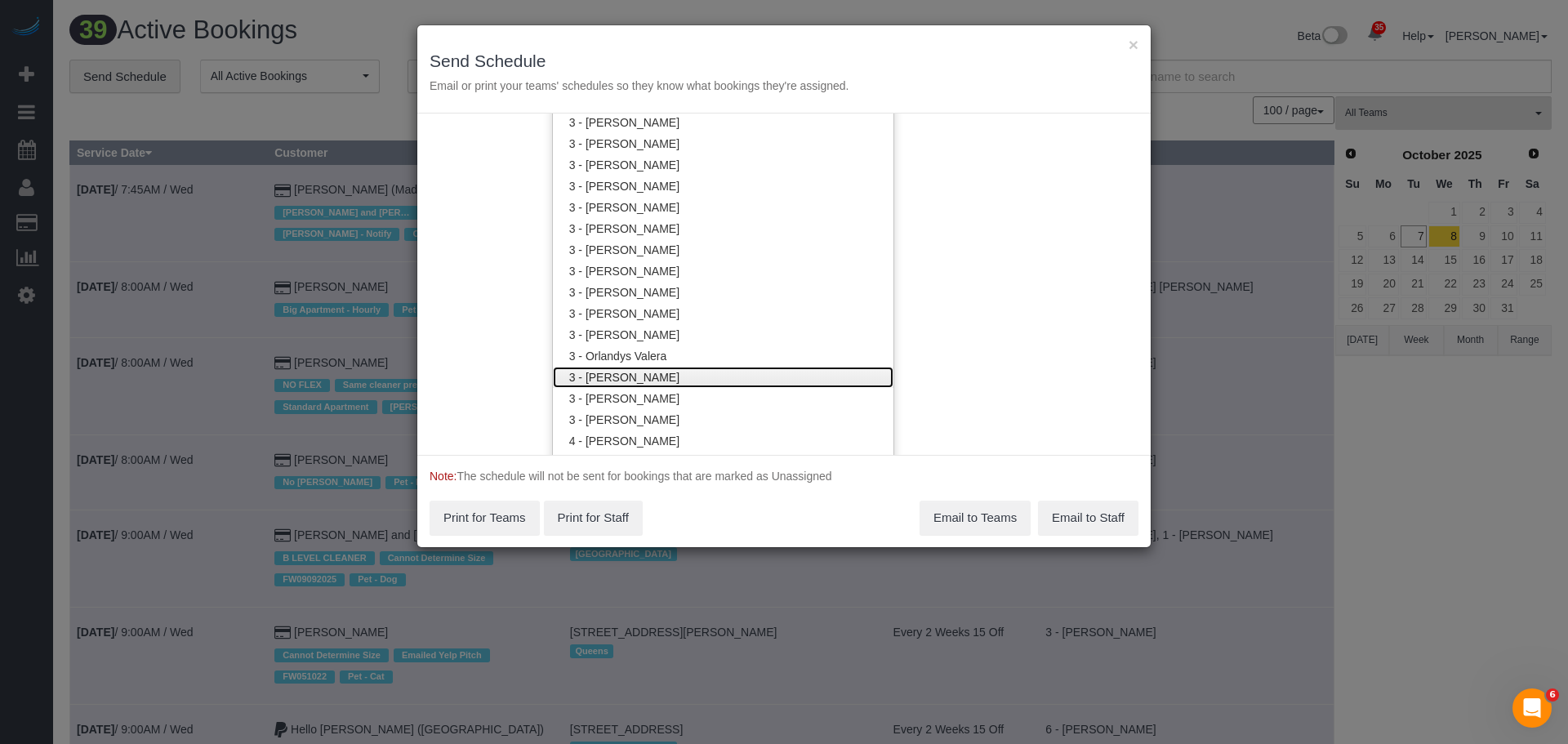
click at [692, 379] on link "3 - [PERSON_NAME]" at bounding box center [723, 378] width 341 height 21
click at [981, 322] on div "Service Date 10/08/2025 10/08/2025 For All Teams Specific Team(s) 3 - Patricia …" at bounding box center [784, 284] width 734 height 342
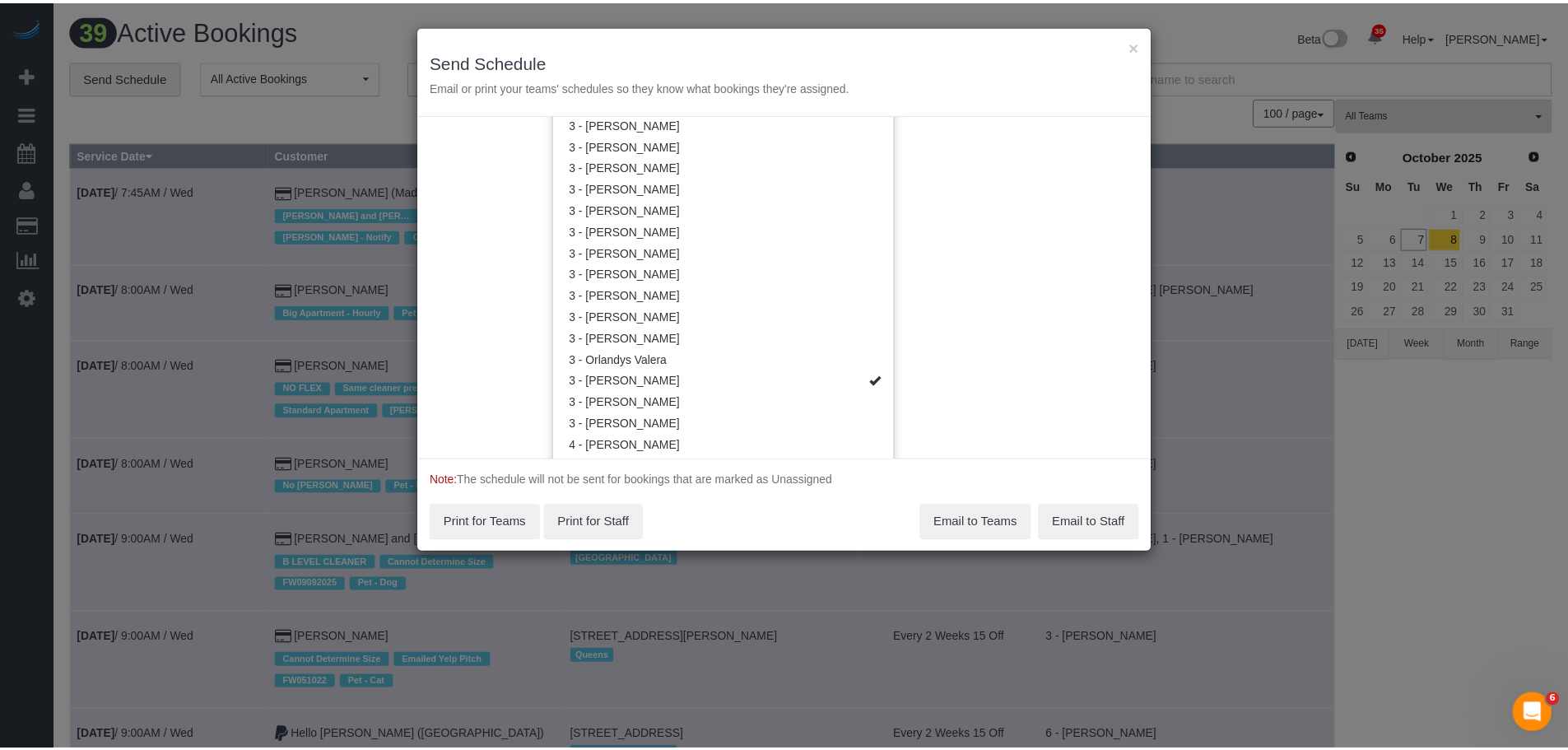
scroll to position [0, 0]
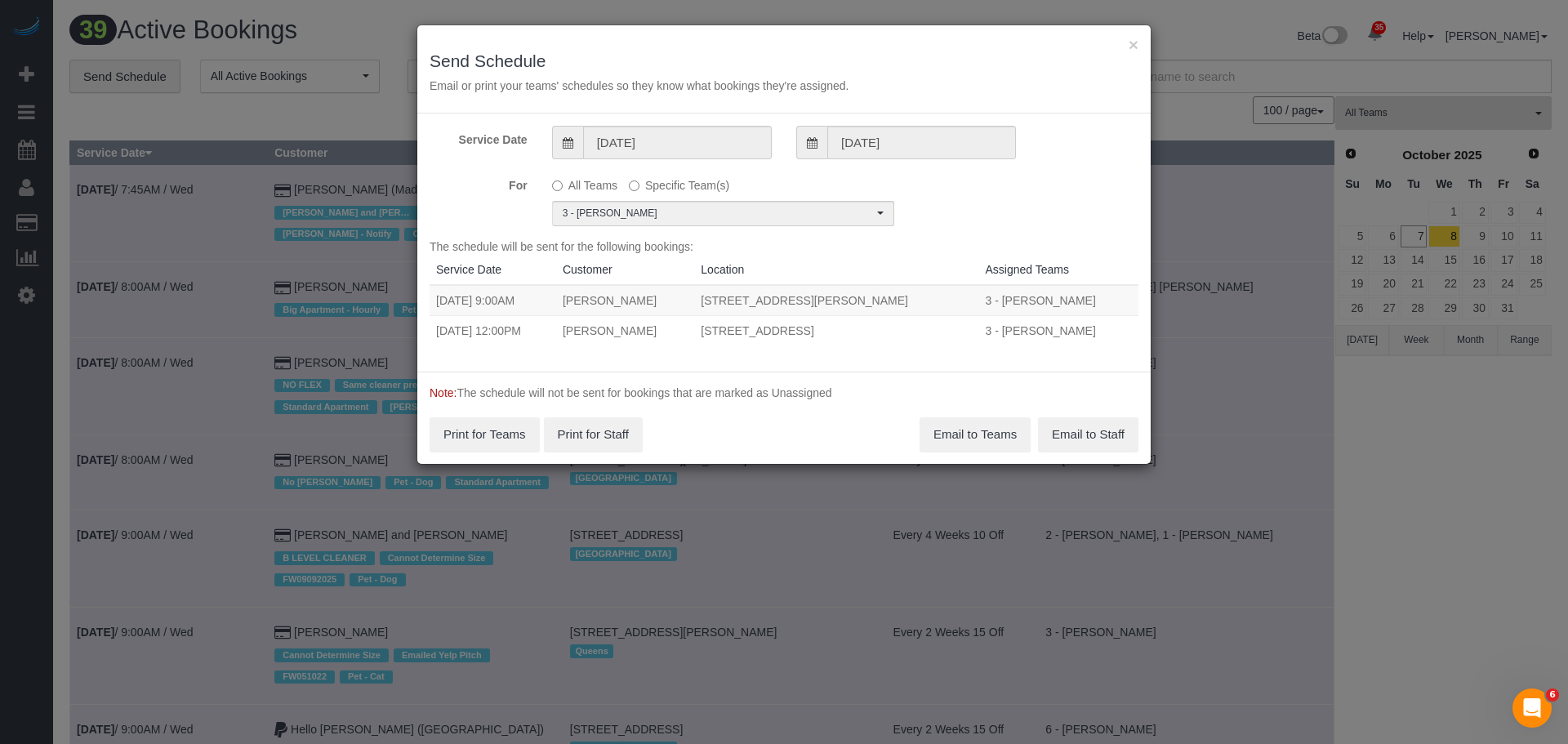
drag, startPoint x: 435, startPoint y: 299, endPoint x: 941, endPoint y: 336, distance: 507.4
click at [941, 336] on tbody "10/08/2025 9:00AM Sara Carlini 28-10 Jackson Avenue, Apt.41n, Long Island City,…" at bounding box center [784, 315] width 709 height 61
copy tbody "10/08/2025 9:00AM Sara Carlini 28-10 Jackson Avenue, Apt.41n, Long Island City,…"
click at [988, 437] on button "Email to Teams" at bounding box center [976, 435] width 111 height 34
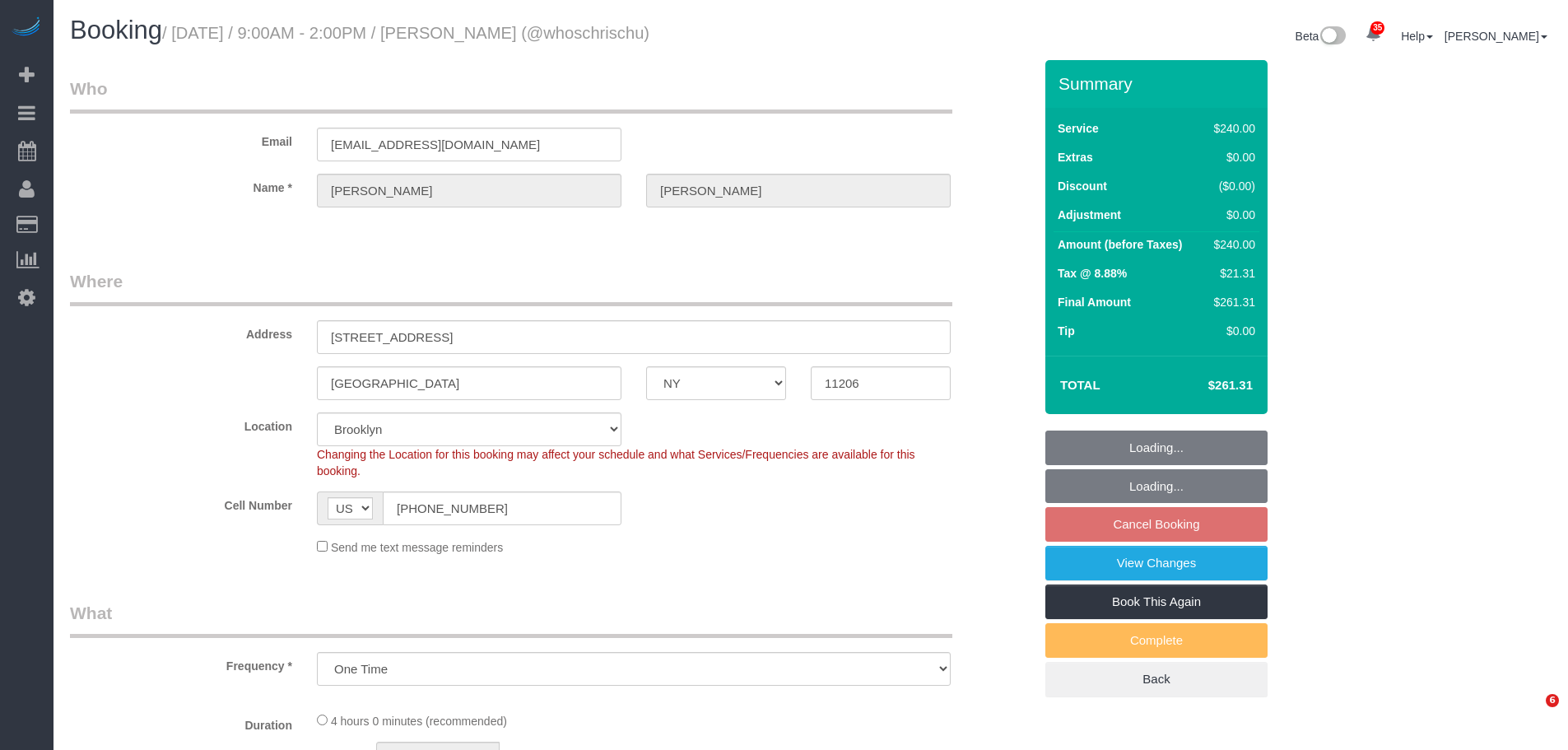
select select "NY"
select select "object:965"
select select "number:57"
select select "number:74"
select select "number:15"
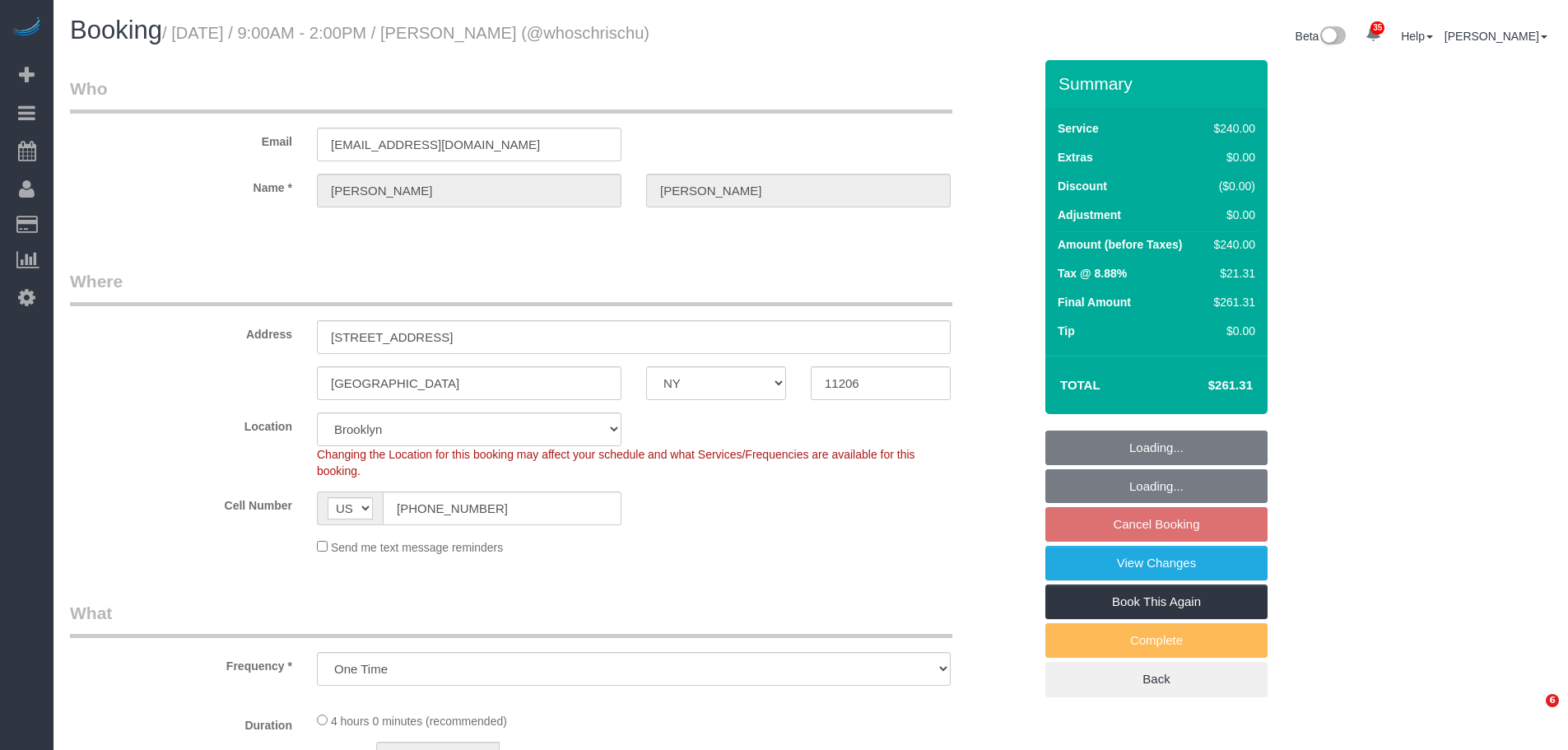
select select "number:5"
select select "240"
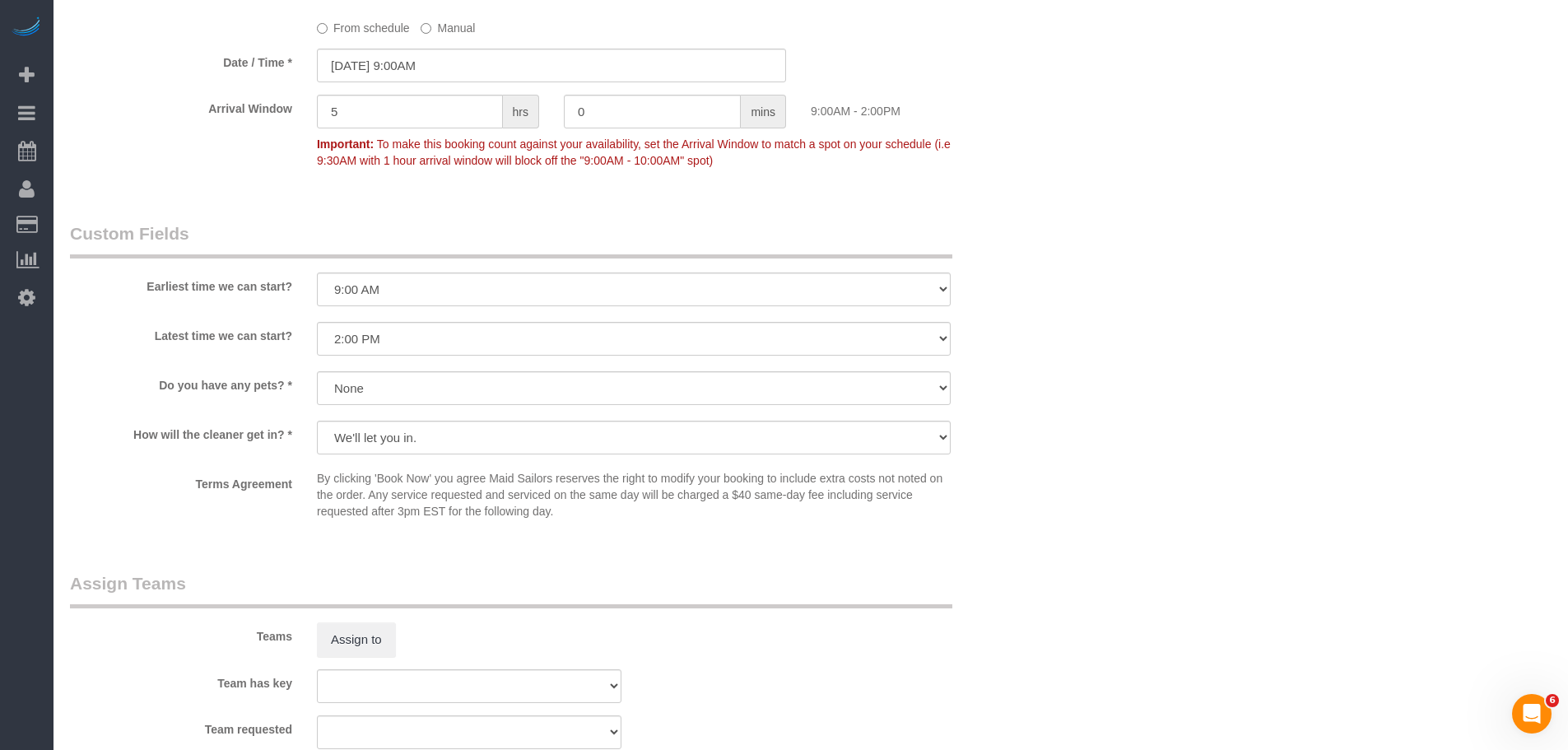
scroll to position [1308, 0]
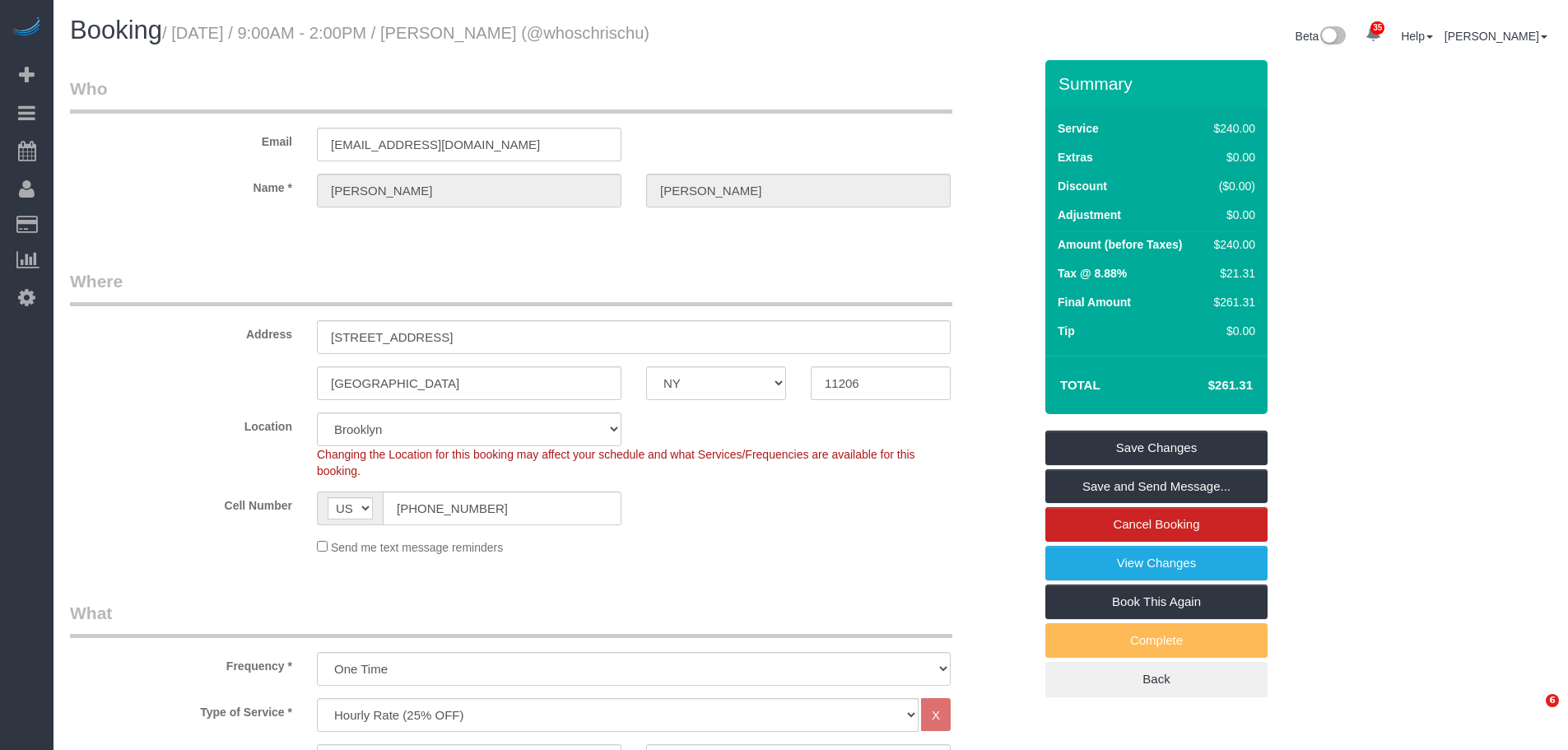
select select "NY"
select select "240"
select select "number:57"
select select "number:74"
select select "number:15"
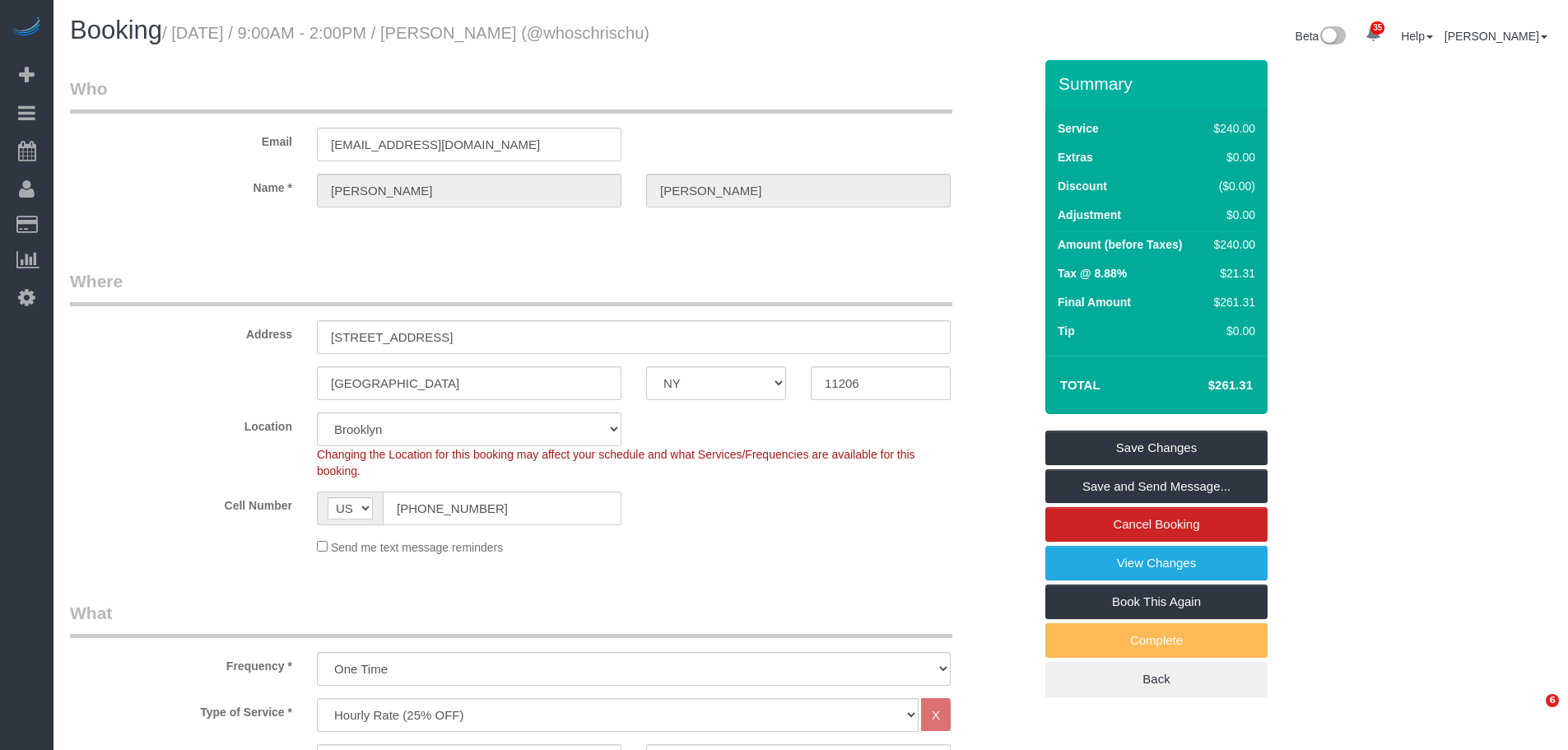
select select "number:5"
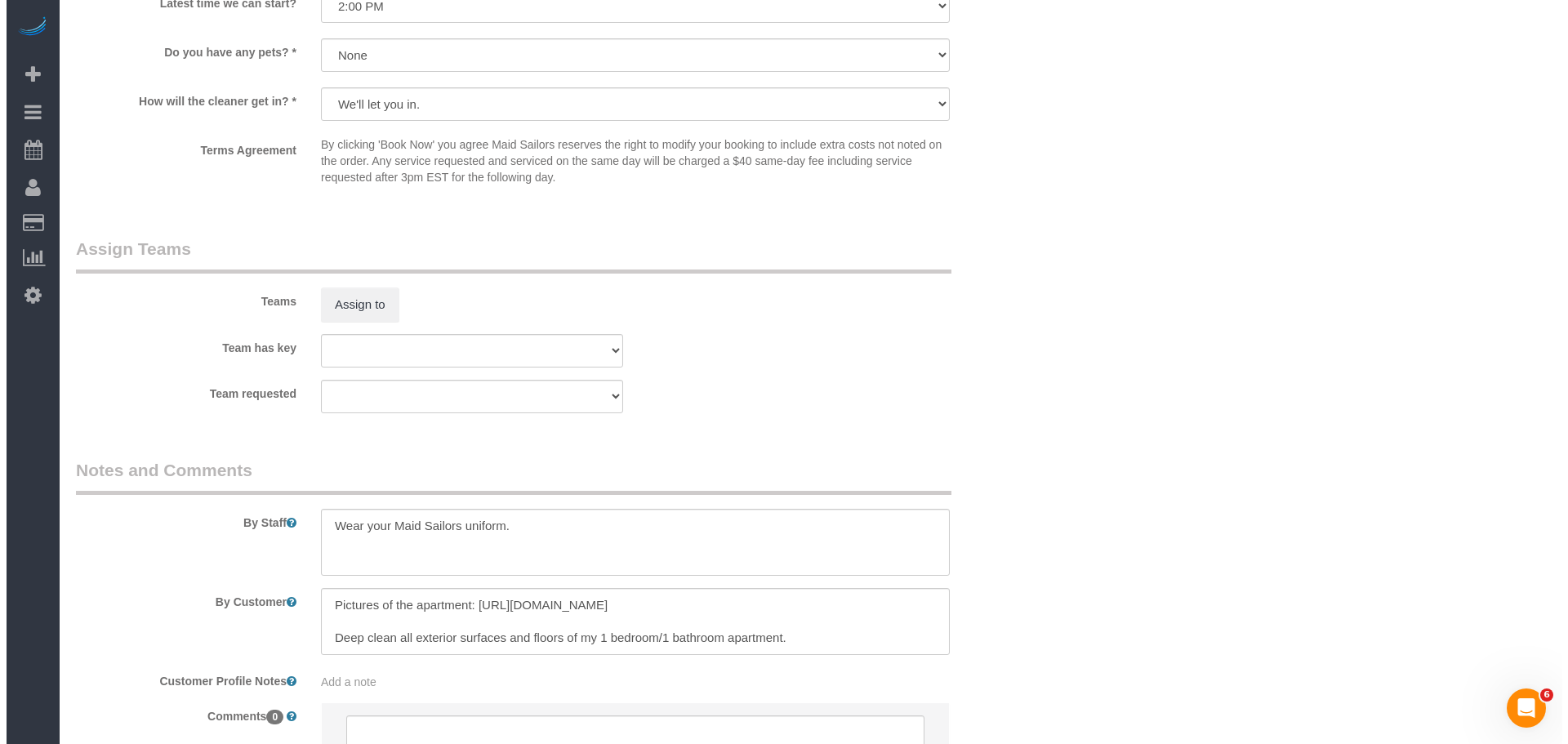
scroll to position [1716, 0]
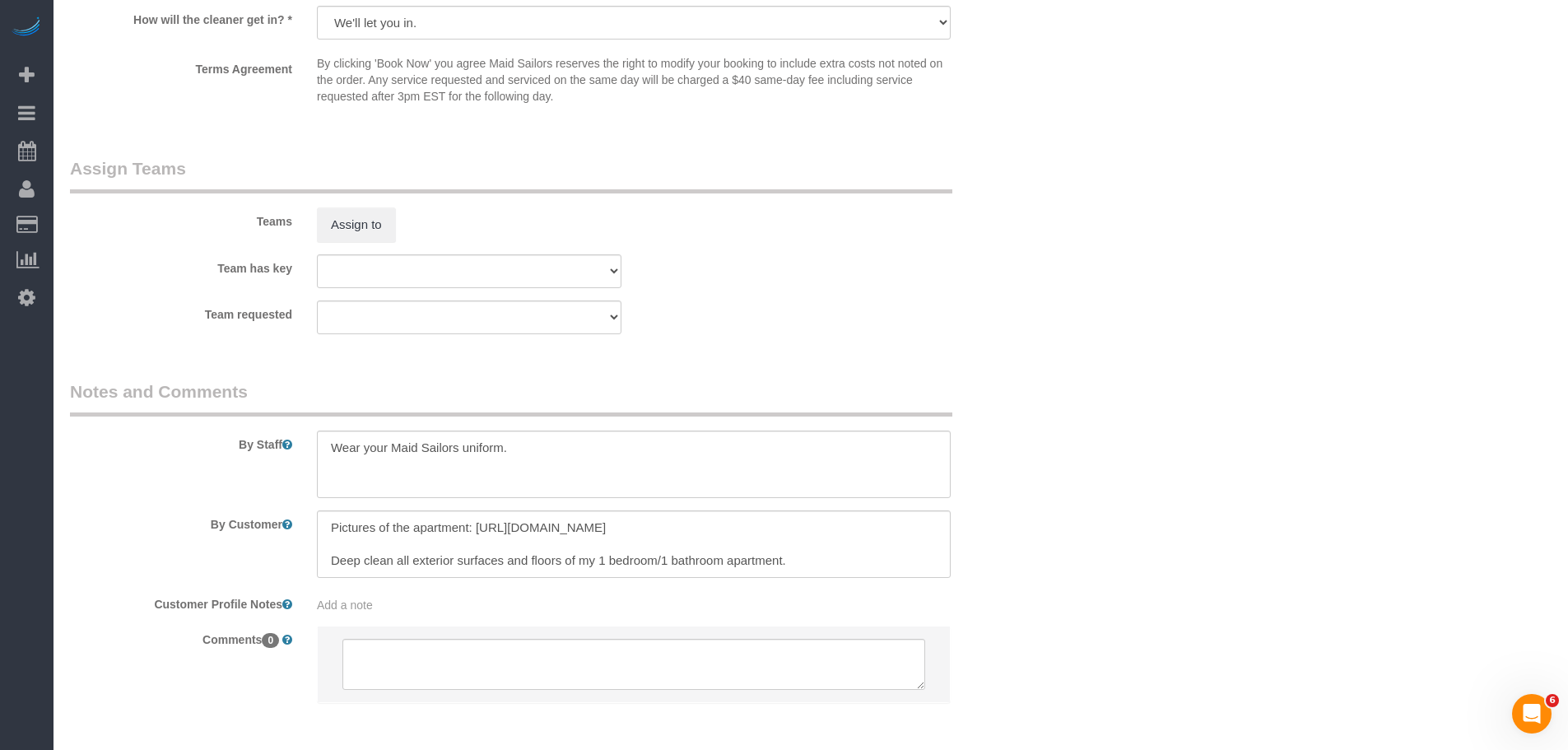
click at [725, 225] on div "Teams Assign to" at bounding box center [551, 199] width 988 height 85
click at [317, 231] on button "Assign to" at bounding box center [356, 225] width 79 height 35
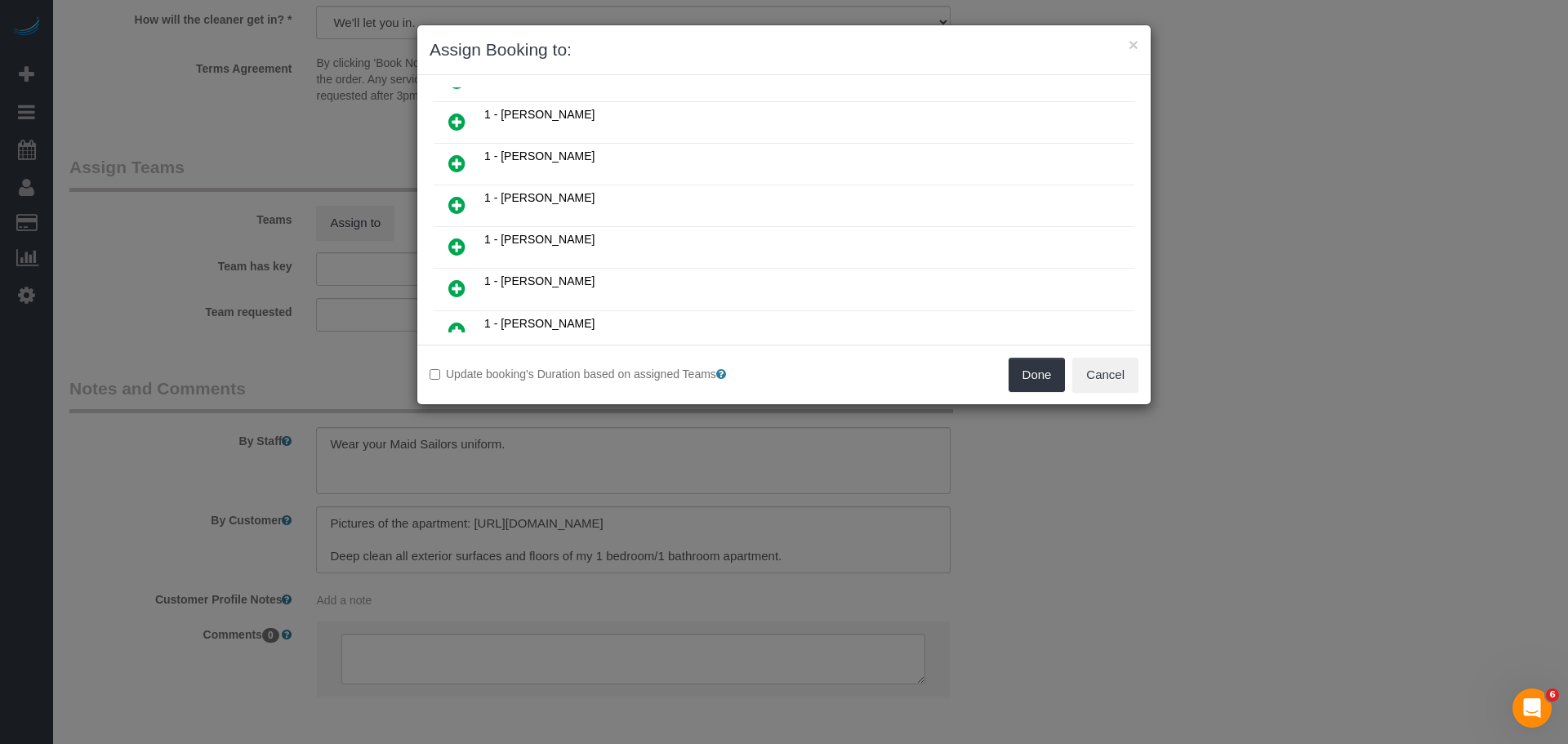
scroll to position [491, 0]
drag, startPoint x: 469, startPoint y: 126, endPoint x: 581, endPoint y: 143, distance: 113.3
click at [469, 125] on link at bounding box center [457, 126] width 39 height 33
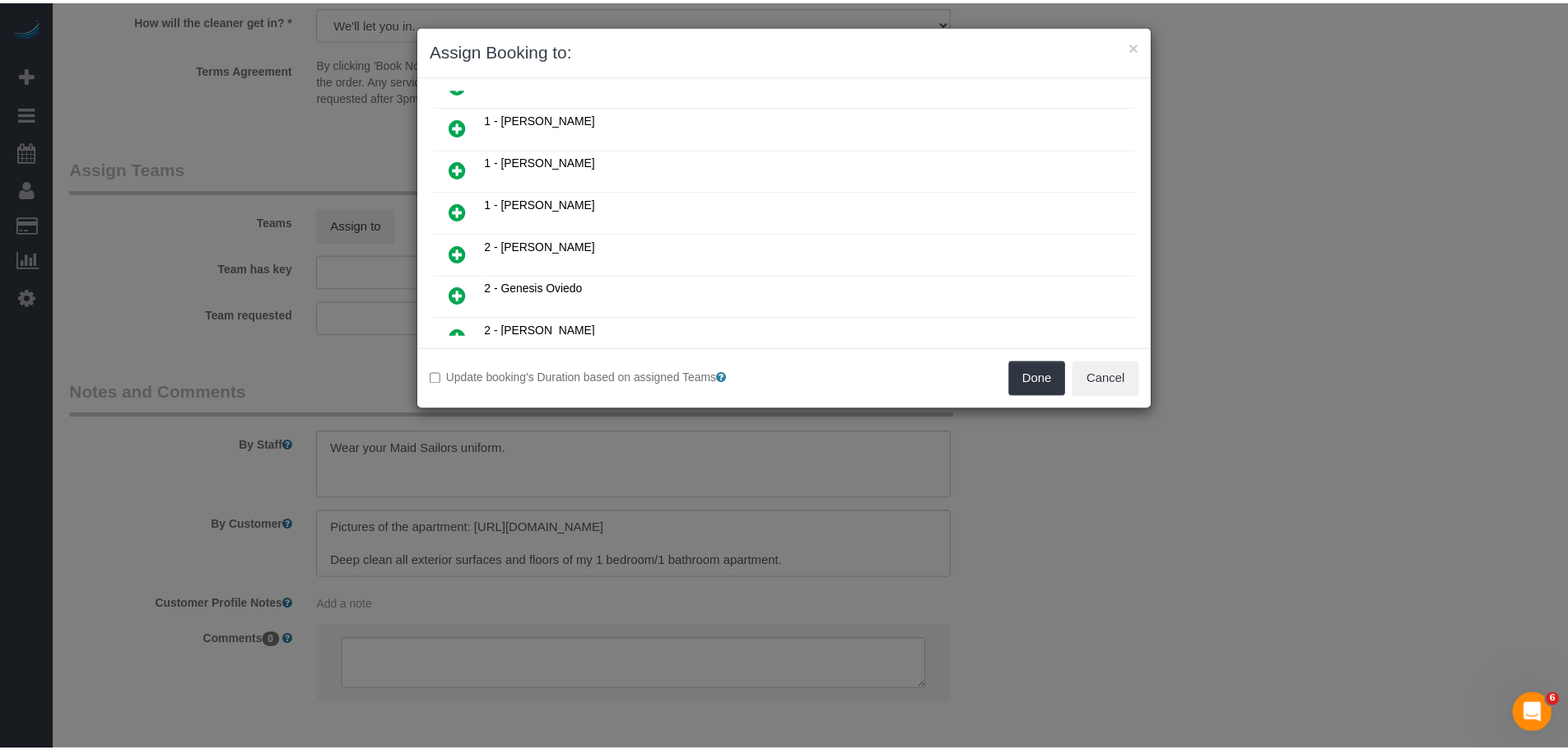
scroll to position [533, 0]
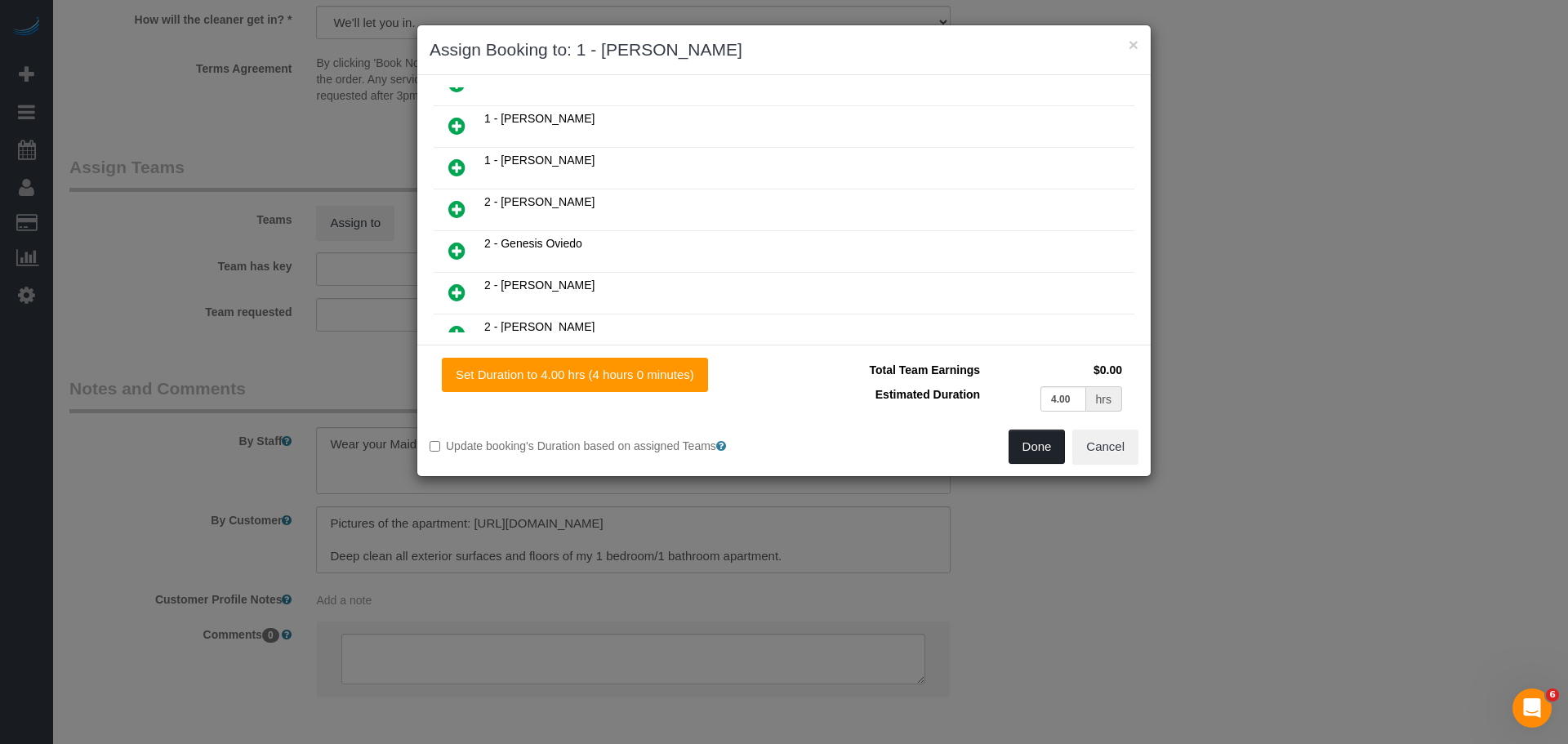
click at [1044, 438] on button "Done" at bounding box center [1037, 447] width 57 height 34
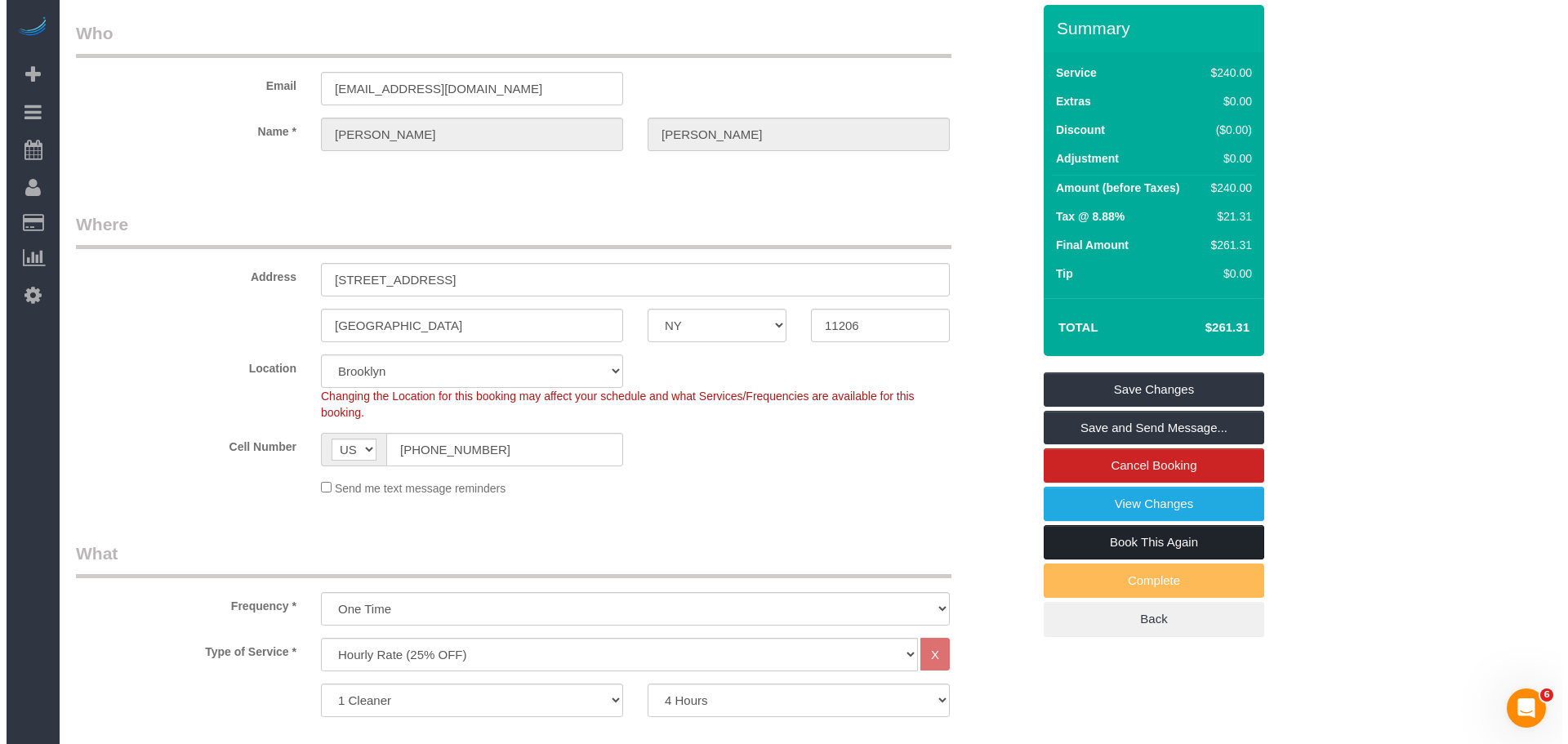
scroll to position [0, 0]
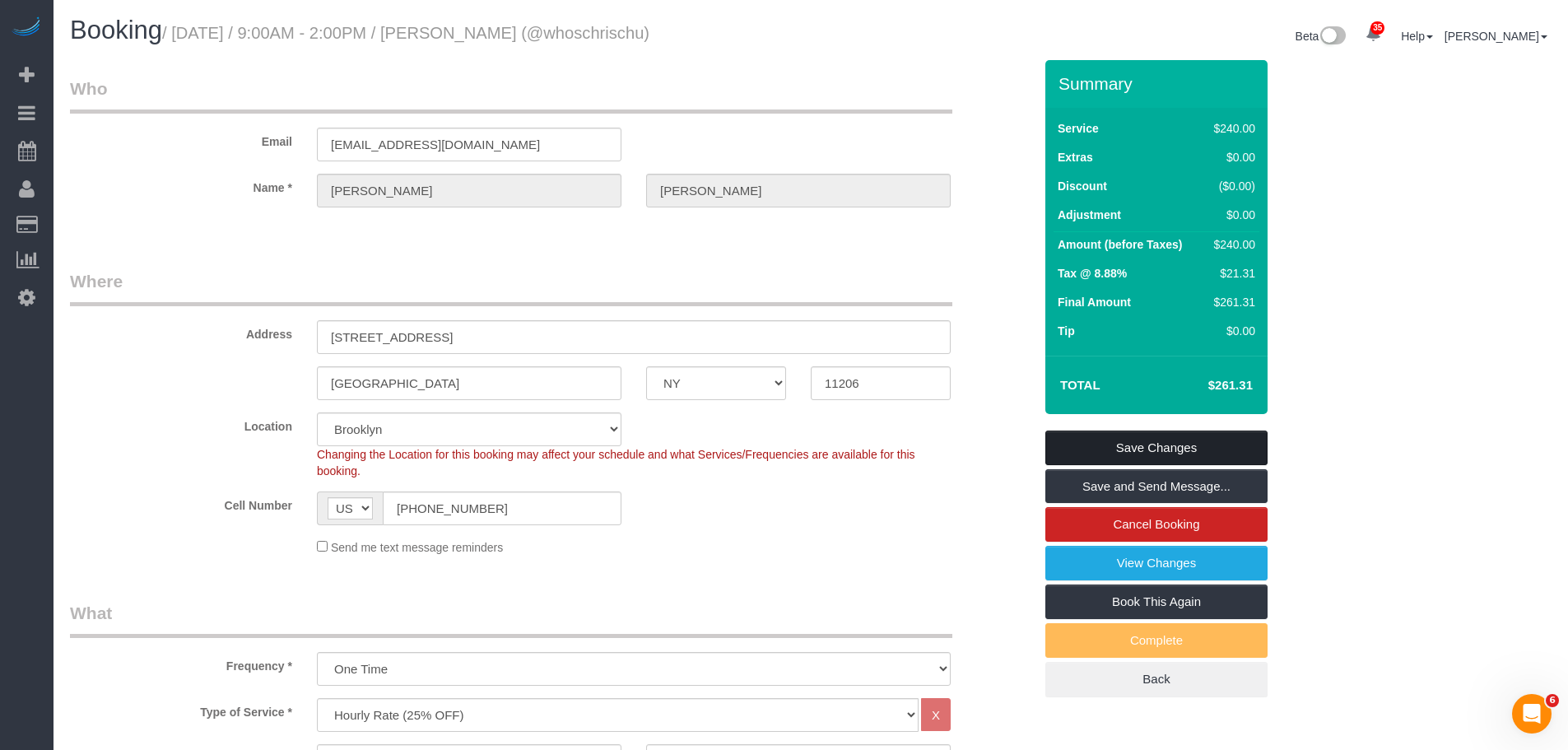
click at [1186, 448] on link "Save Changes" at bounding box center [1157, 448] width 223 height 35
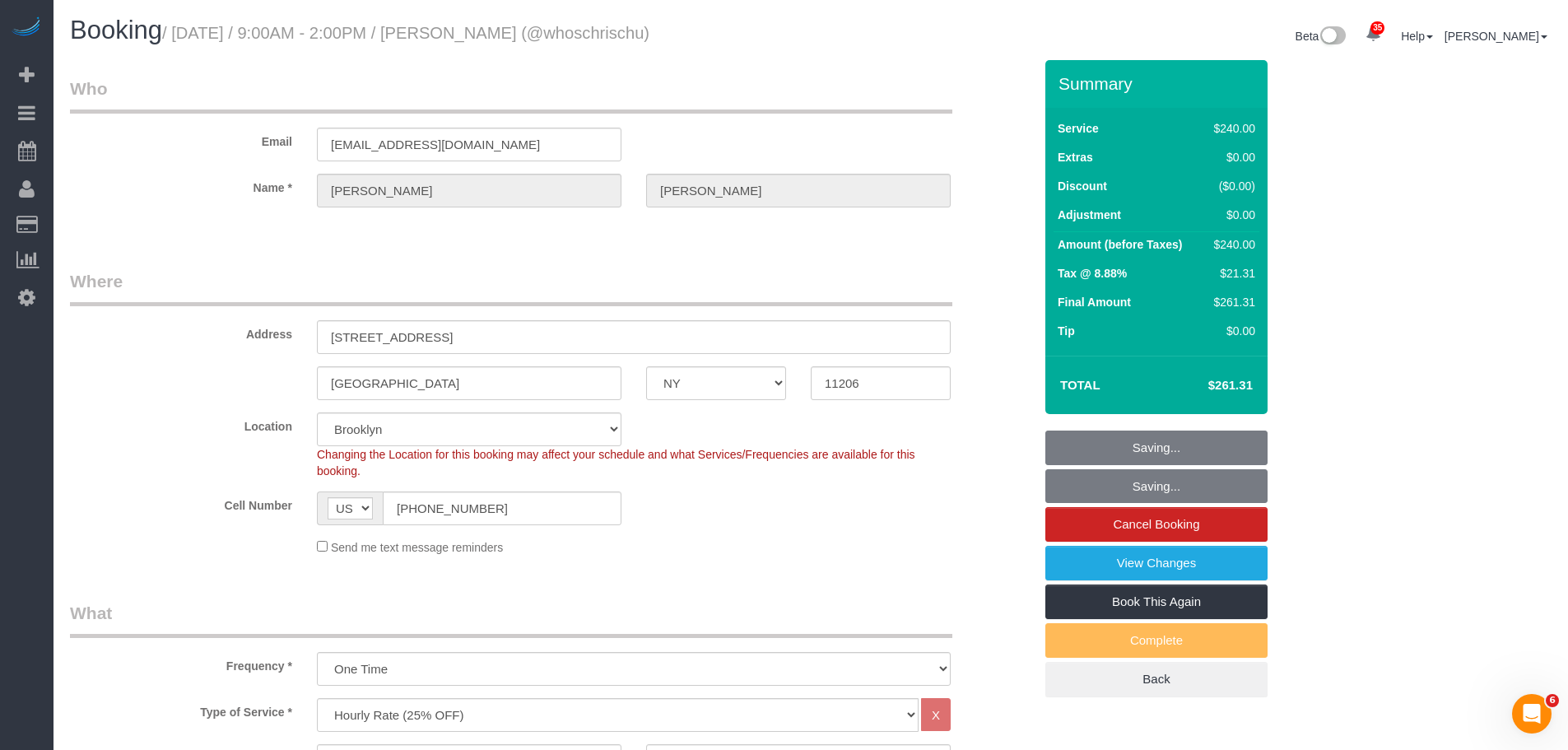
click at [750, 302] on legend "Where" at bounding box center [511, 287] width 882 height 37
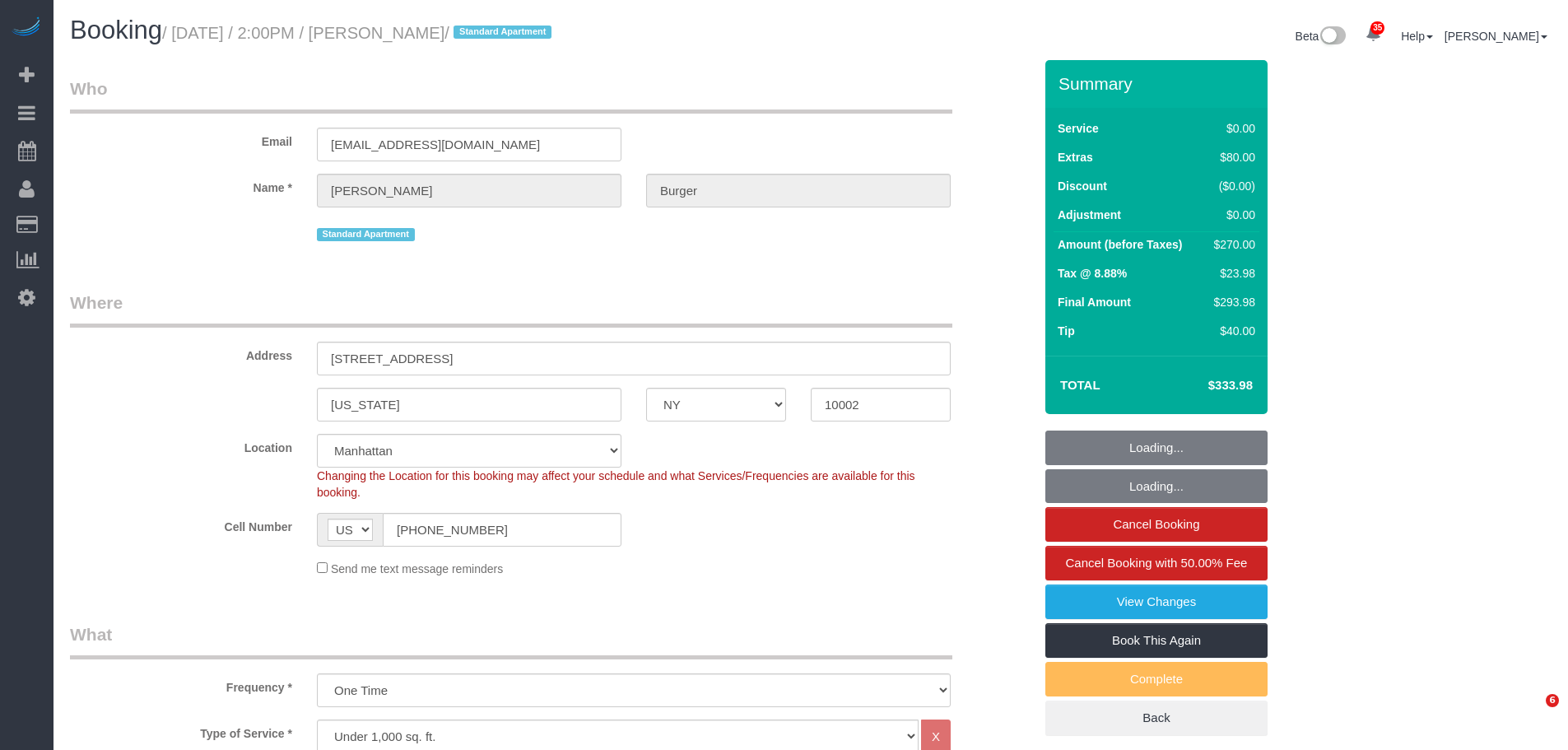
select select "NY"
select select "1"
select select "2"
select select "spot1"
select select "number:89"
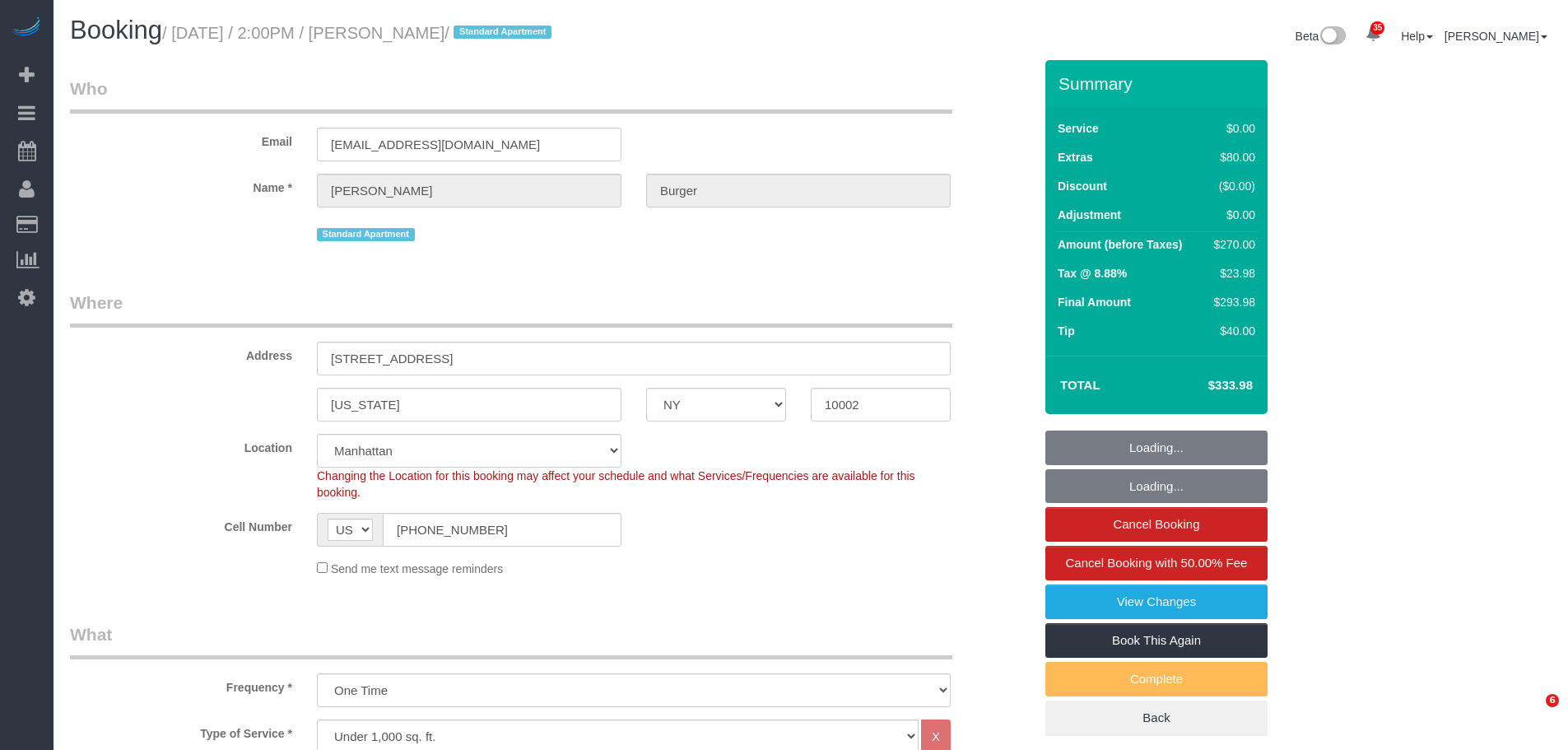
select select "number:75"
select select "number:15"
select select "number:5"
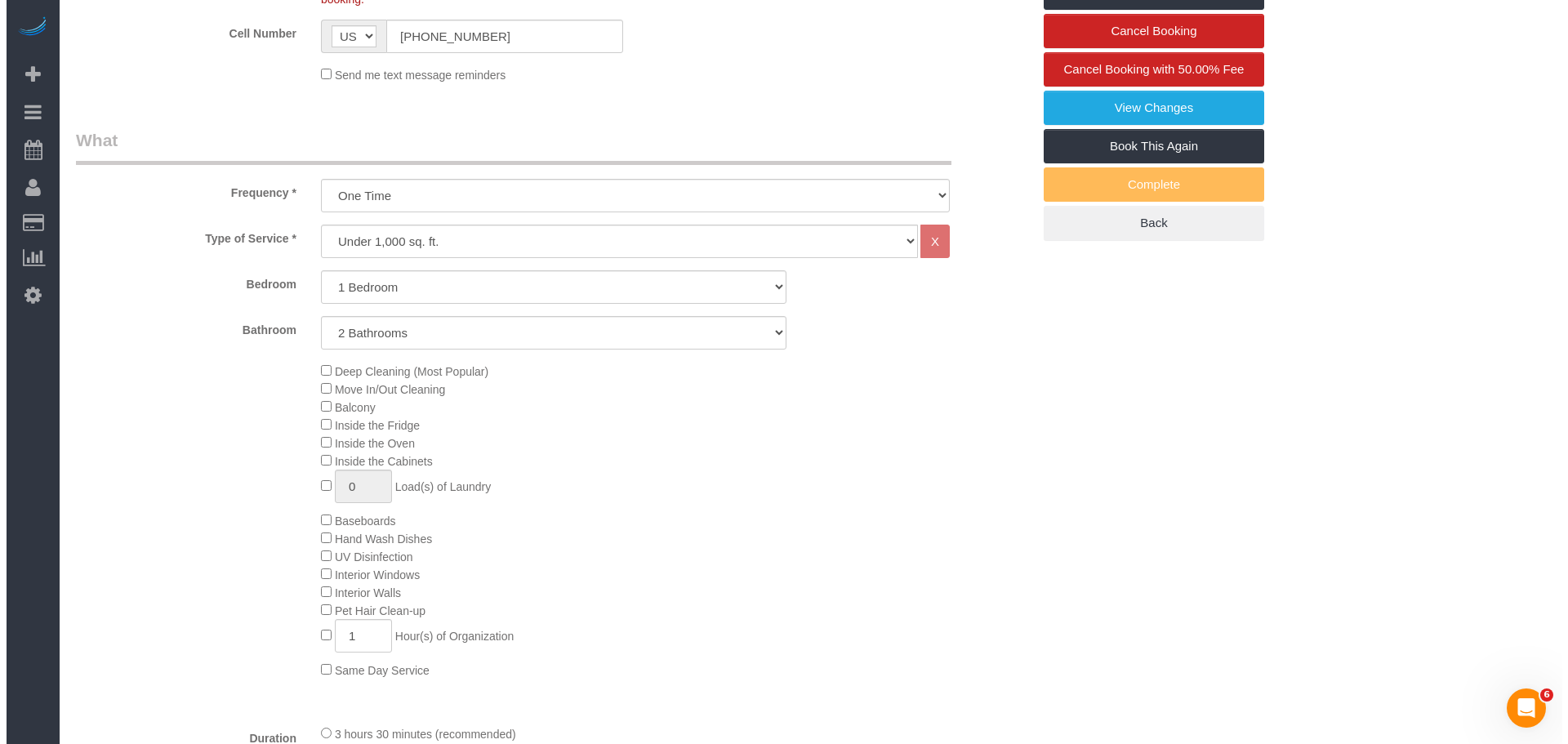
scroll to position [81, 0]
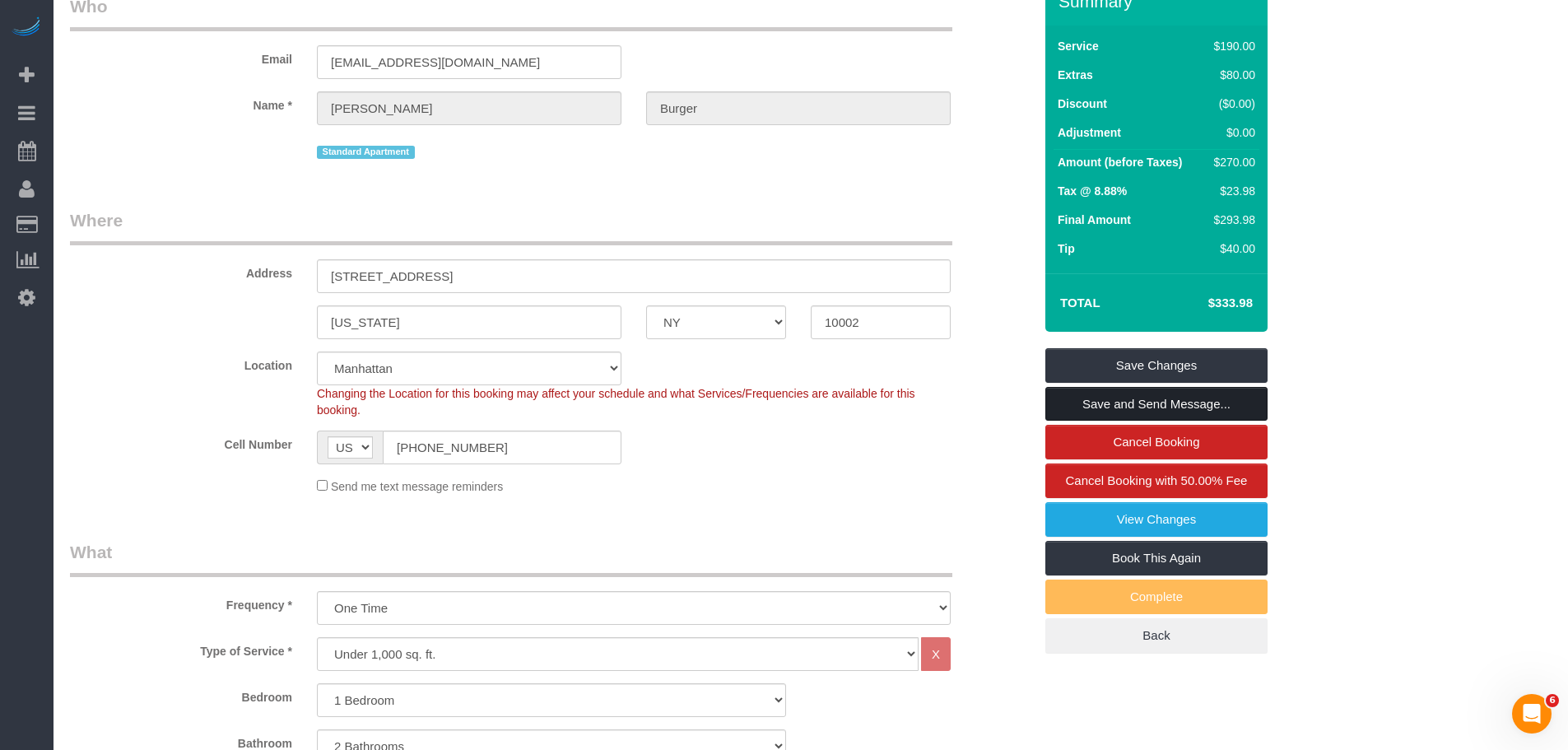
click at [1182, 407] on link "Save and Send Message..." at bounding box center [1157, 405] width 223 height 35
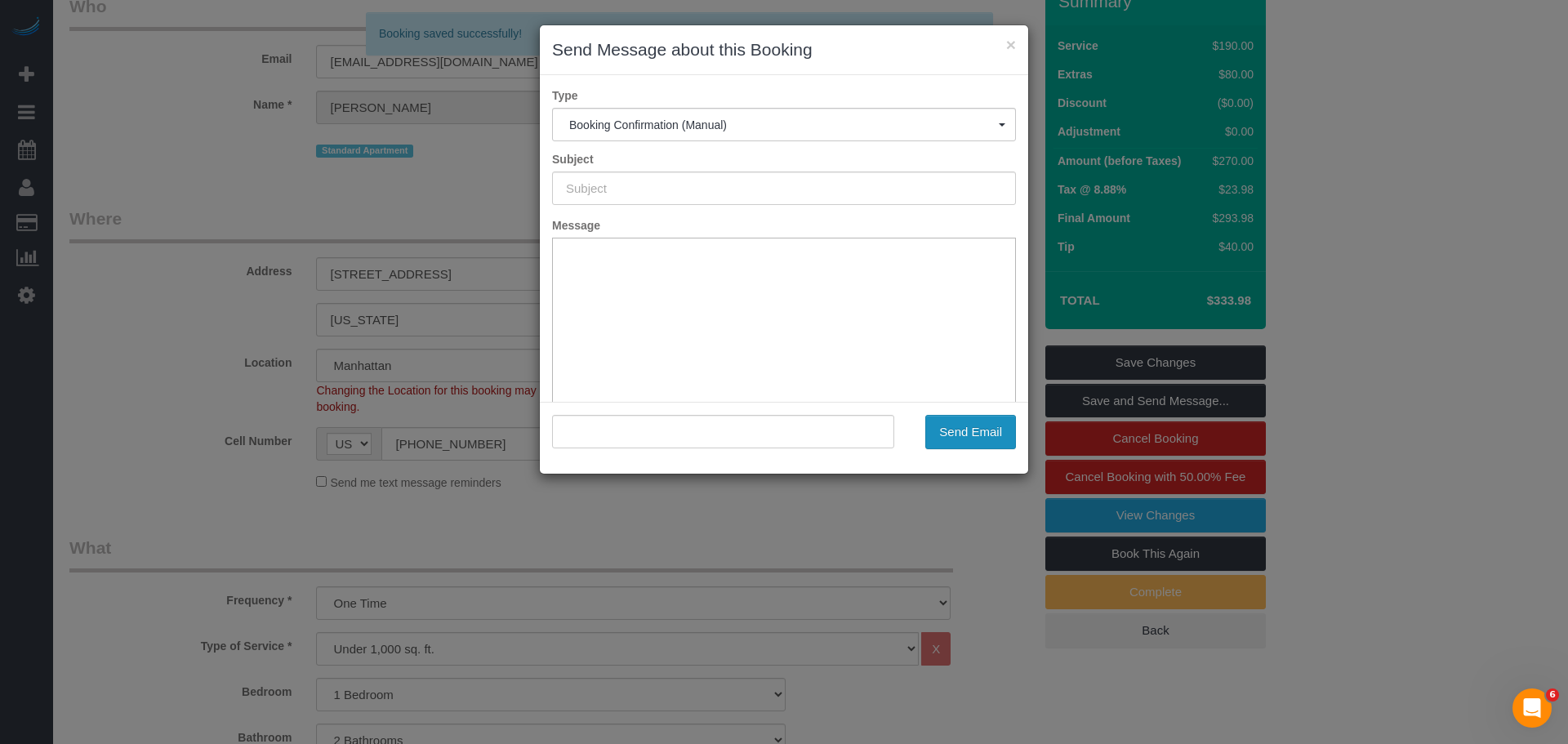
type input "Cleaning Confirmed for [DATE] 2:00pm"
type input ""[PERSON_NAME]" <[EMAIL_ADDRESS][DOMAIN_NAME]>"
click at [951, 437] on button "Send Email" at bounding box center [971, 432] width 91 height 34
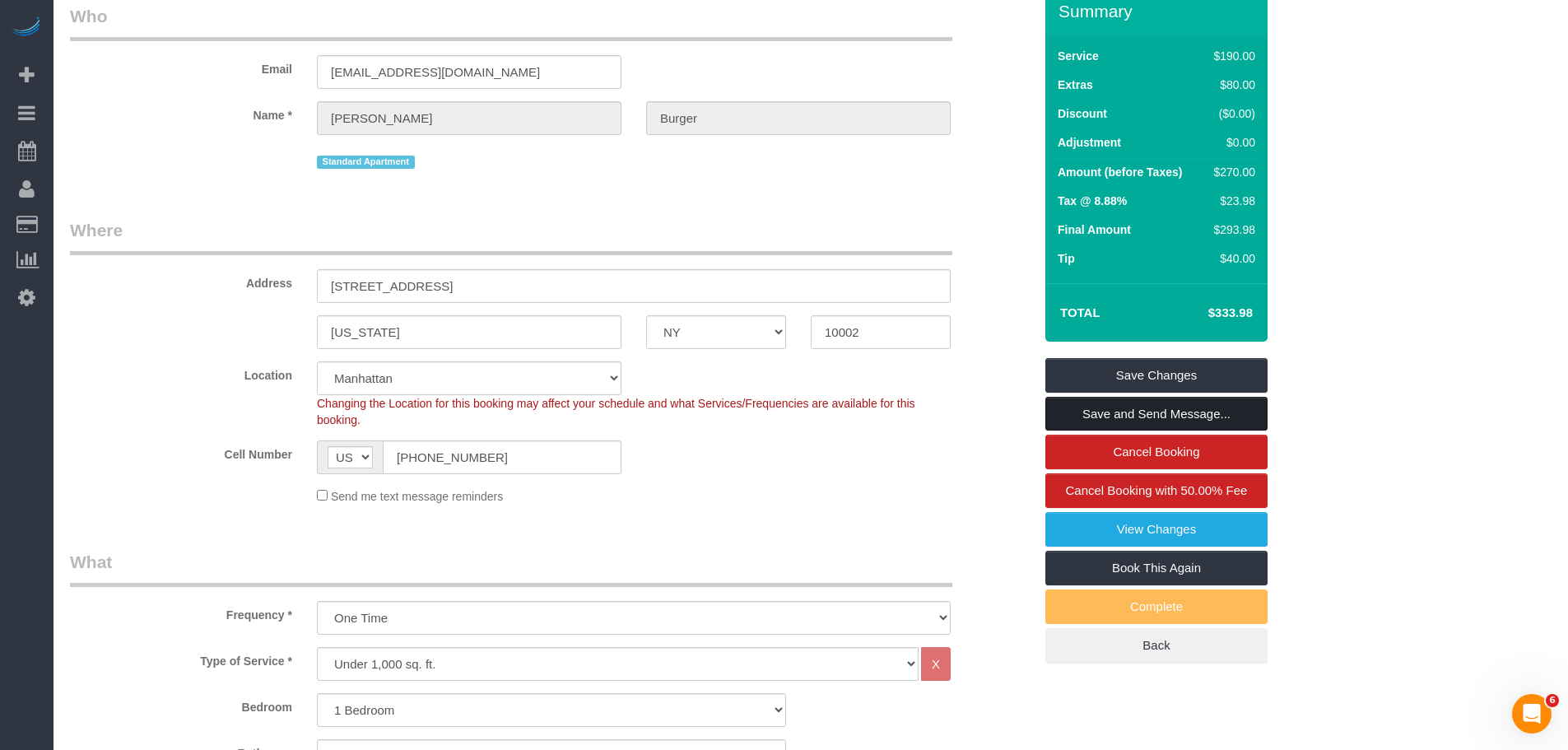
scroll to position [0, 0]
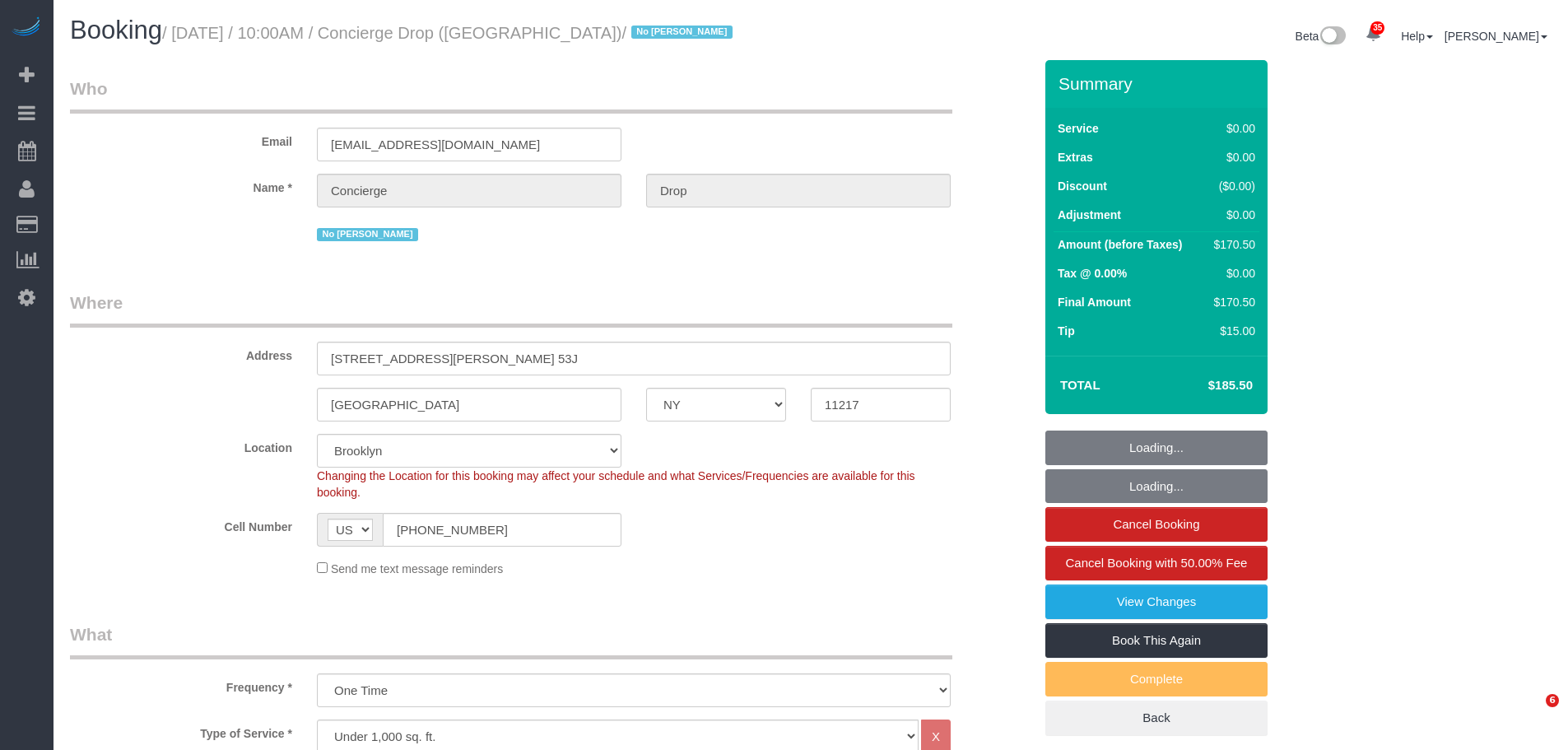
select select "NY"
select select "2"
select select "spot53"
select select "number:89"
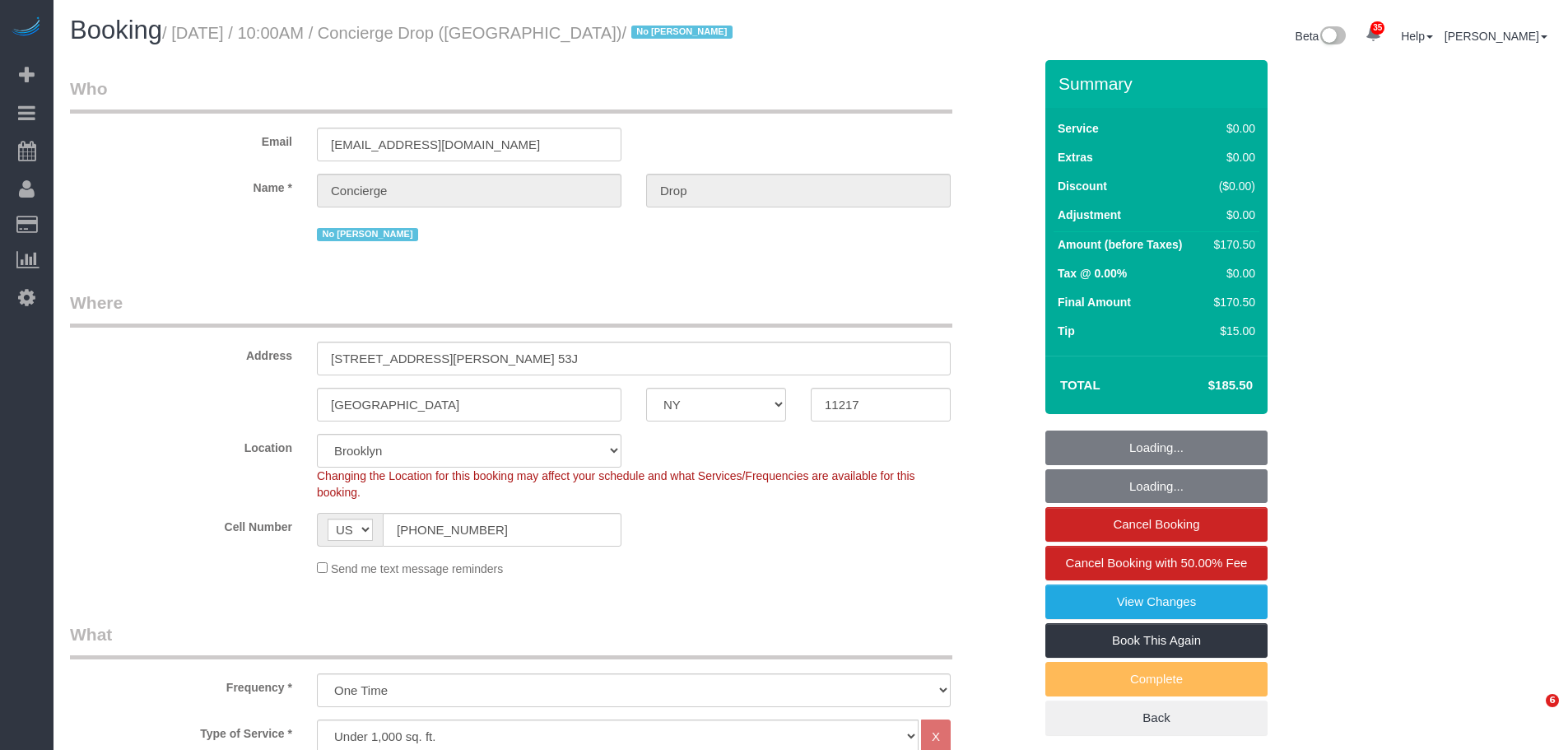
select select "number:90"
select select "number:15"
select select "number:5"
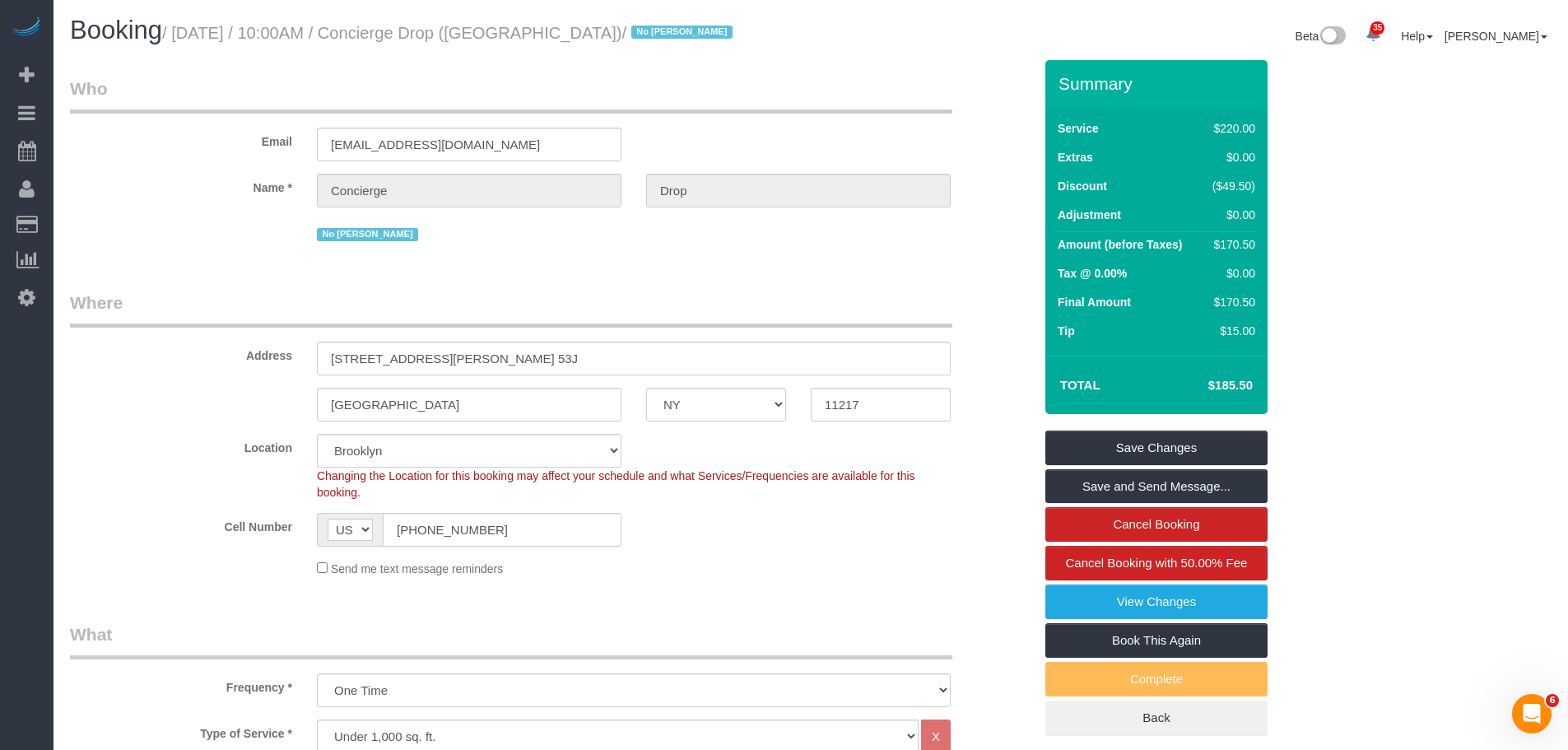
click at [191, 27] on small "/ [DATE] / 10:00AM / Concierge Drop ([GEOGRAPHIC_DATA]) / No [PERSON_NAME]" at bounding box center [449, 33] width 575 height 18
click at [192, 28] on small "/ [DATE] / 10:00AM / Concierge Drop ([GEOGRAPHIC_DATA]) / No [PERSON_NAME]" at bounding box center [449, 33] width 575 height 18
click at [198, 32] on small "/ [DATE] / 10:00AM / Concierge Drop ([GEOGRAPHIC_DATA]) / No [PERSON_NAME]" at bounding box center [449, 33] width 575 height 18
click at [196, 32] on small "/ [DATE] / 10:00AM / Concierge Drop ([GEOGRAPHIC_DATA]) / No [PERSON_NAME]" at bounding box center [449, 33] width 575 height 18
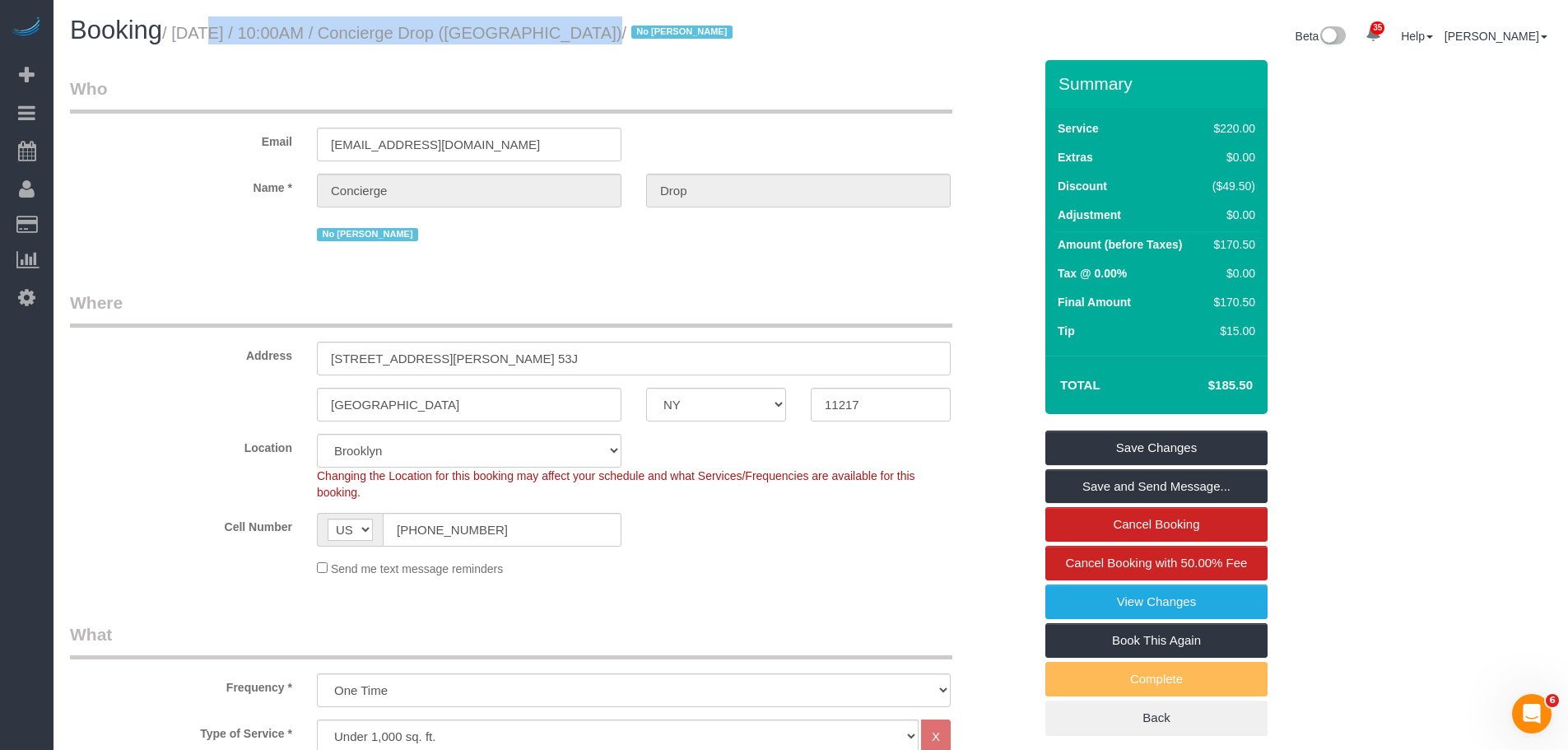
click at [558, 37] on small "/ [DATE] / 10:00AM / Concierge Drop ([GEOGRAPHIC_DATA]) / No [PERSON_NAME]" at bounding box center [449, 33] width 575 height 18
copy small "[DATE] / 10:00AM / Concierge Drop ([GEOGRAPHIC_DATA])"
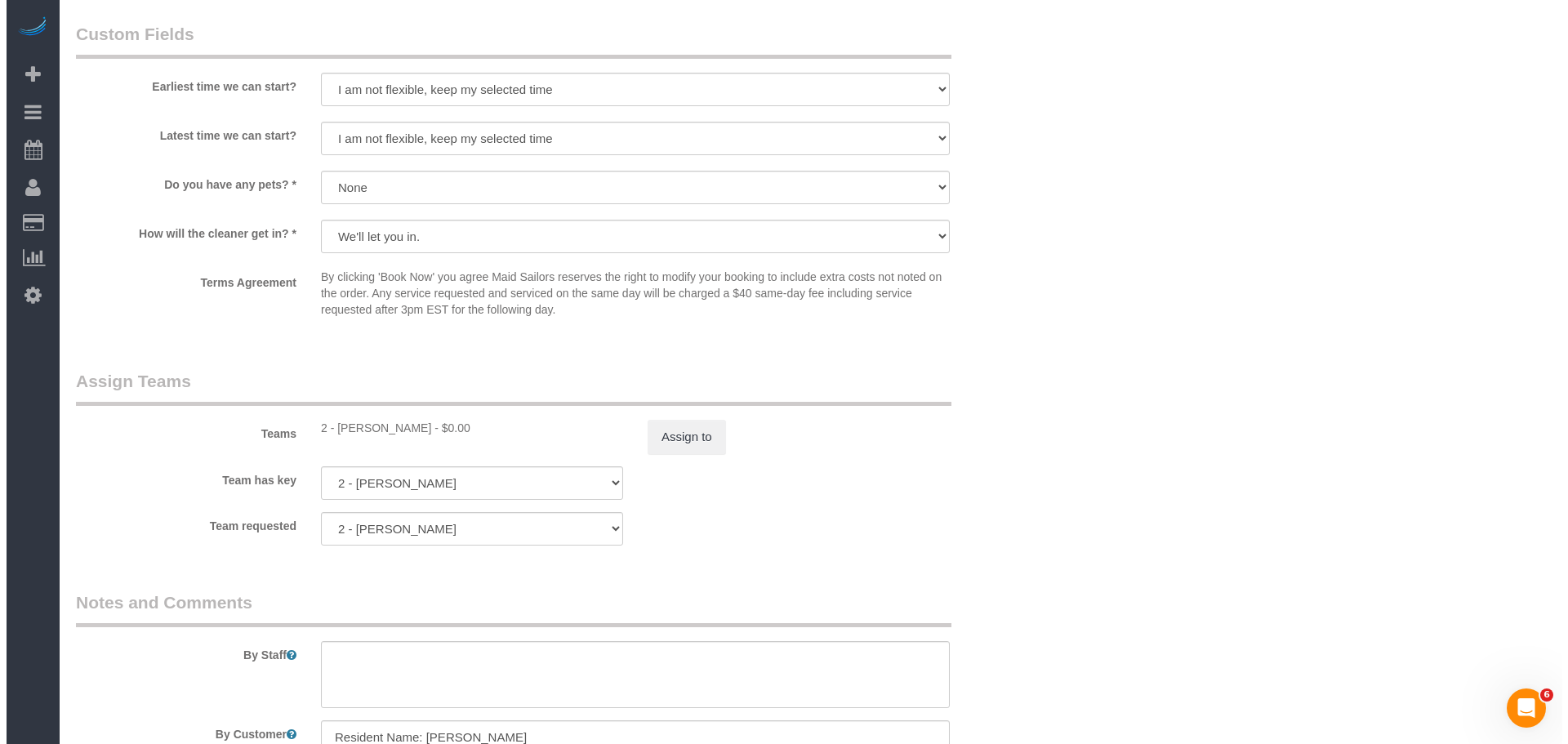
scroll to position [1798, 0]
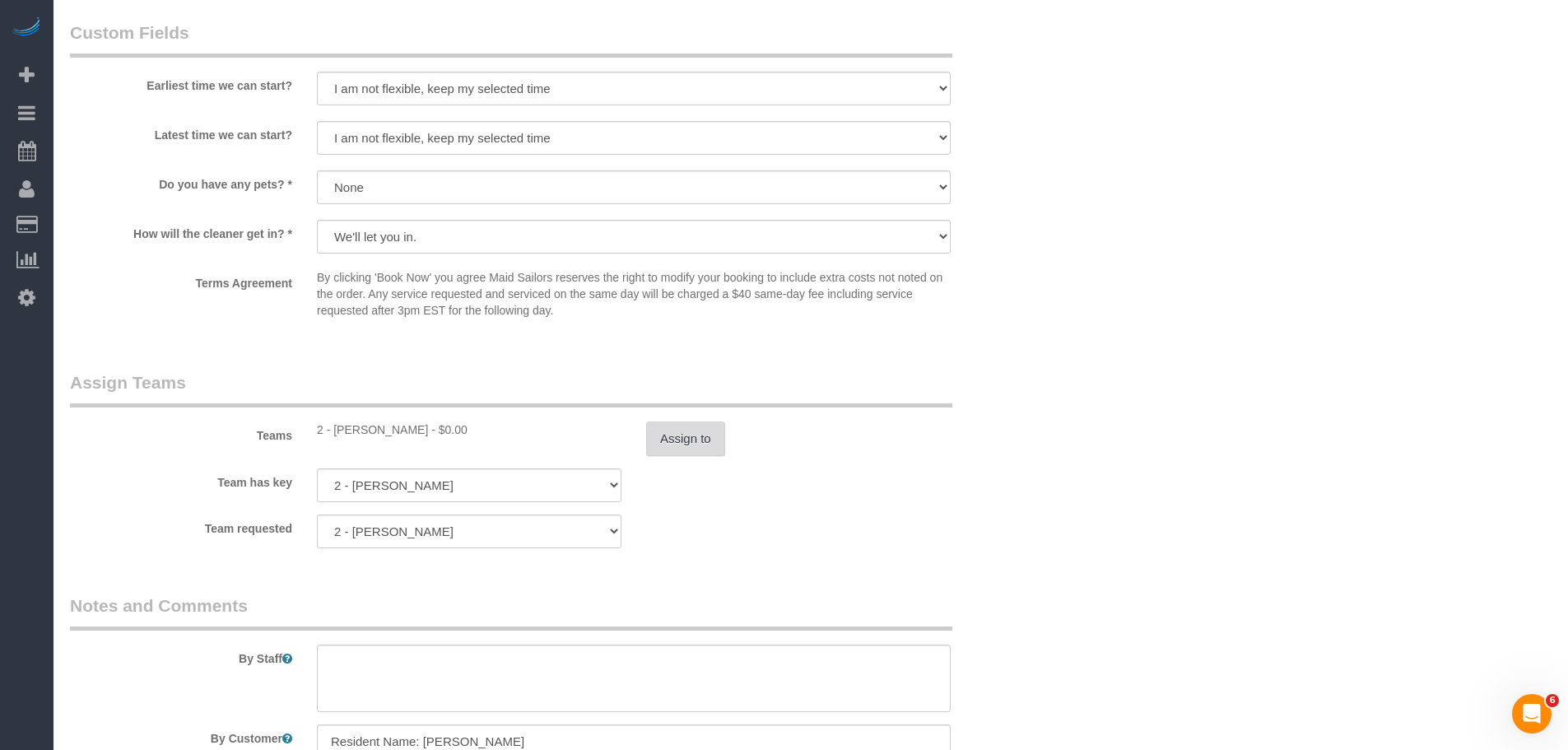
click at [693, 439] on button "Assign to" at bounding box center [686, 439] width 79 height 35
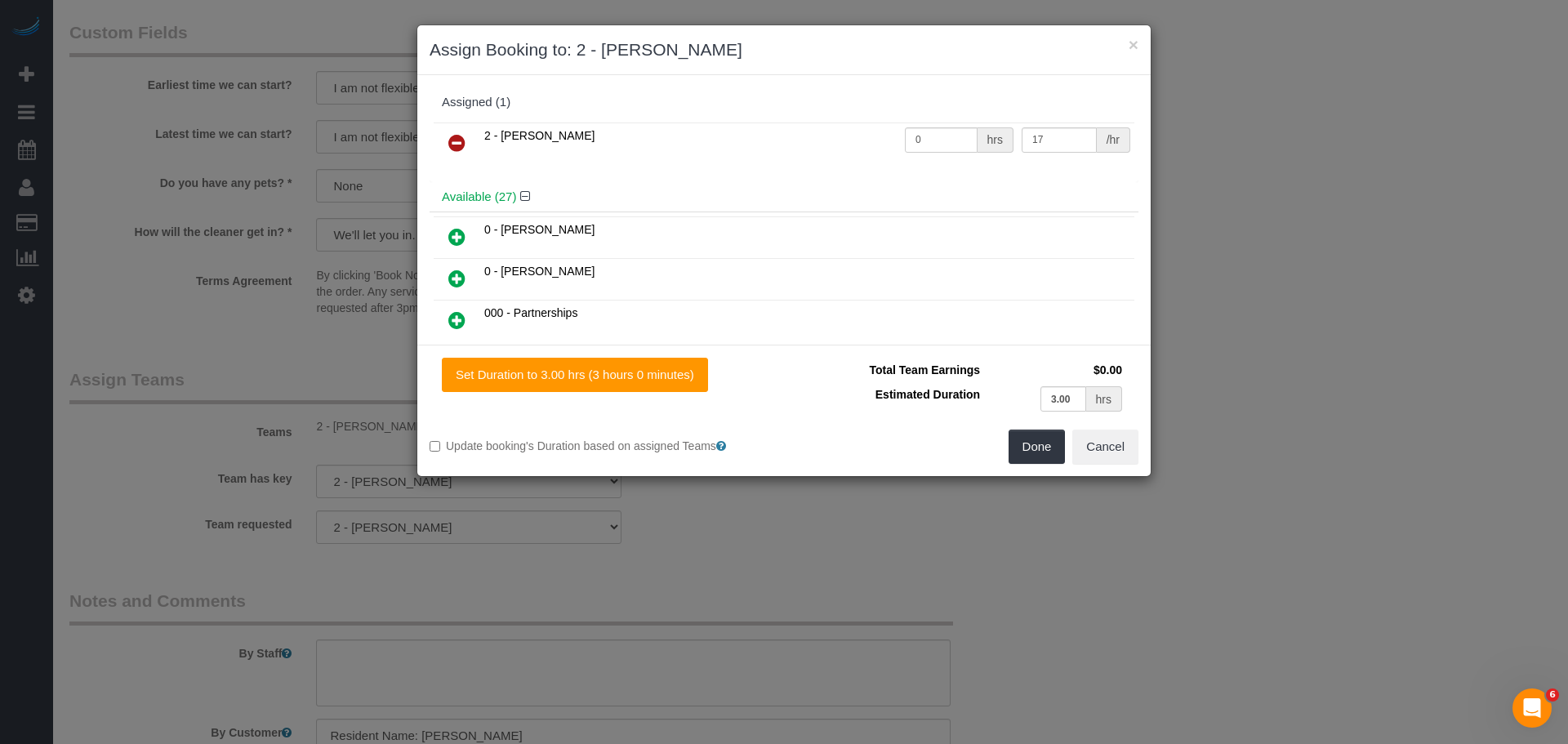
click at [448, 133] on link at bounding box center [457, 144] width 39 height 33
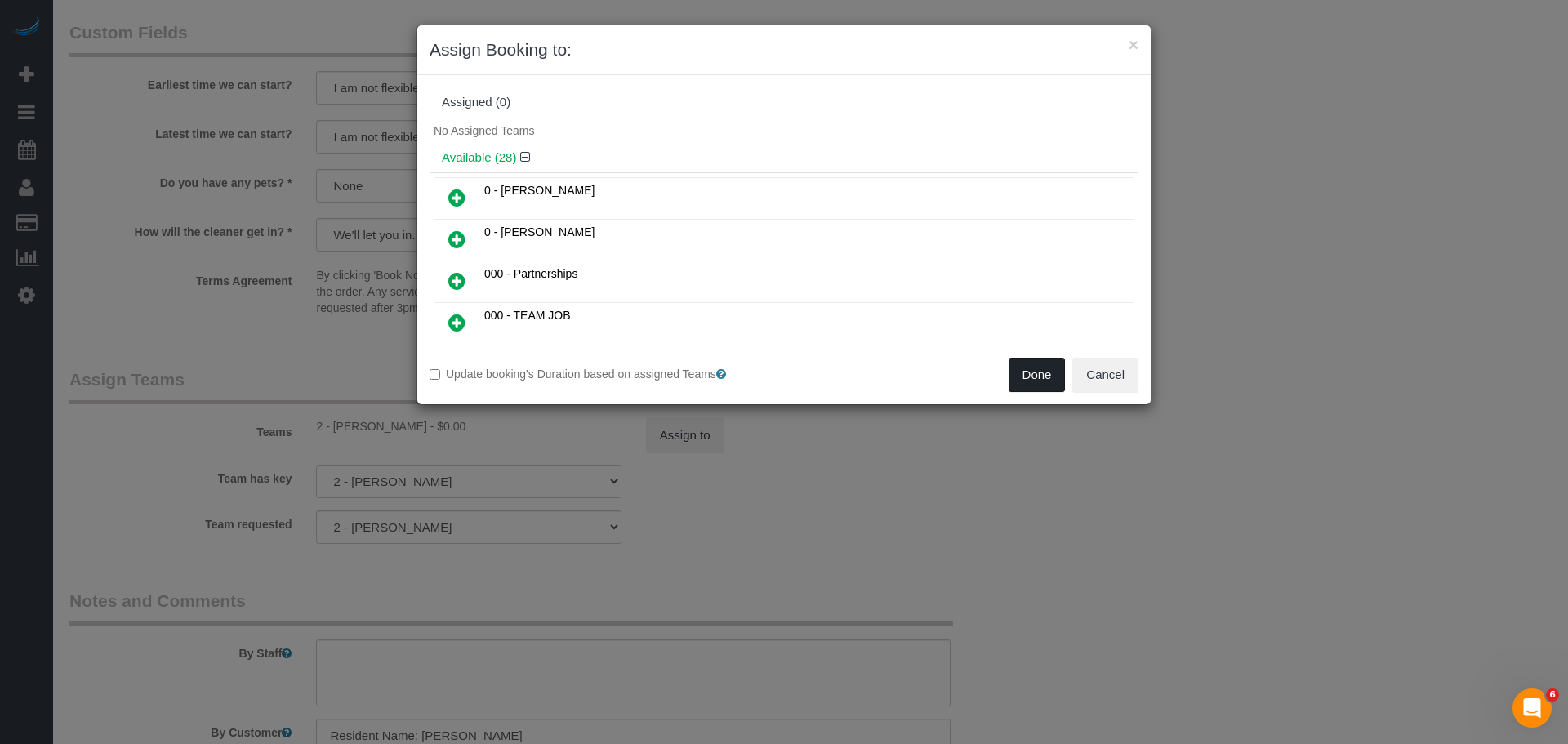
click at [1024, 374] on button "Done" at bounding box center [1037, 375] width 57 height 34
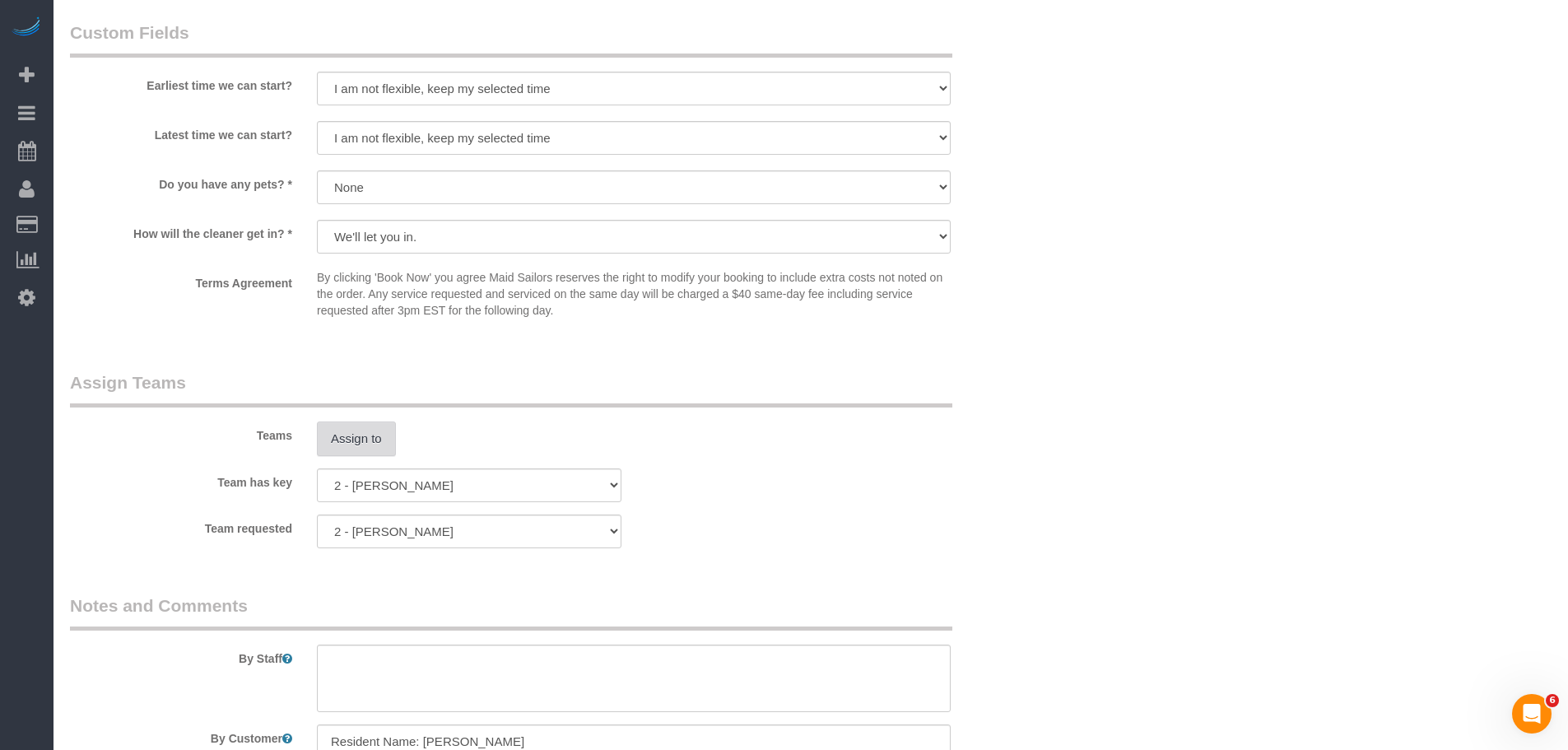
click at [360, 436] on button "Assign to" at bounding box center [356, 439] width 79 height 35
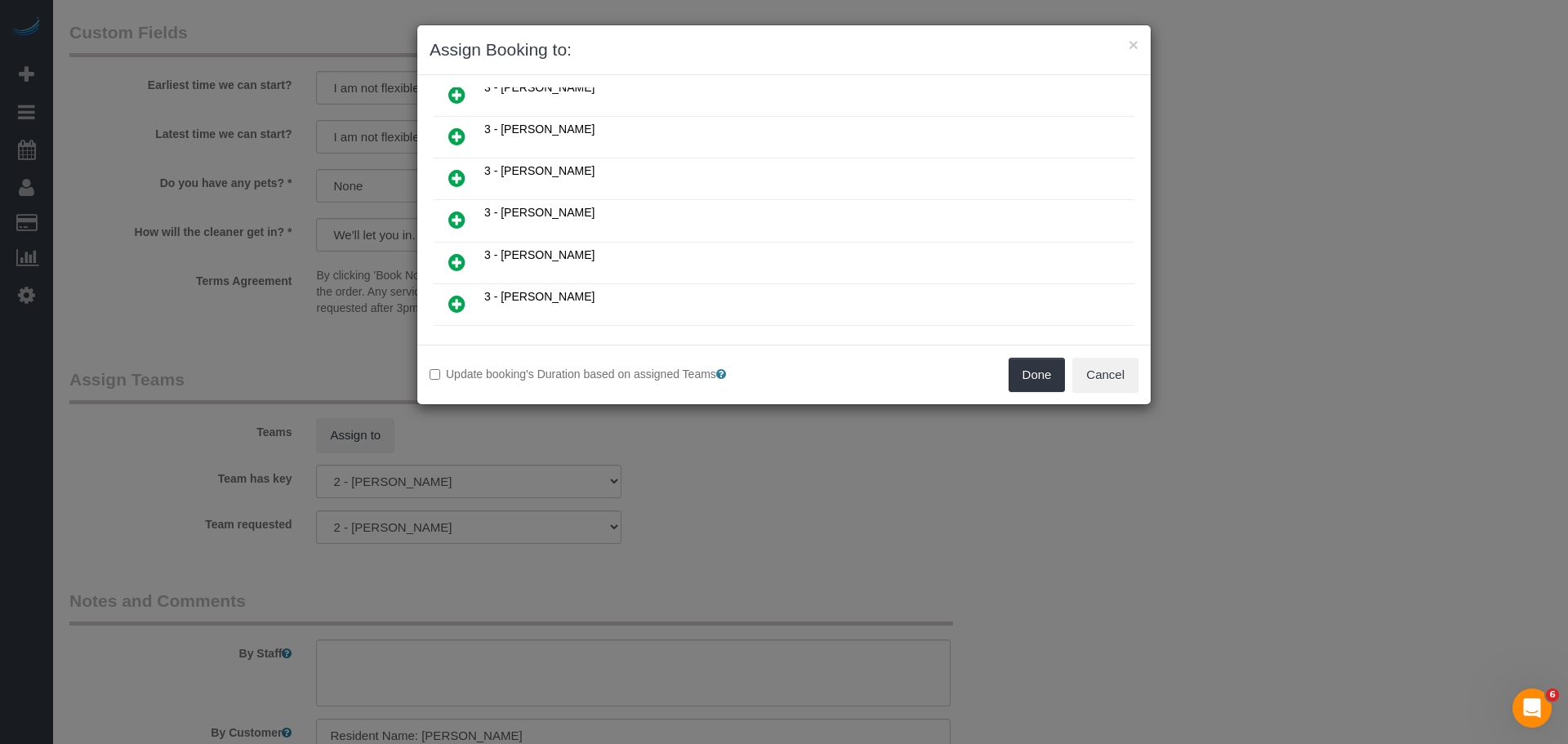
click at [457, 96] on icon at bounding box center [457, 94] width 17 height 20
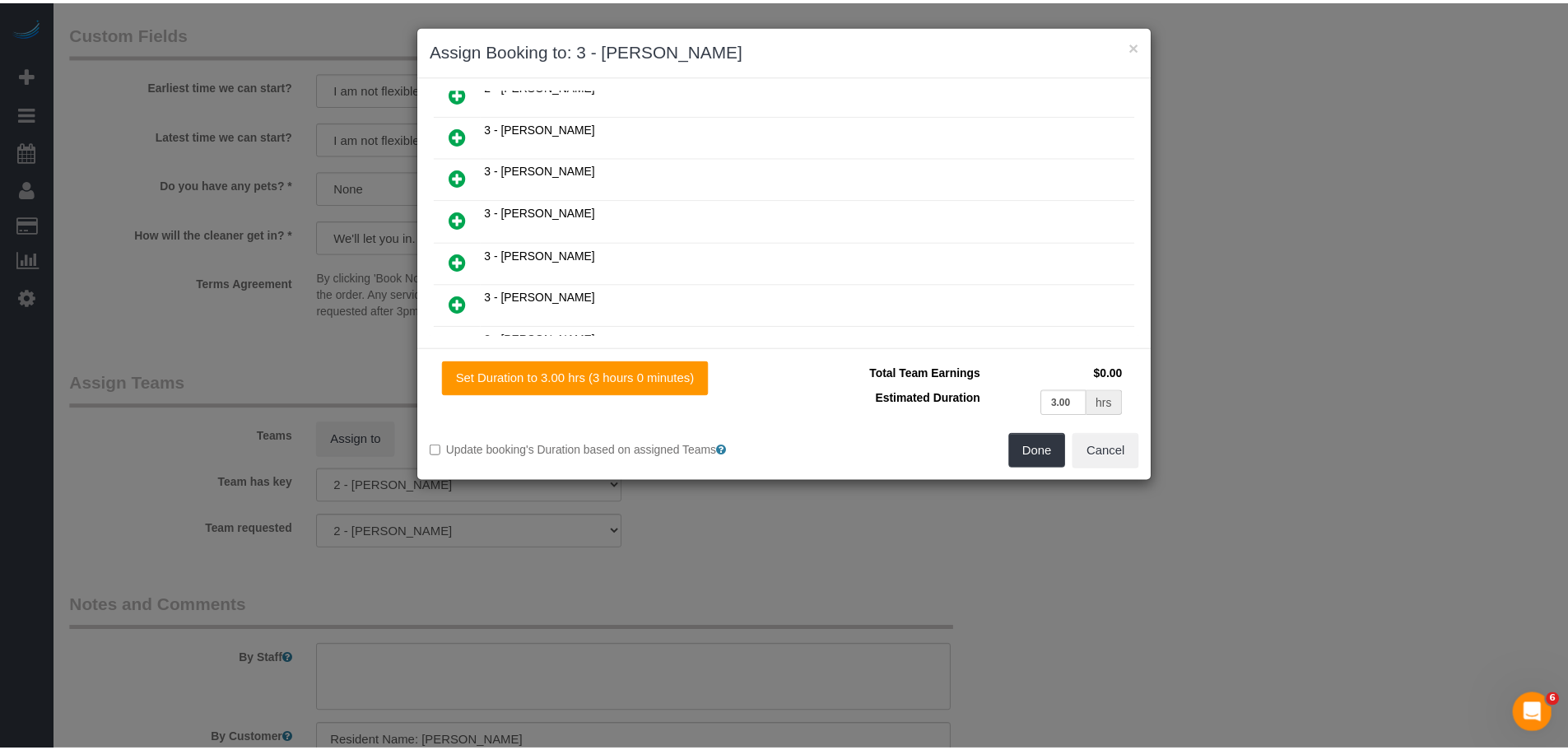
scroll to position [986, 0]
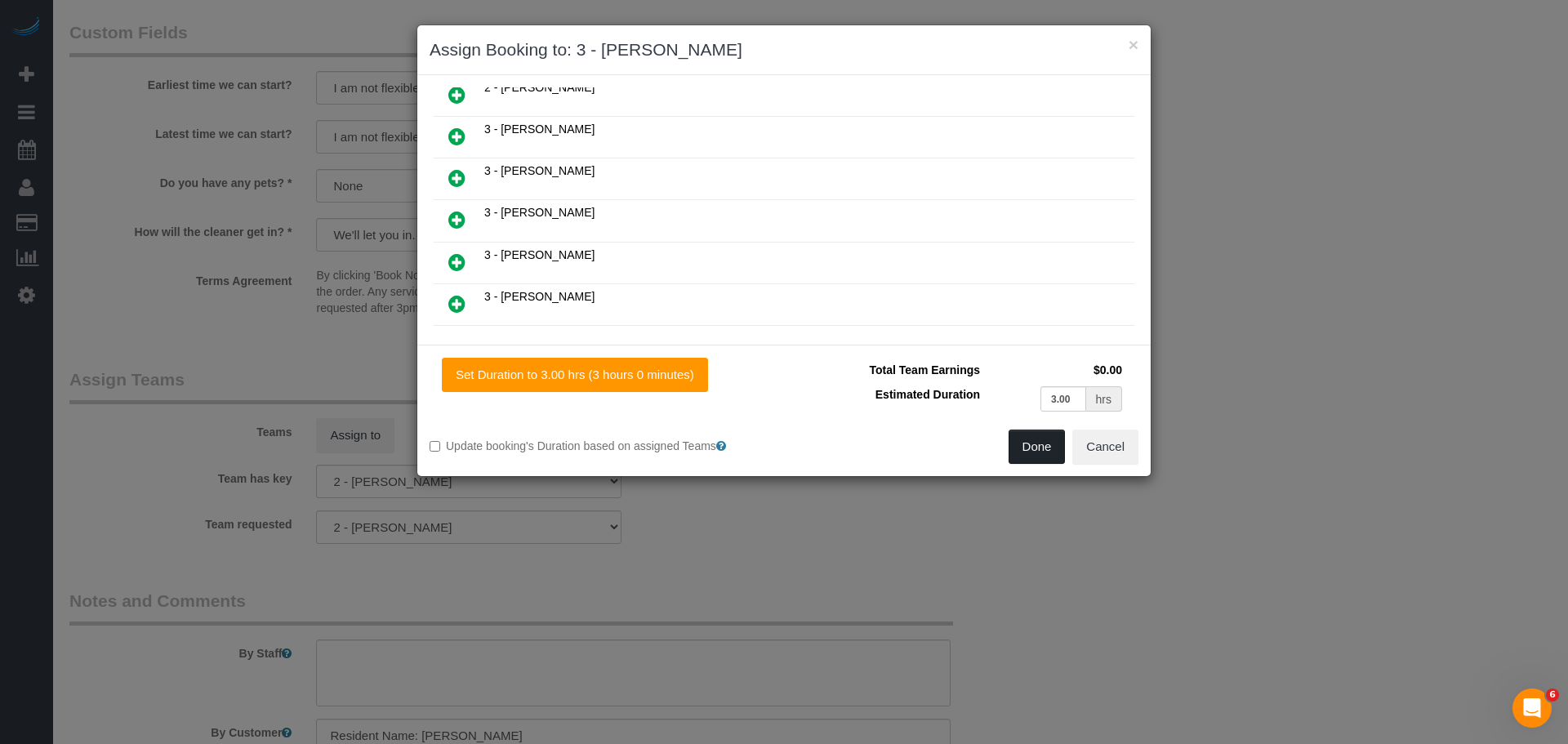
click at [1040, 455] on button "Done" at bounding box center [1037, 447] width 57 height 34
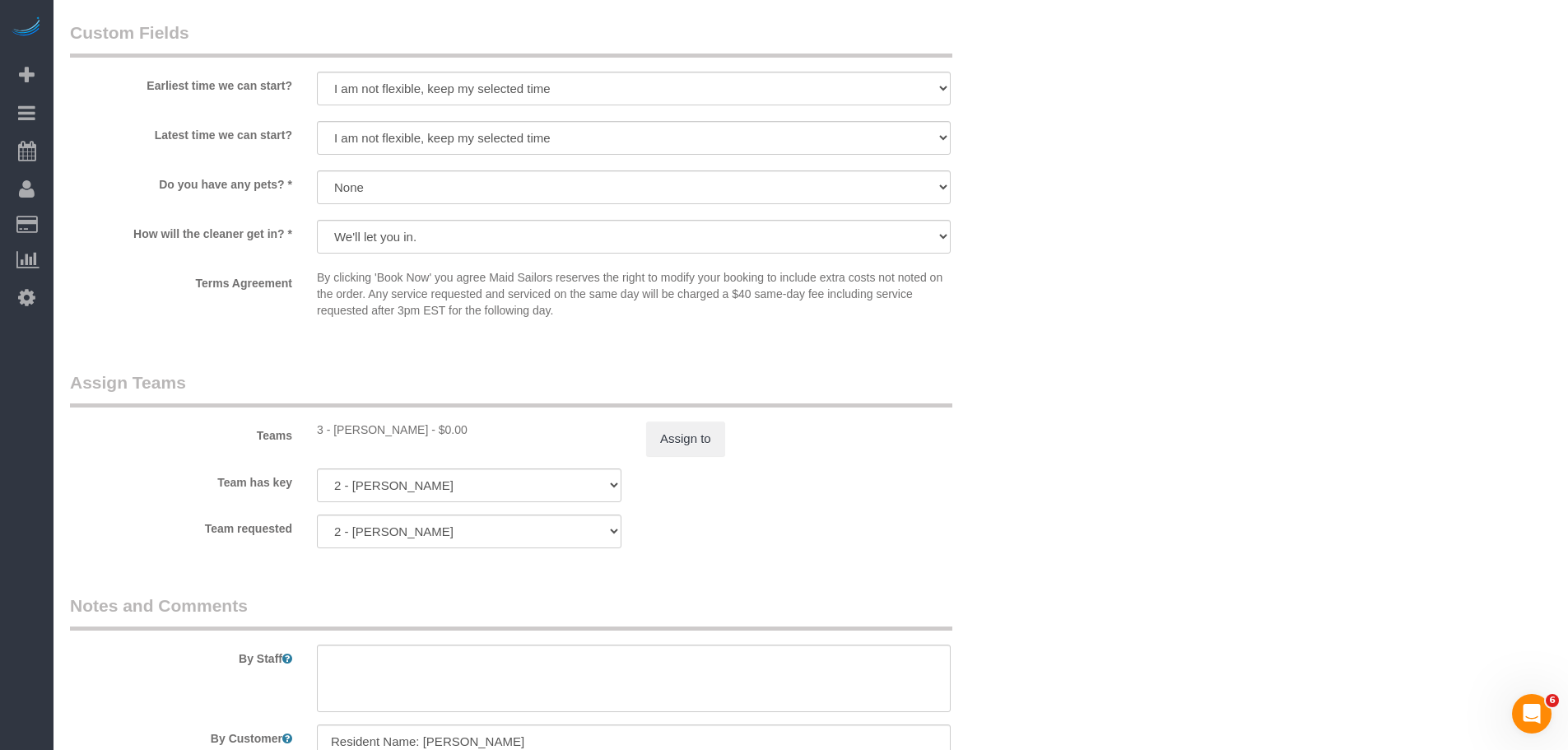
drag, startPoint x: 988, startPoint y: 465, endPoint x: 1000, endPoint y: 462, distance: 12.4
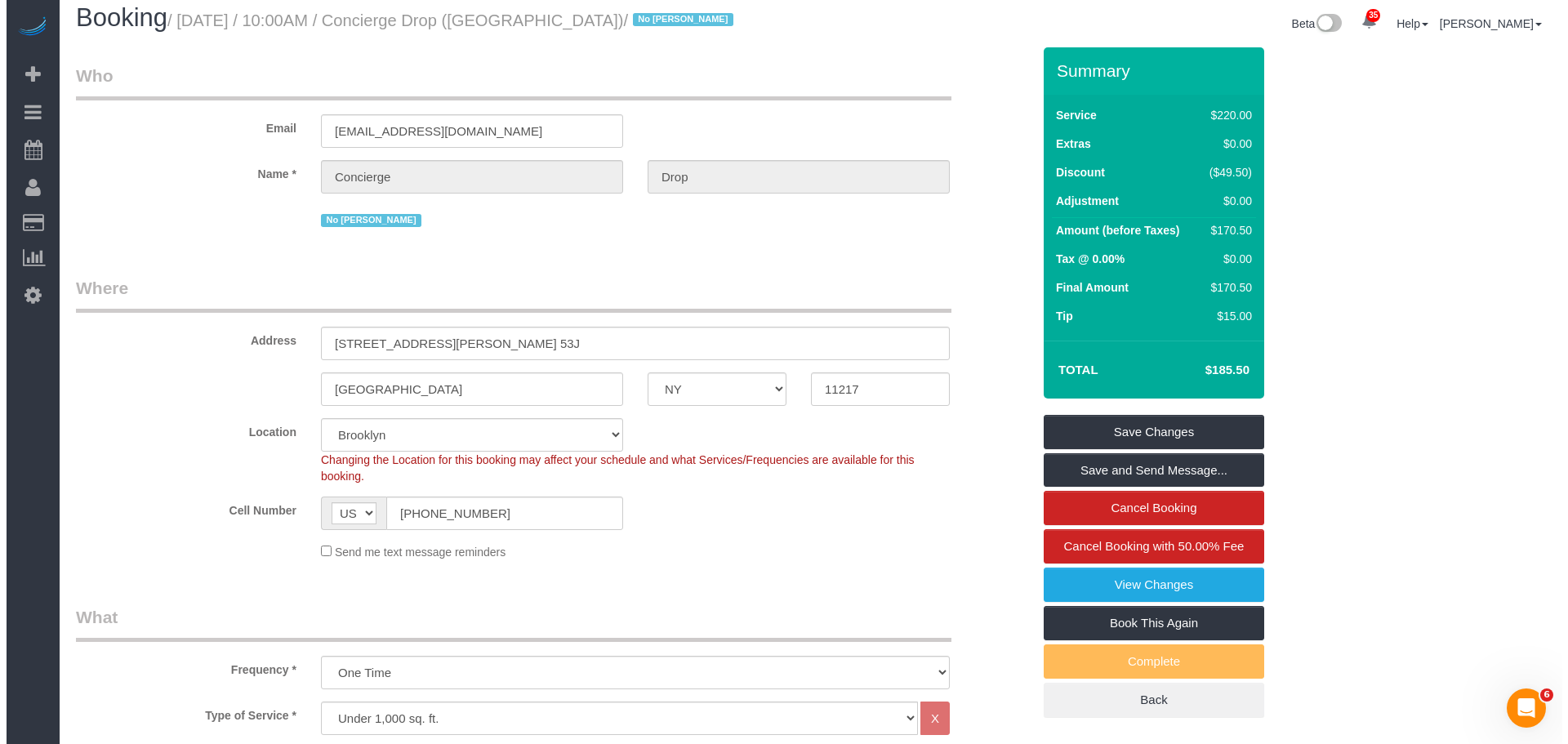
scroll to position [0, 0]
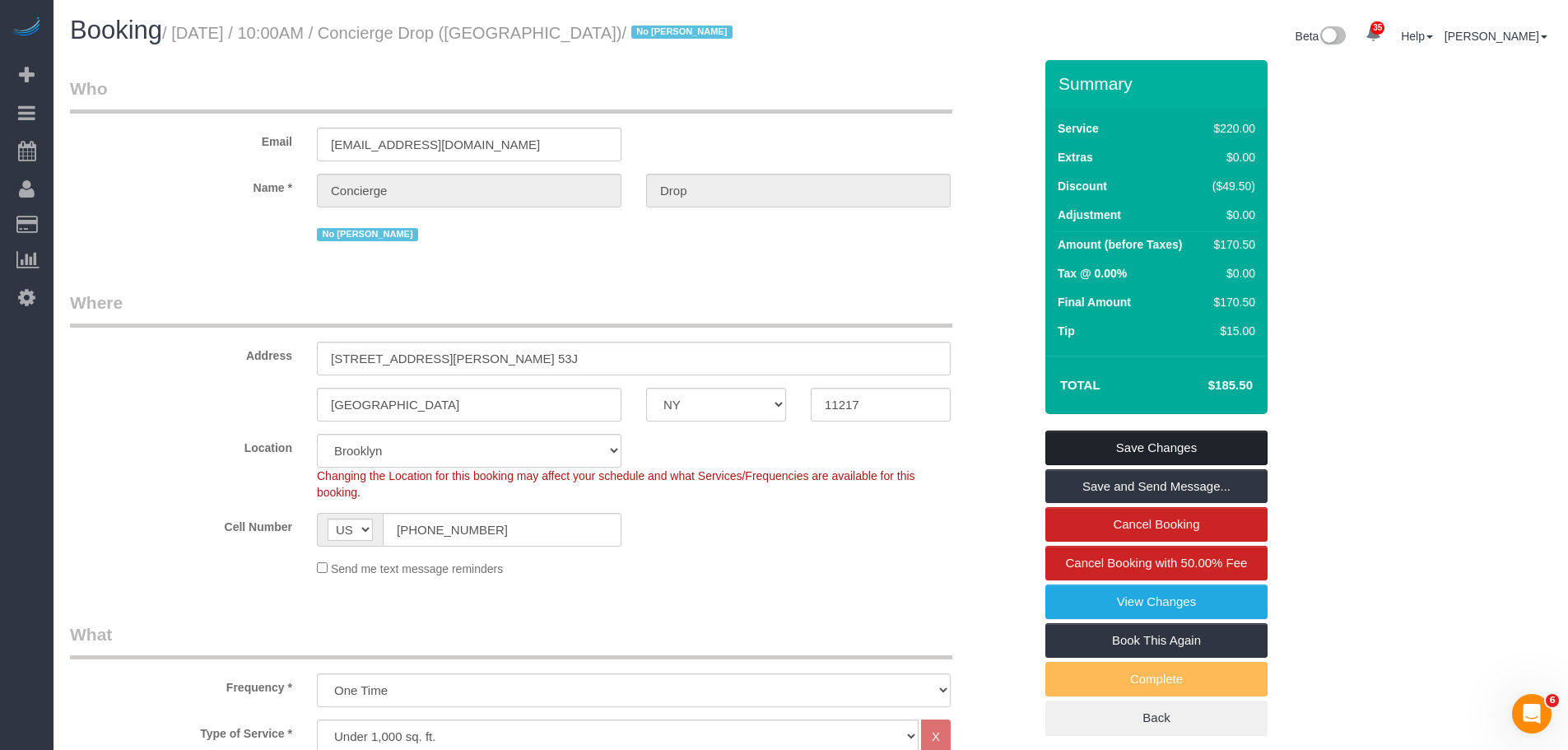
click at [1161, 452] on link "Save Changes" at bounding box center [1157, 448] width 223 height 35
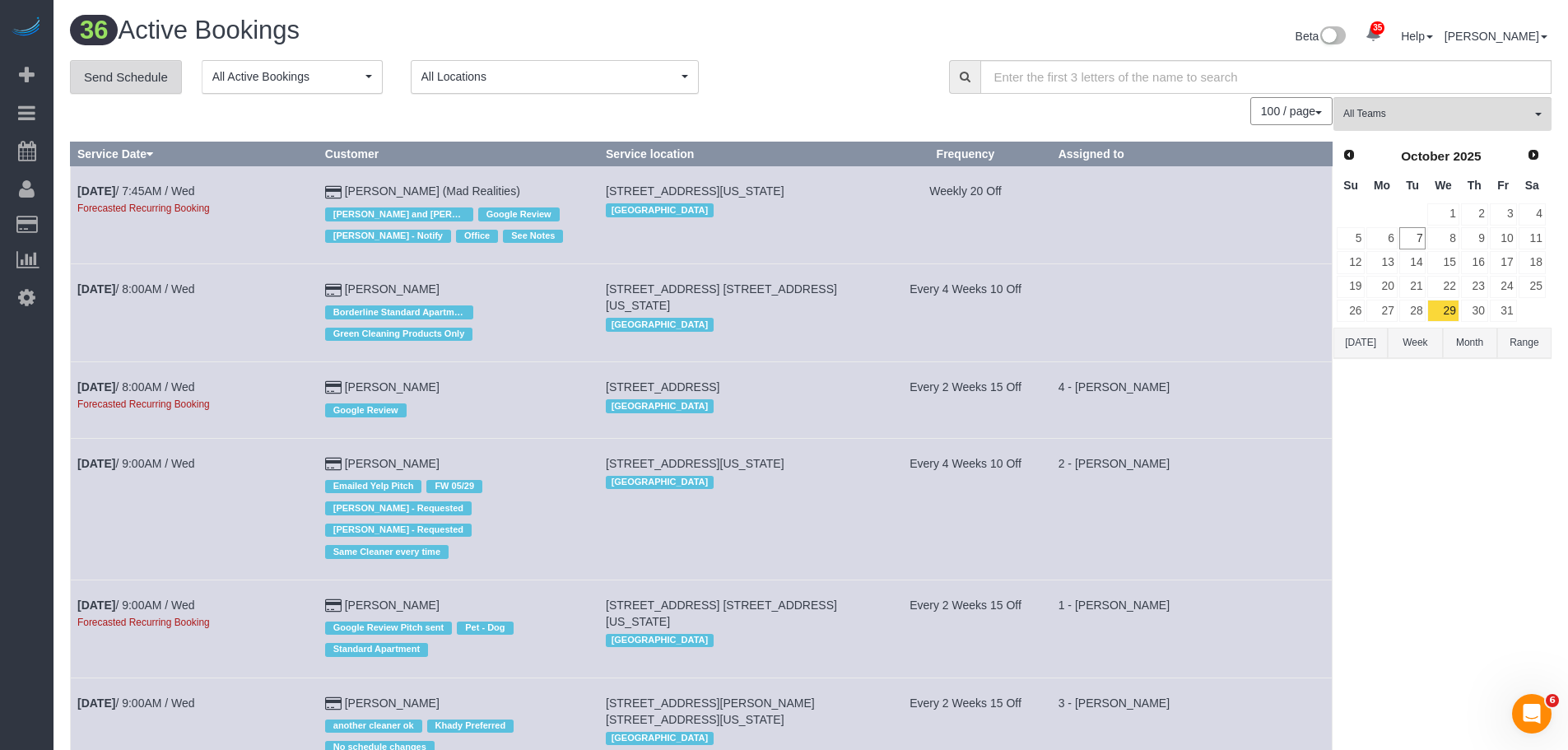
click at [128, 70] on link "Send Schedule" at bounding box center [126, 78] width 112 height 35
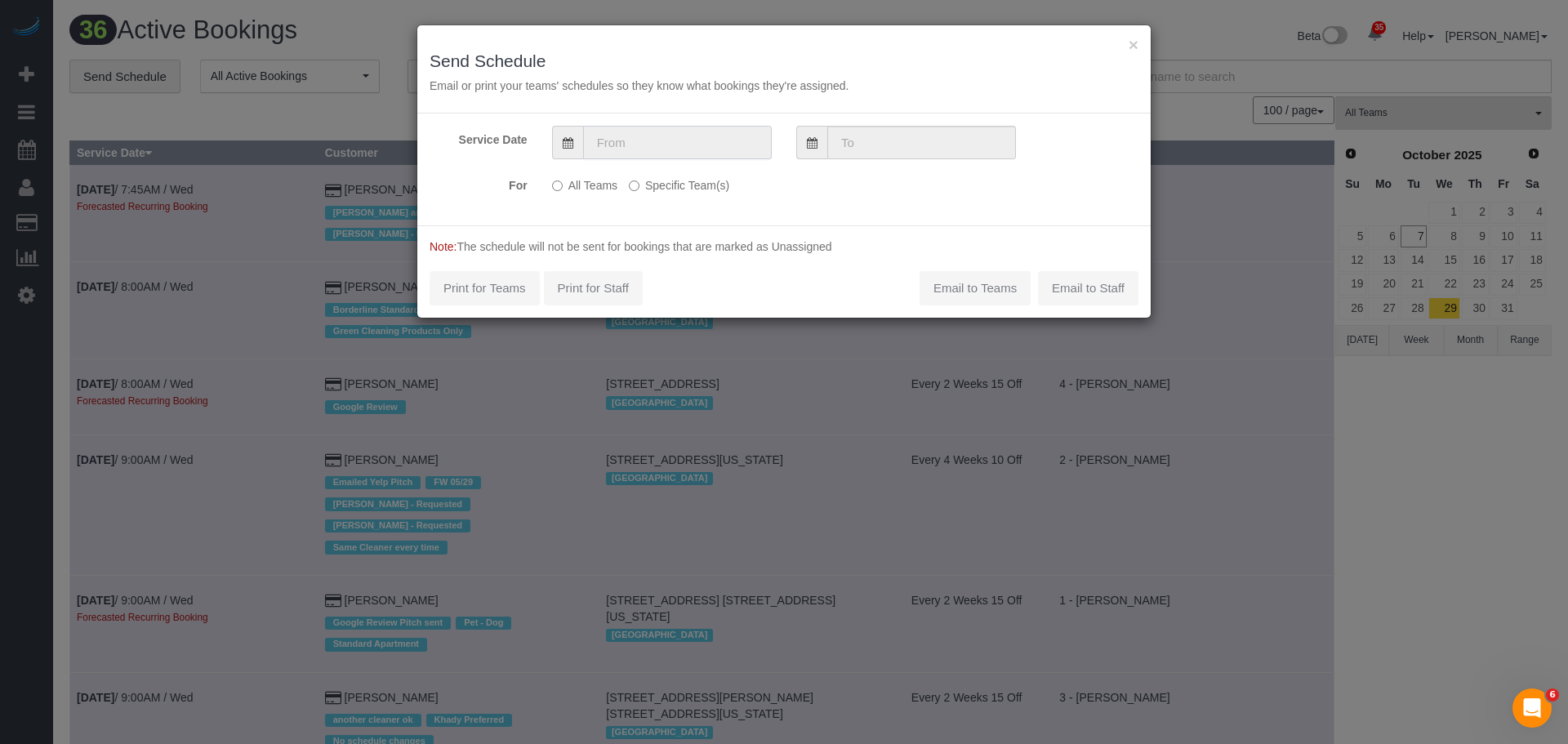
click at [663, 126] on input "text" at bounding box center [677, 142] width 188 height 33
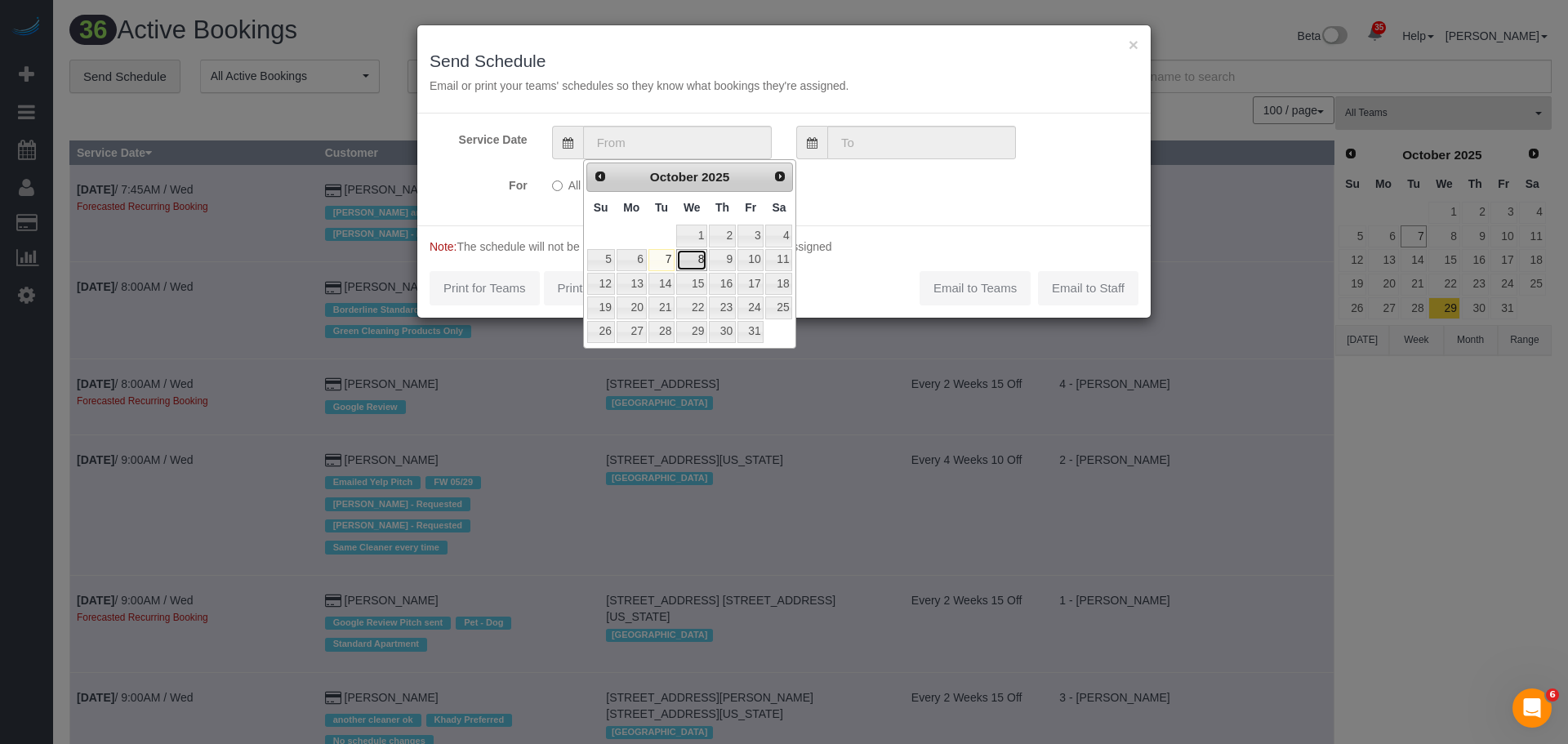
click at [696, 259] on link "8" at bounding box center [692, 260] width 31 height 22
type input "[DATE]"
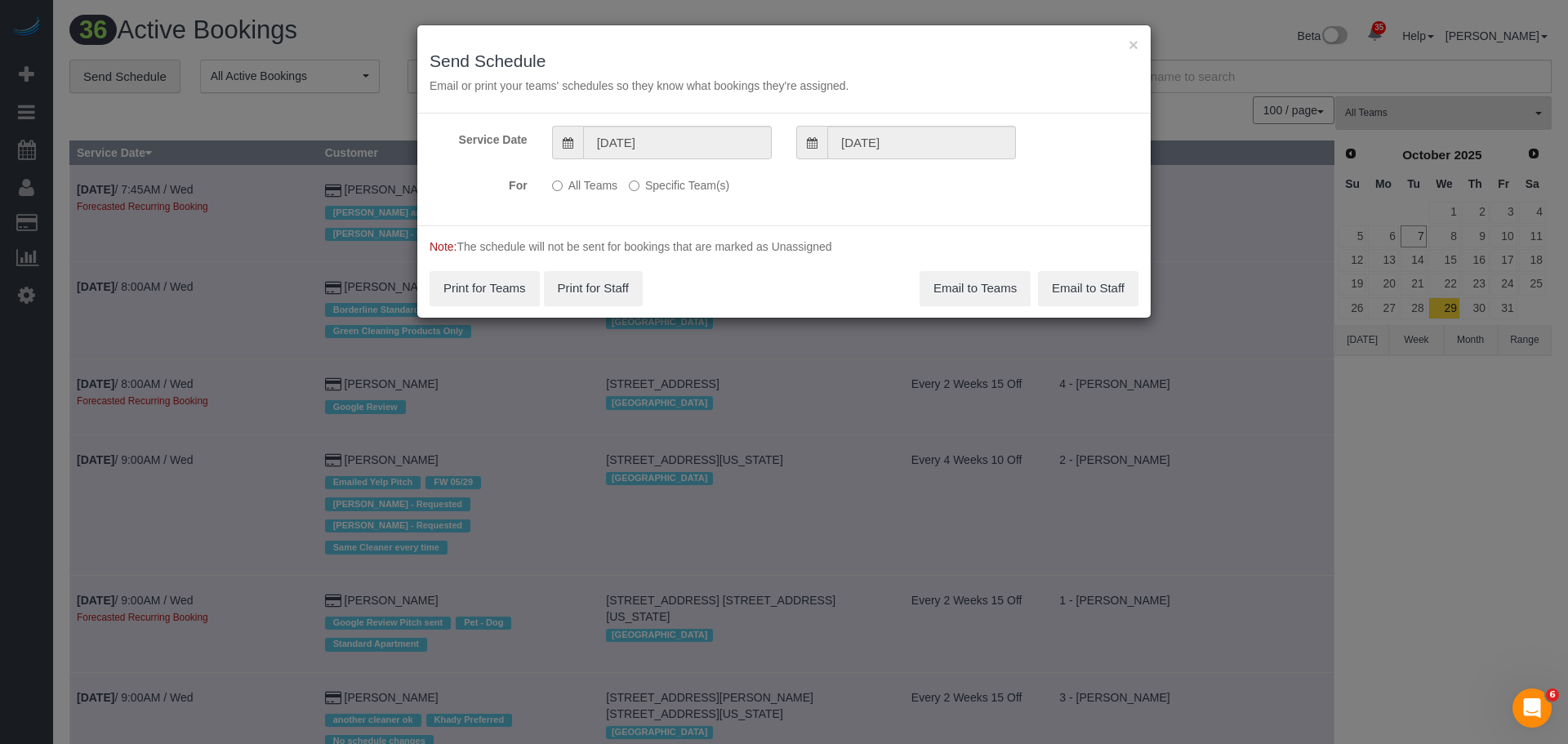
click at [664, 181] on label "Specific Team(s)" at bounding box center [679, 182] width 100 height 22
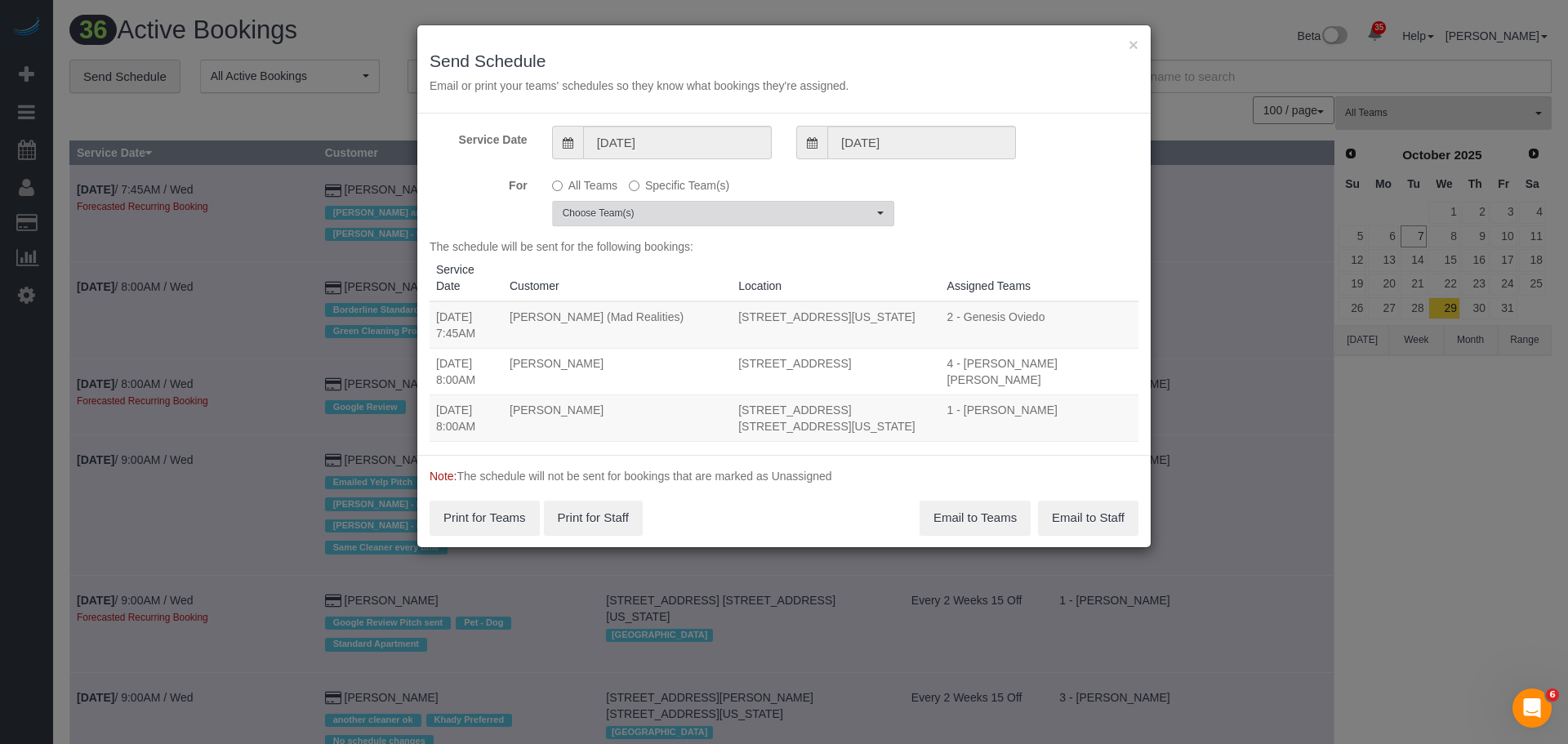
click at [691, 211] on span "Choose Team(s)" at bounding box center [718, 213] width 311 height 14
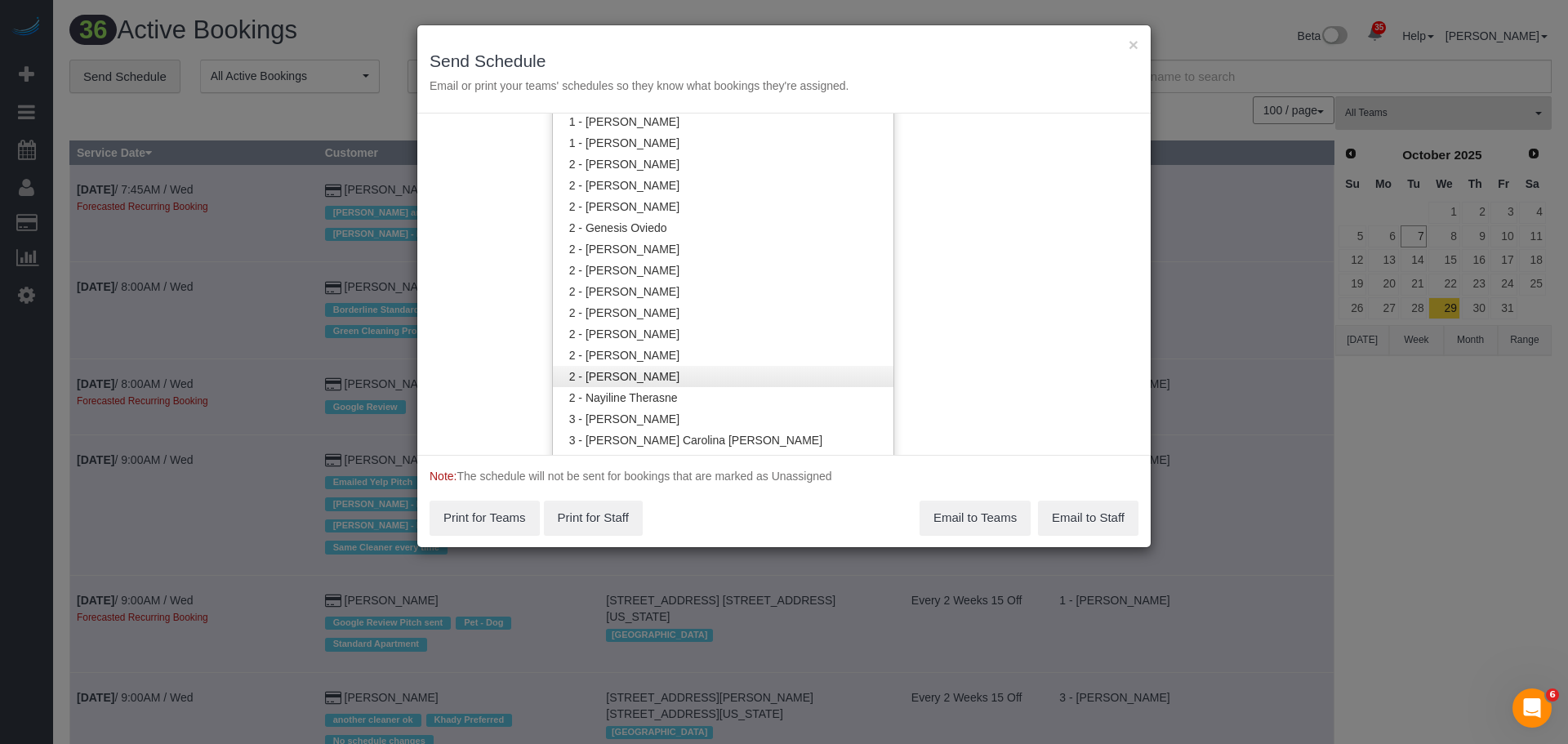
scroll to position [980, 0]
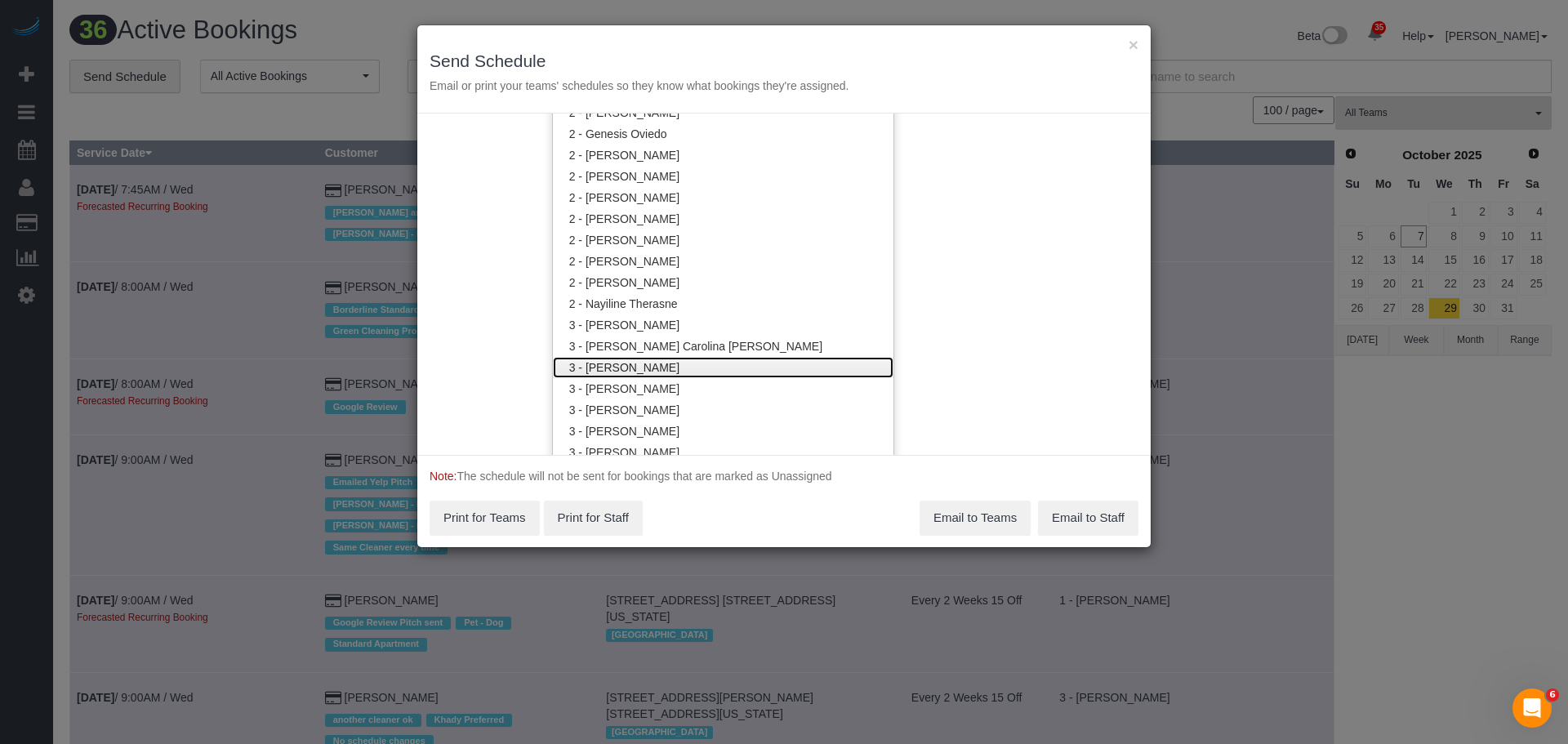
click at [727, 366] on link "3 - [PERSON_NAME]" at bounding box center [723, 367] width 341 height 21
click at [1046, 274] on div "Service Date 10/08/2025 10/08/2025 For All Teams Specific Team(s) 3 - Anette Lo…" at bounding box center [784, 284] width 734 height 342
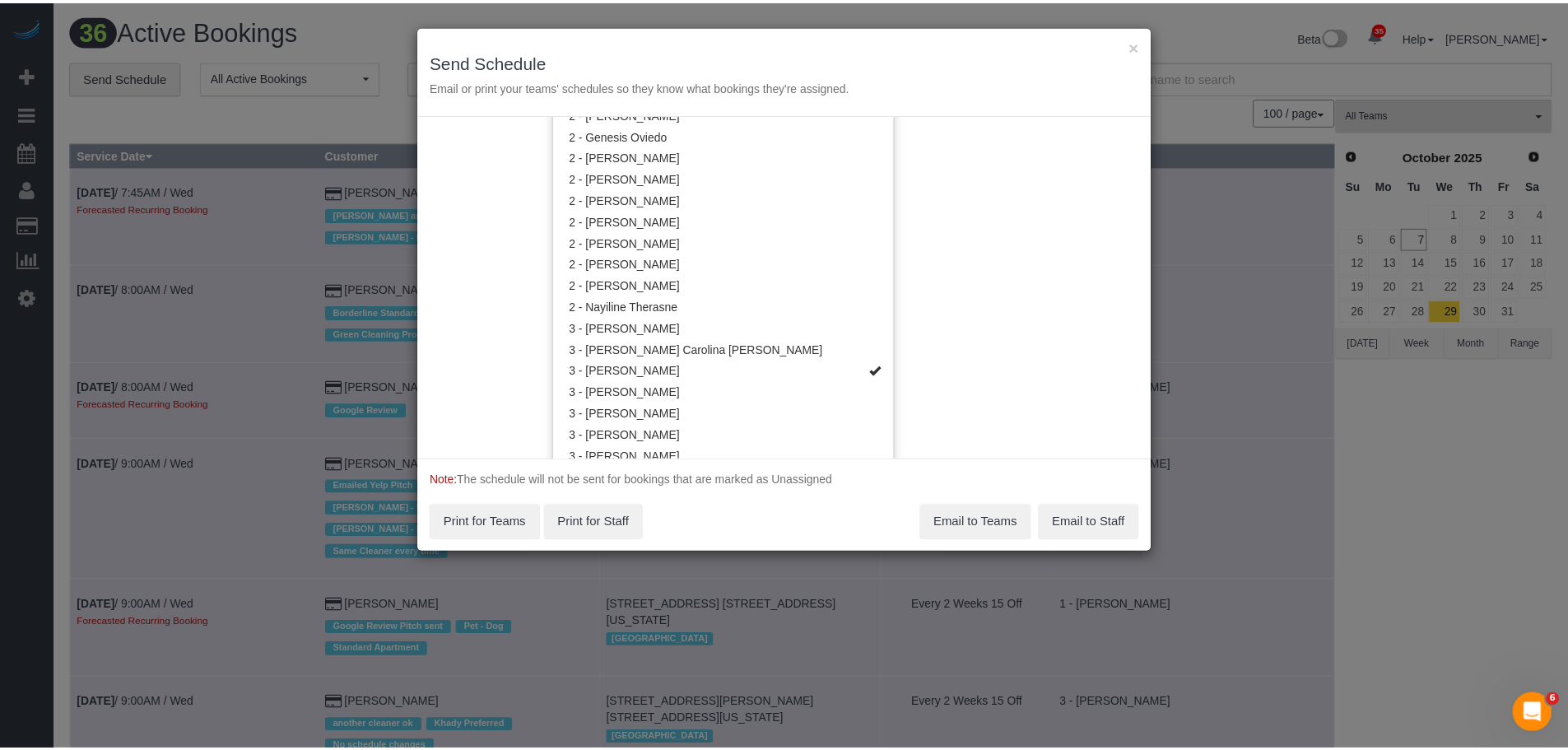
scroll to position [0, 0]
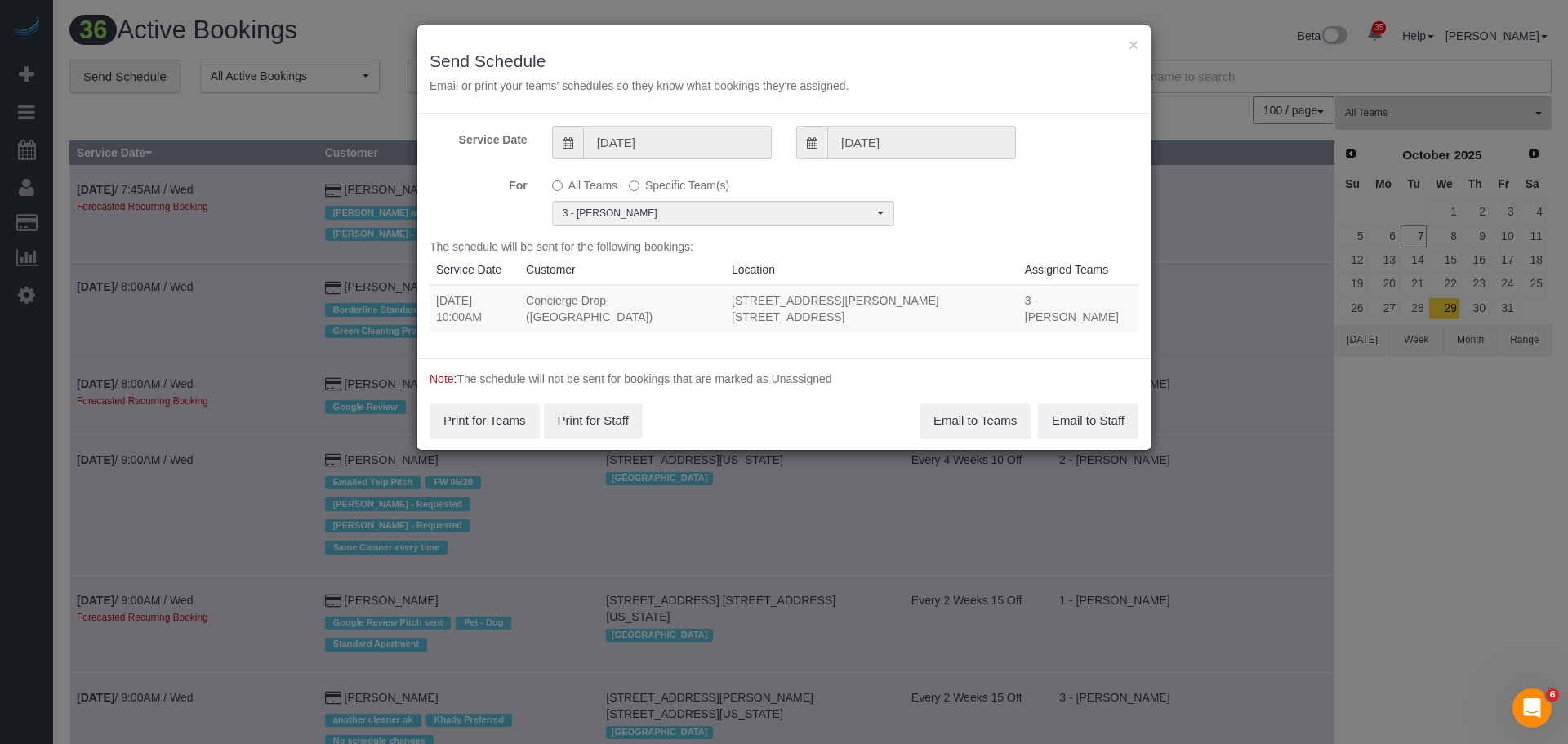
drag, startPoint x: 438, startPoint y: 299, endPoint x: 1013, endPoint y: 300, distance: 575.0
click at [1013, 300] on tr "10/08/2025 10:00AM Concierge Drop (NYC) 333 Schermerhorn Street, Apt. 53j, Broo…" at bounding box center [784, 308] width 709 height 46
copy tr "10/08/2025 10:00AM Concierge Drop (NYC) 333 Schermerhorn Street, Apt. 53j, Broo…"
click at [994, 411] on button "Email to Teams" at bounding box center [976, 420] width 111 height 34
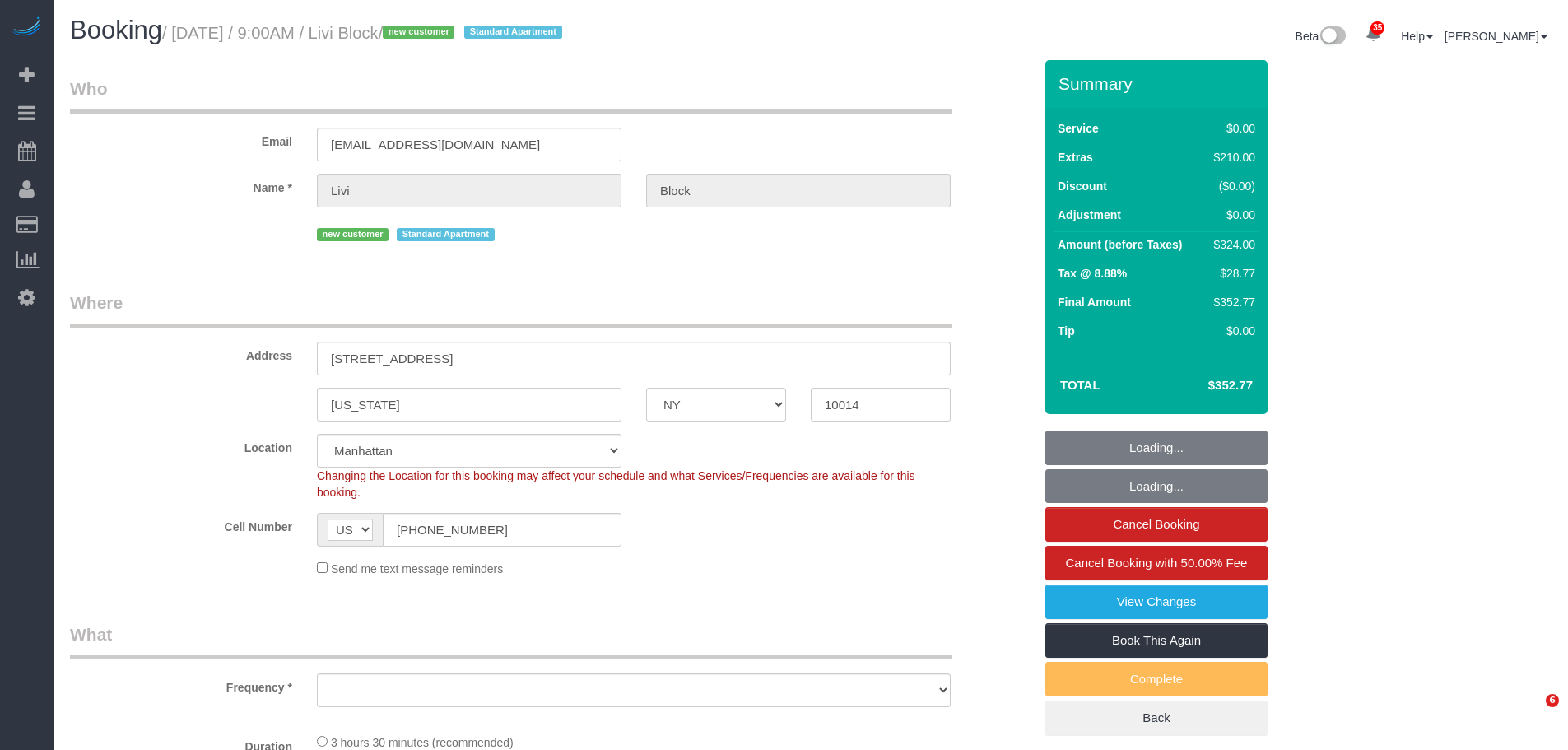
select select "NY"
select select "object:983"
select select "string:stripe-pm_1SE8fz4VGloSiKo738vzySbL"
select select "spot1"
select select "number:56"
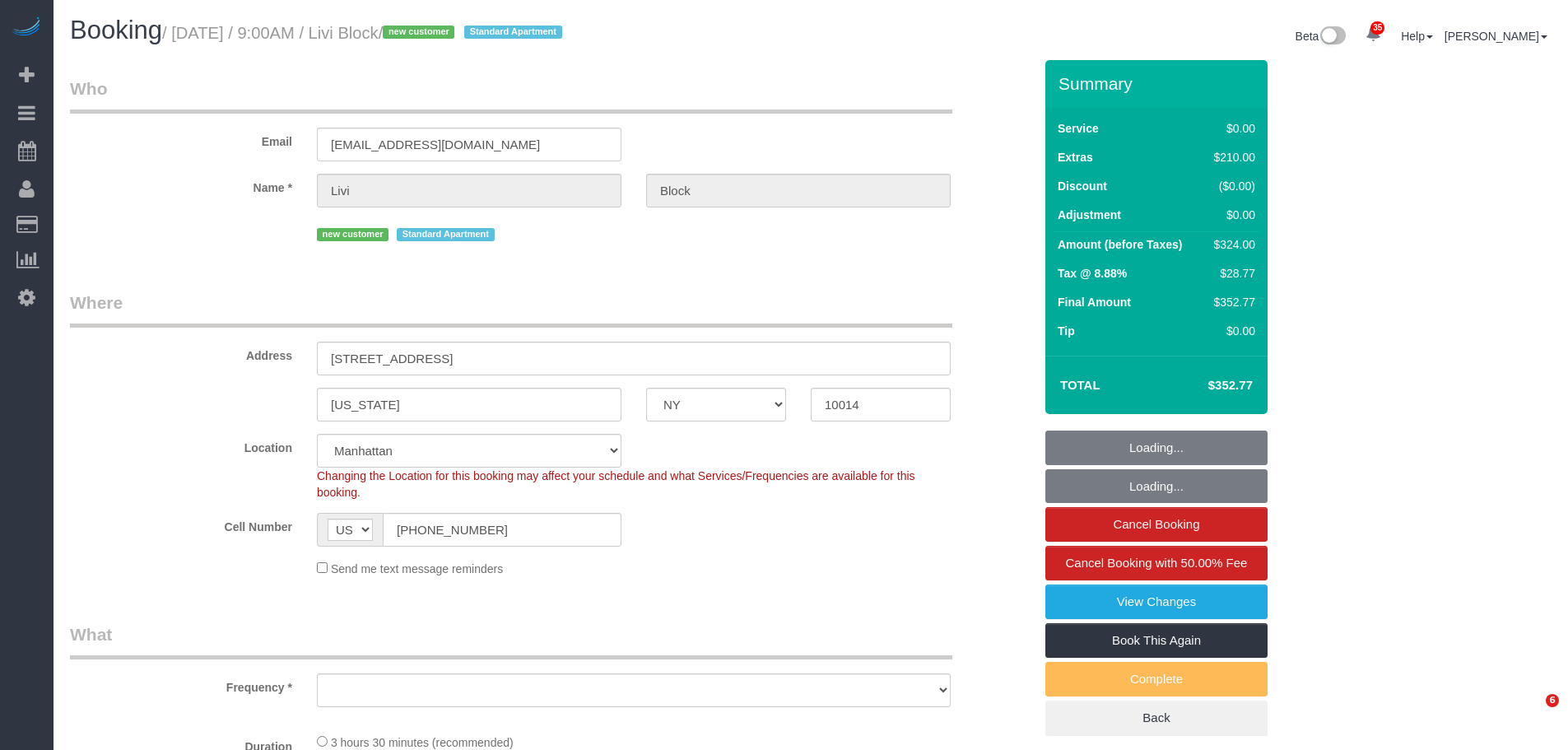
select select "number:69"
select select "number:15"
select select "number:5"
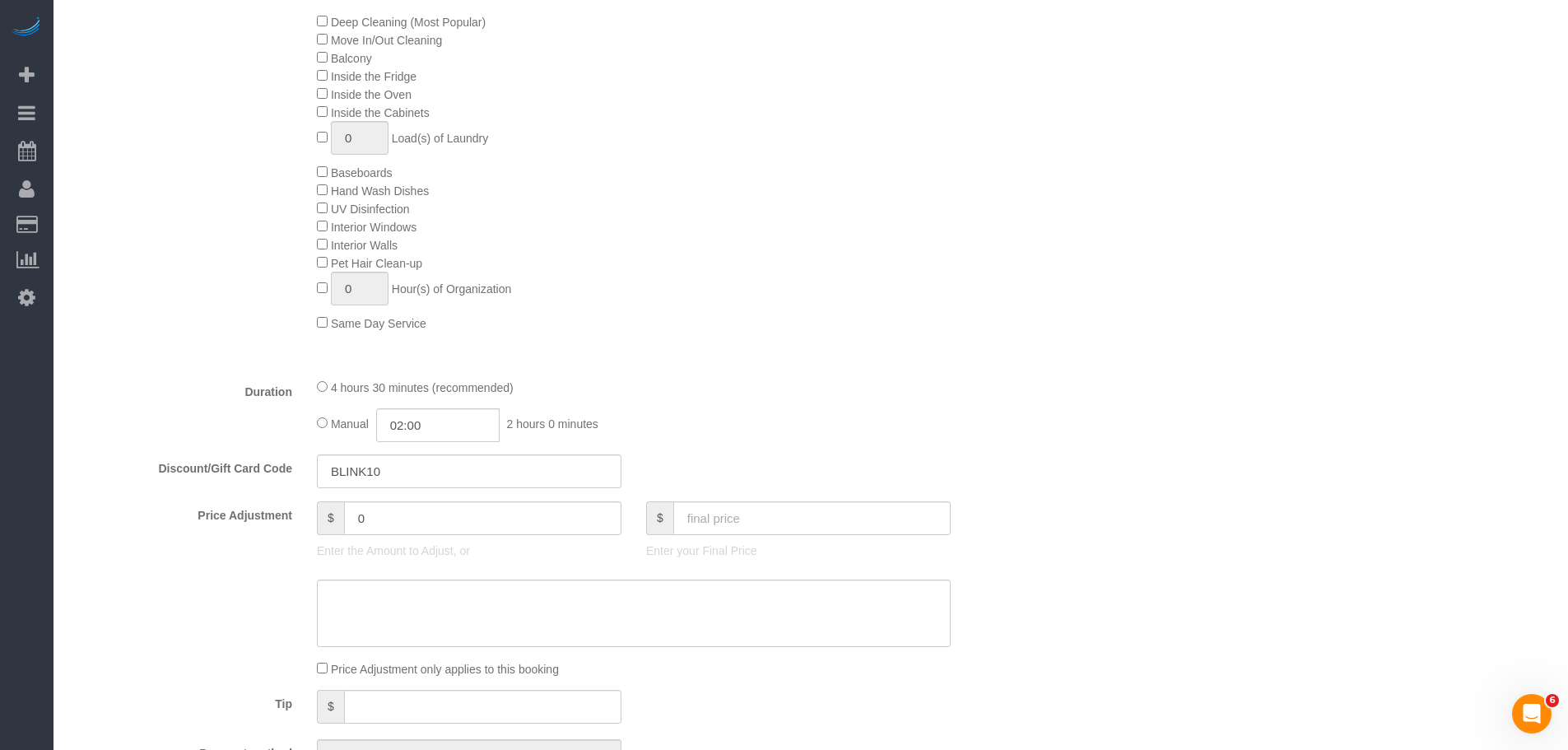
scroll to position [988, 0]
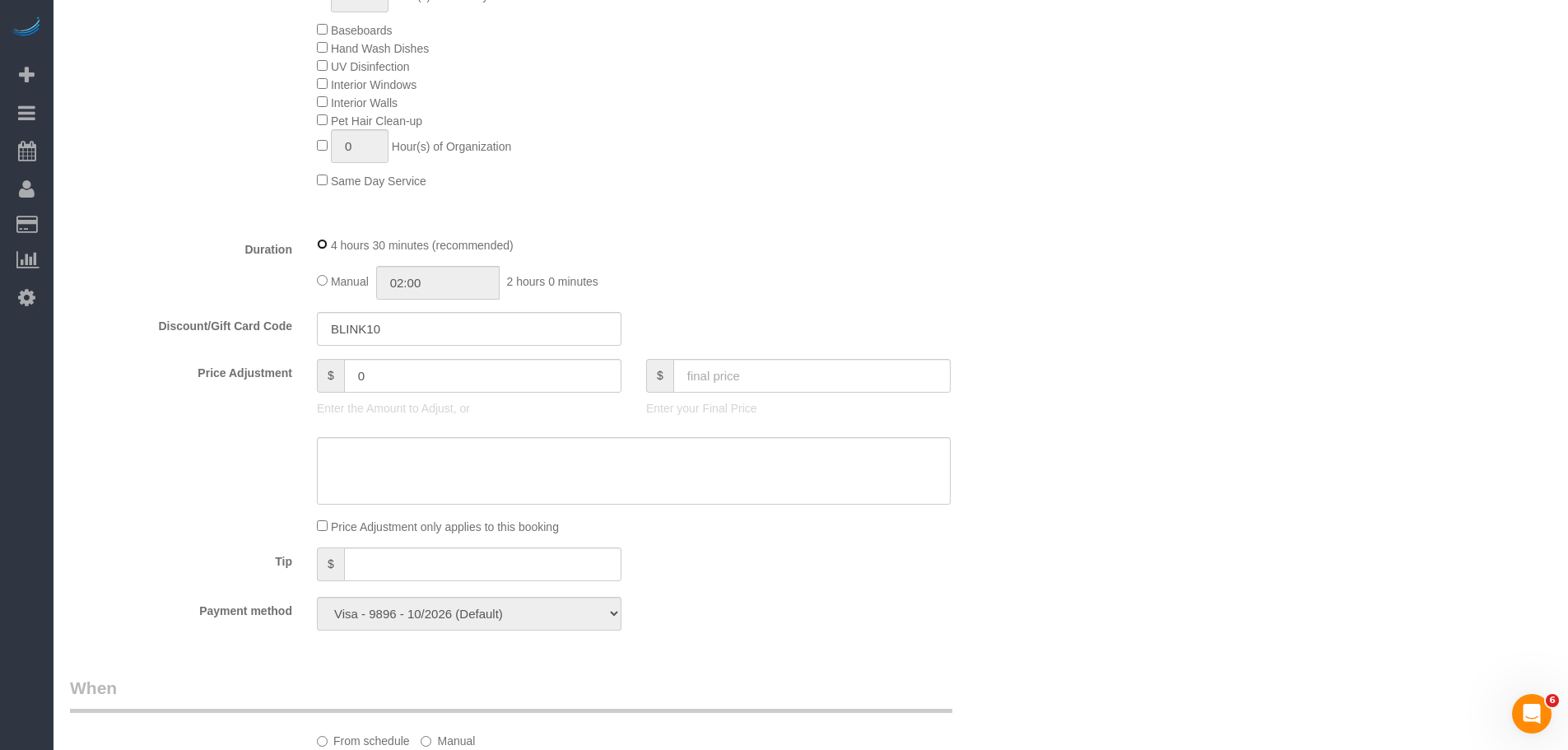
select select "spot53"
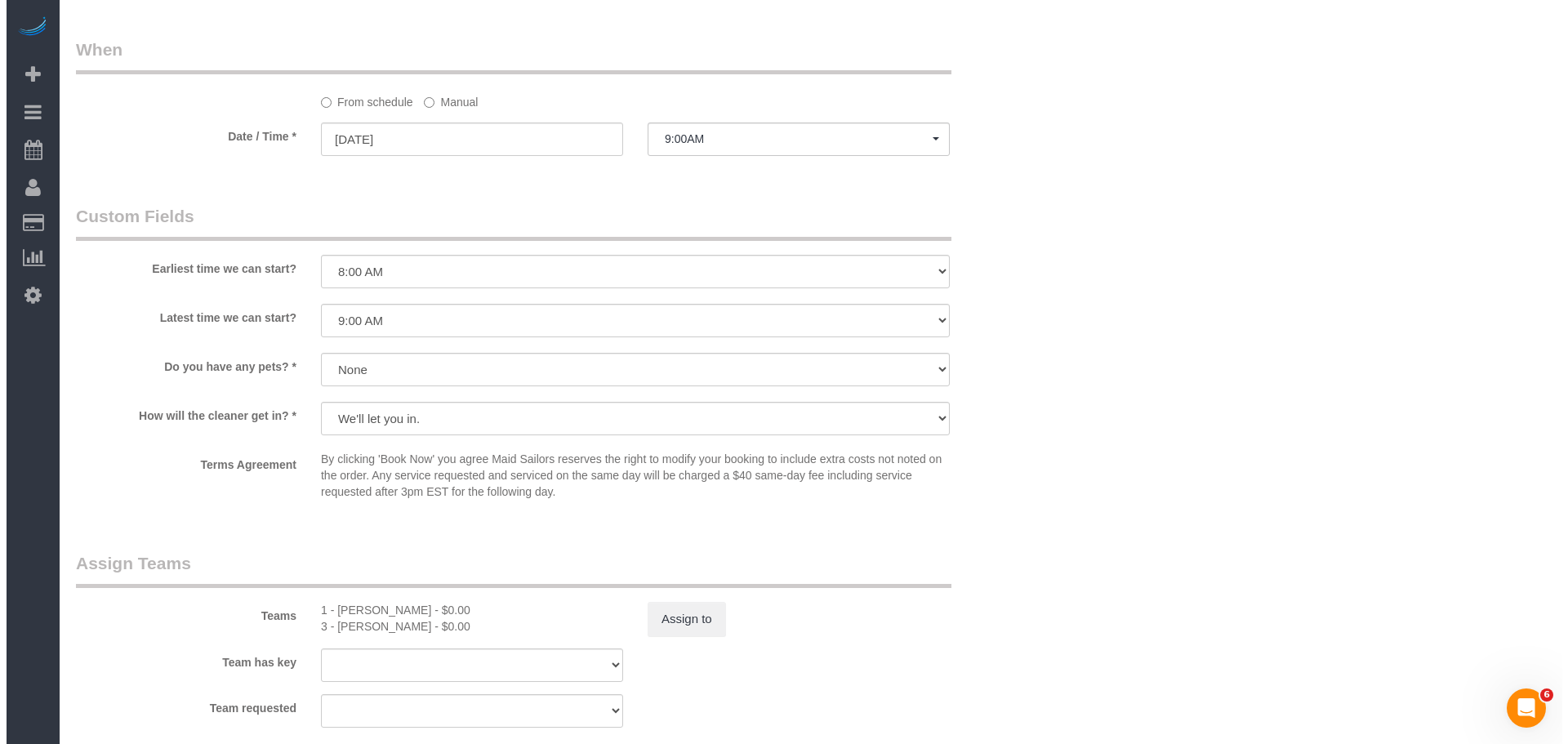
scroll to position [1716, 0]
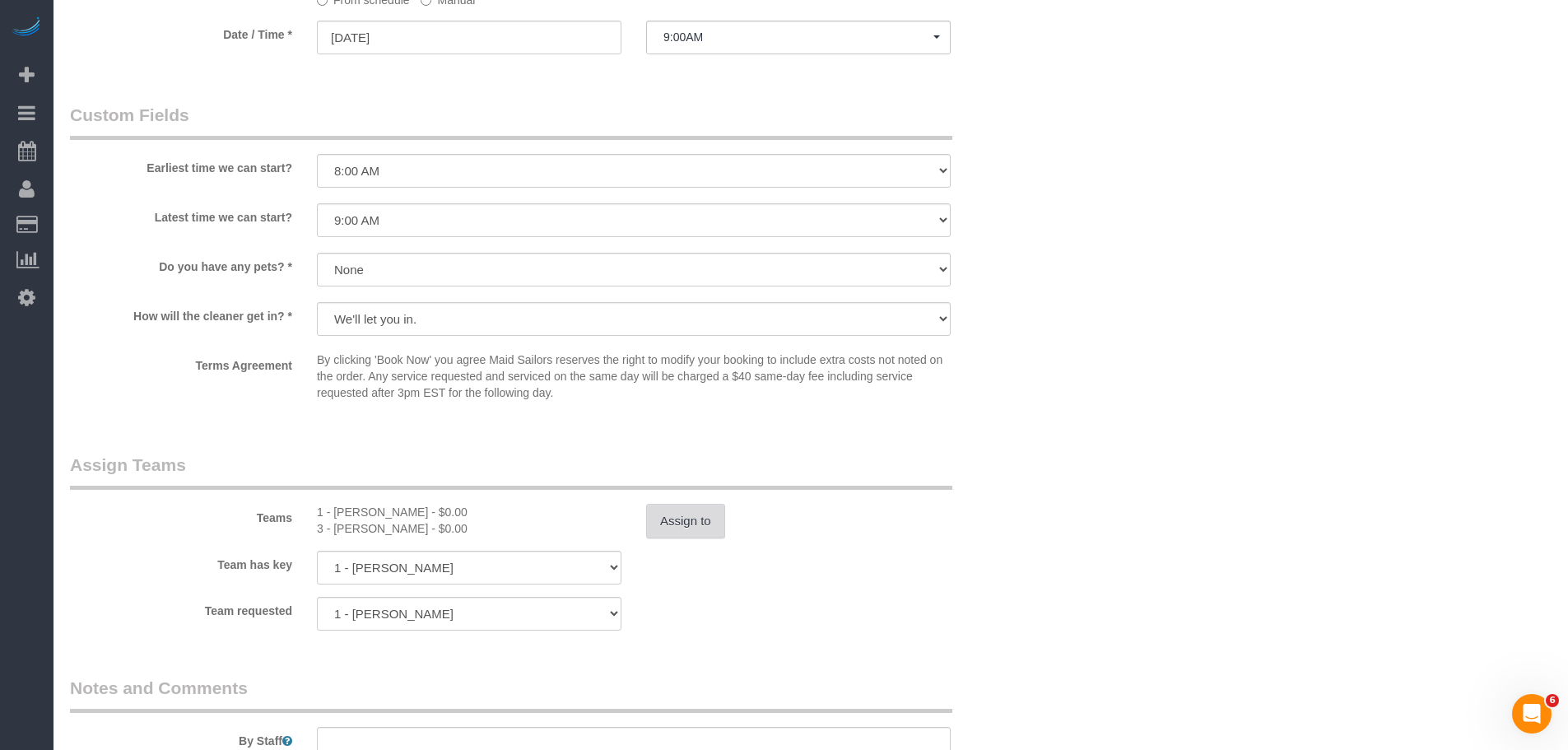
click at [675, 521] on button "Assign to" at bounding box center [686, 521] width 79 height 35
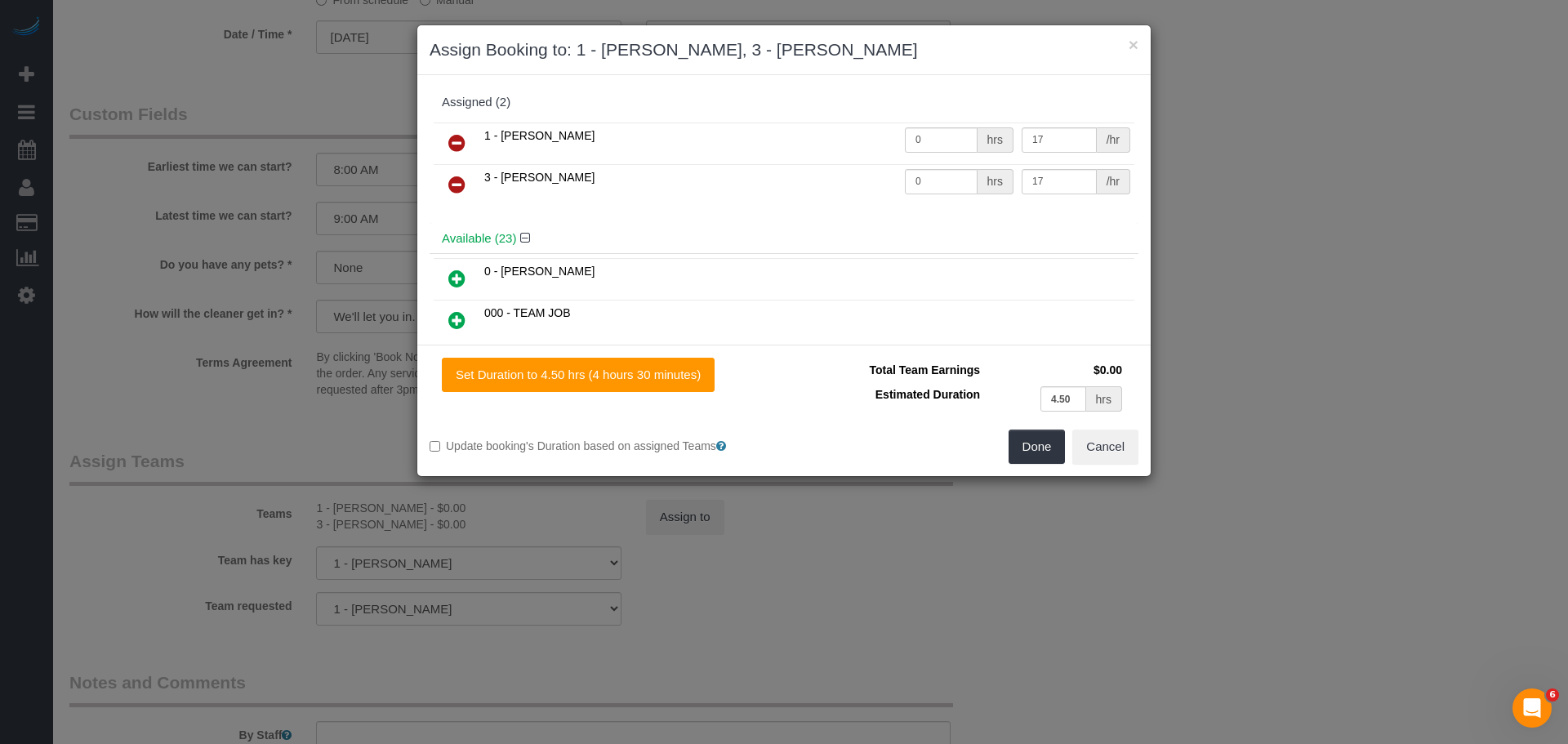
click at [452, 141] on icon at bounding box center [457, 143] width 17 height 20
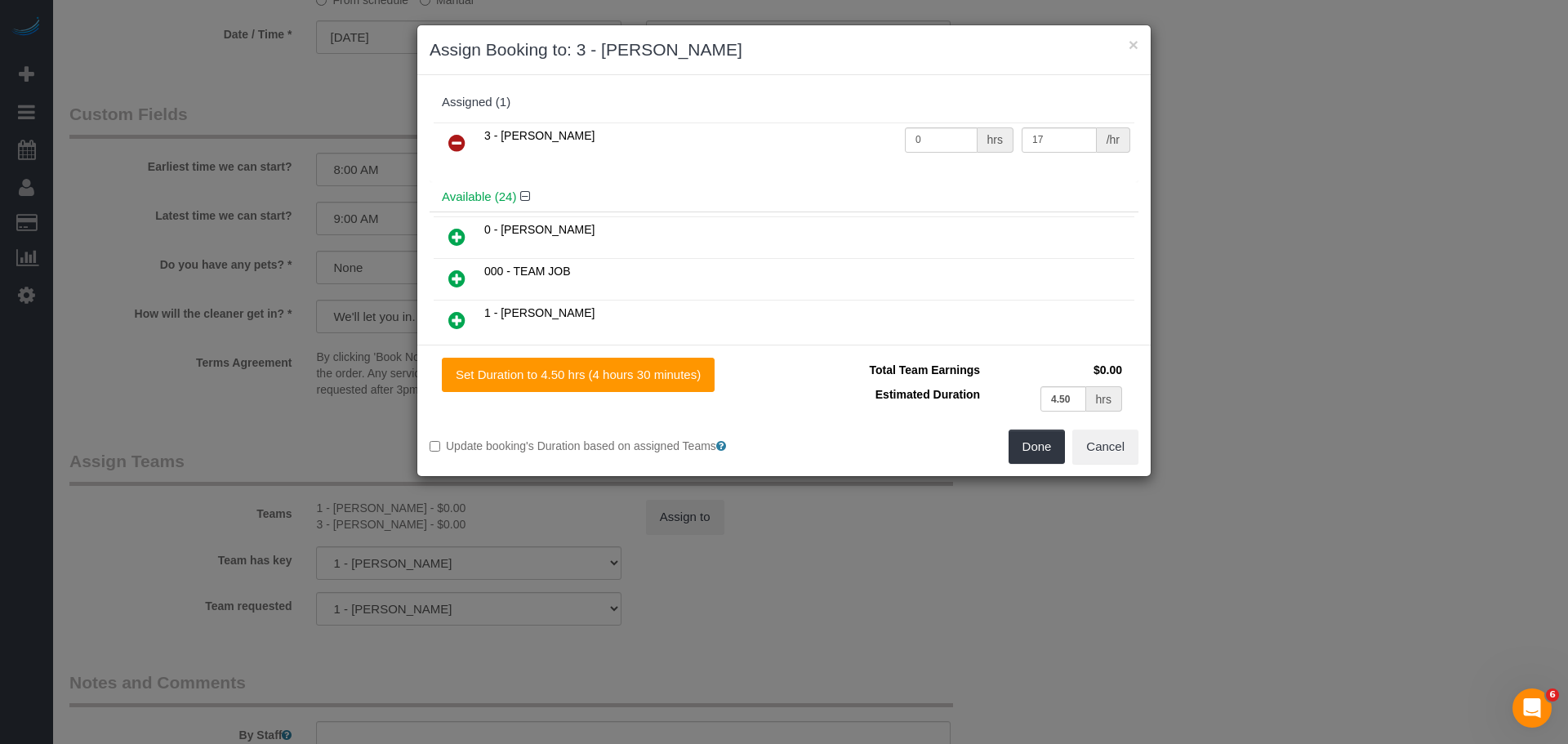
click at [458, 140] on icon at bounding box center [457, 143] width 17 height 20
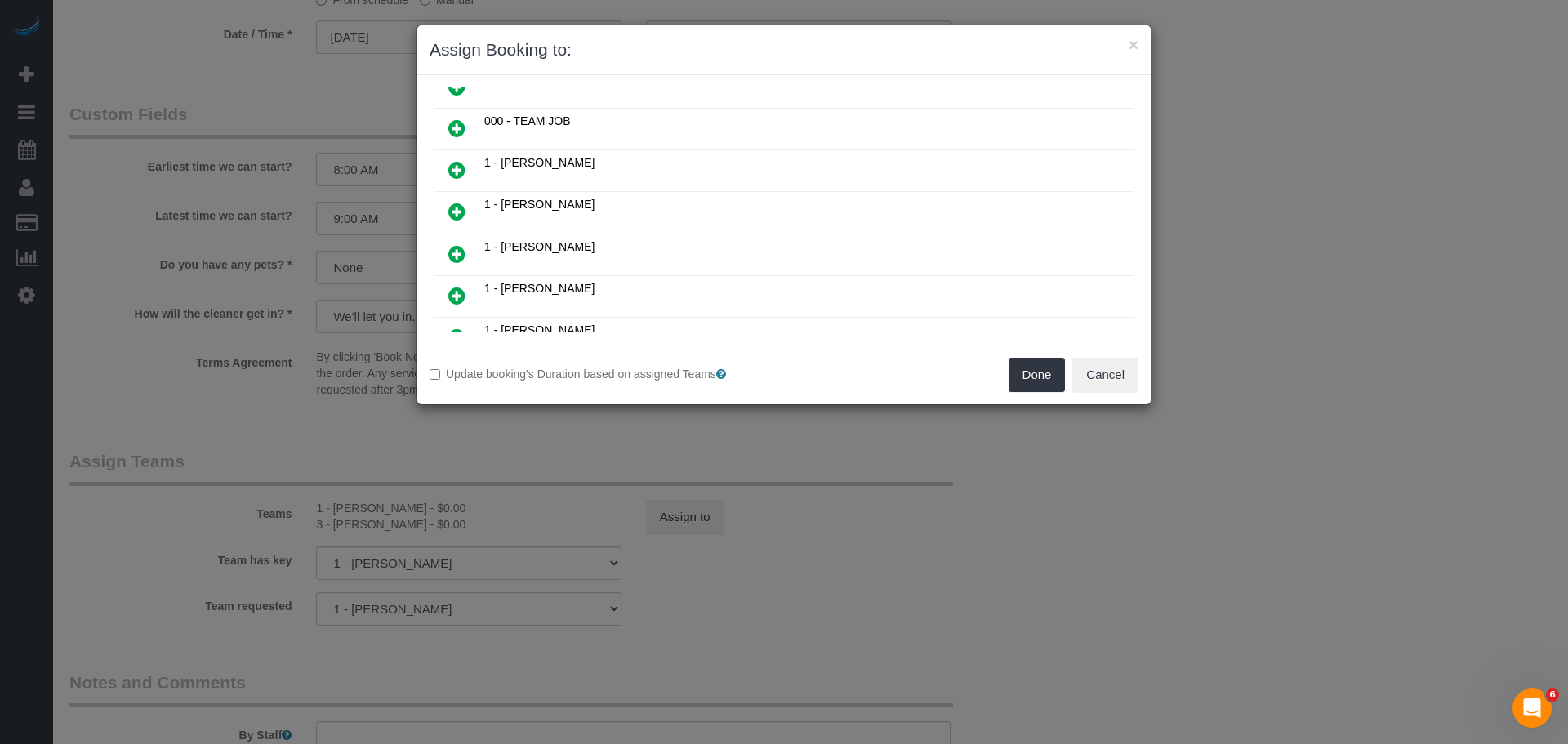
scroll to position [327, 0]
click at [455, 166] on icon at bounding box center [457, 170] width 17 height 20
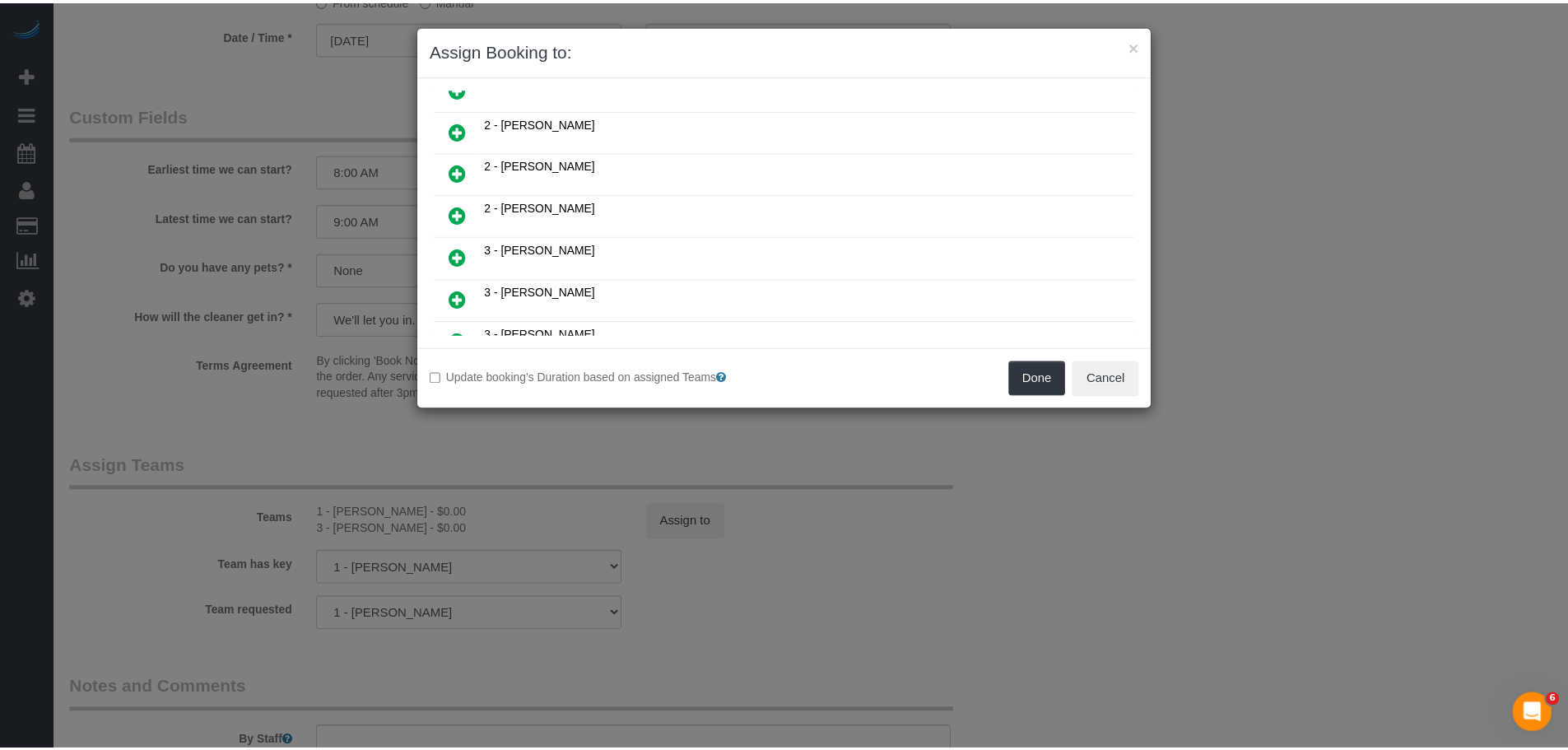
scroll to position [698, 0]
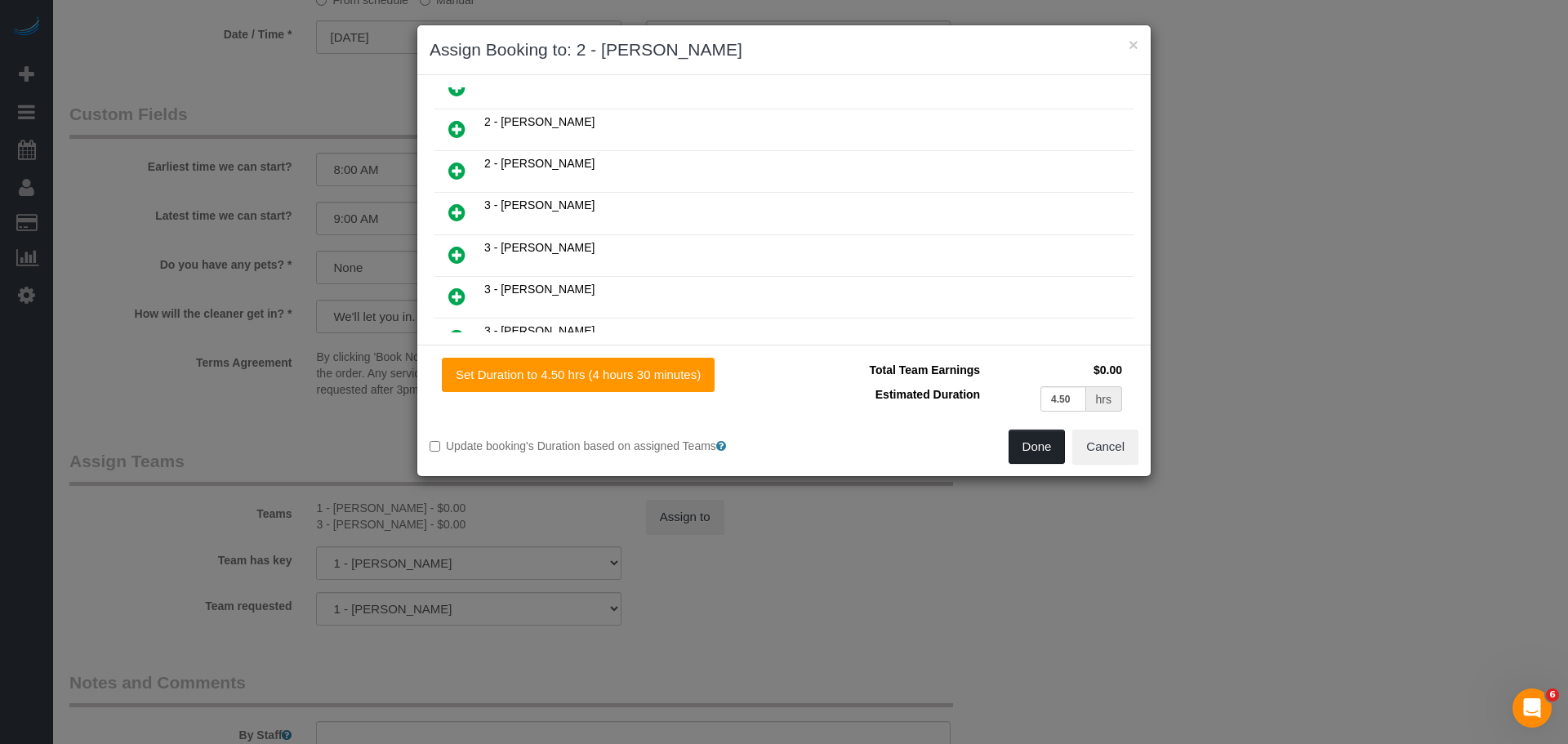
click at [1029, 446] on button "Done" at bounding box center [1037, 447] width 57 height 34
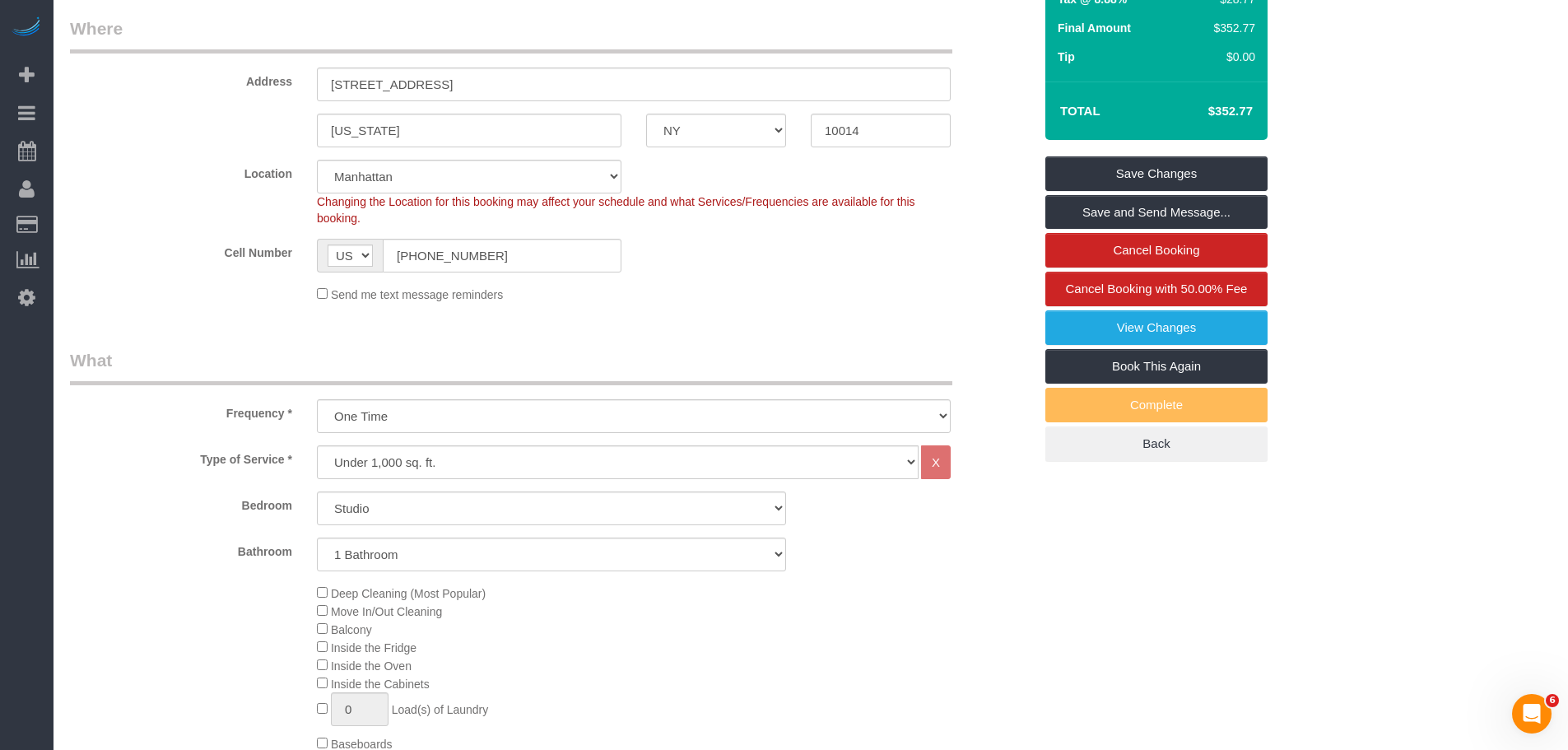
scroll to position [163, 0]
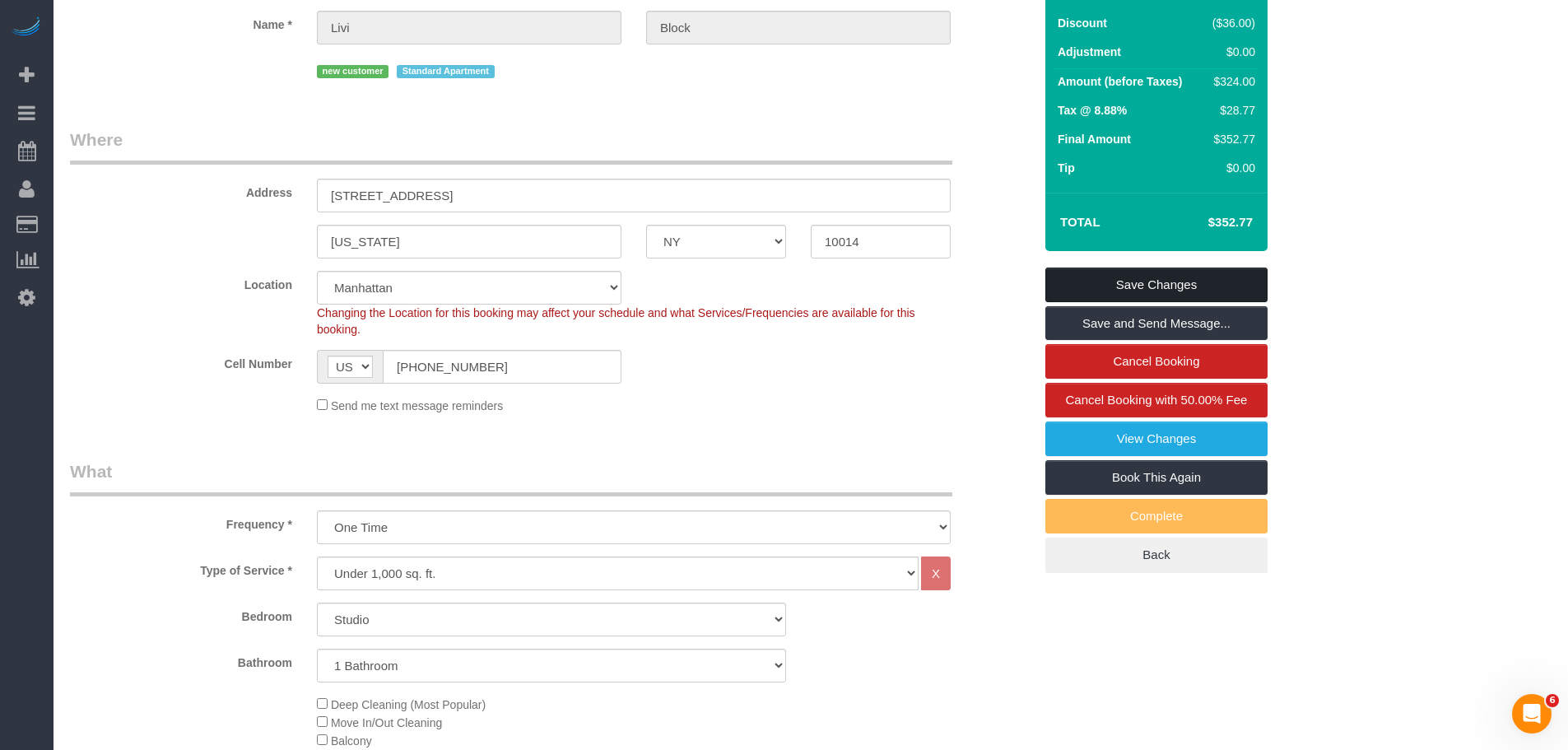
click at [1148, 281] on link "Save Changes" at bounding box center [1157, 285] width 223 height 35
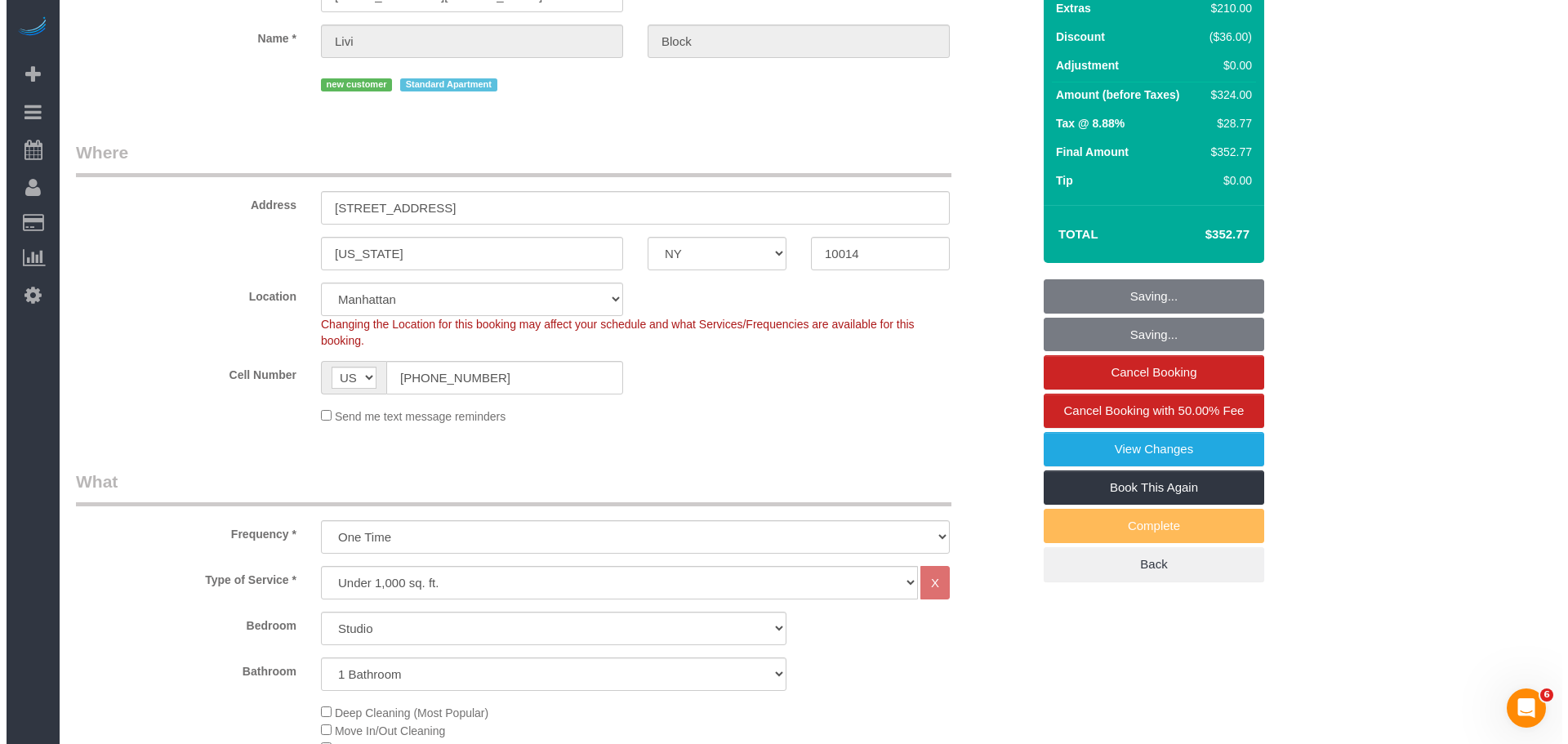
scroll to position [0, 0]
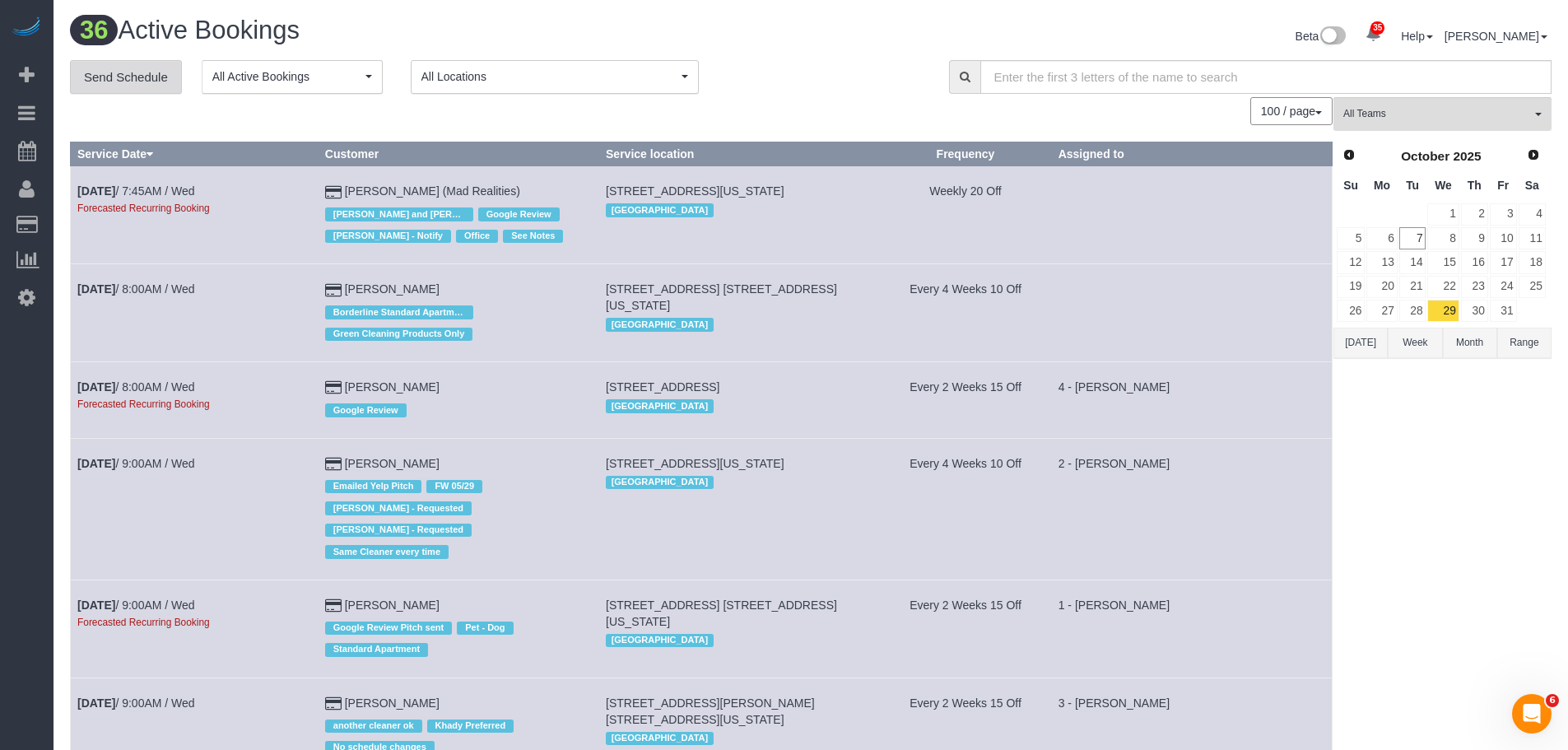
click at [143, 83] on link "Send Schedule" at bounding box center [126, 78] width 112 height 35
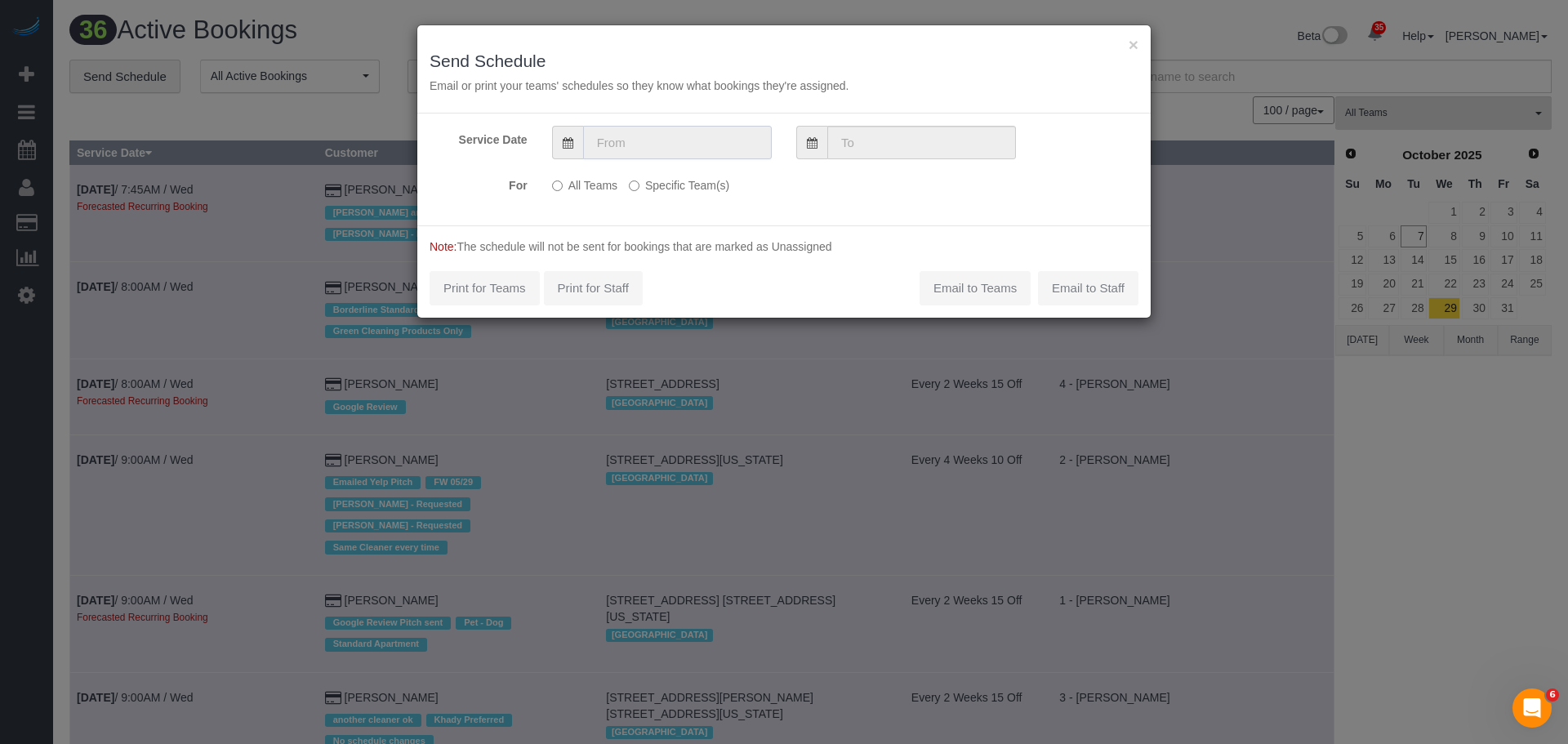
click at [703, 140] on input "text" at bounding box center [677, 142] width 188 height 33
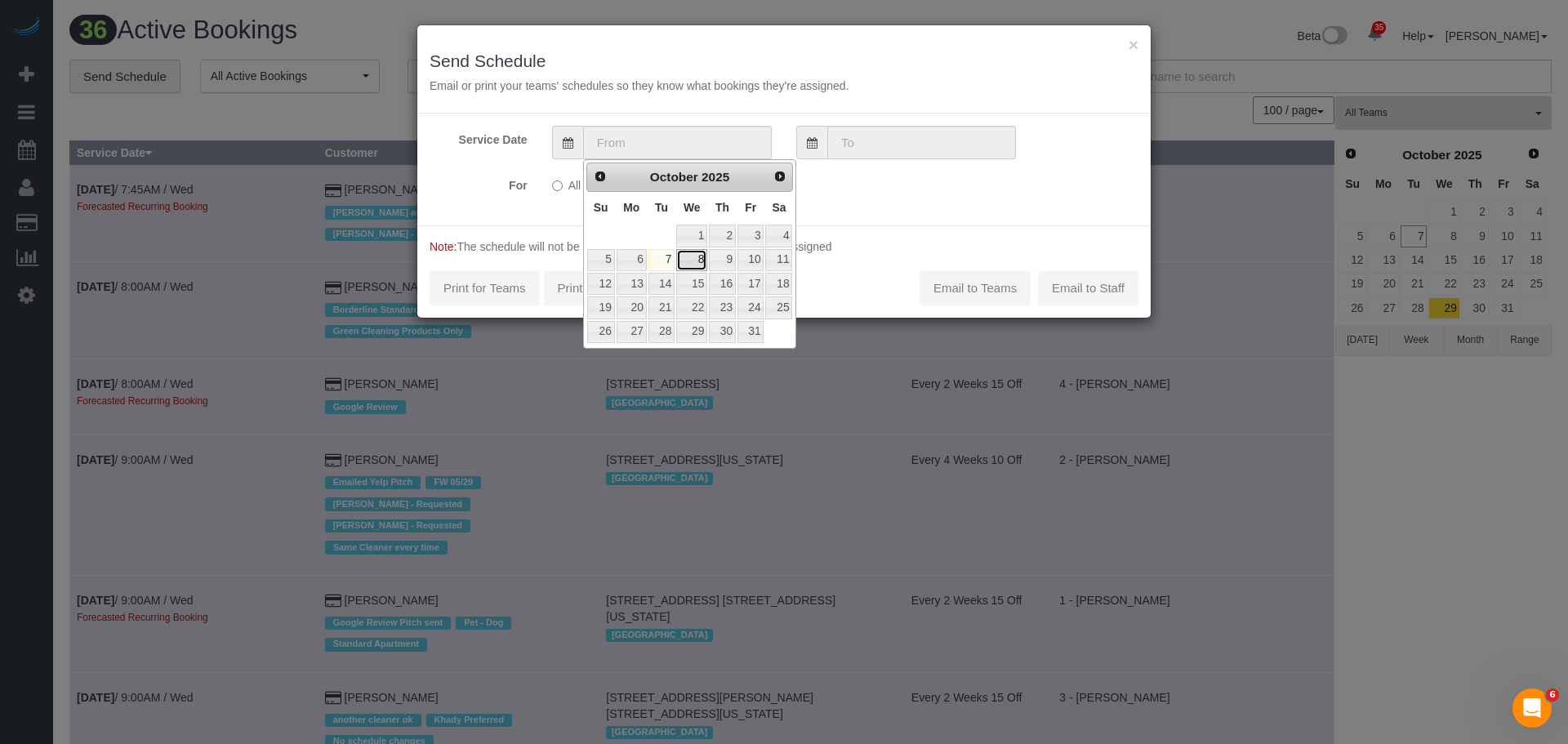
click at [692, 259] on link "8" at bounding box center [692, 260] width 31 height 22
type input "[DATE]"
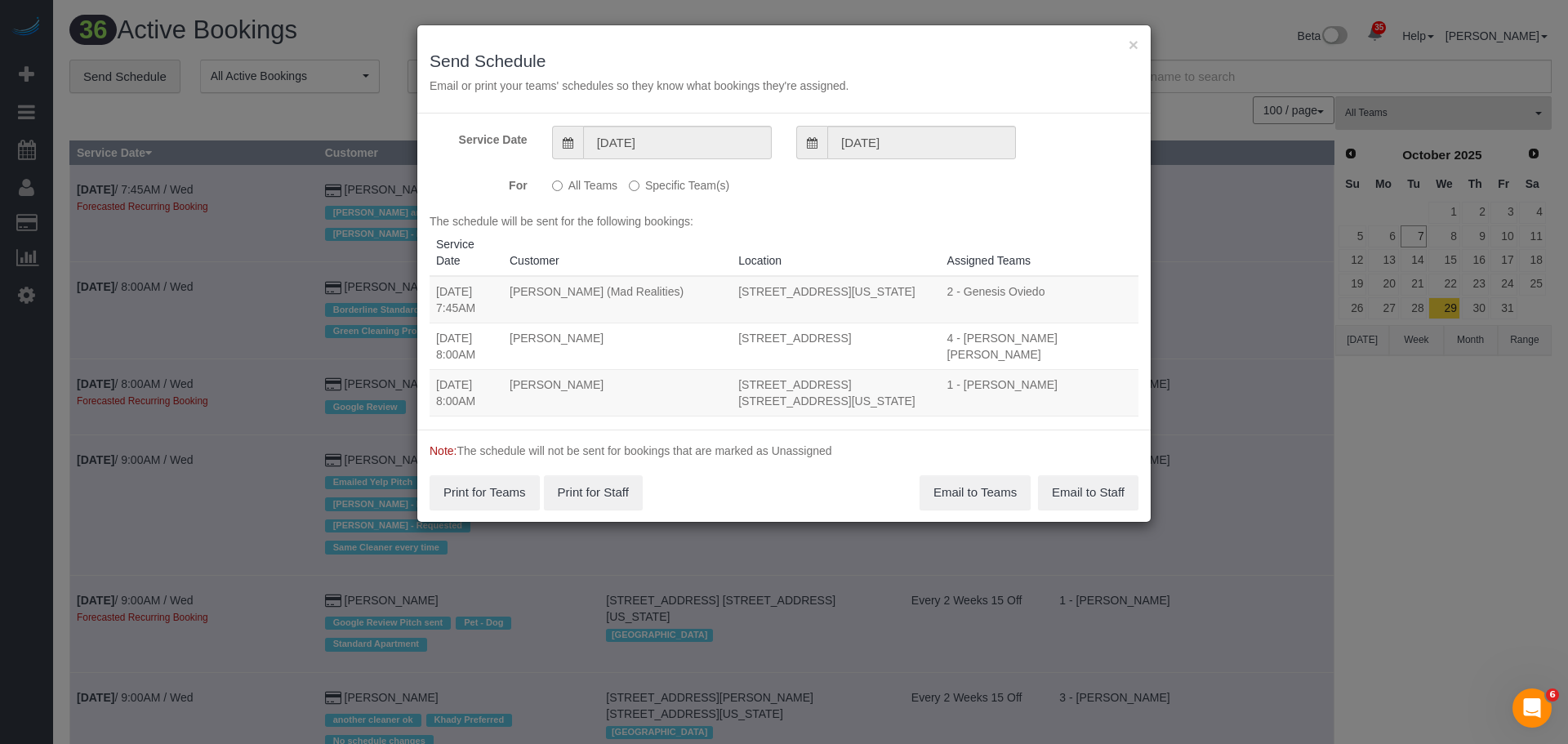
click at [640, 188] on label "Specific Team(s)" at bounding box center [679, 182] width 100 height 22
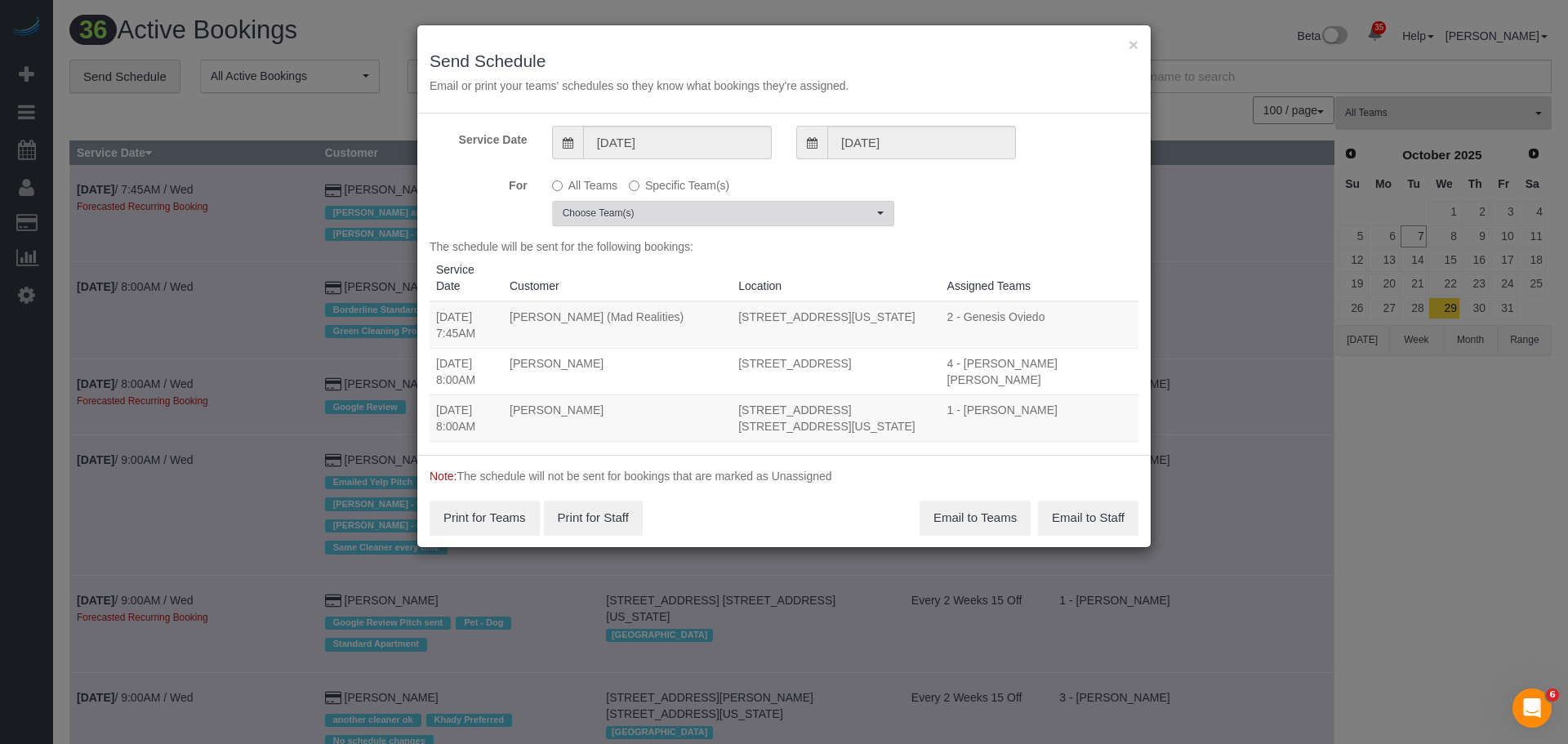
click at [675, 215] on span "Choose Team(s)" at bounding box center [718, 213] width 311 height 14
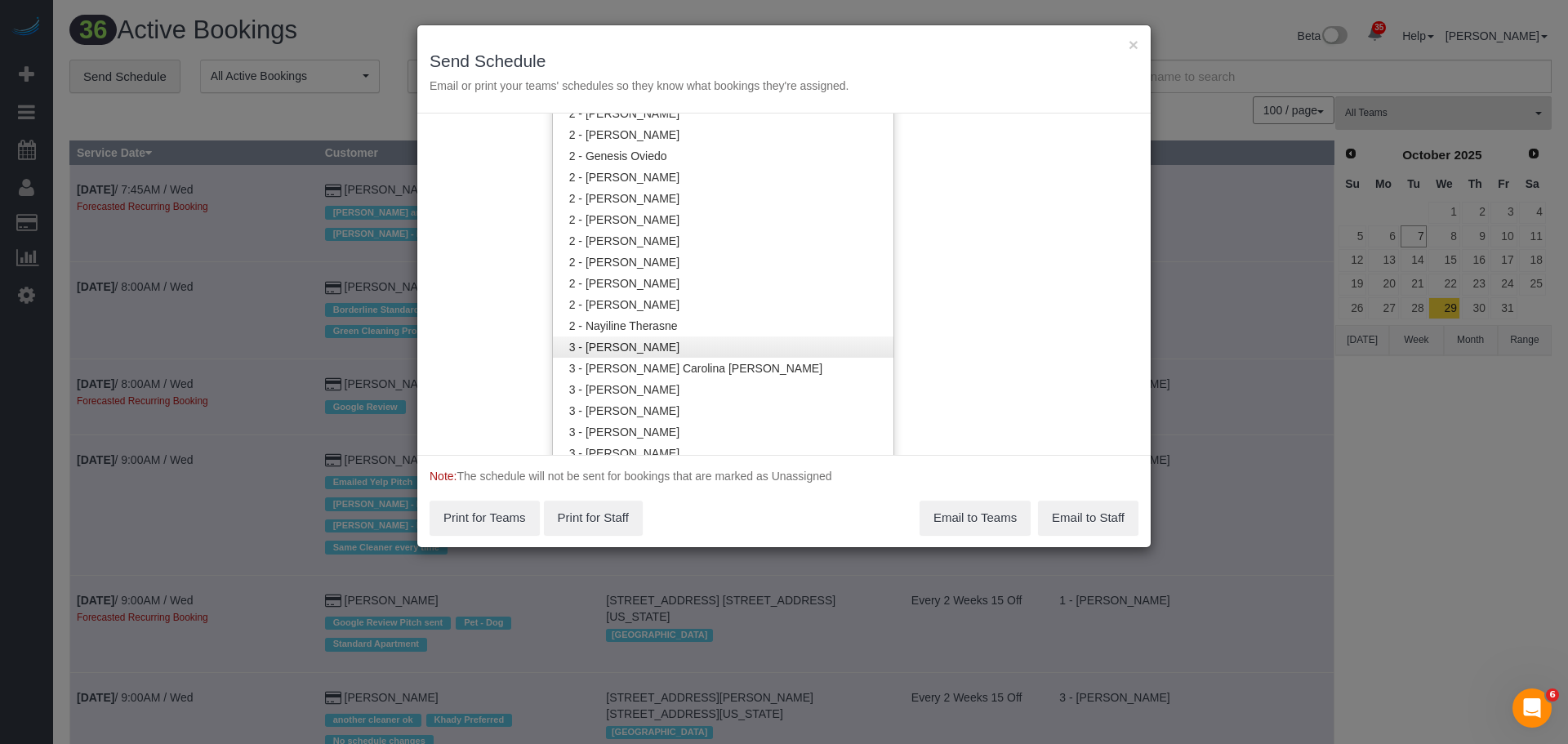
scroll to position [980, 0]
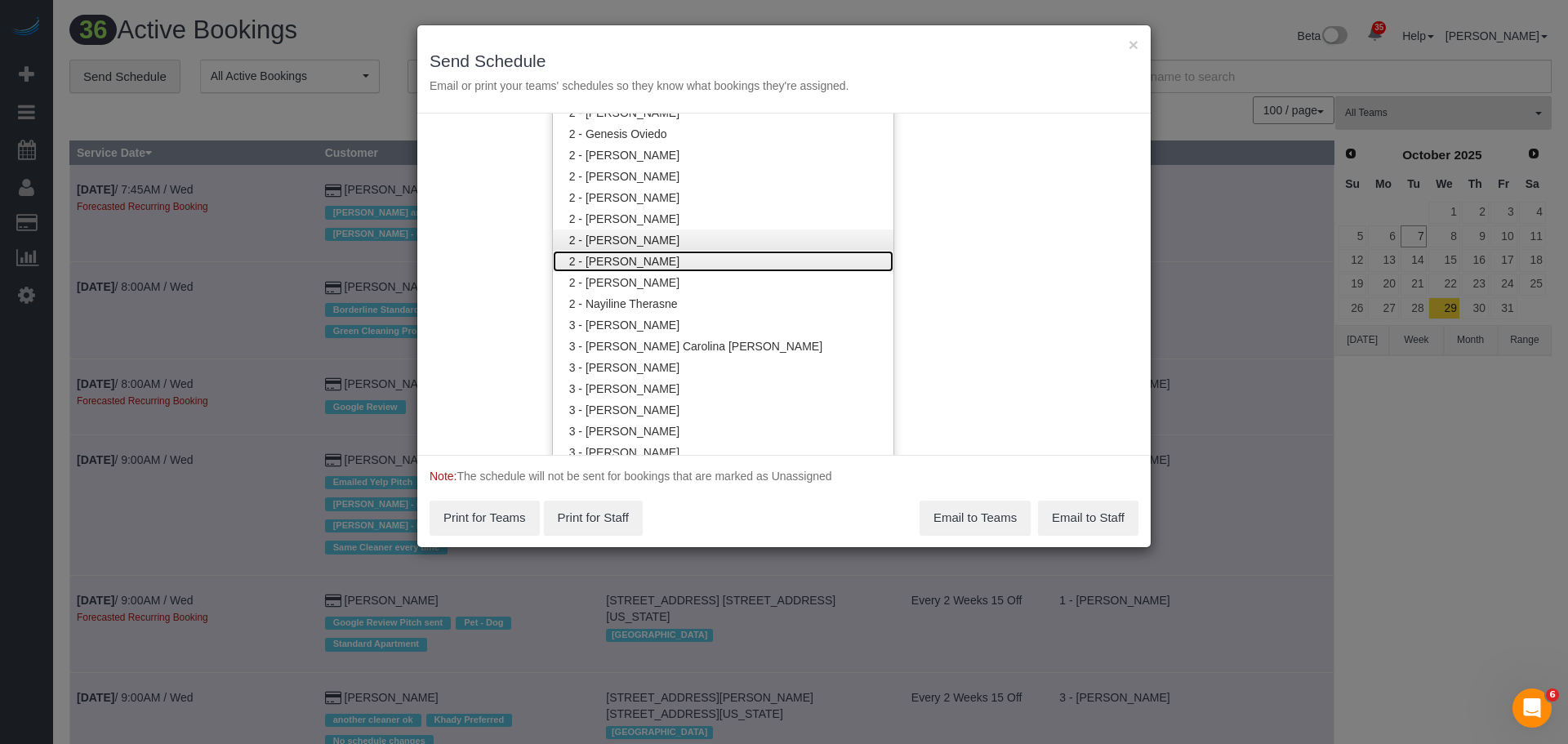
drag, startPoint x: 692, startPoint y: 265, endPoint x: 794, endPoint y: 232, distance: 107.2
click at [692, 265] on link "2 - [PERSON_NAME]" at bounding box center [723, 261] width 341 height 21
click at [969, 270] on div "Service Date [DATE] [DATE] For All Teams Specific Team(s) 2 - [PERSON_NAME] Cho…" at bounding box center [784, 284] width 734 height 342
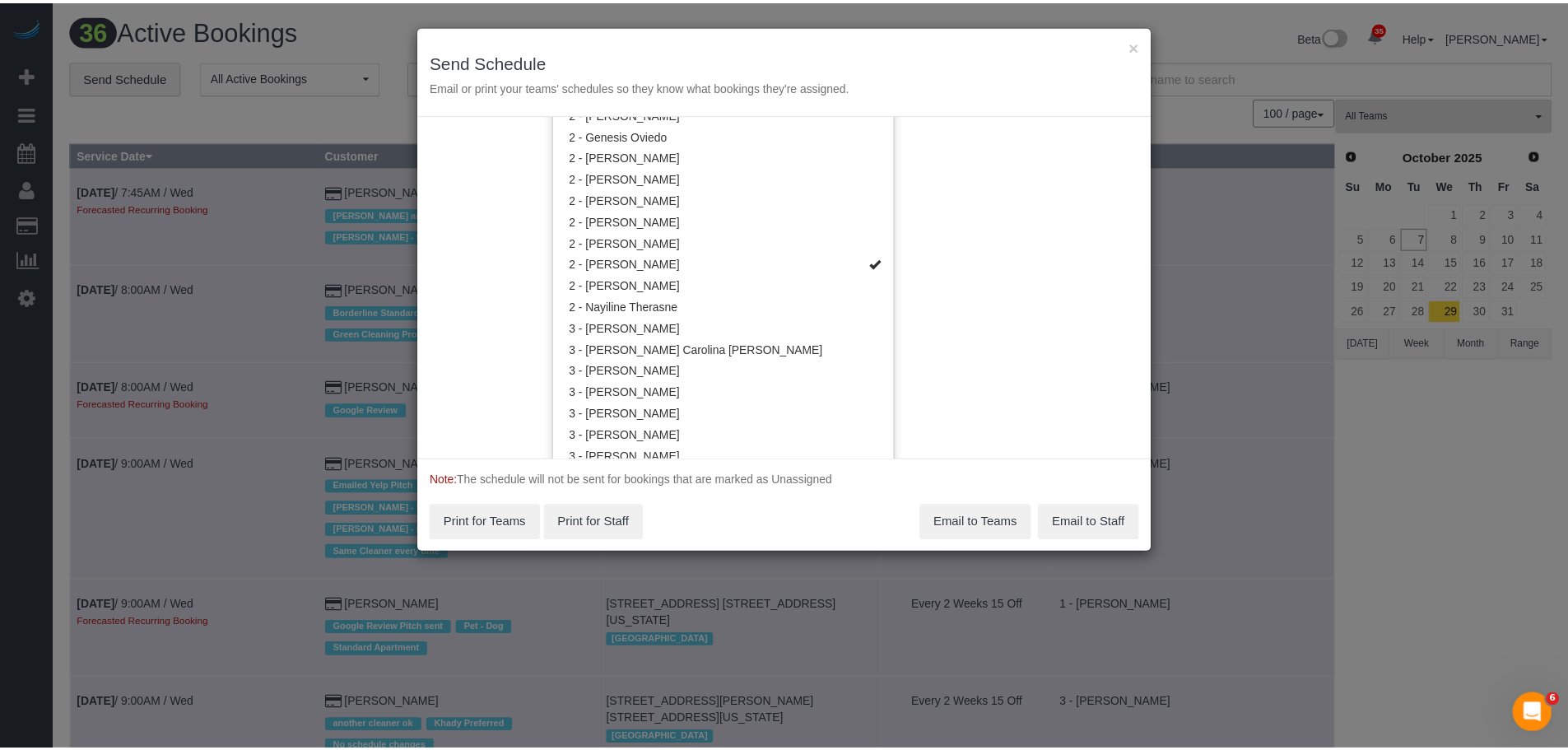
scroll to position [0, 0]
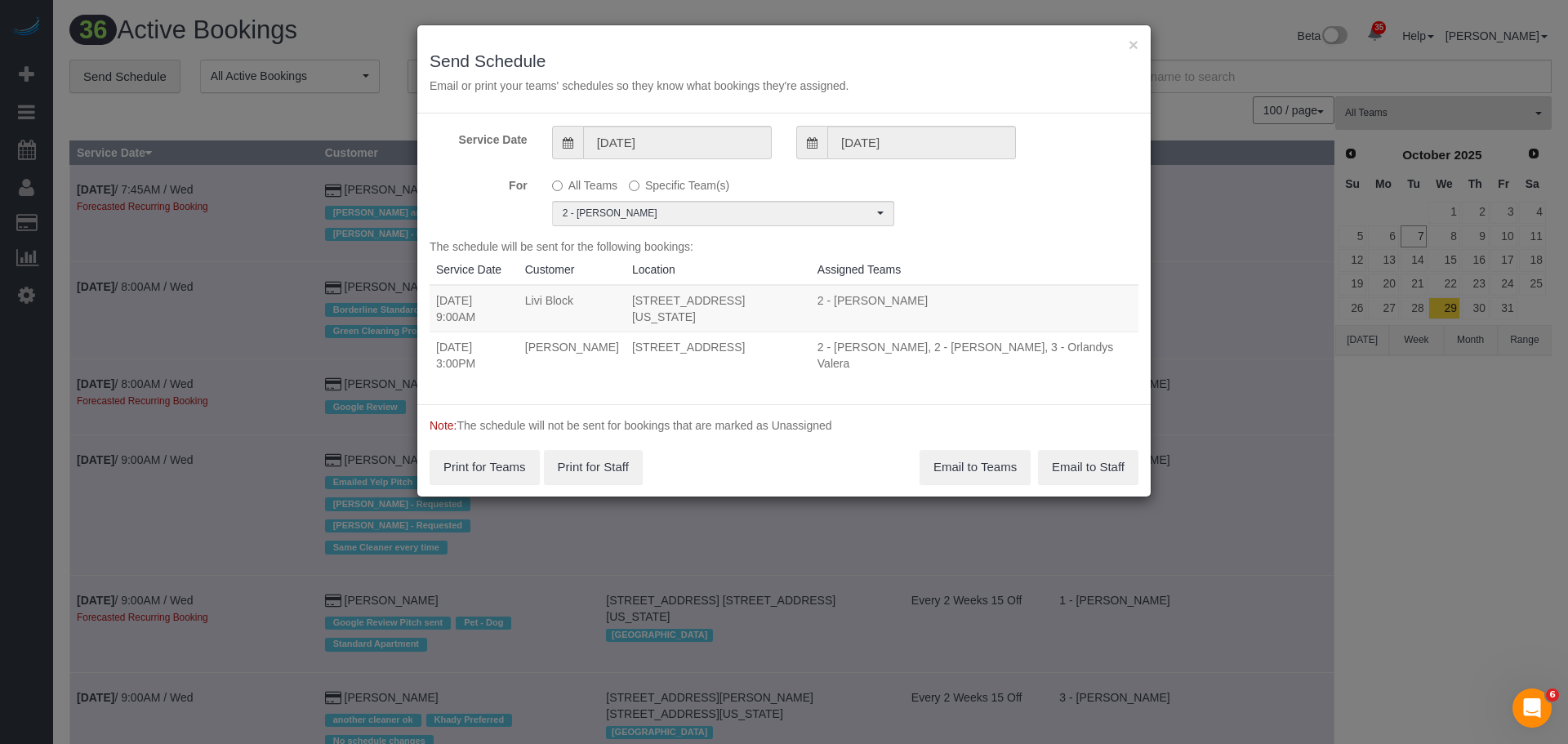
drag, startPoint x: 435, startPoint y: 296, endPoint x: 725, endPoint y: 372, distance: 299.8
click at [725, 372] on tbody "[DATE] 9:00AM Livi Block [STREET_ADDRESS][US_STATE] 2 - [PERSON_NAME] Unassigne…" at bounding box center [784, 331] width 709 height 93
copy tbody "[DATE] 9:00AM Livi Block [STREET_ADDRESS][US_STATE] 2 - [PERSON_NAME] Unassigne…"
click at [979, 465] on button "Email to Teams" at bounding box center [976, 467] width 111 height 34
